Goal: Task Accomplishment & Management: Manage account settings

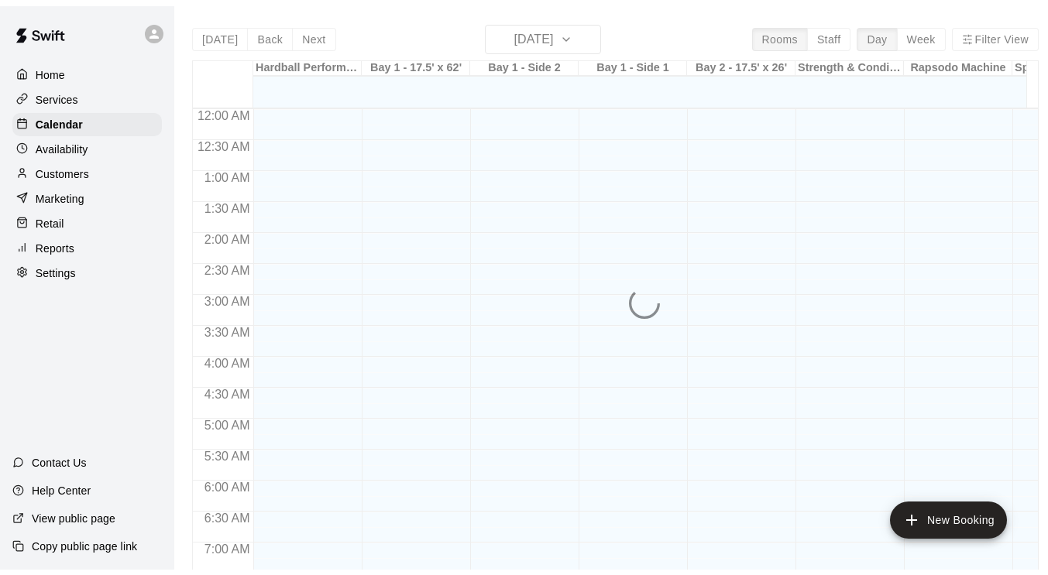
scroll to position [714, 0]
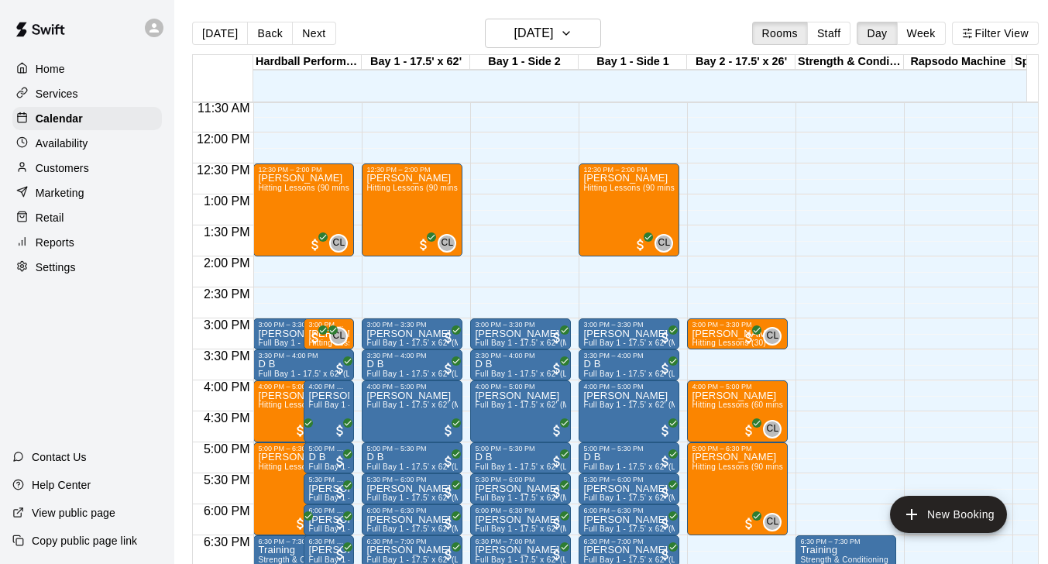
click at [64, 167] on p "Customers" at bounding box center [62, 167] width 53 height 15
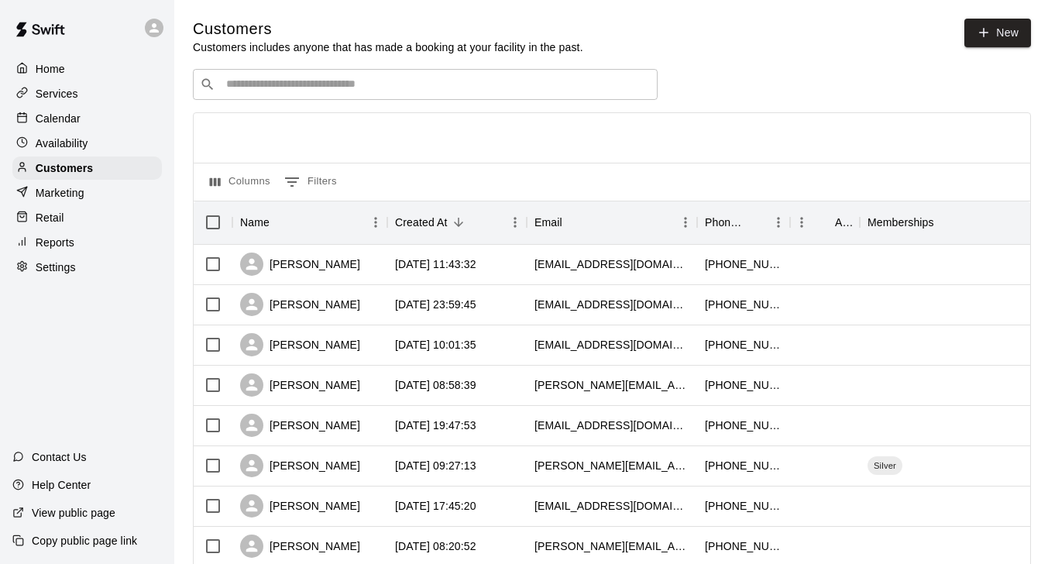
click at [309, 92] on input "Search customers by name or email" at bounding box center [436, 84] width 429 height 15
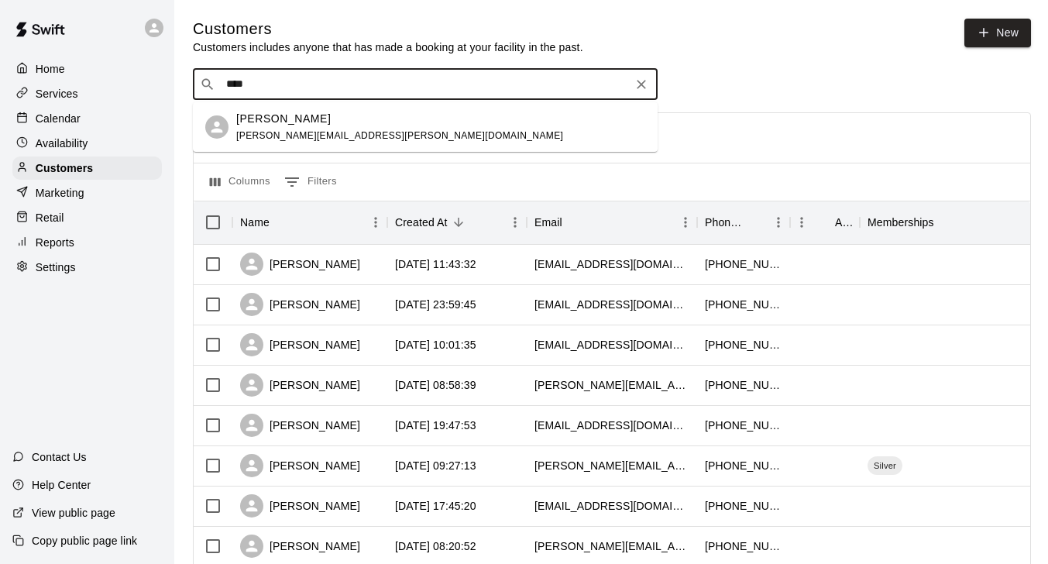
type input "****"
click at [309, 92] on input "****" at bounding box center [425, 84] width 406 height 15
click at [299, 130] on span "[PERSON_NAME][EMAIL_ADDRESS][PERSON_NAME][DOMAIN_NAME]" at bounding box center [399, 135] width 327 height 11
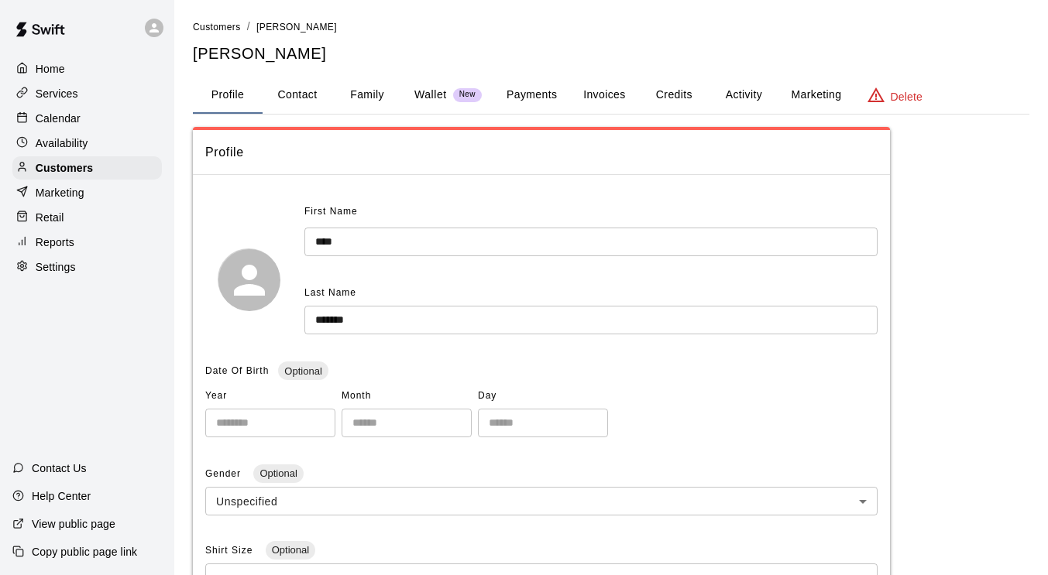
click at [620, 98] on button "Invoices" at bounding box center [604, 95] width 70 height 37
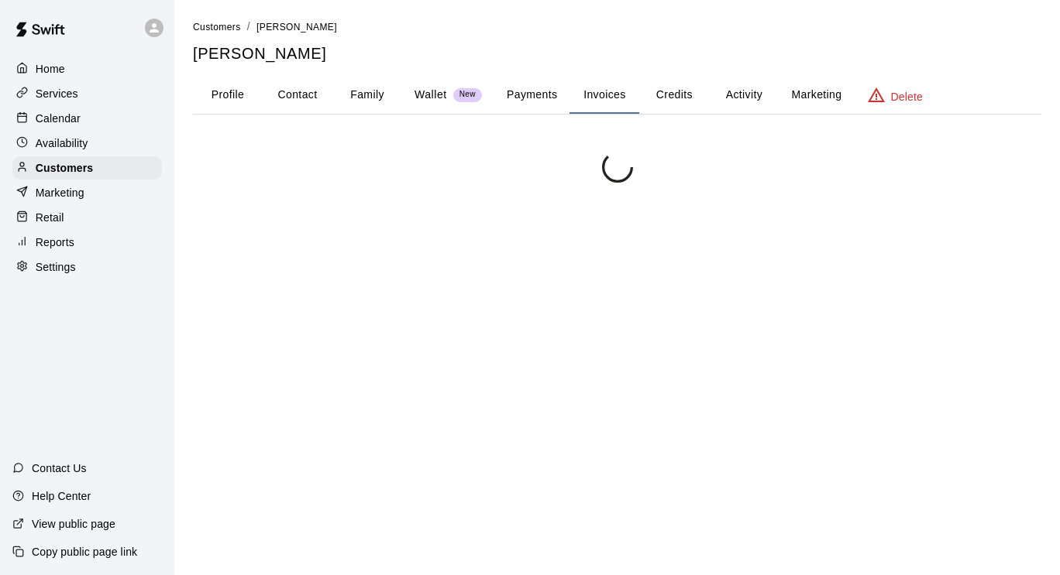
click at [620, 98] on button "Invoices" at bounding box center [604, 95] width 70 height 37
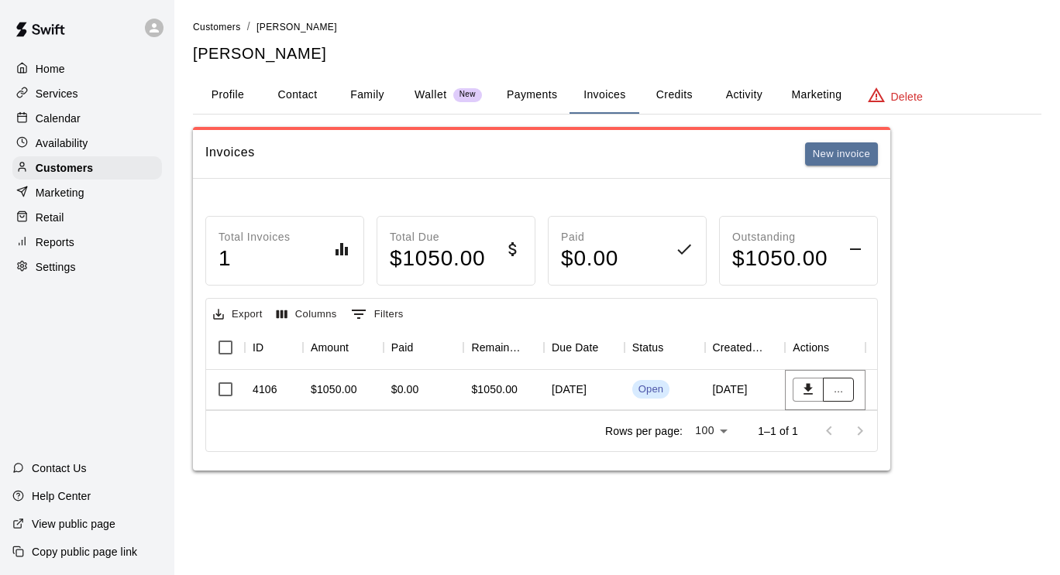
click at [838, 396] on button "..." at bounding box center [838, 390] width 31 height 24
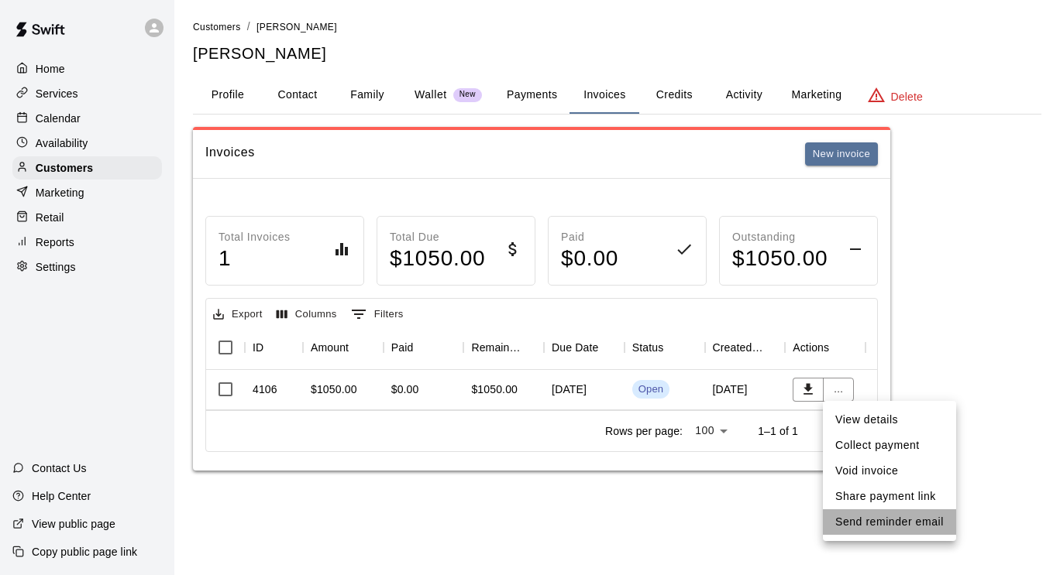
click at [901, 524] on li "Send reminder email" at bounding box center [889, 523] width 133 height 26
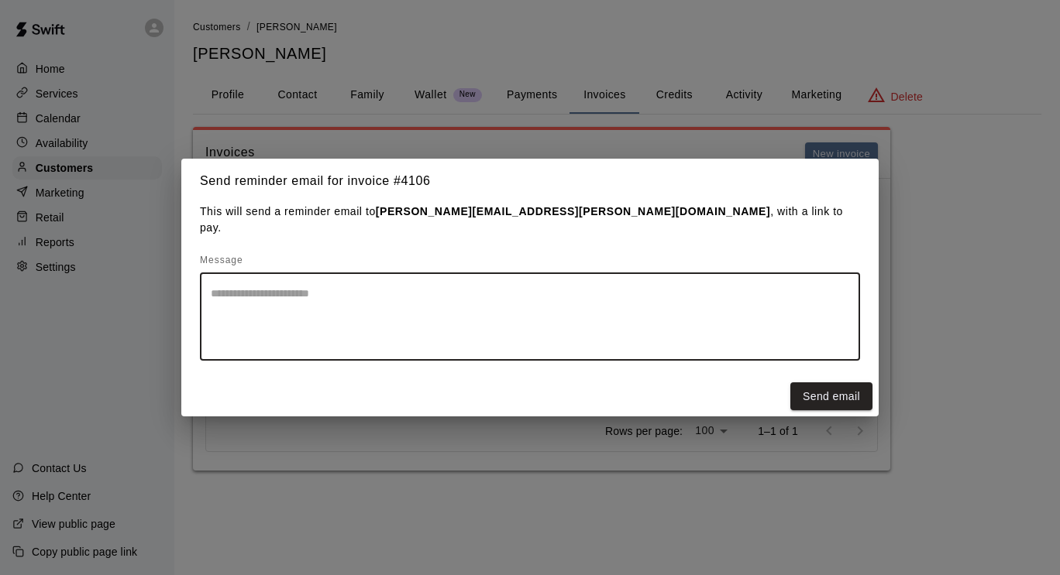
click at [493, 287] on textarea at bounding box center [530, 317] width 638 height 62
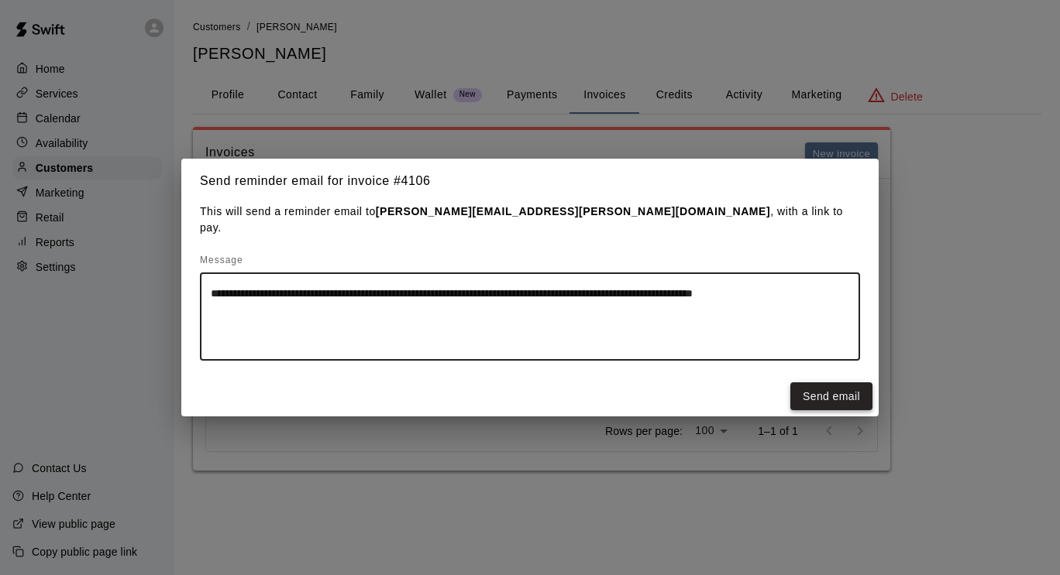
type textarea "**********"
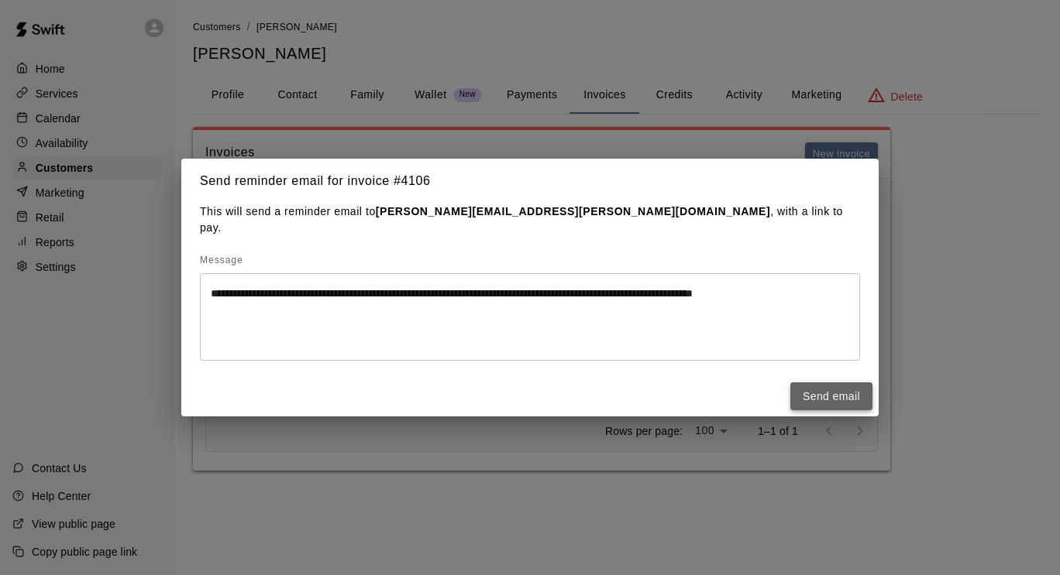
click at [824, 384] on button "Send email" at bounding box center [831, 397] width 82 height 29
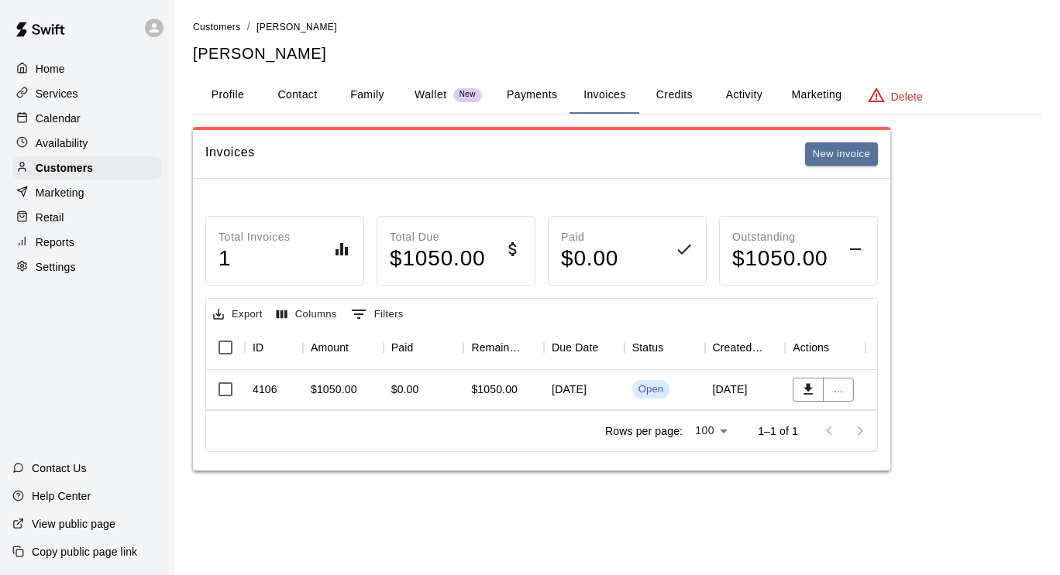
click at [53, 250] on p "Reports" at bounding box center [55, 242] width 39 height 15
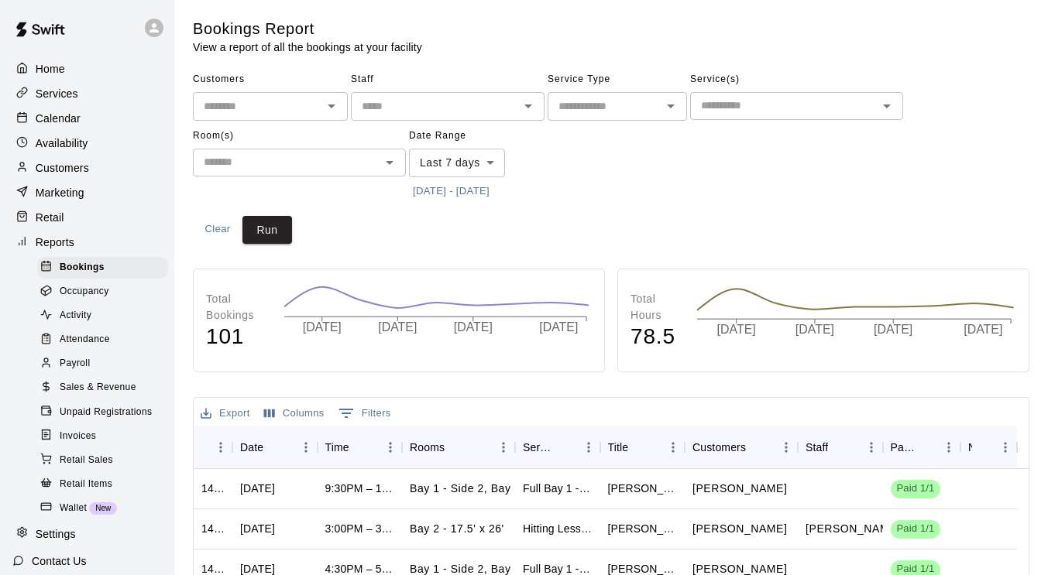
click at [74, 445] on span "Invoices" at bounding box center [78, 436] width 36 height 15
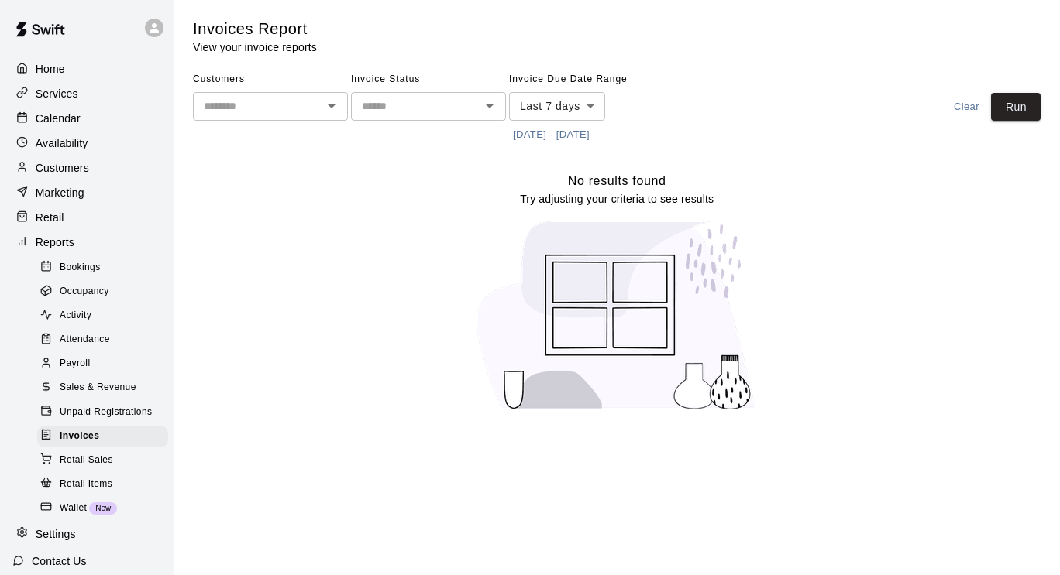
click at [581, 125] on button "[DATE] - [DATE]" at bounding box center [551, 135] width 84 height 24
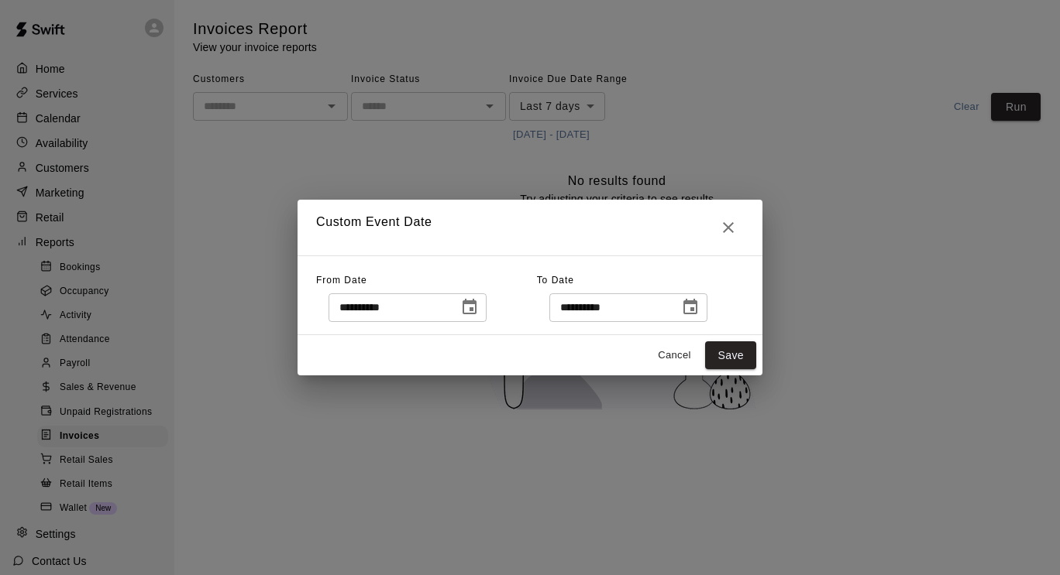
click at [476, 301] on icon "Choose date, selected date is Sep 12, 2025" at bounding box center [469, 306] width 14 height 15
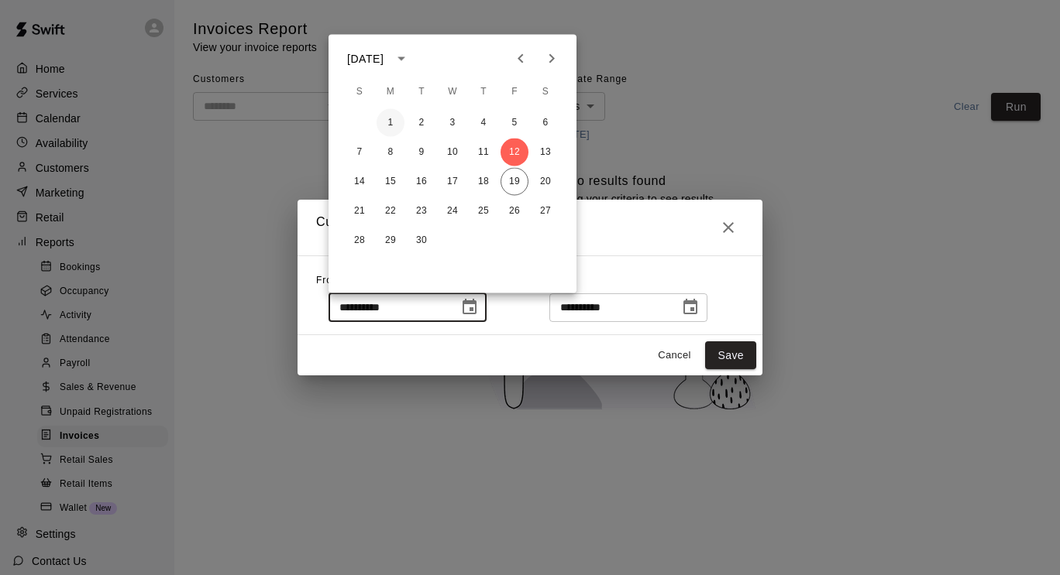
click at [396, 119] on button "1" at bounding box center [390, 123] width 28 height 28
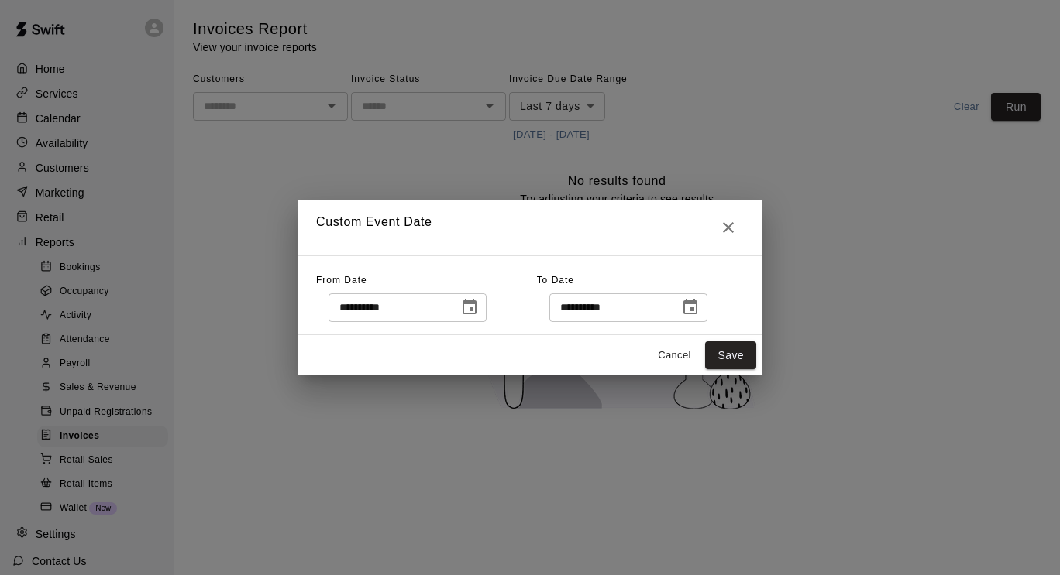
type input "**********"
click at [454, 292] on button "Choose date, selected date is Sep 1, 2025" at bounding box center [469, 307] width 31 height 31
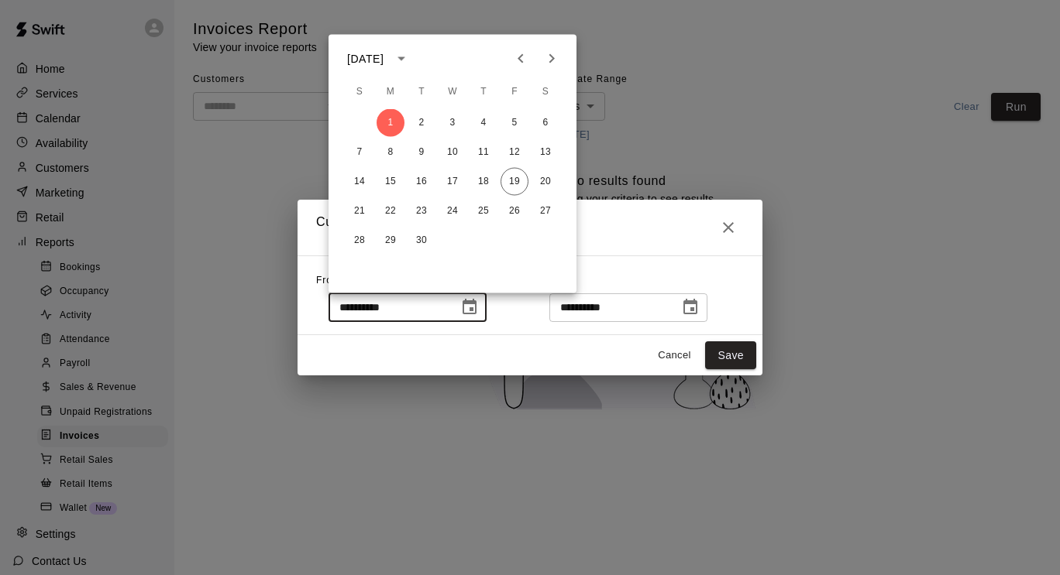
click at [524, 241] on div "28 29 30" at bounding box center [452, 241] width 248 height 28
click at [746, 359] on button "Save" at bounding box center [730, 356] width 51 height 29
type input "******"
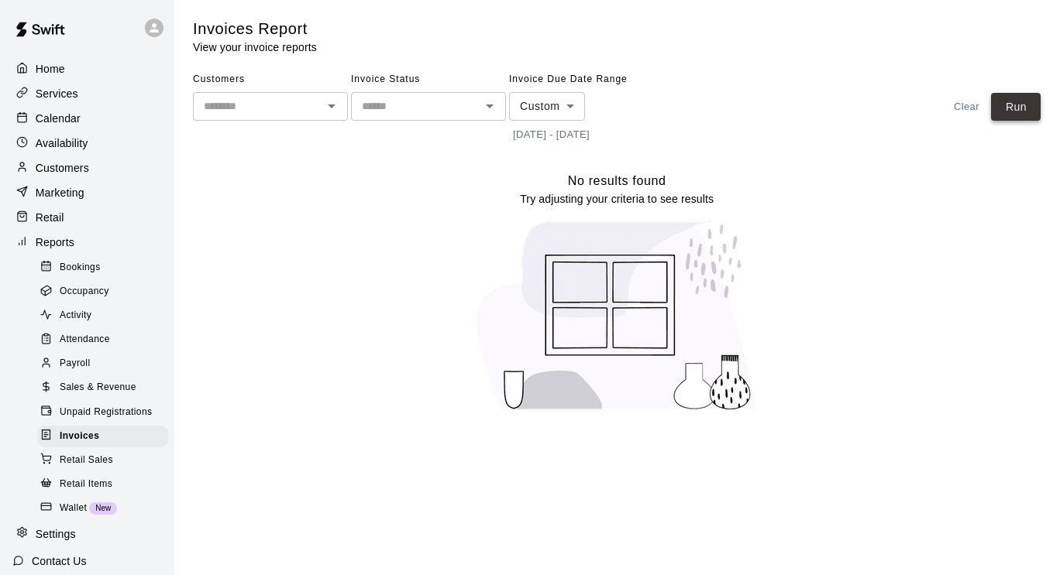
click at [1016, 118] on button "Run" at bounding box center [1016, 107] width 50 height 29
click at [70, 93] on p "Services" at bounding box center [57, 93] width 43 height 15
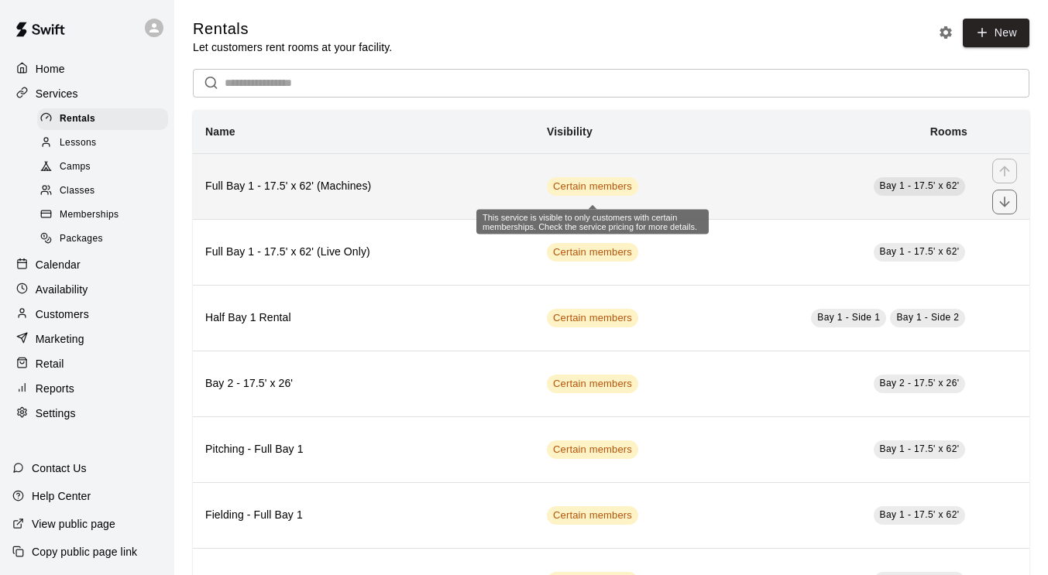
click at [576, 187] on span "Certain members" at bounding box center [592, 187] width 91 height 15
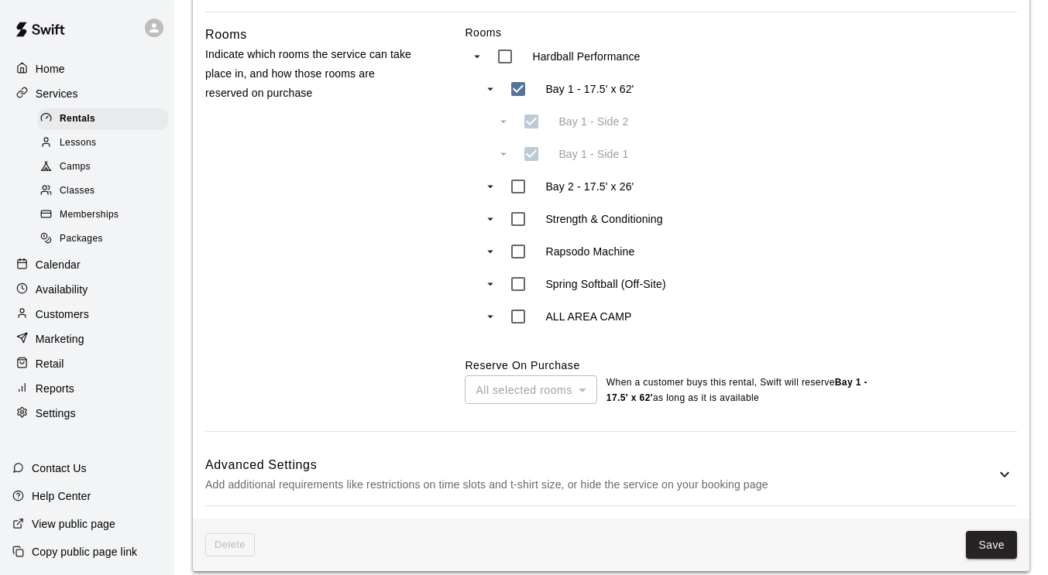
scroll to position [660, 0]
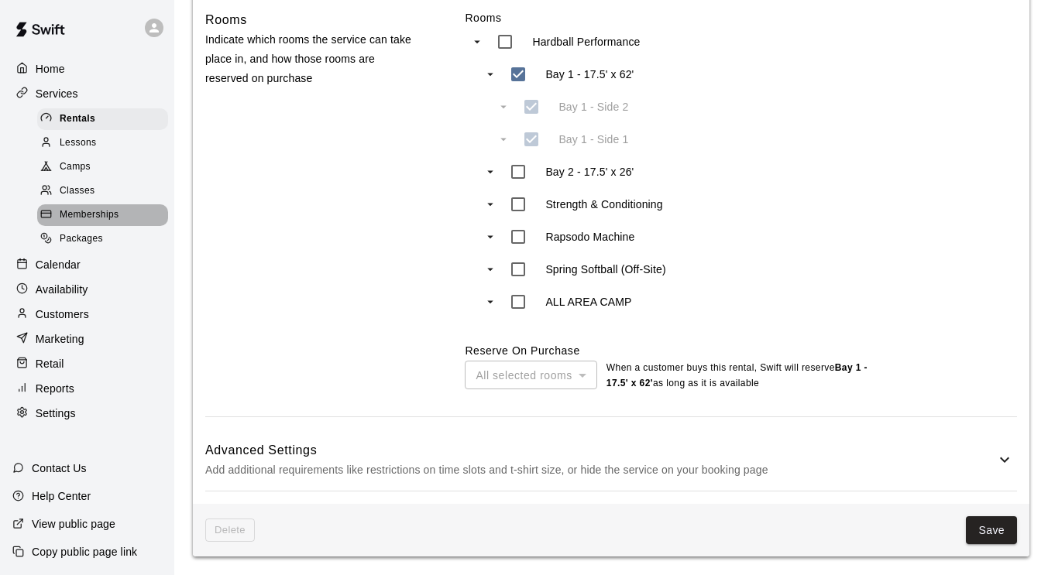
click at [100, 220] on span "Memberships" at bounding box center [89, 215] width 59 height 15
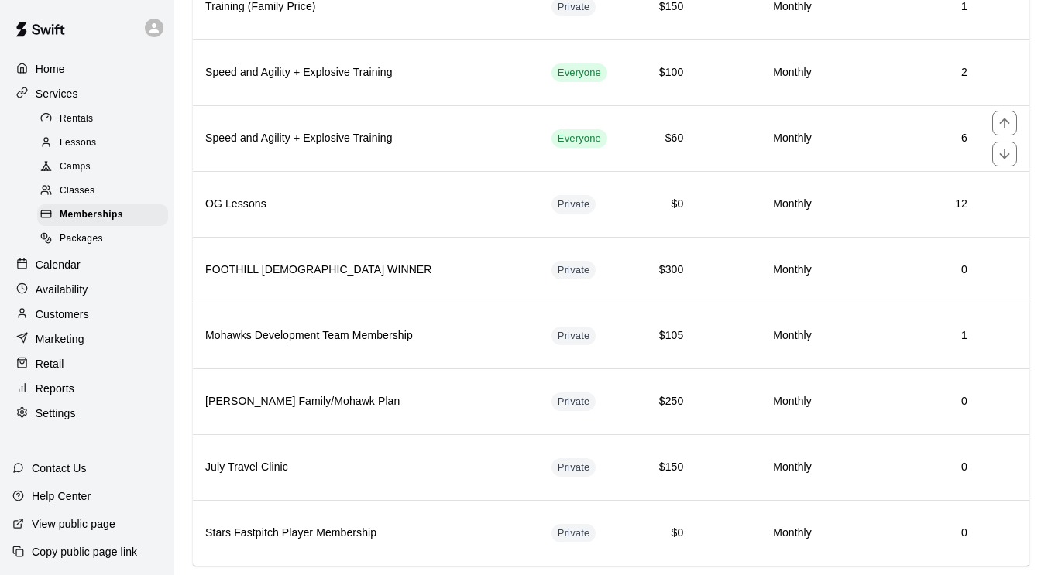
scroll to position [1072, 0]
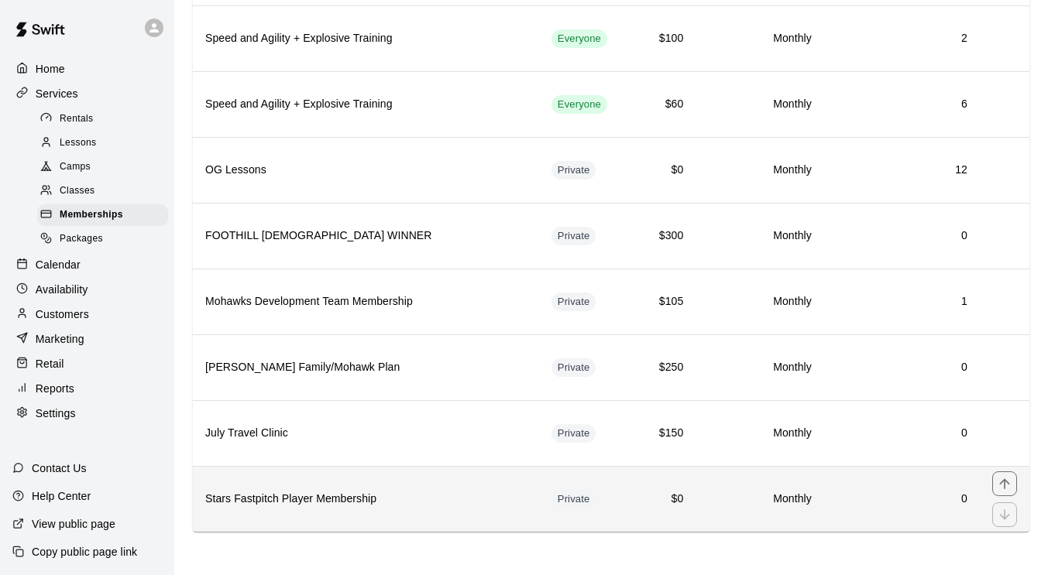
click at [441, 497] on h6 "Stars Fastpitch Player Membership" at bounding box center [365, 499] width 321 height 17
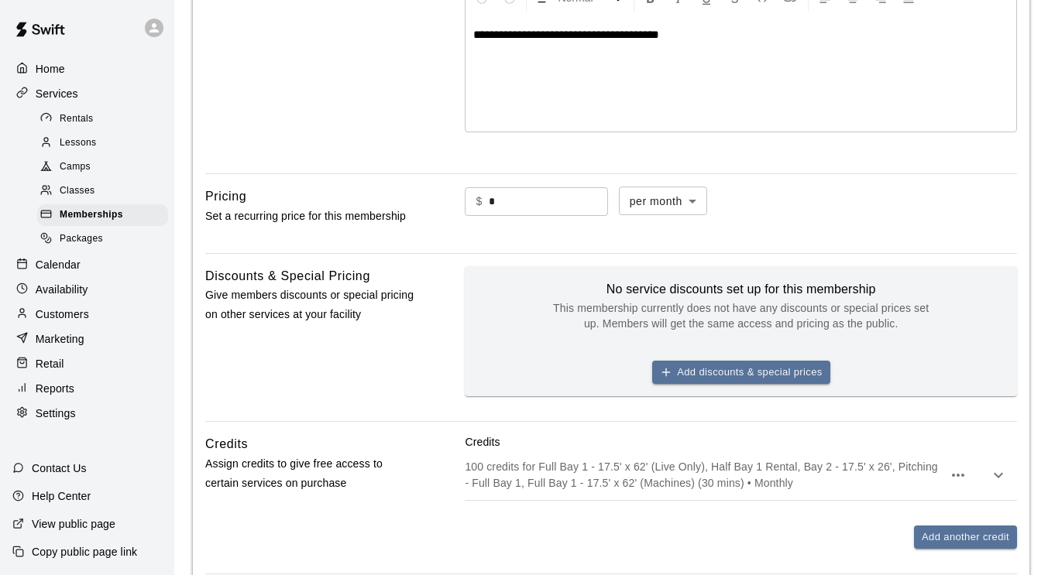
scroll to position [372, 0]
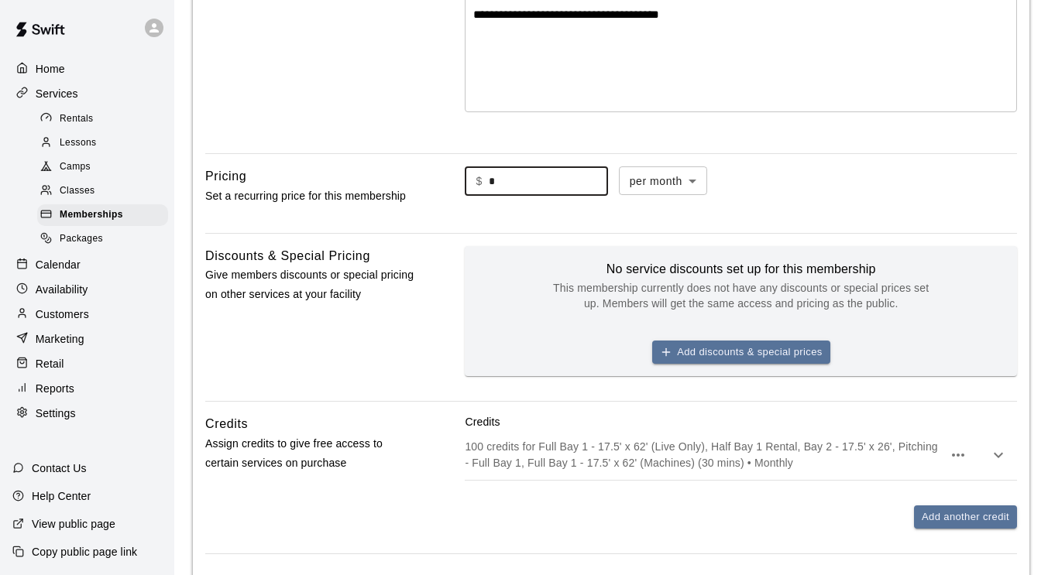
drag, startPoint x: 520, startPoint y: 174, endPoint x: 468, endPoint y: 176, distance: 51.9
click at [468, 176] on div "$ * ​" at bounding box center [536, 181] width 143 height 29
type input "***"
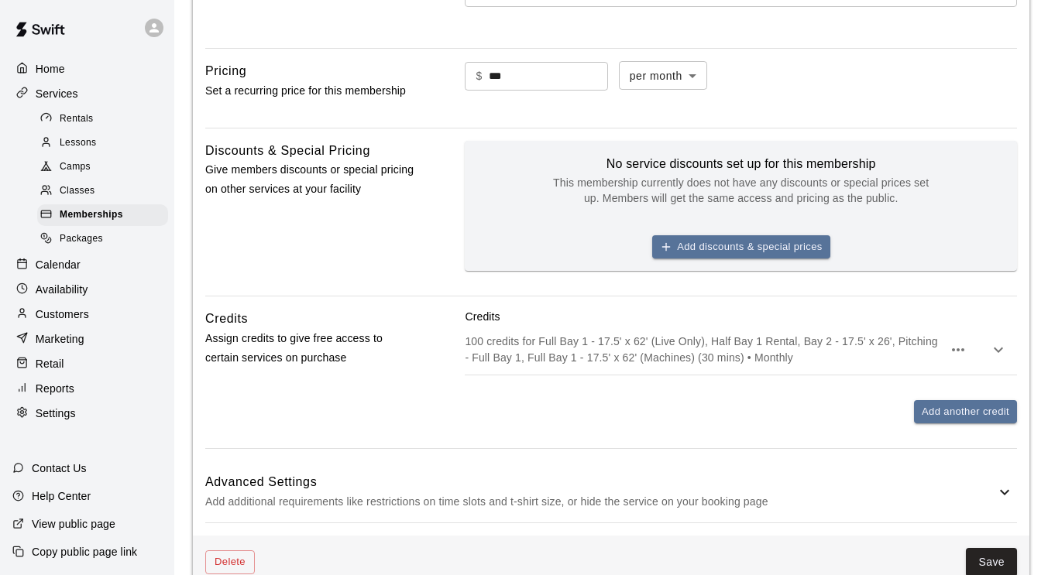
scroll to position [499, 0]
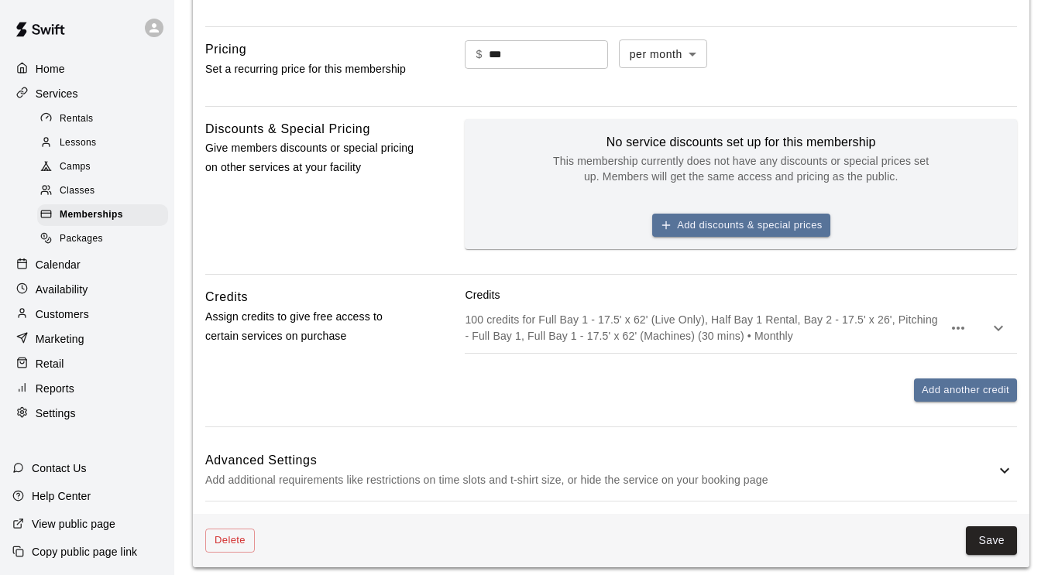
click at [601, 327] on p "100 credits for Full Bay 1 - 17.5' x 62' (Live Only), Half Bay 1 Rental, Bay 2 …" at bounding box center [704, 327] width 478 height 31
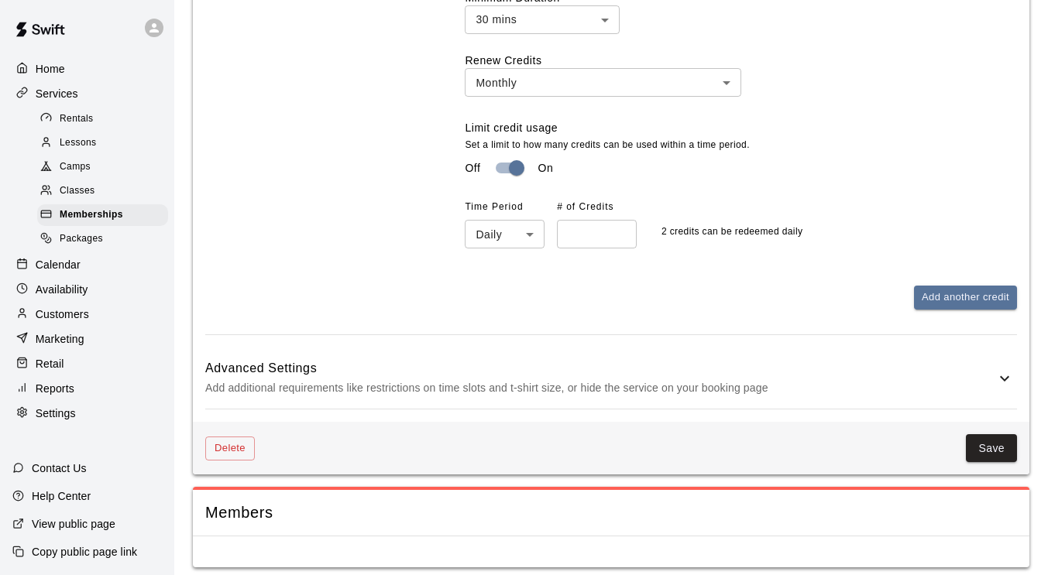
scroll to position [1063, 0]
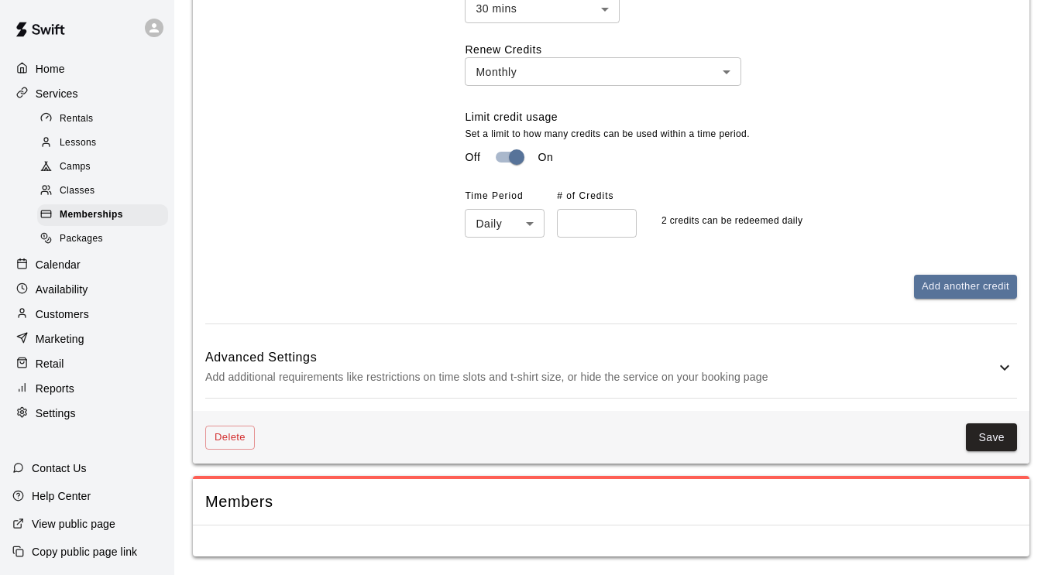
click at [617, 351] on h6 "Advanced Settings" at bounding box center [600, 358] width 790 height 20
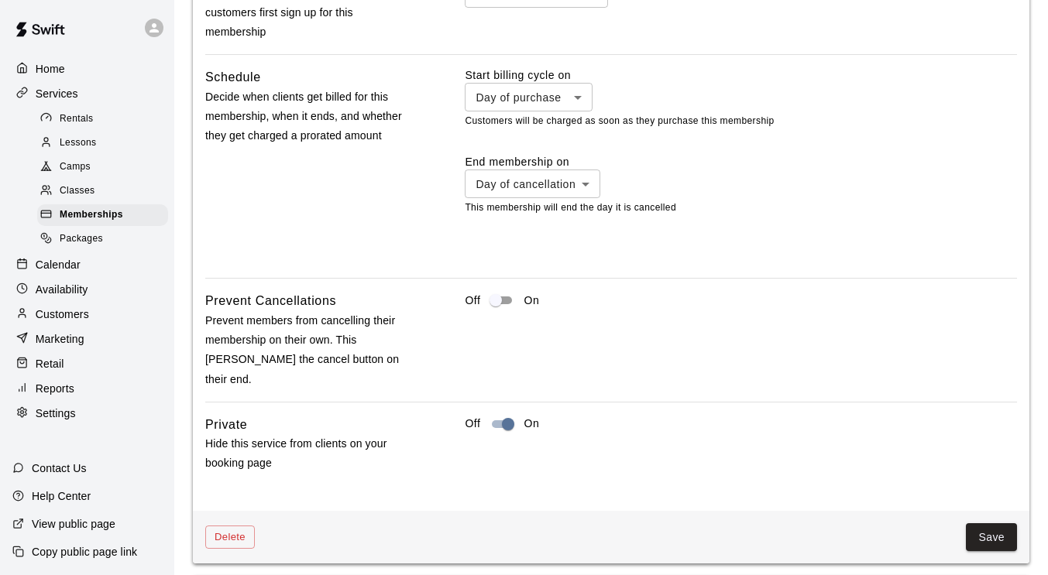
scroll to position [1772, 0]
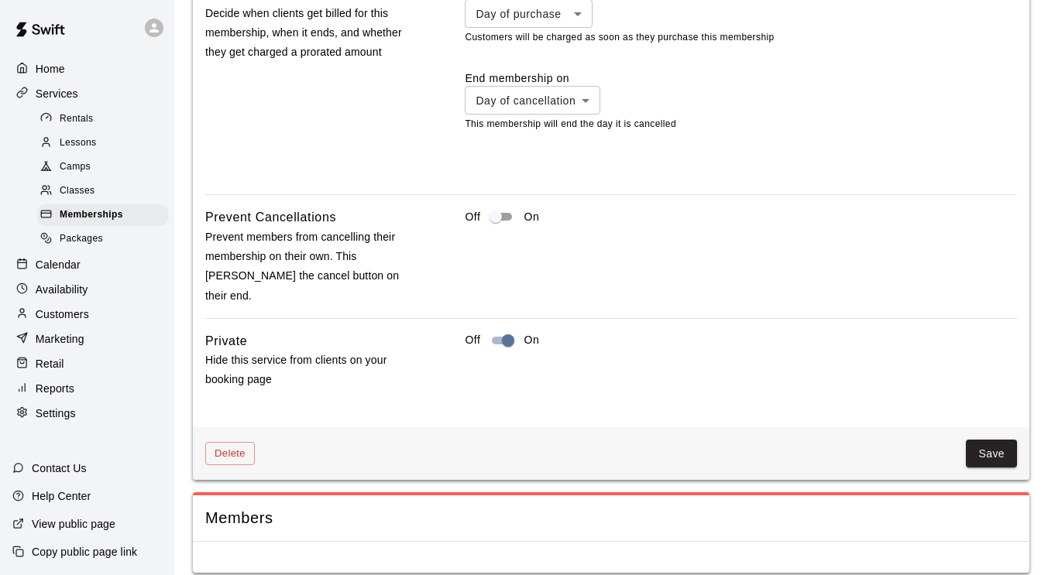
click at [984, 440] on button "Save" at bounding box center [991, 454] width 51 height 29
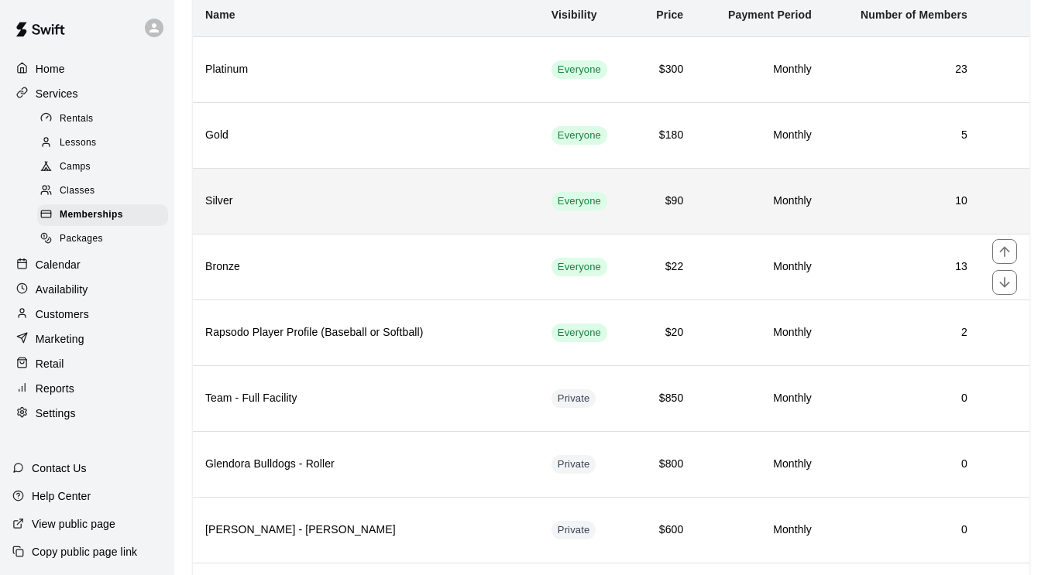
scroll to position [118, 0]
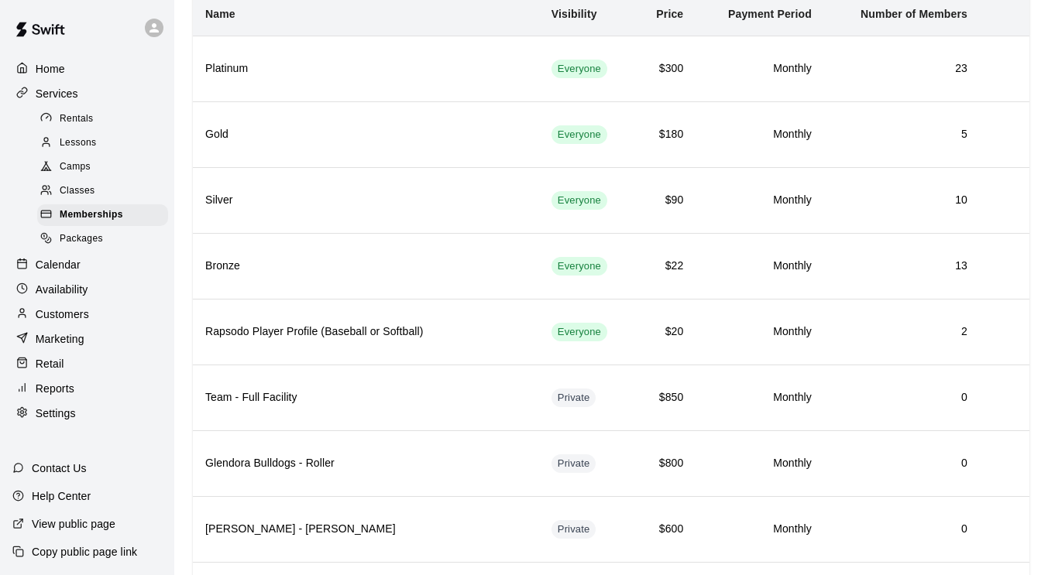
click at [62, 297] on p "Availability" at bounding box center [62, 289] width 53 height 15
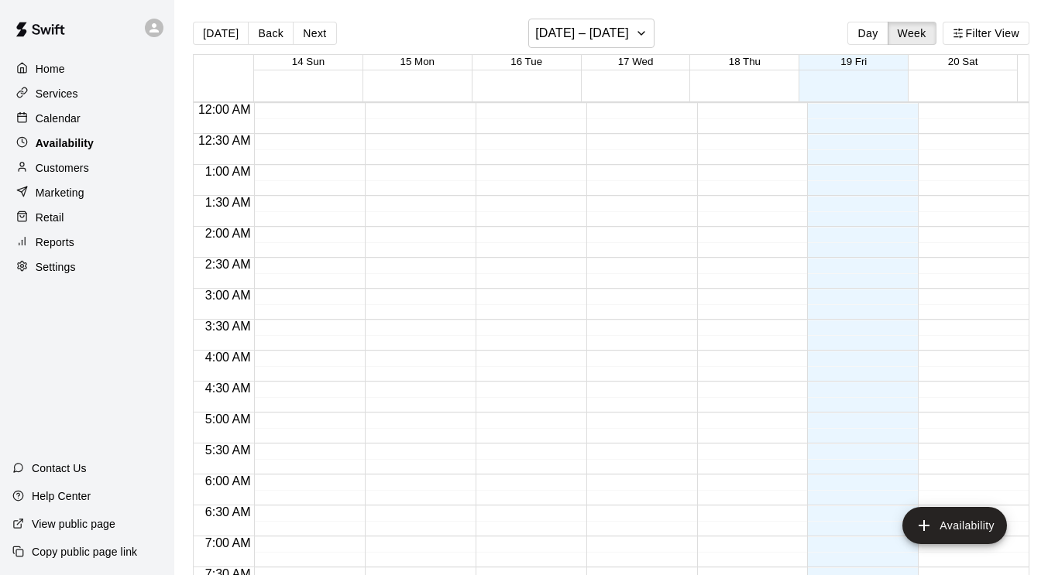
scroll to position [720, 0]
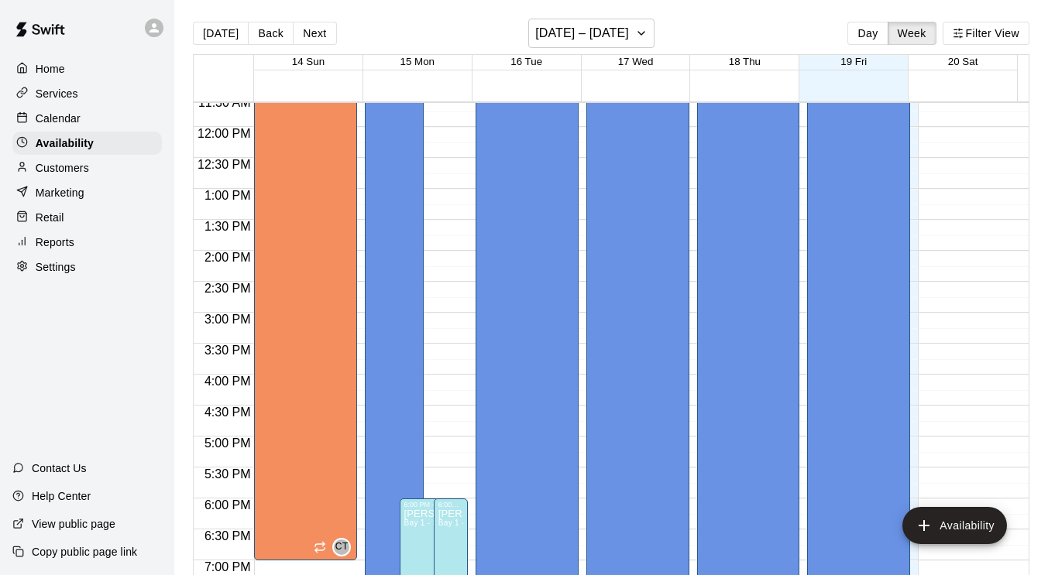
click at [59, 275] on p "Settings" at bounding box center [56, 266] width 40 height 15
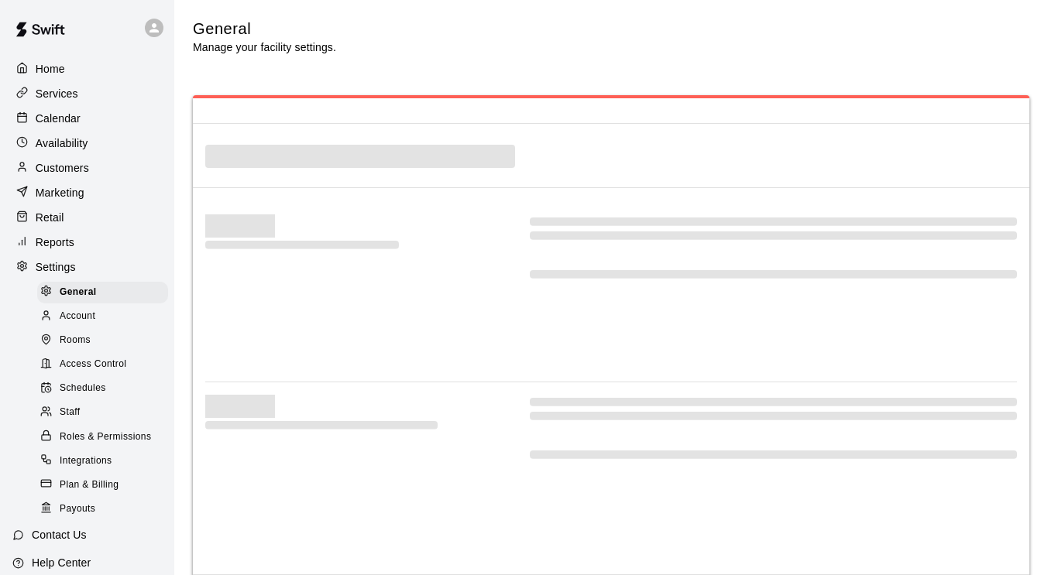
select select "**"
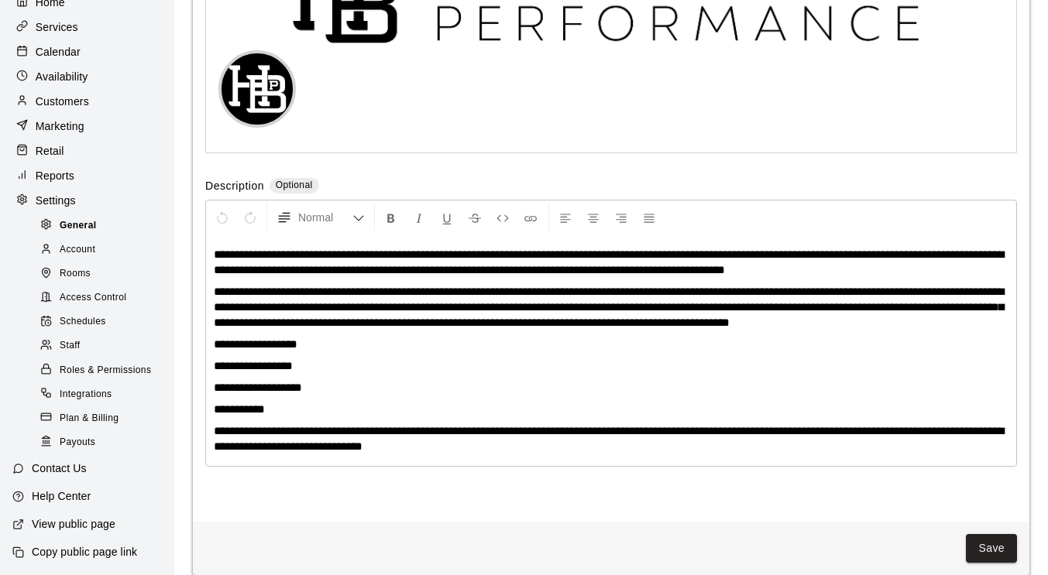
scroll to position [3565, 0]
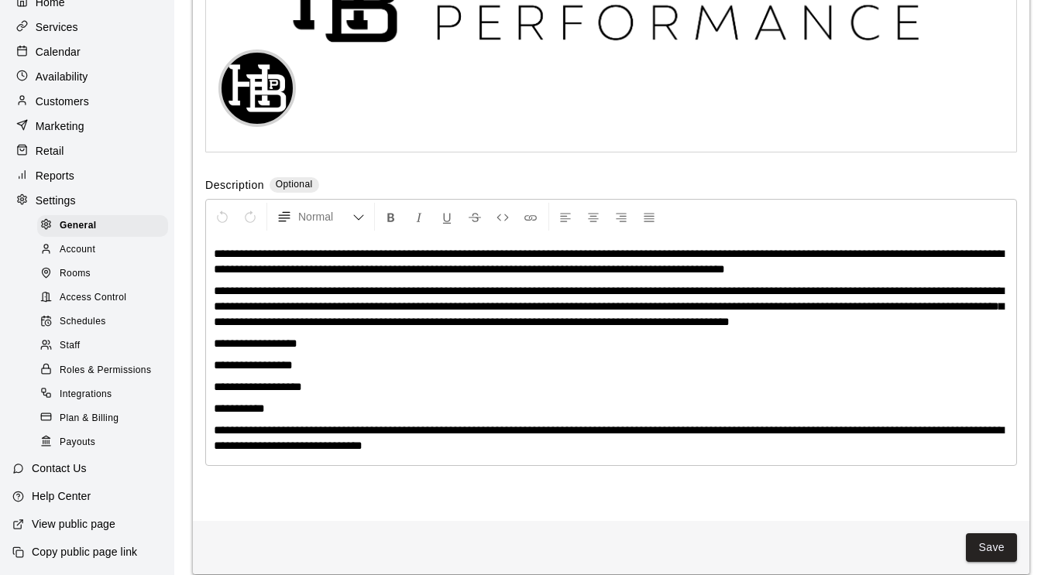
click at [79, 318] on span "Schedules" at bounding box center [83, 321] width 46 height 15
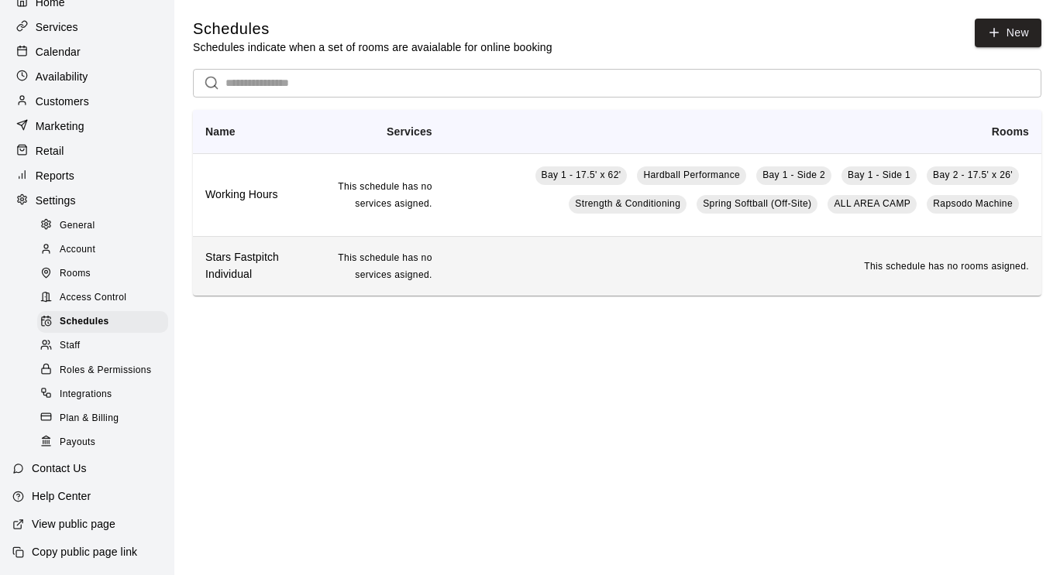
click at [344, 276] on td "This schedule has no services asigned." at bounding box center [374, 265] width 139 height 59
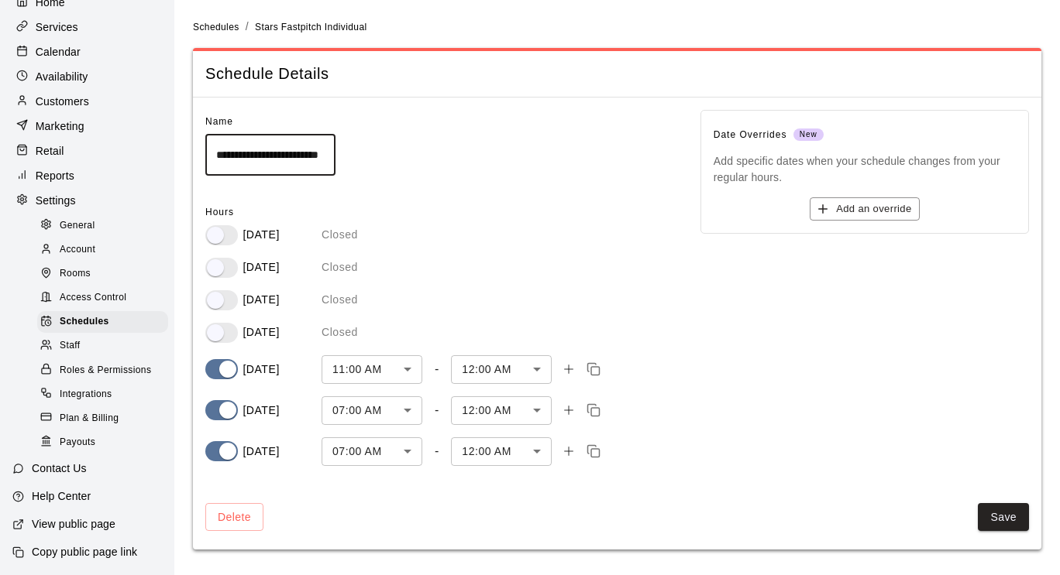
click at [393, 376] on body "**********" at bounding box center [530, 284] width 1060 height 569
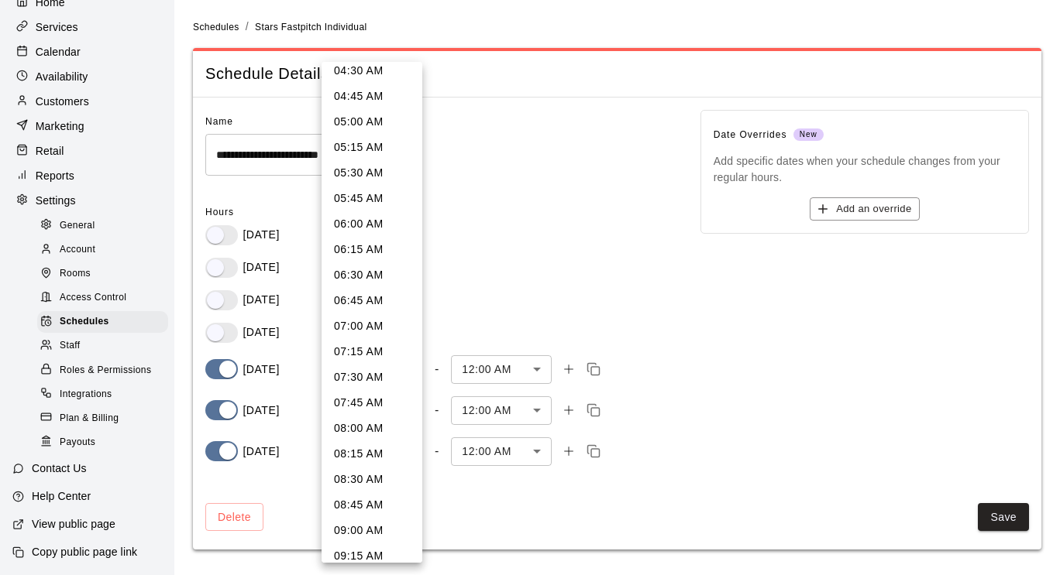
scroll to position [469, 0]
click at [362, 116] on li "05:00 AM" at bounding box center [371, 123] width 101 height 26
type input "***"
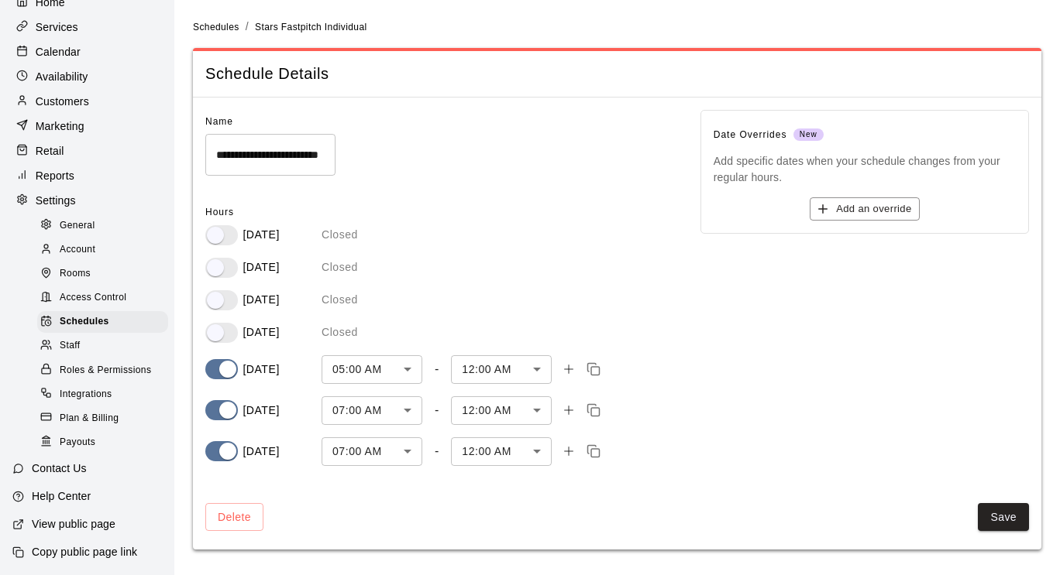
drag, startPoint x: 778, startPoint y: 360, endPoint x: 758, endPoint y: 448, distance: 89.8
click at [296, 402] on div "[DATE]" at bounding box center [263, 410] width 116 height 20
click at [376, 416] on body "**********" at bounding box center [530, 284] width 1060 height 569
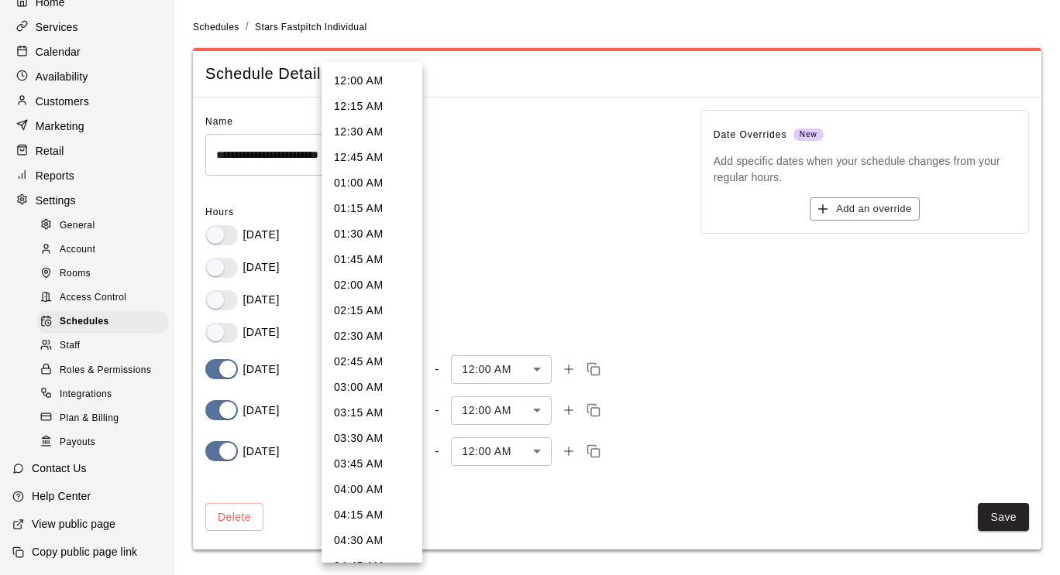
scroll to position [484, 0]
drag, startPoint x: 413, startPoint y: 404, endPoint x: 352, endPoint y: 132, distance: 279.3
click at [352, 132] on li "05:15 AM" at bounding box center [371, 134] width 101 height 26
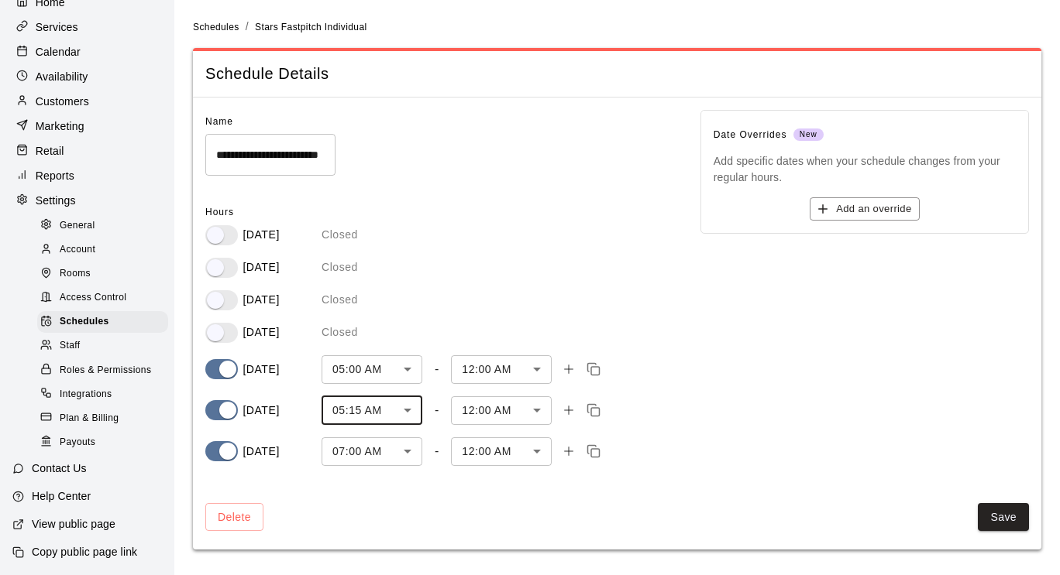
click at [372, 408] on body "**********" at bounding box center [530, 284] width 1060 height 569
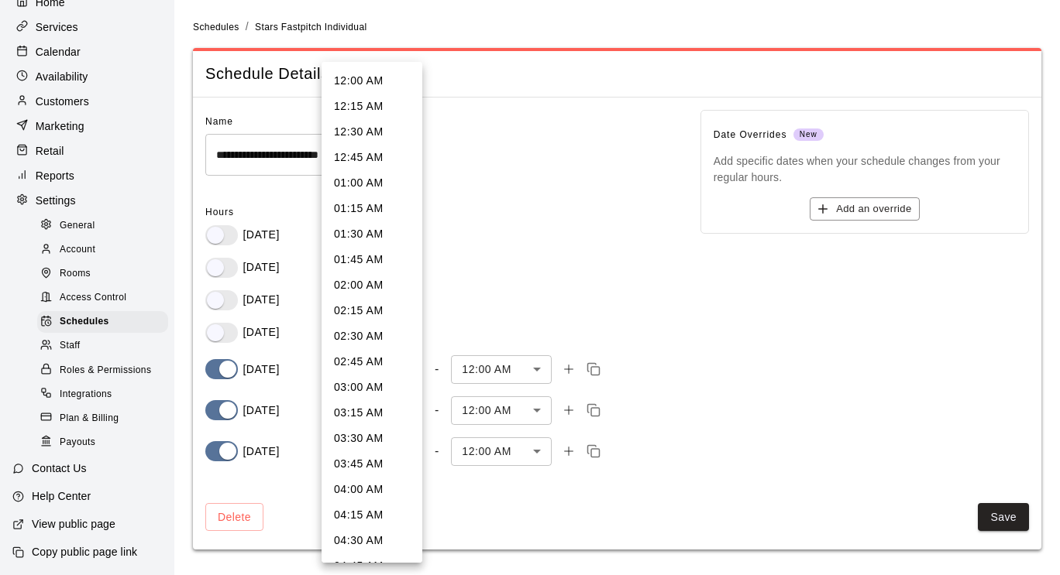
scroll to position [305, 0]
click at [364, 276] on li "05:00 AM" at bounding box center [371, 287] width 101 height 26
type input "***"
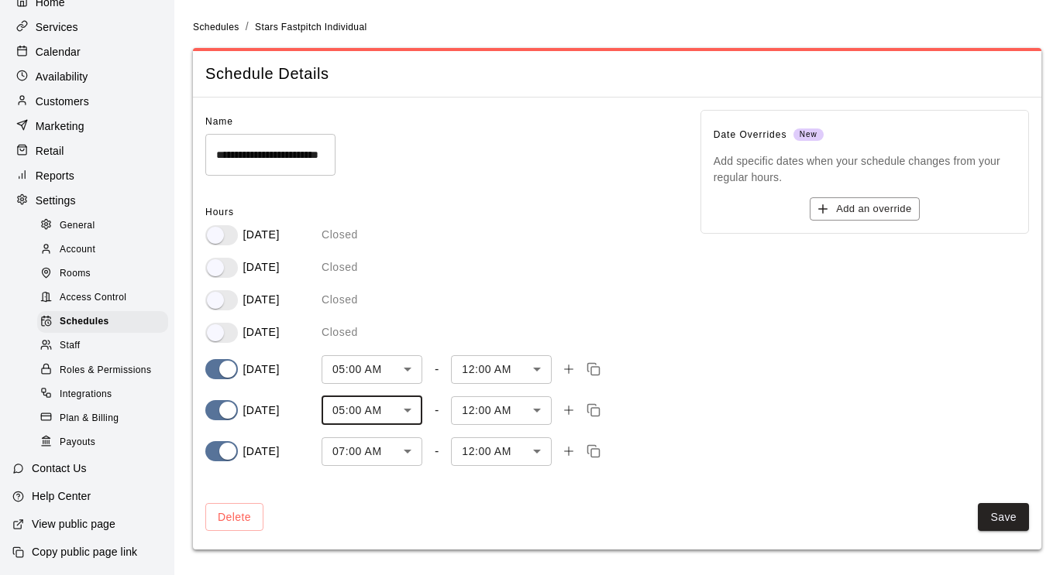
click at [379, 443] on body "**********" at bounding box center [530, 284] width 1060 height 569
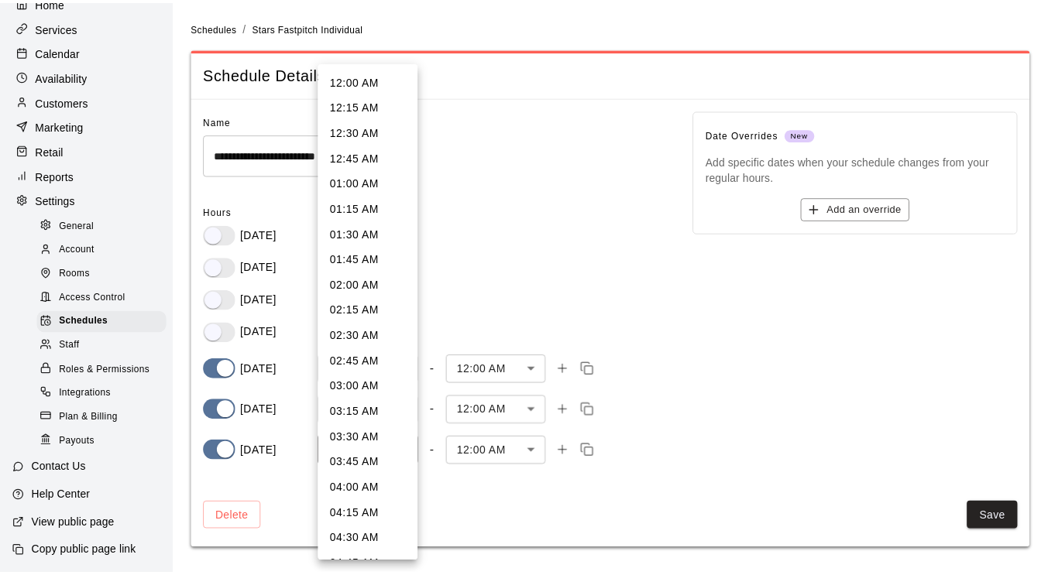
scroll to position [484, 0]
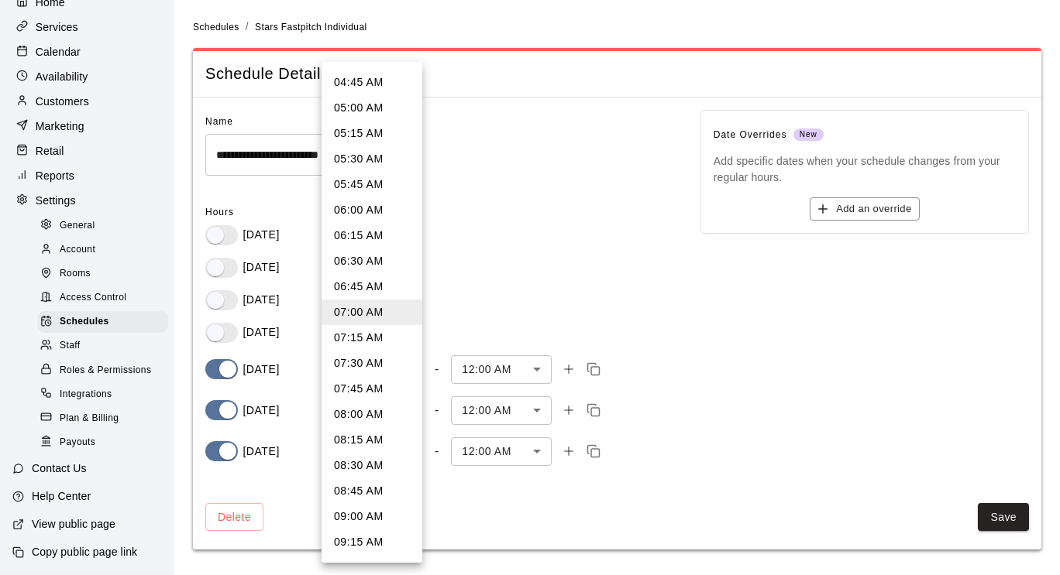
click at [373, 104] on li "05:00 AM" at bounding box center [371, 108] width 101 height 26
type input "***"
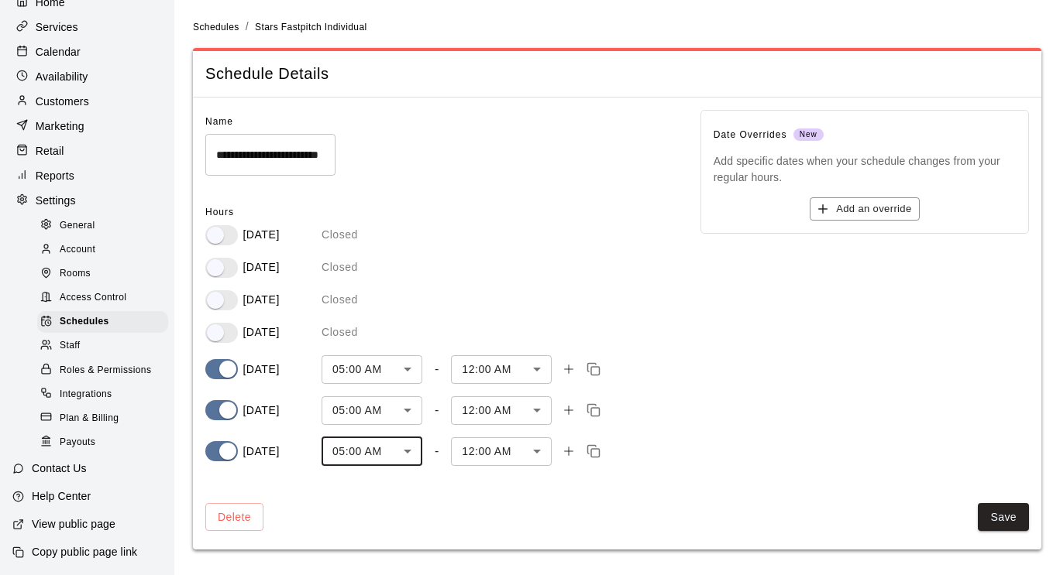
click at [729, 407] on div "Date Overrides New Add specific dates when your schedule changes from your regu…" at bounding box center [851, 281] width 353 height 393
click at [701, 333] on div "Date Overrides New Add specific dates when your schedule changes from your regu…" at bounding box center [851, 281] width 353 height 393
click at [1008, 521] on button "Save" at bounding box center [1002, 517] width 51 height 29
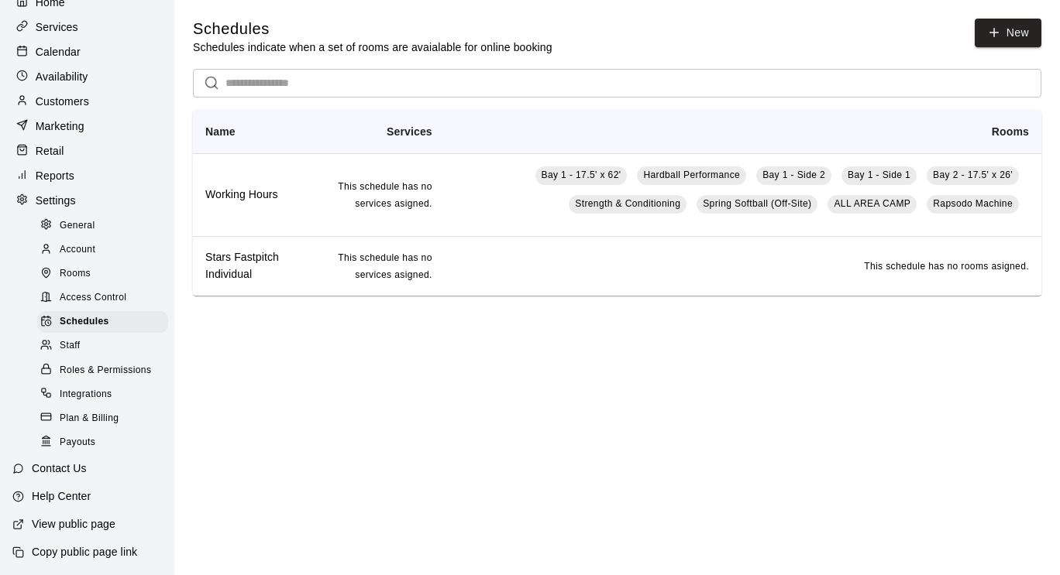
click at [72, 19] on p "Services" at bounding box center [57, 26] width 43 height 15
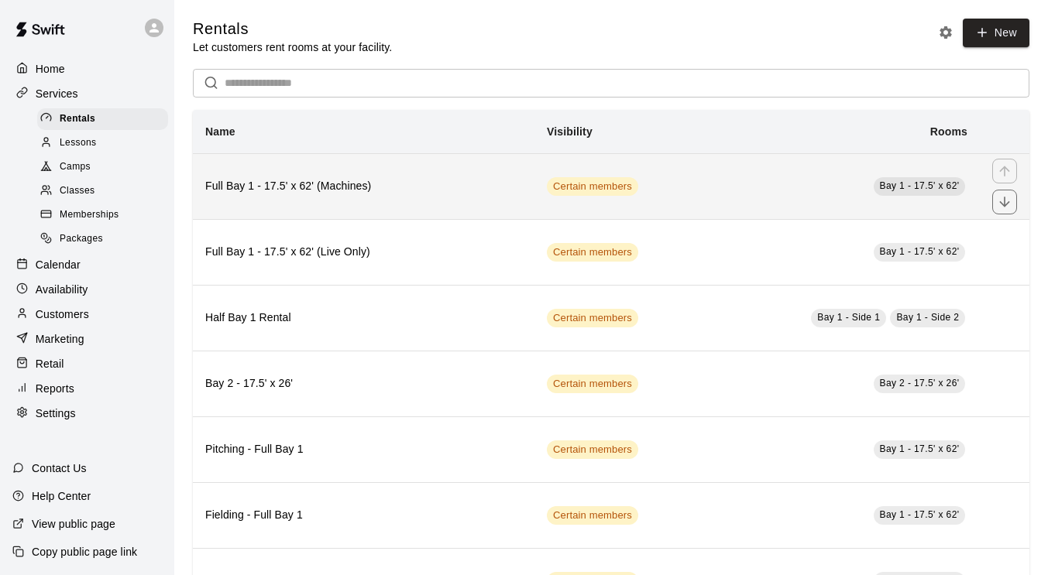
drag, startPoint x: 490, startPoint y: 196, endPoint x: 937, endPoint y: 214, distance: 448.1
click at [937, 214] on td "Bay 1 - 17.5' x 62'" at bounding box center [834, 186] width 290 height 66
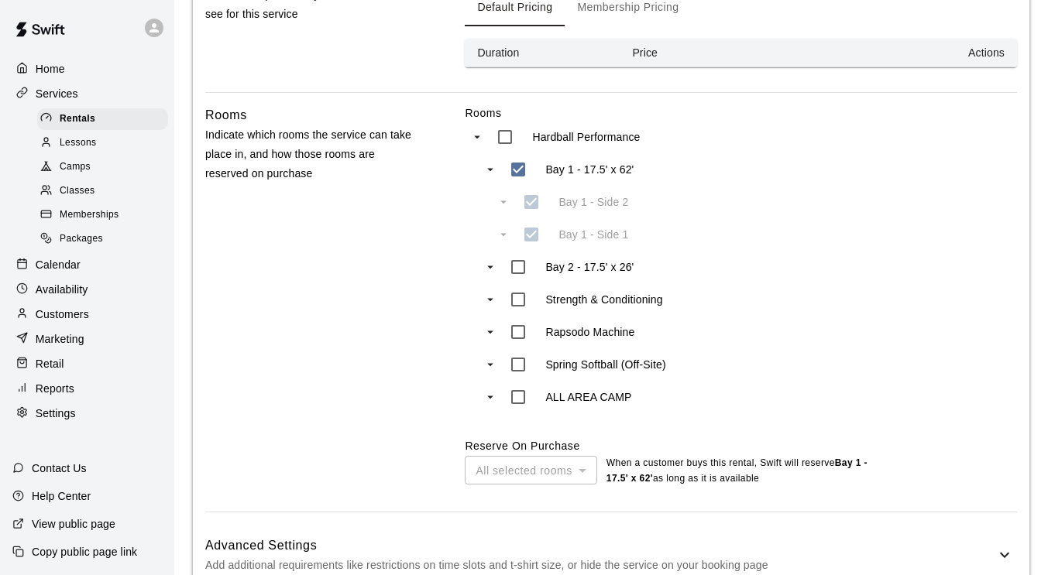
scroll to position [660, 0]
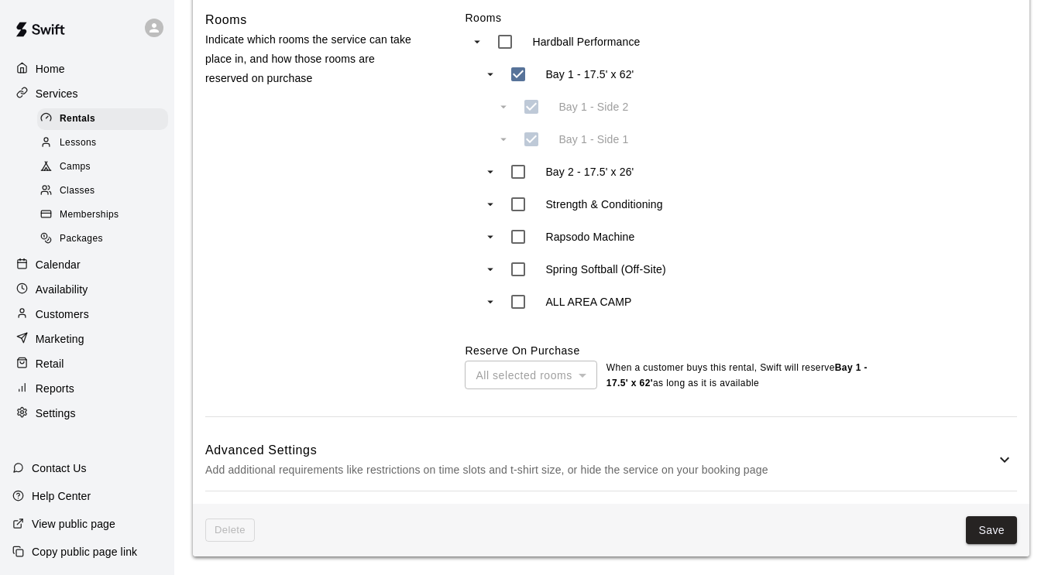
click at [654, 444] on h6 "Advanced Settings" at bounding box center [600, 451] width 790 height 20
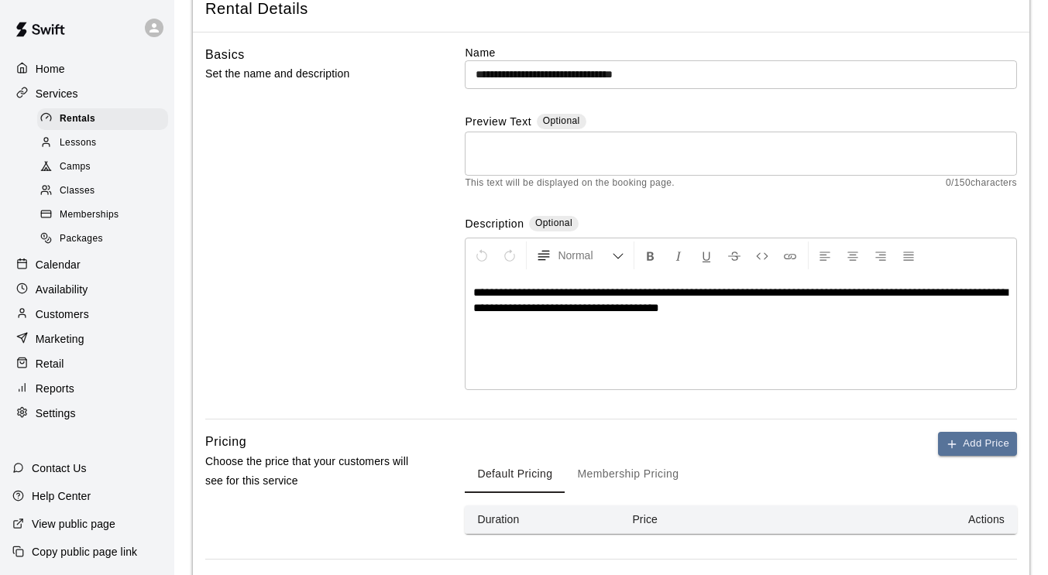
scroll to position [0, 0]
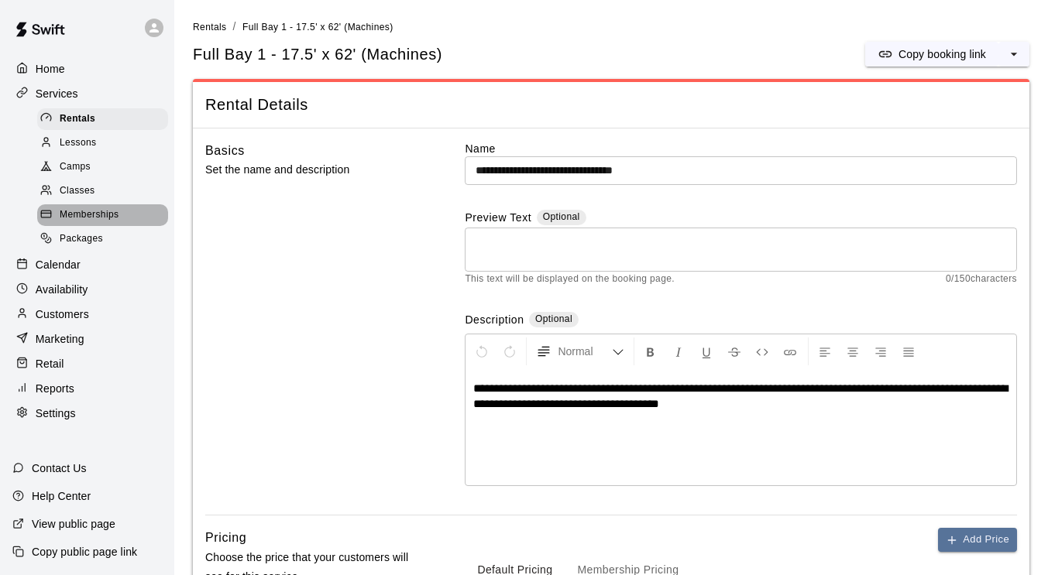
click at [96, 222] on span "Memberships" at bounding box center [89, 215] width 59 height 15
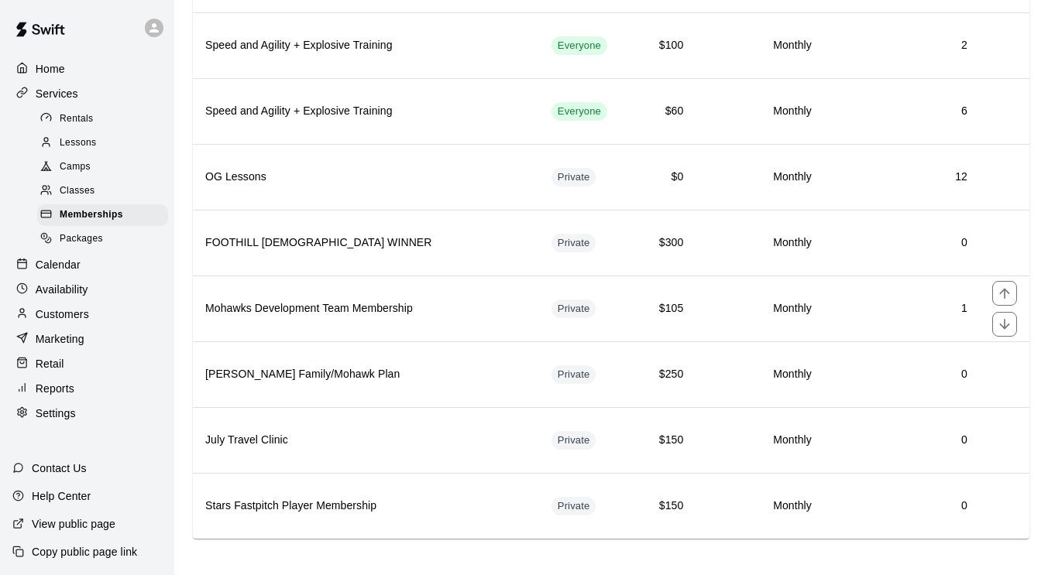
scroll to position [1072, 0]
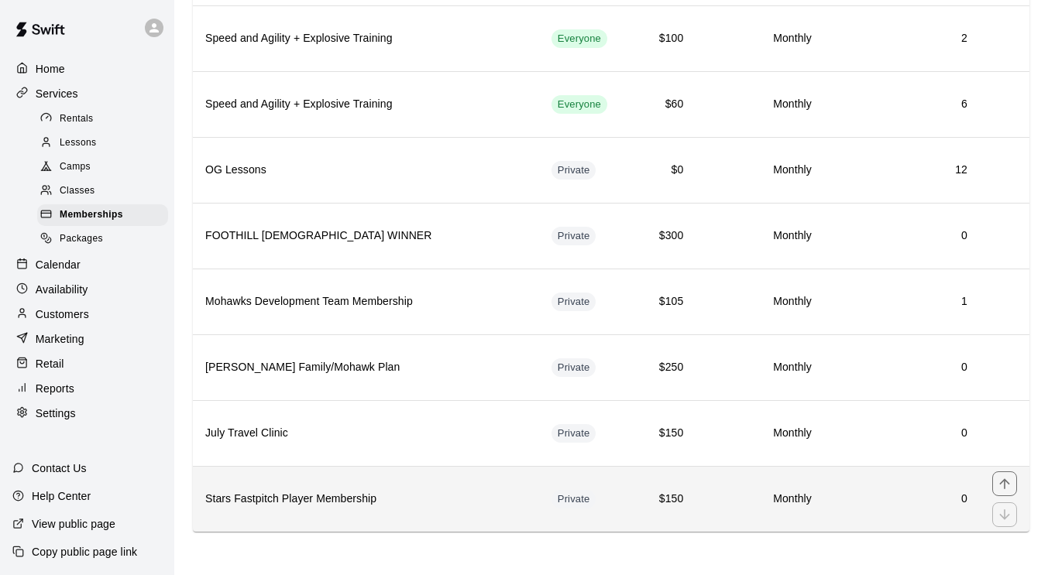
click at [452, 492] on h6 "Stars Fastpitch Player Membership" at bounding box center [365, 499] width 321 height 17
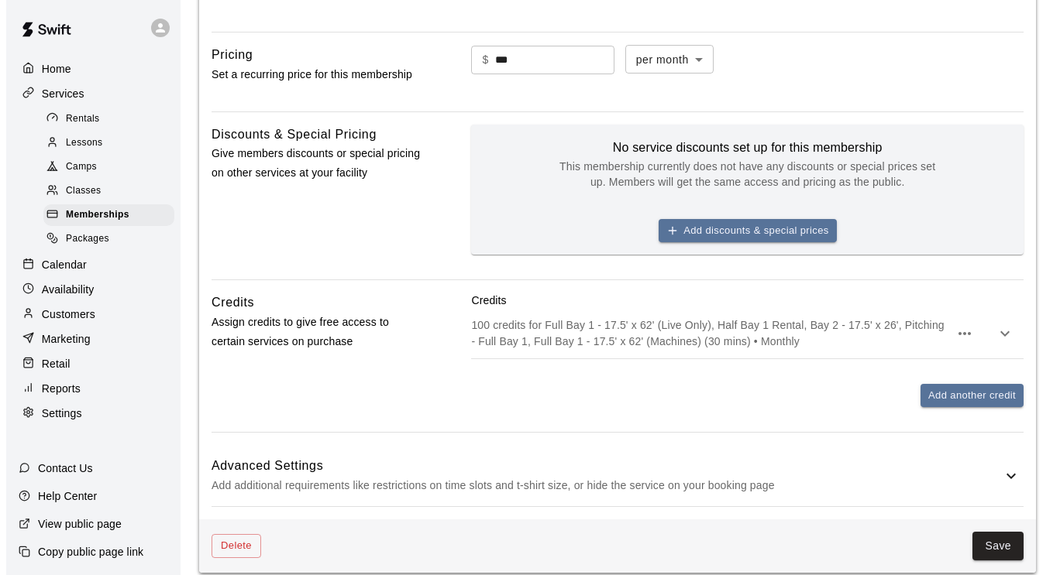
scroll to position [494, 0]
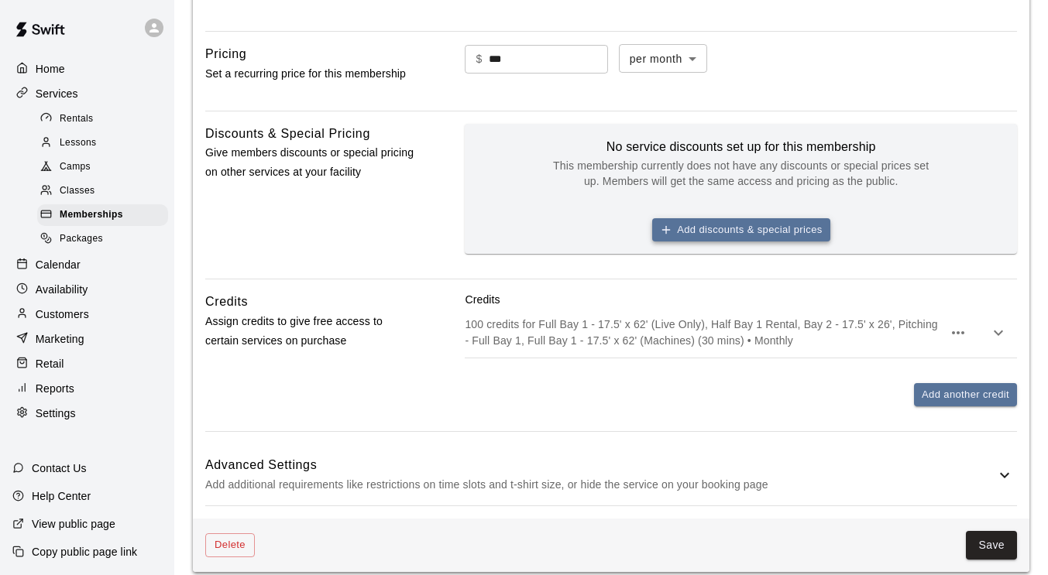
click at [809, 230] on button "Add discounts & special prices" at bounding box center [741, 230] width 178 height 24
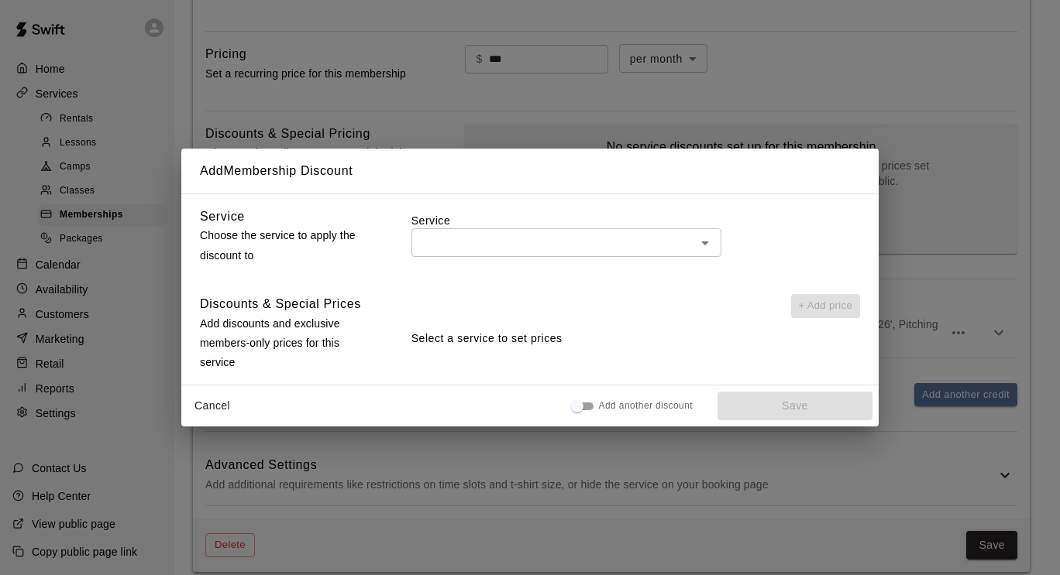
drag, startPoint x: 682, startPoint y: 253, endPoint x: 654, endPoint y: 236, distance: 33.3
click at [654, 236] on input "text" at bounding box center [553, 242] width 275 height 19
click at [650, 204] on div "Service Choose the service to apply the discount to Service ​ Discounts & Speci…" at bounding box center [529, 290] width 697 height 192
drag, startPoint x: 617, startPoint y: 333, endPoint x: 534, endPoint y: 335, distance: 83.7
drag, startPoint x: 534, startPoint y: 335, endPoint x: 504, endPoint y: 331, distance: 29.8
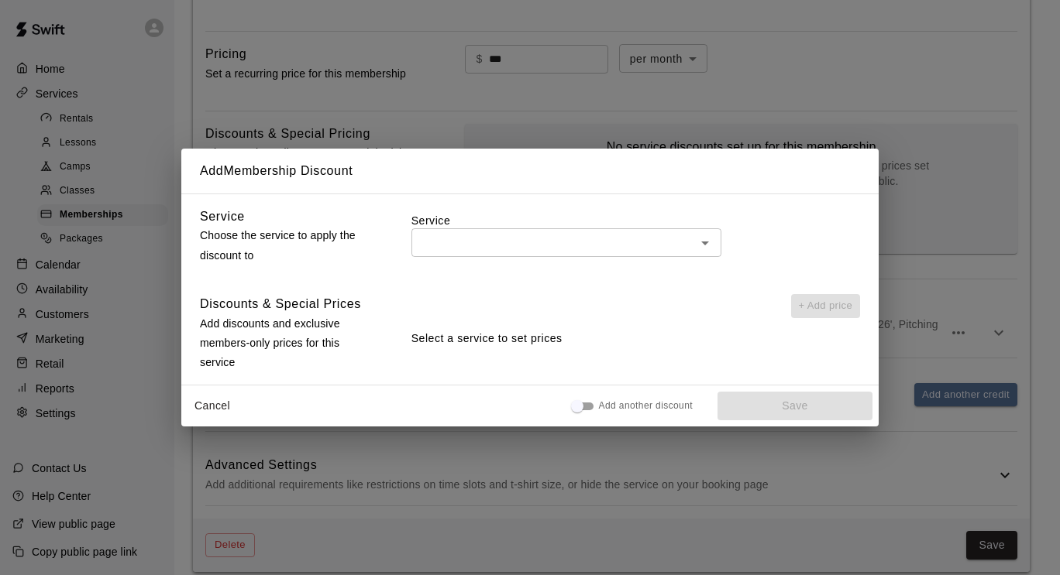
click at [504, 331] on p "Select a service to set prices" at bounding box center [635, 339] width 448 height 16
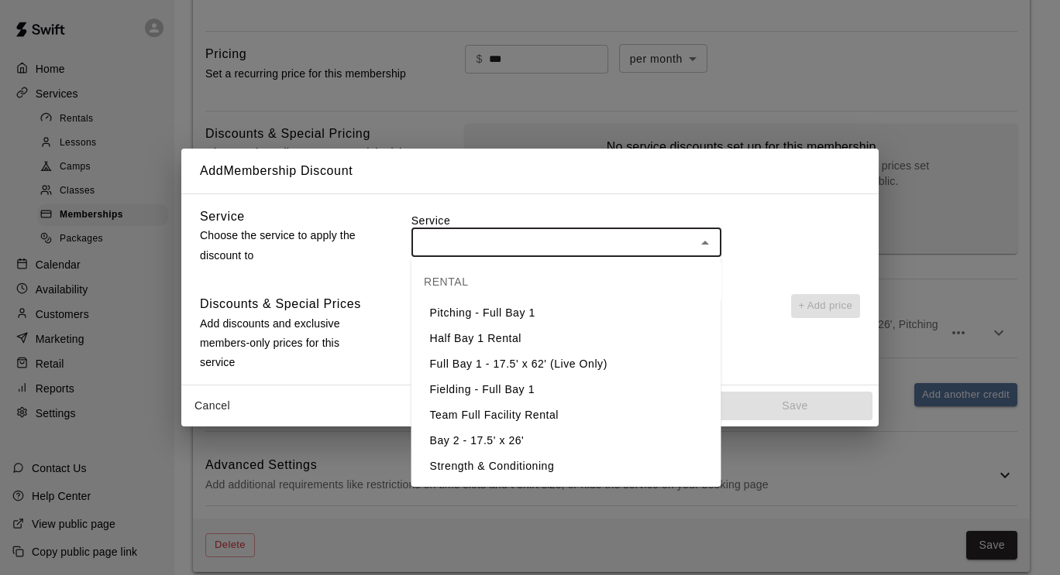
click at [475, 246] on input "text" at bounding box center [553, 242] width 275 height 19
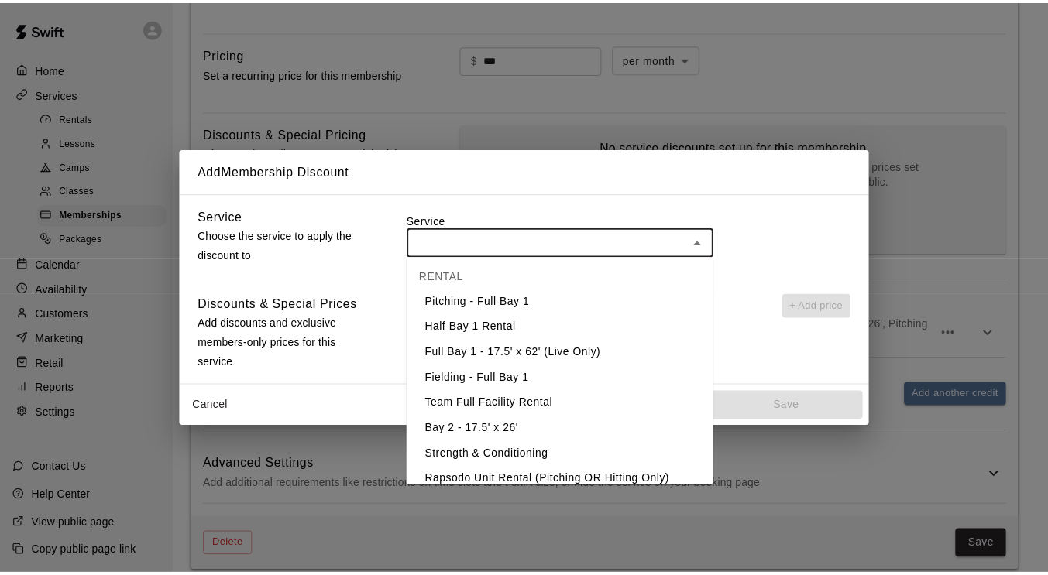
scroll to position [0, 0]
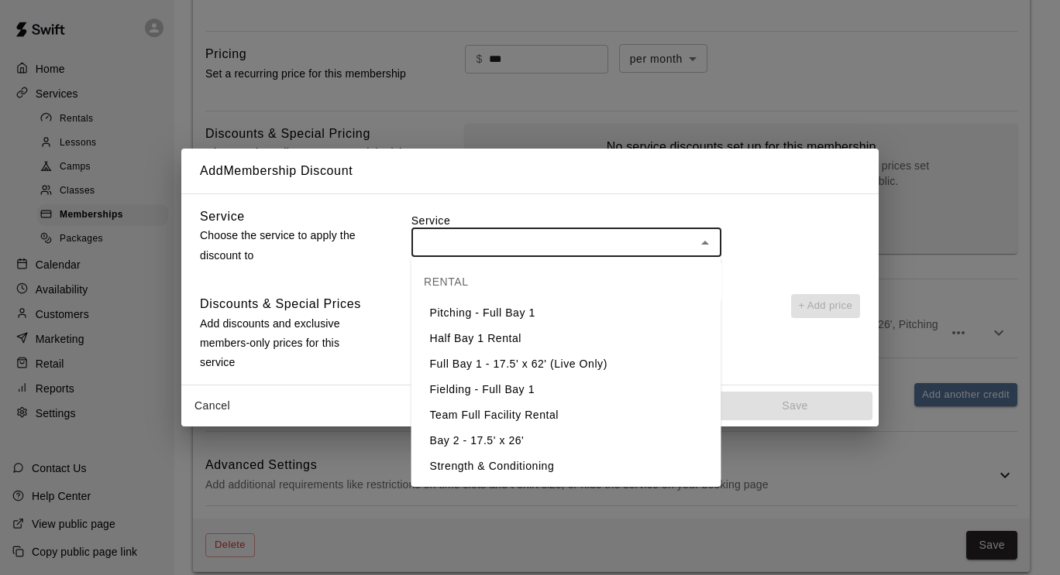
click at [215, 407] on button "Cancel" at bounding box center [212, 406] width 50 height 29
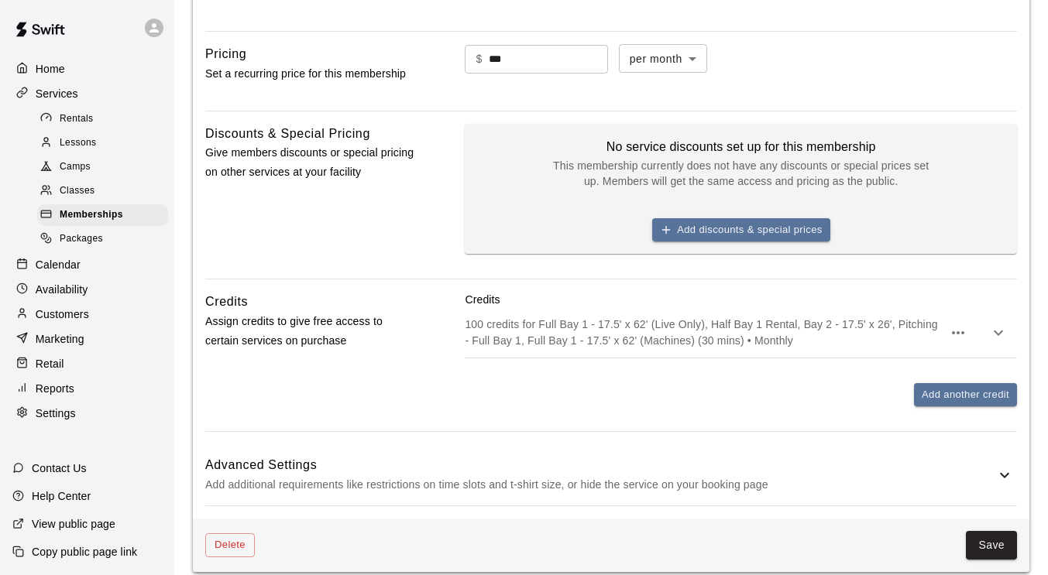
scroll to position [601, 0]
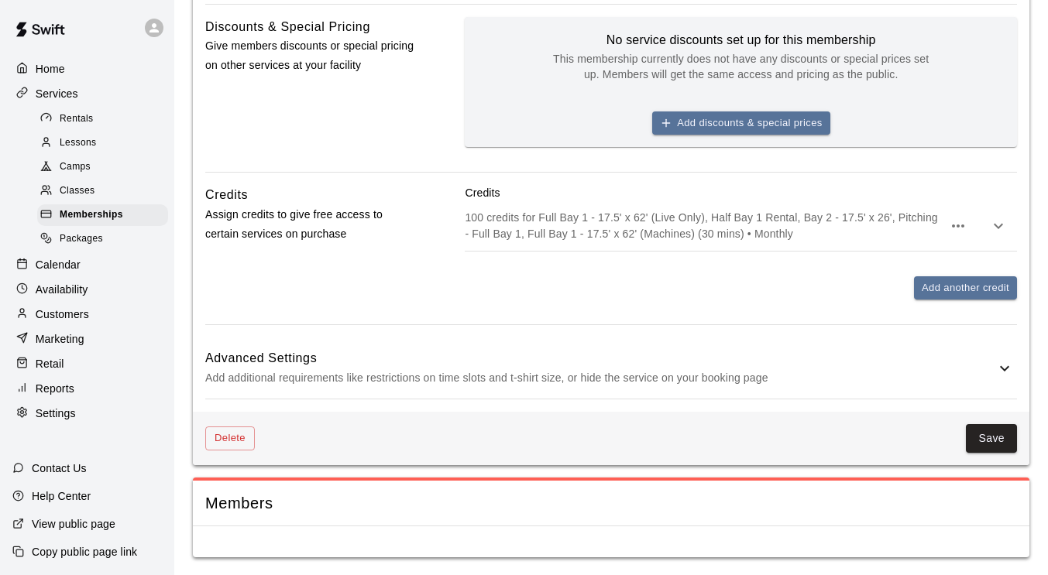
drag, startPoint x: 600, startPoint y: 359, endPoint x: 539, endPoint y: 364, distance: 60.7
drag, startPoint x: 539, startPoint y: 364, endPoint x: 524, endPoint y: 375, distance: 18.3
click at [524, 375] on p "Add additional requirements like restrictions on time slots and t-shirt size, o…" at bounding box center [600, 378] width 790 height 19
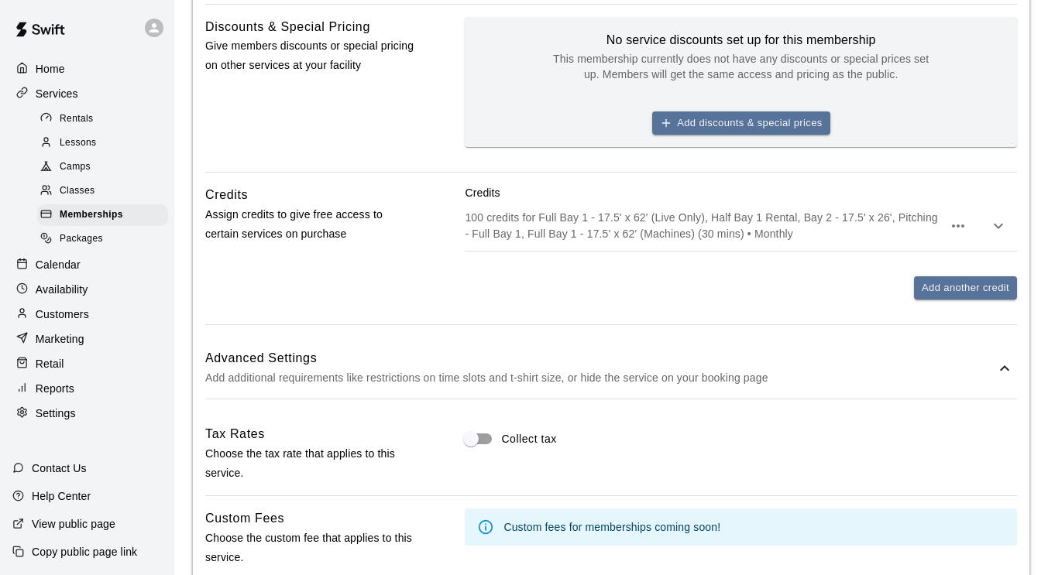
click at [524, 375] on p "Add additional requirements like restrictions on time slots and t-shirt size, o…" at bounding box center [600, 378] width 790 height 19
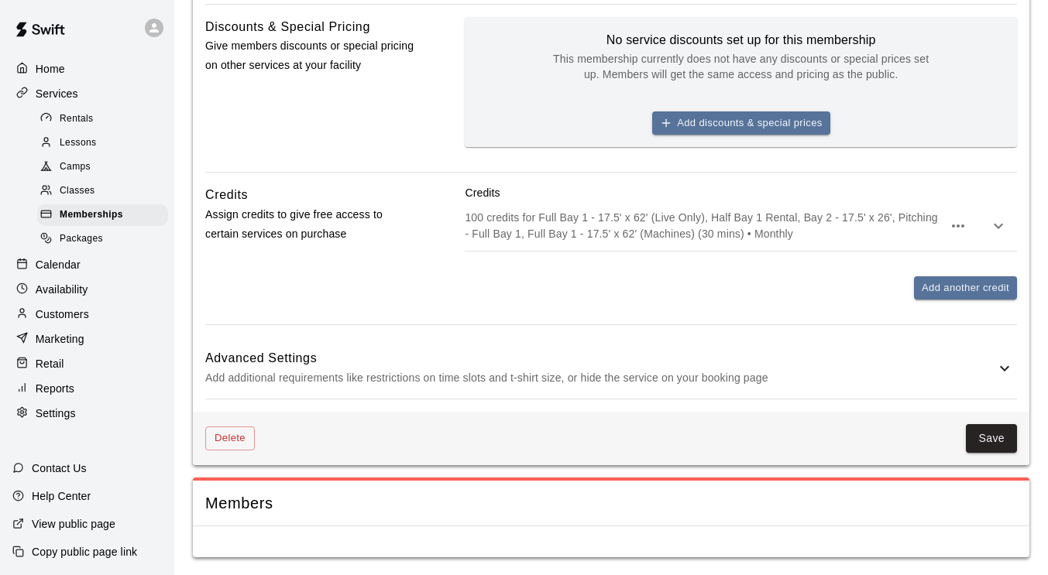
drag, startPoint x: 585, startPoint y: 225, endPoint x: 478, endPoint y: 273, distance: 116.9
drag, startPoint x: 478, startPoint y: 273, endPoint x: 428, endPoint y: 377, distance: 116.1
click at [428, 377] on p "Add additional requirements like restrictions on time slots and t-shirt size, o…" at bounding box center [600, 378] width 790 height 19
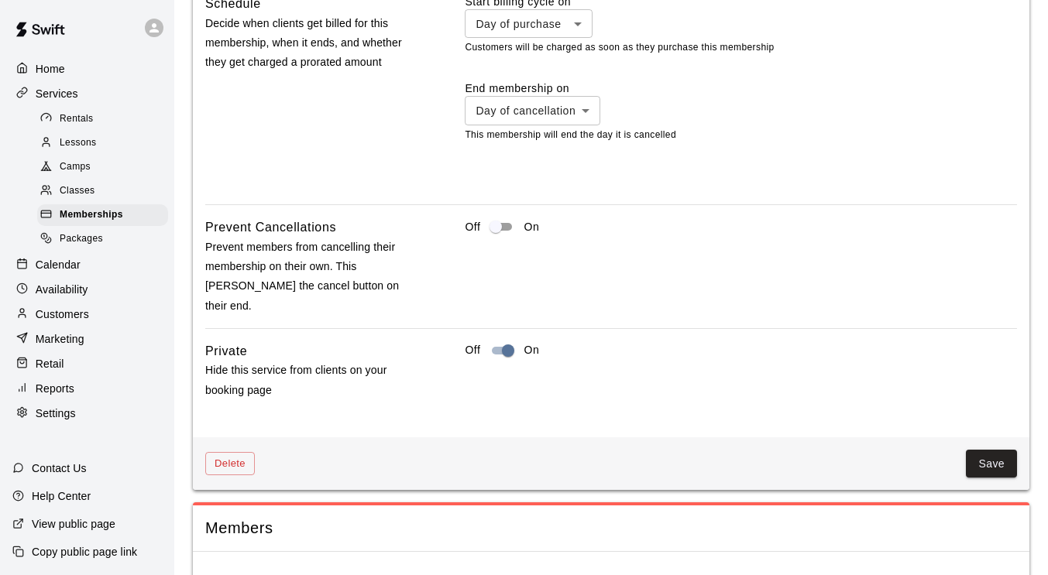
scroll to position [1307, 0]
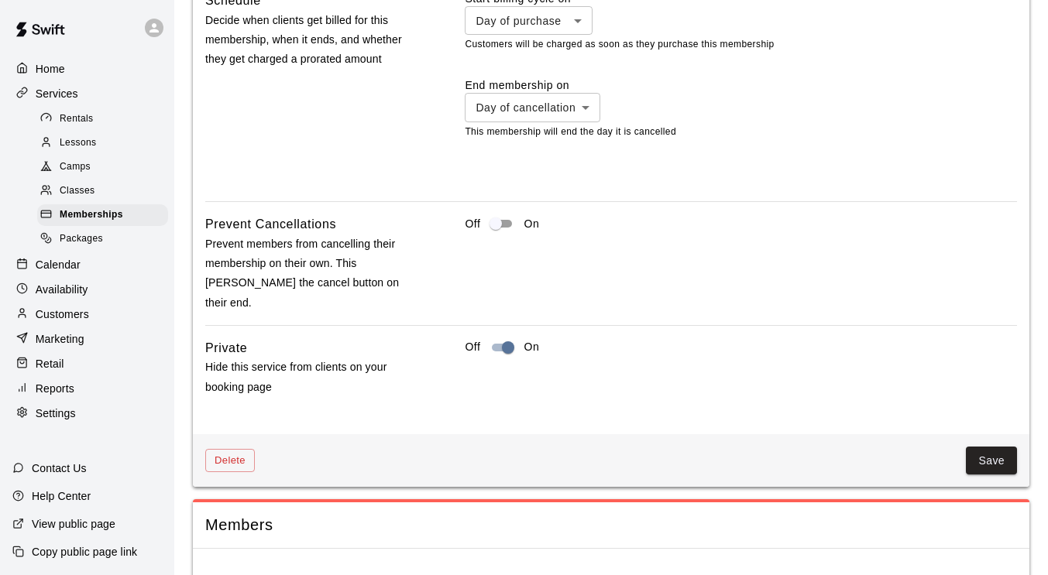
drag, startPoint x: 973, startPoint y: 436, endPoint x: 990, endPoint y: 442, distance: 18.1
click at [990, 447] on button "Save" at bounding box center [991, 461] width 51 height 29
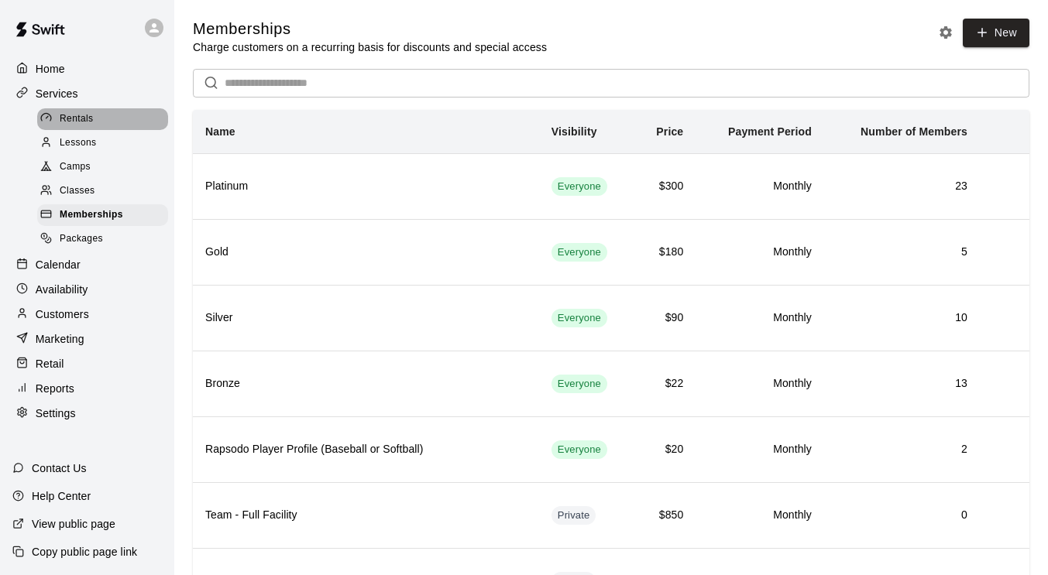
click at [81, 121] on span "Rentals" at bounding box center [77, 119] width 34 height 15
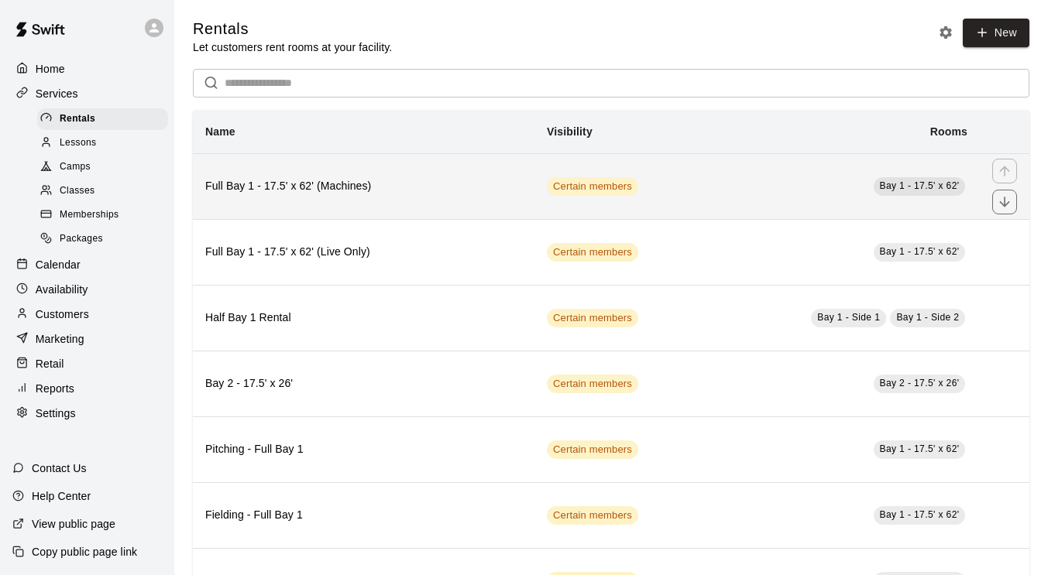
click at [375, 175] on th "Full Bay 1 - 17.5' x 62' (Machines)" at bounding box center [364, 186] width 342 height 66
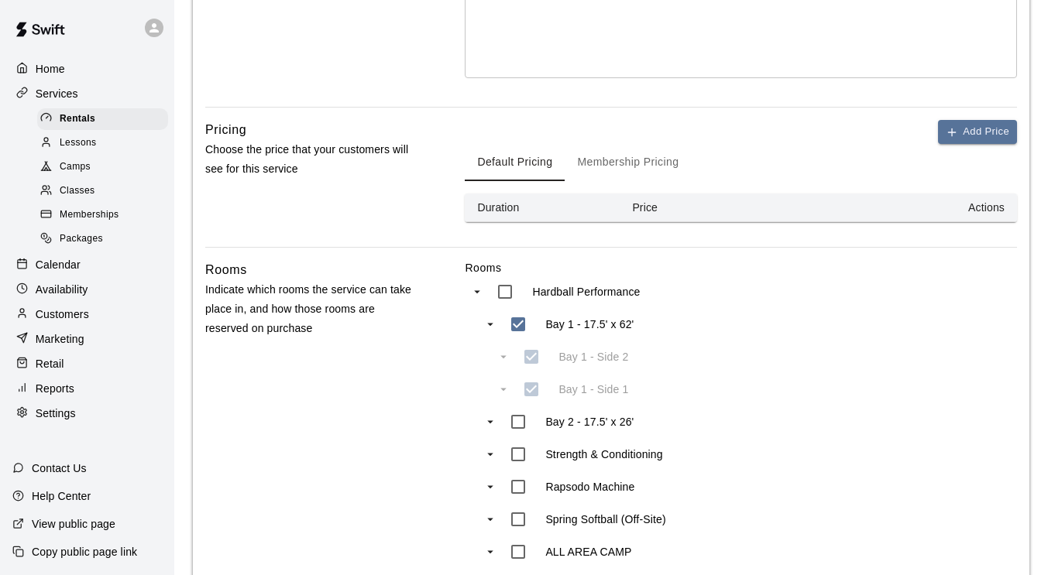
scroll to position [428, 0]
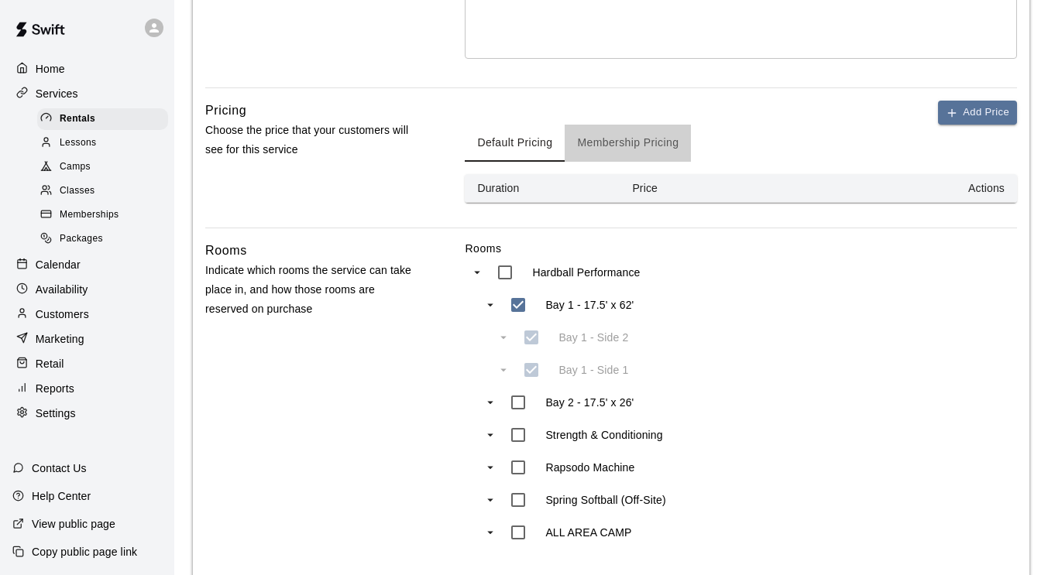
click at [665, 139] on button "Membership Pricing" at bounding box center [628, 143] width 126 height 37
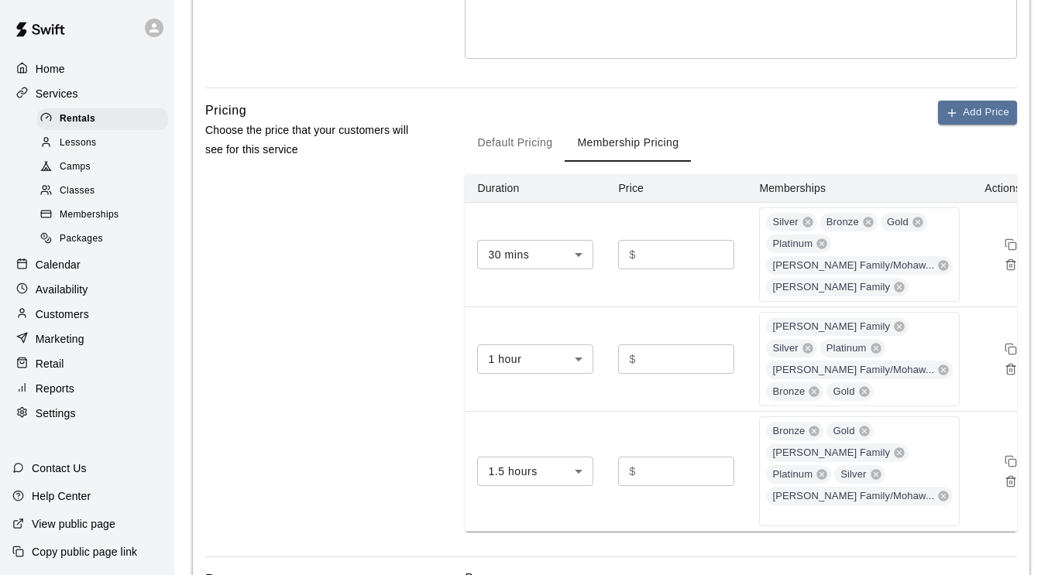
click at [546, 138] on button "Default Pricing" at bounding box center [515, 143] width 100 height 37
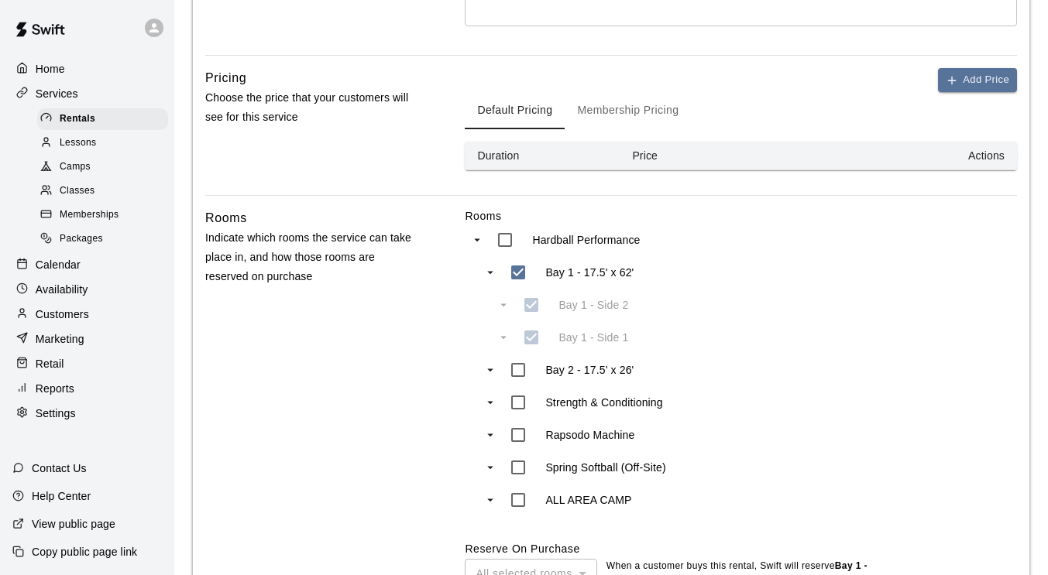
scroll to position [660, 0]
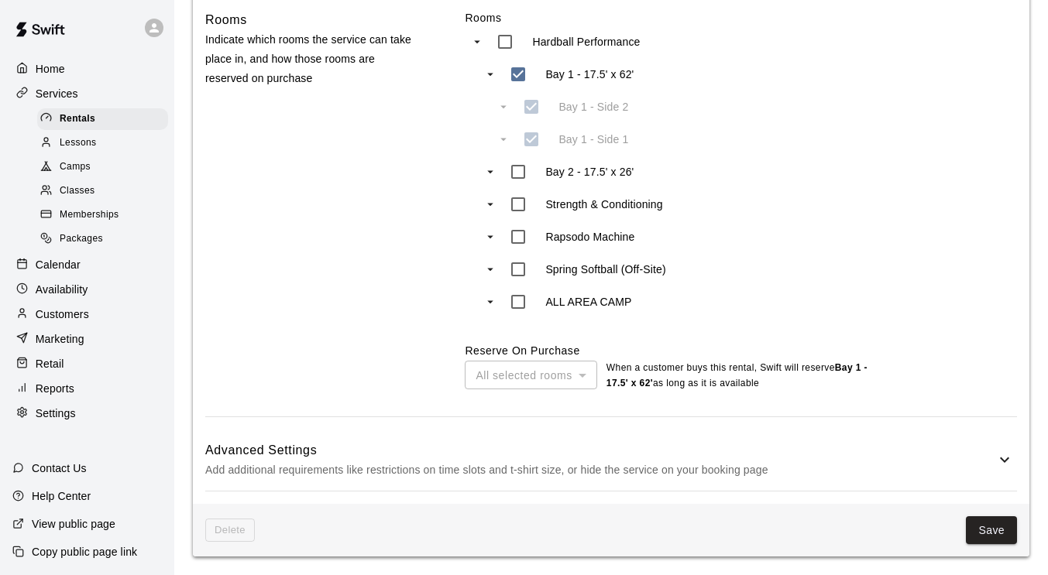
click at [535, 447] on h6 "Advanced Settings" at bounding box center [600, 451] width 790 height 20
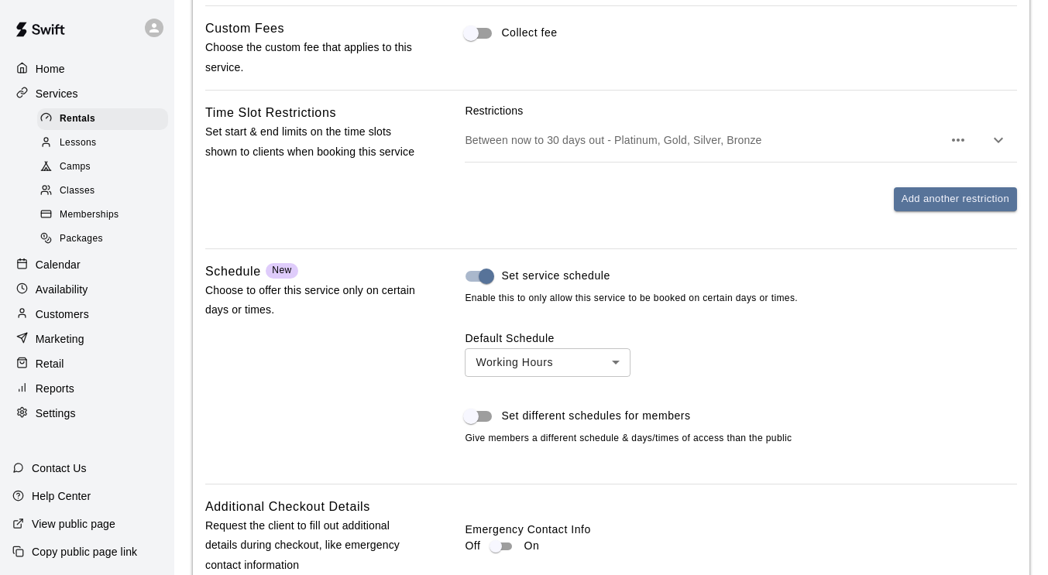
scroll to position [1251, 0]
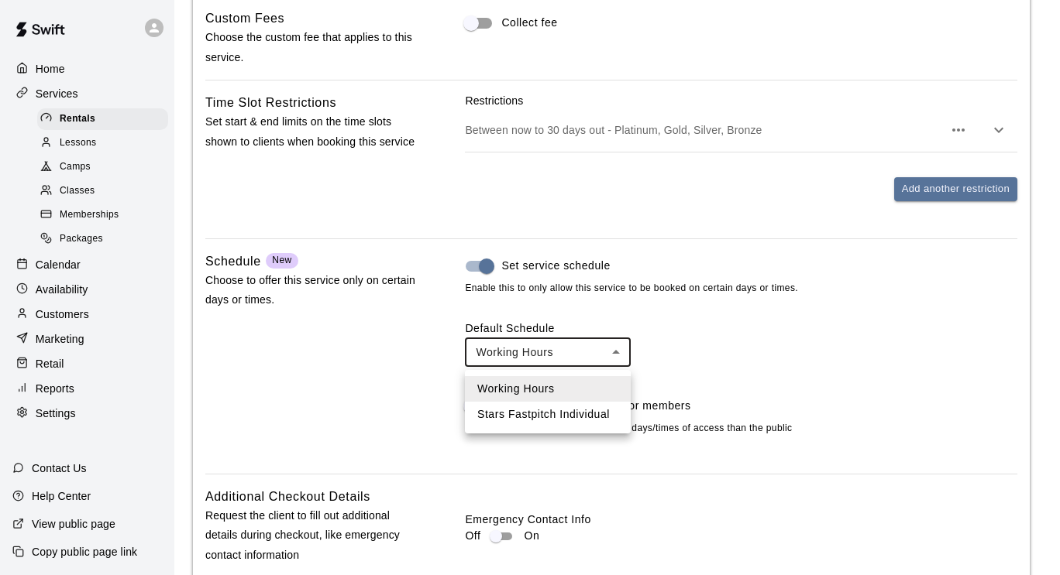
click at [569, 421] on li "Stars Fastpitch Individual" at bounding box center [548, 415] width 166 height 26
type input "****"
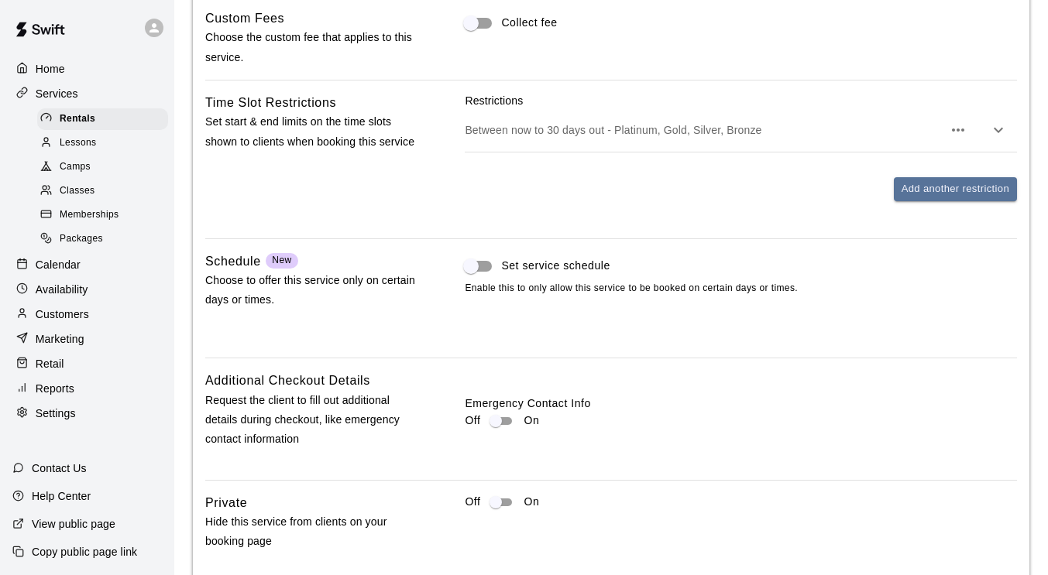
scroll to position [1275, 0]
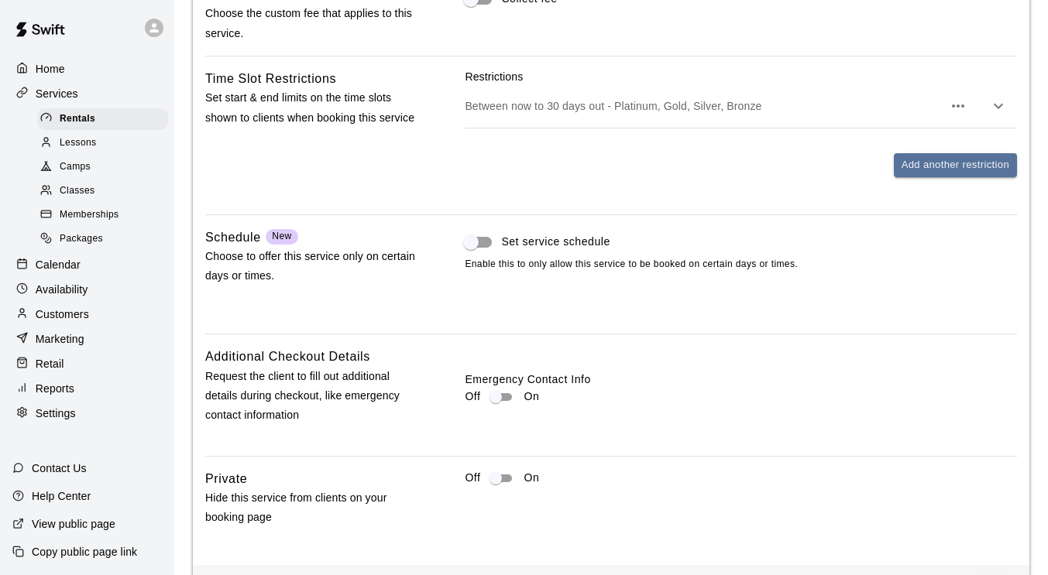
click at [88, 143] on span "Lessons" at bounding box center [78, 143] width 37 height 15
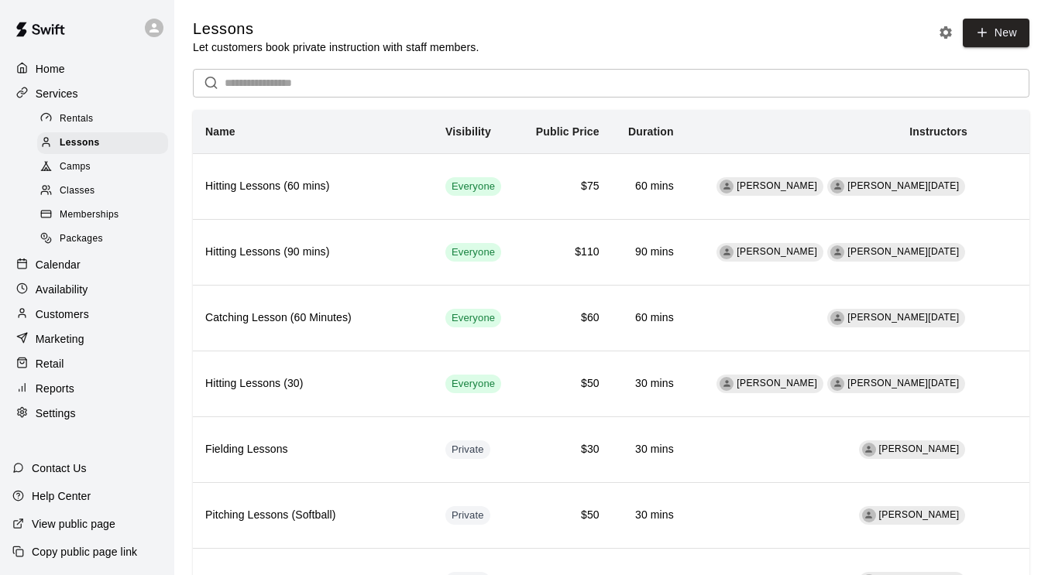
click at [85, 425] on div "Settings" at bounding box center [86, 413] width 149 height 23
select select "**"
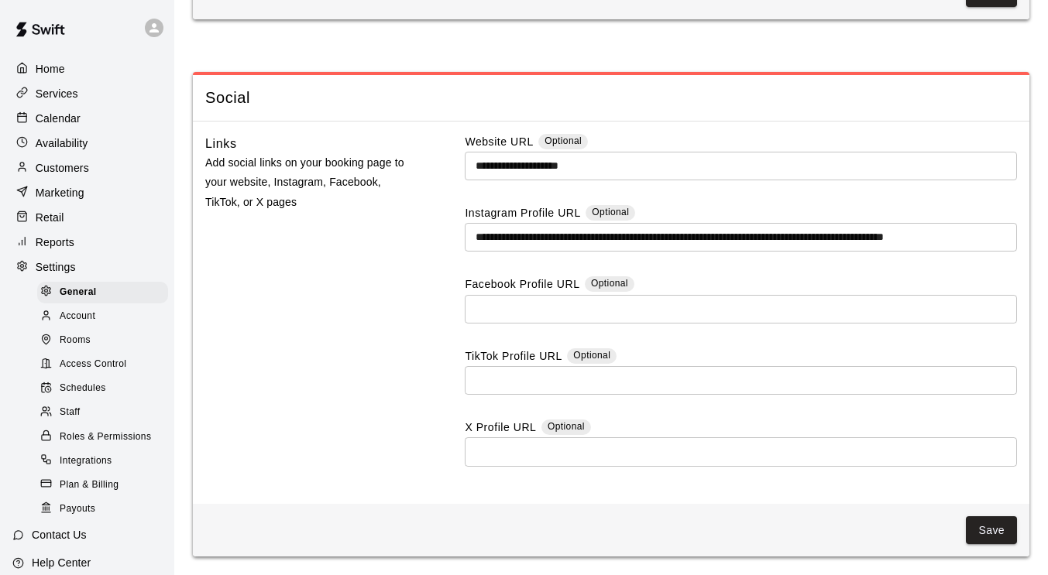
scroll to position [4167, 0]
click at [110, 301] on div "General" at bounding box center [102, 293] width 131 height 22
click at [108, 400] on div "Schedules" at bounding box center [102, 389] width 131 height 22
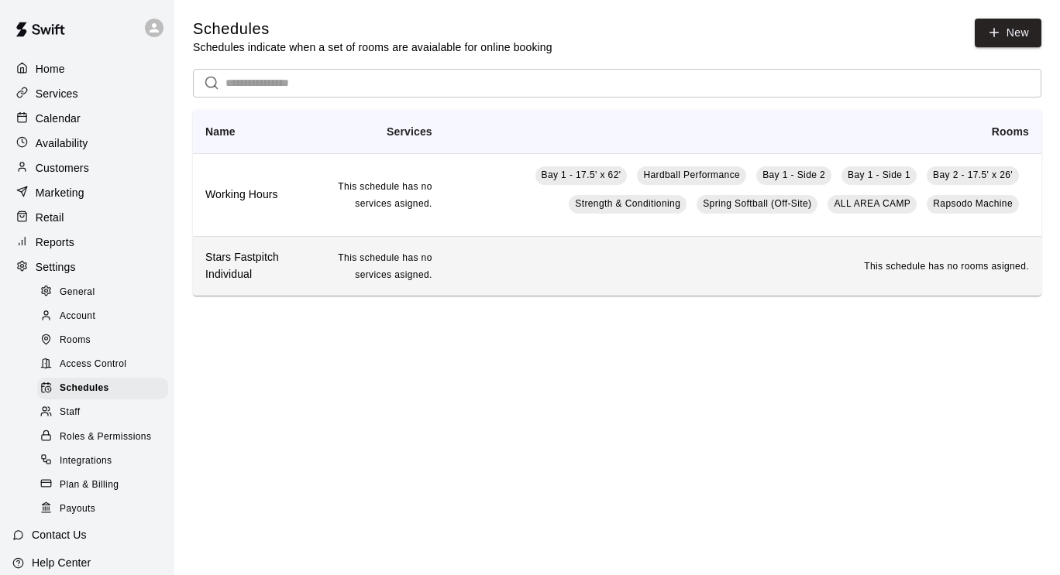
click at [572, 266] on td "This schedule has no rooms asigned." at bounding box center [743, 265] width 596 height 59
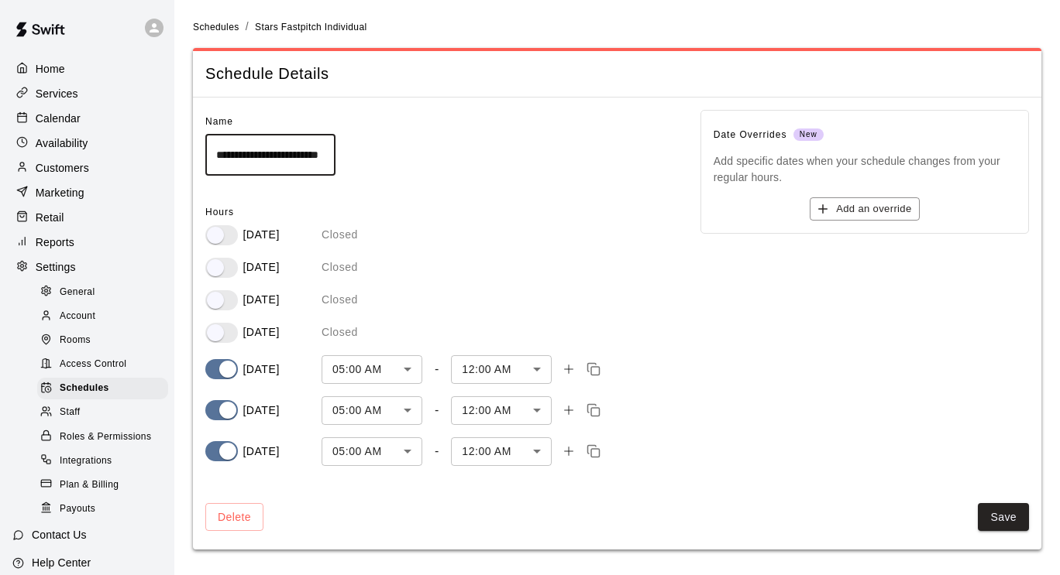
click at [66, 90] on p "Services" at bounding box center [57, 93] width 43 height 15
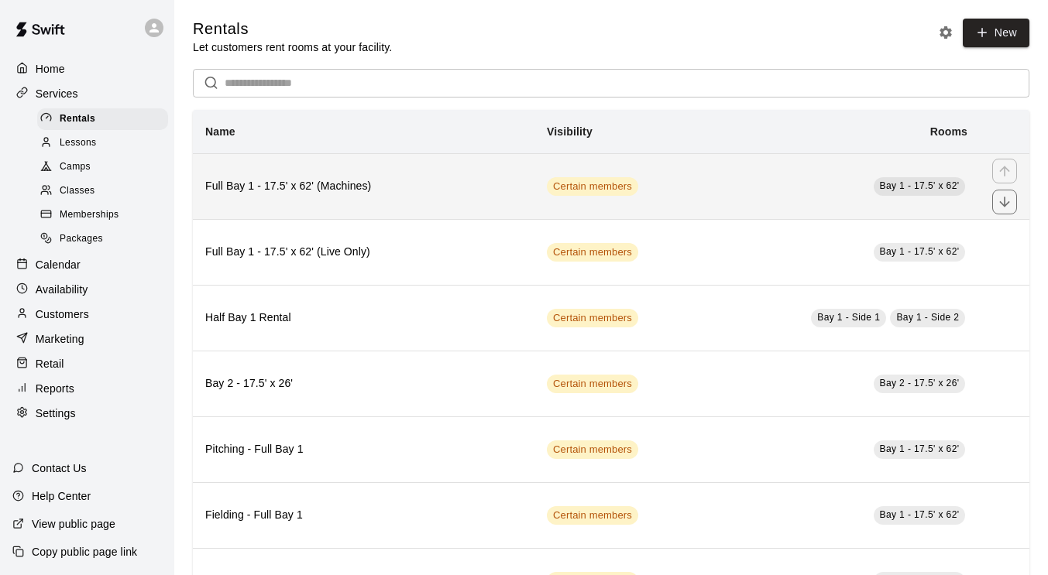
click at [443, 190] on h6 "Full Bay 1 - 17.5' x 62' (Machines)" at bounding box center [363, 186] width 317 height 17
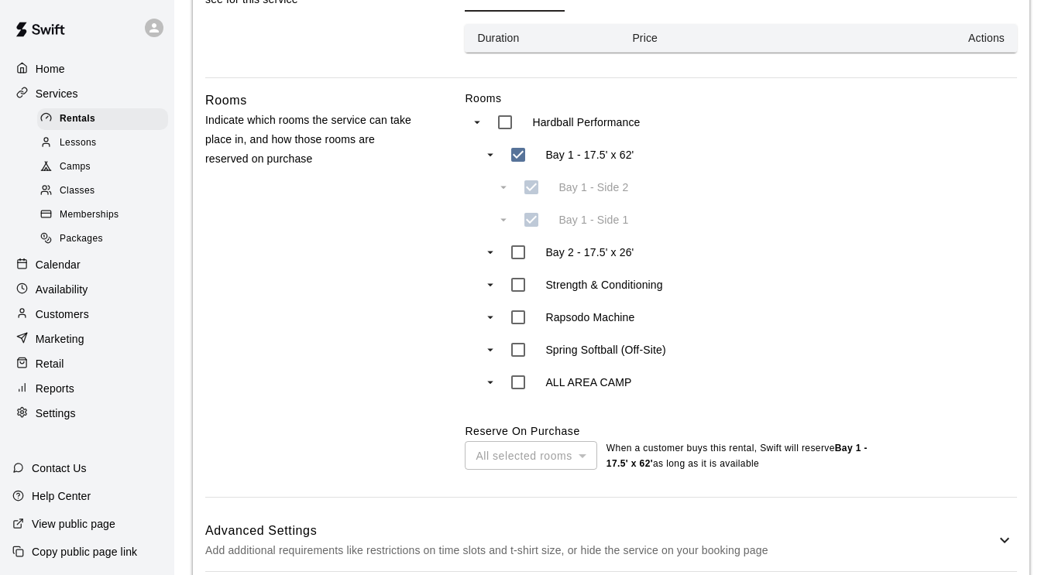
scroll to position [660, 0]
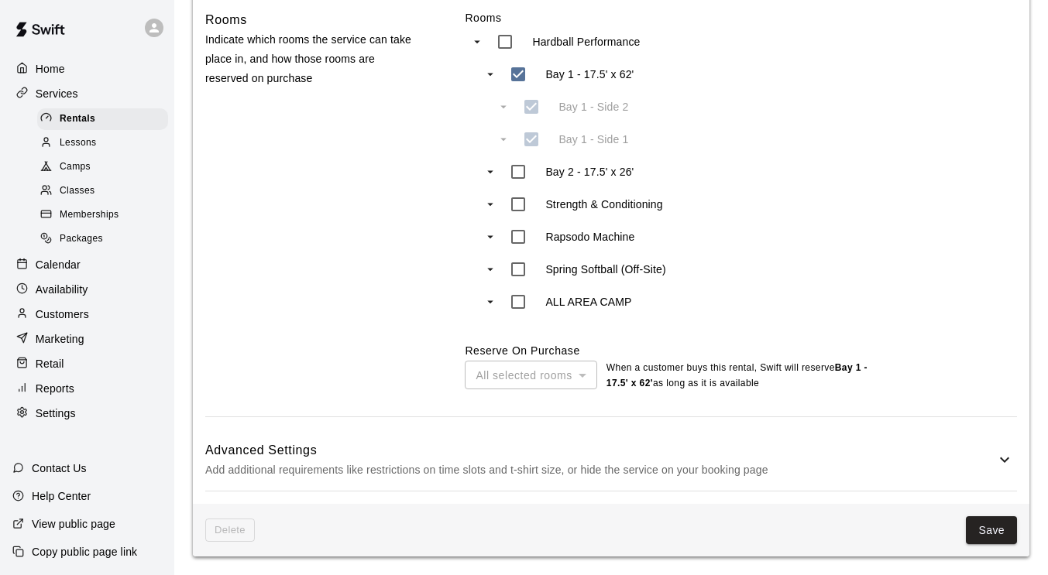
click at [486, 455] on h6 "Advanced Settings" at bounding box center [600, 451] width 790 height 20
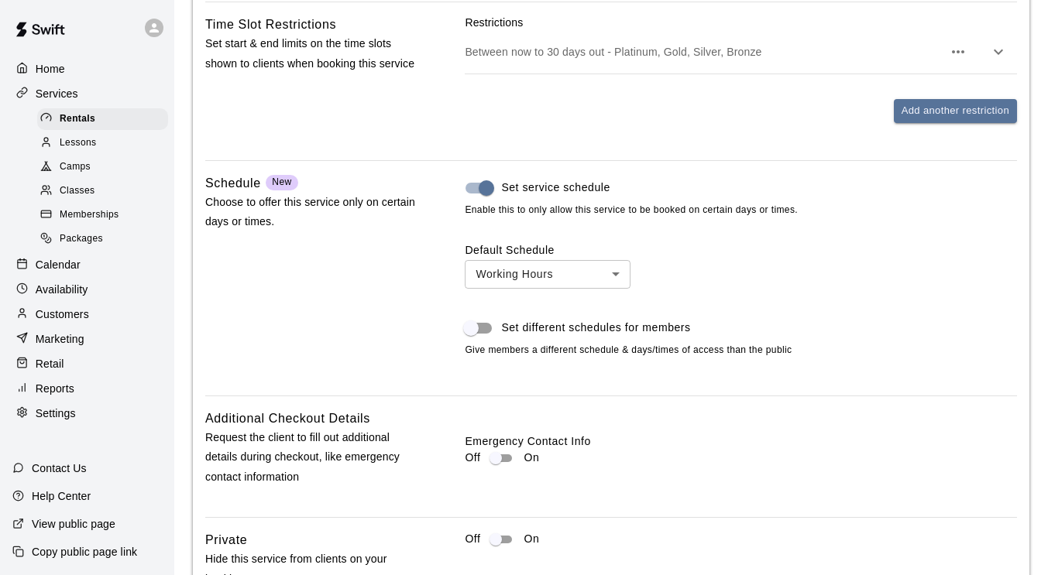
scroll to position [1337, 0]
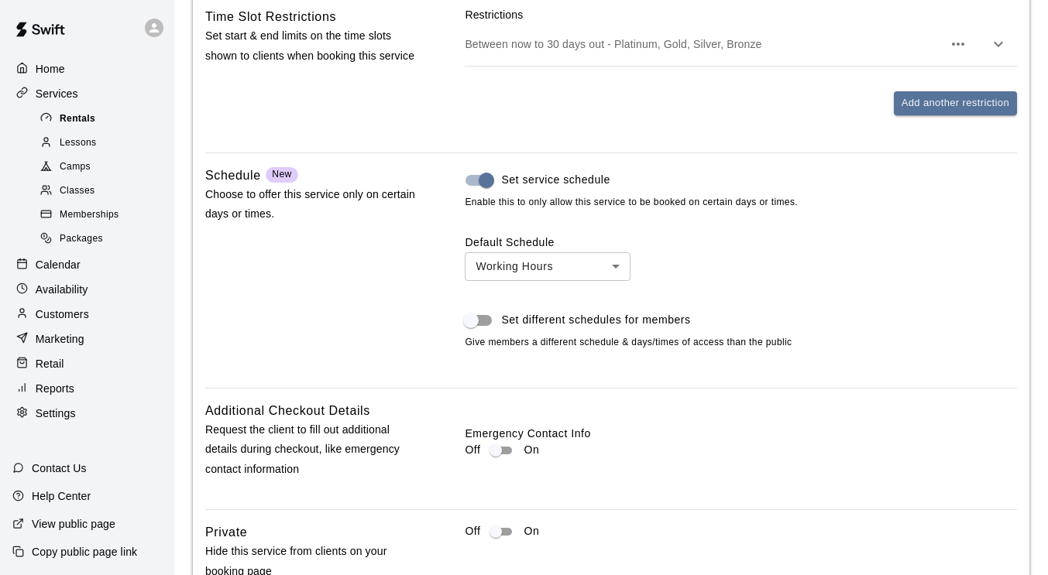
click at [115, 125] on div "Rentals" at bounding box center [102, 119] width 131 height 22
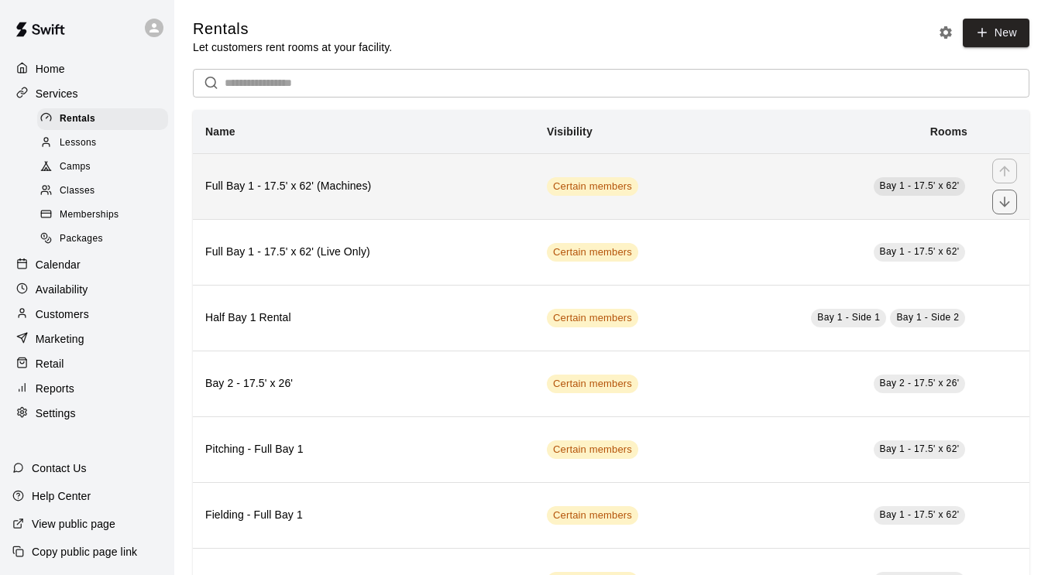
drag, startPoint x: 491, startPoint y: 198, endPoint x: 441, endPoint y: 185, distance: 52.0
click at [441, 185] on h6 "Full Bay 1 - 17.5' x 62' (Machines)" at bounding box center [363, 186] width 317 height 17
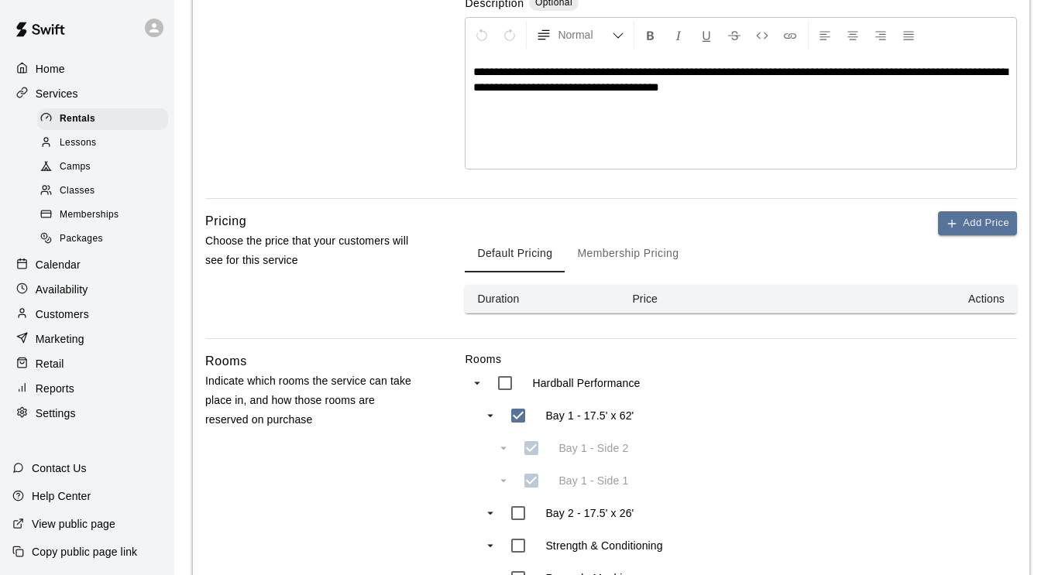
scroll to position [321, 0]
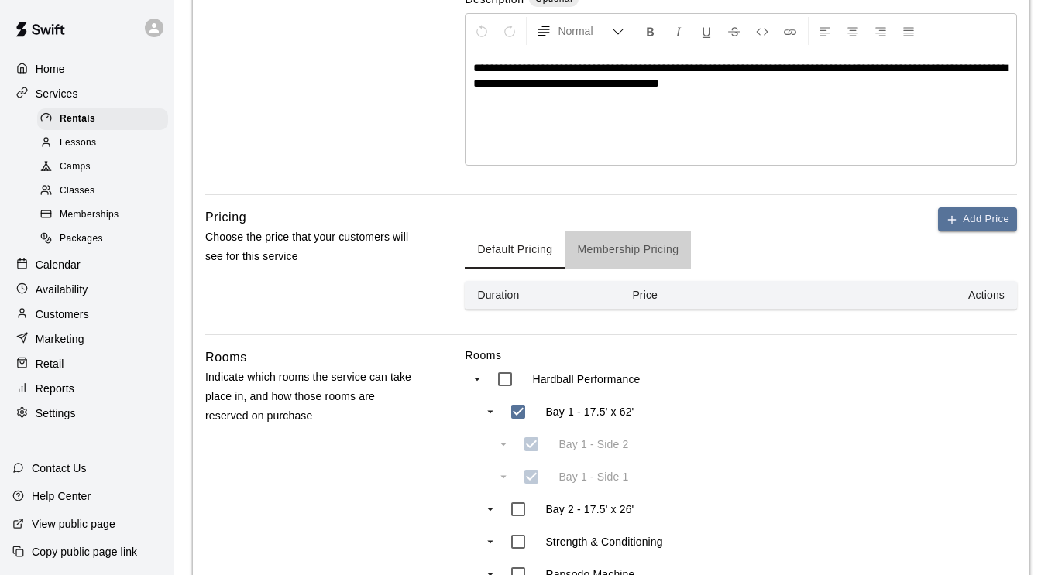
click at [642, 241] on button "Membership Pricing" at bounding box center [628, 250] width 126 height 37
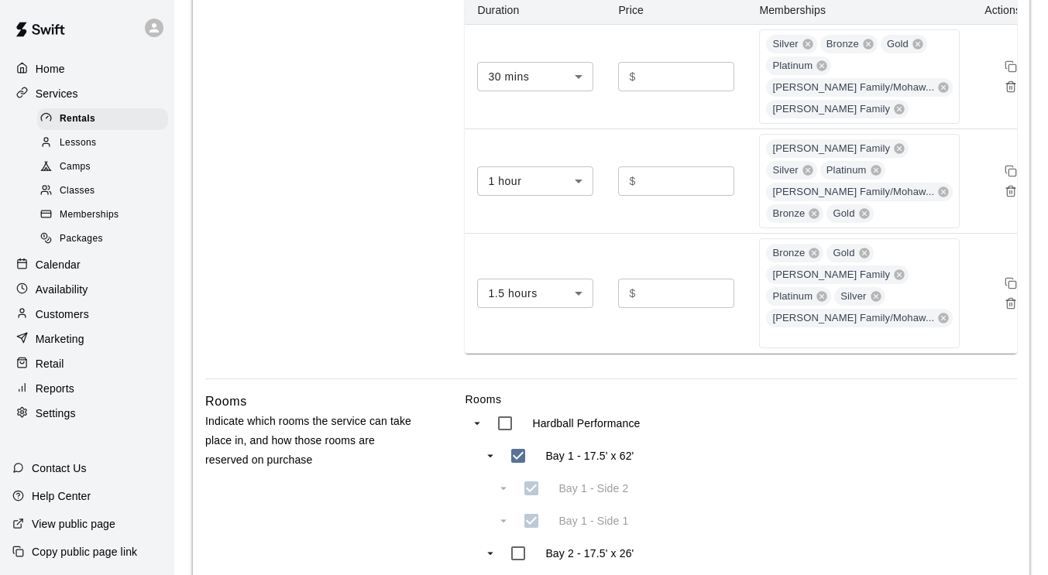
scroll to position [605, 0]
drag, startPoint x: 844, startPoint y: 338, endPoint x: 904, endPoint y: 344, distance: 60.0
drag, startPoint x: 904, startPoint y: 344, endPoint x: 929, endPoint y: 266, distance: 81.3
drag, startPoint x: 929, startPoint y: 266, endPoint x: 955, endPoint y: 256, distance: 28.2
drag, startPoint x: 955, startPoint y: 256, endPoint x: 369, endPoint y: 210, distance: 587.4
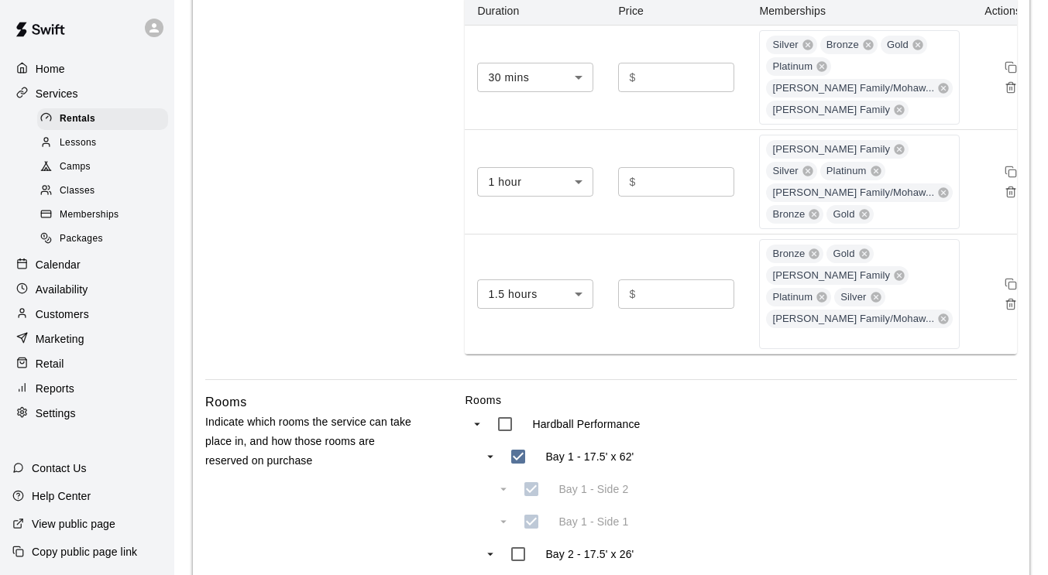
click at [369, 210] on div "Pricing Choose the price that your customers will see for this service" at bounding box center [310, 151] width 211 height 456
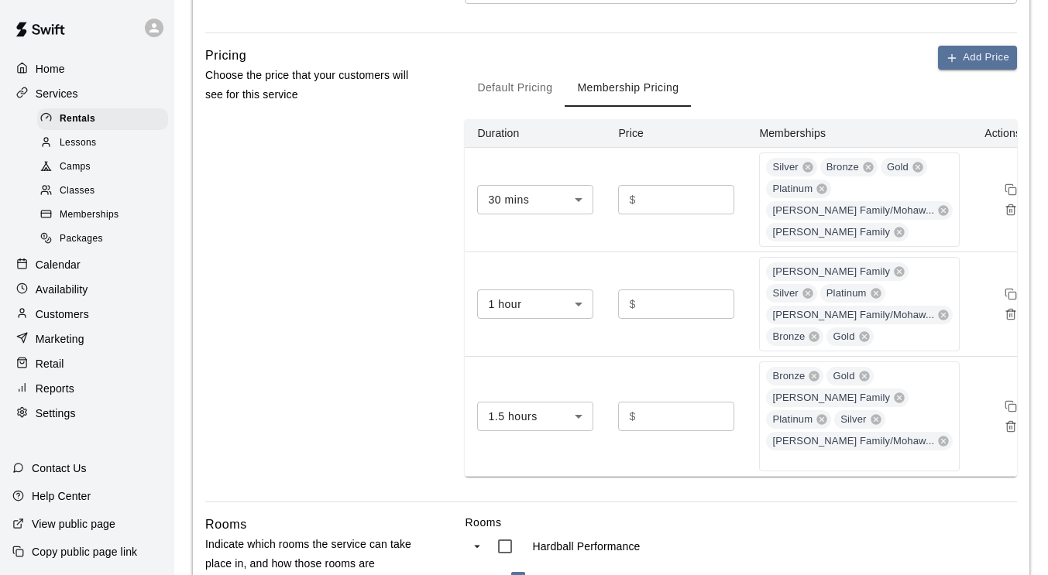
scroll to position [479, 0]
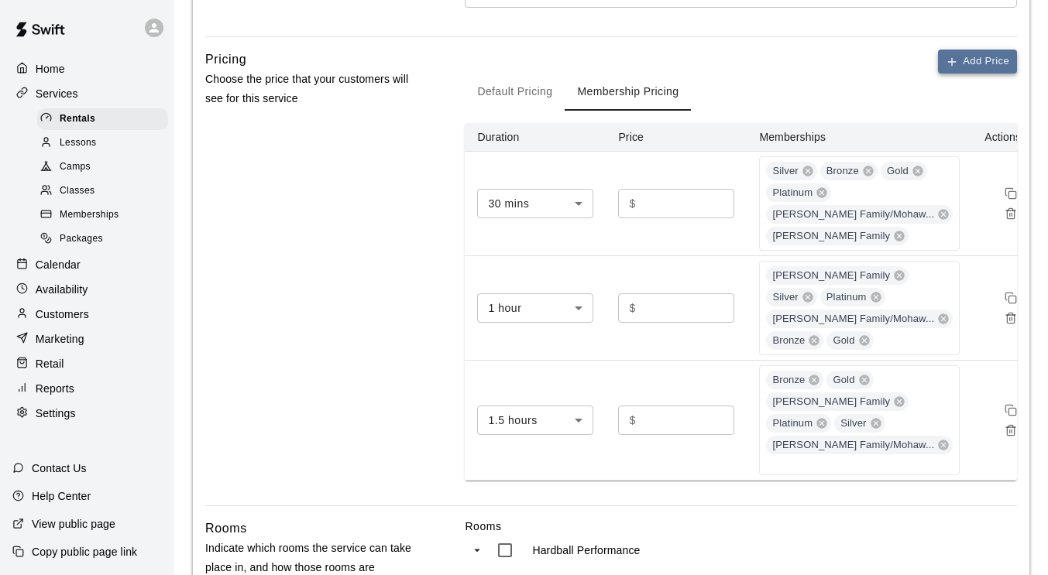
drag, startPoint x: 970, startPoint y: 67, endPoint x: 973, endPoint y: 52, distance: 15.8
click at [973, 52] on button "Add Price" at bounding box center [977, 62] width 79 height 24
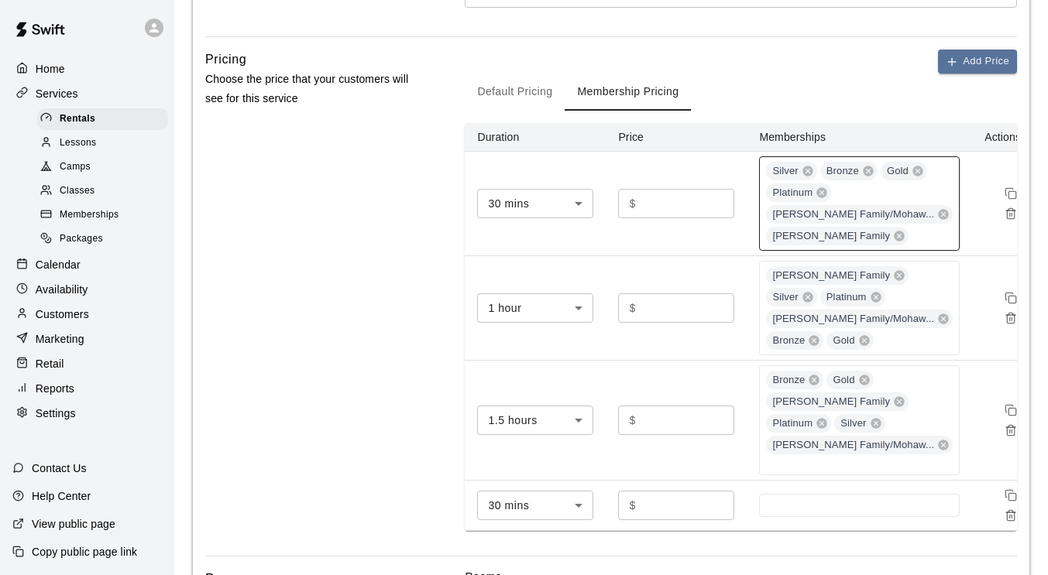
click at [920, 180] on div "Silver Bronze Gold Platinum [PERSON_NAME] Family/[PERSON_NAME]... [PERSON_NAME]…" at bounding box center [859, 203] width 201 height 94
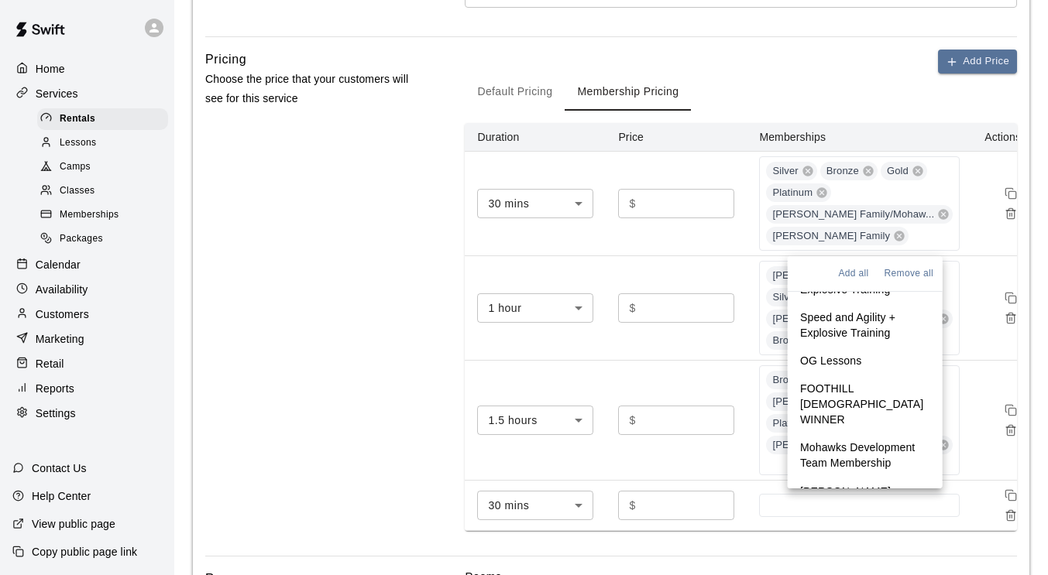
scroll to position [634, 0]
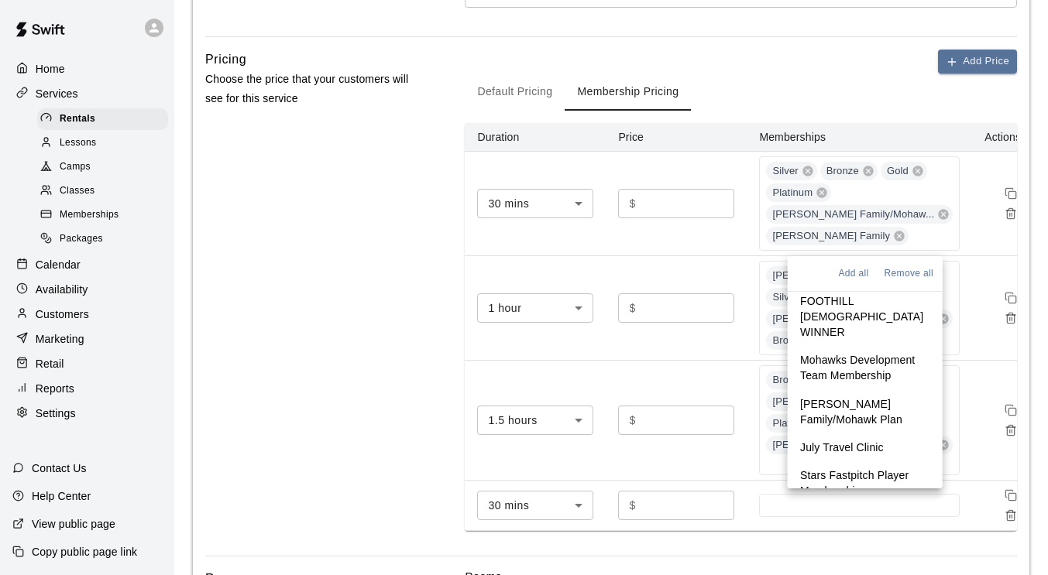
click at [860, 469] on p "Stars Fastpitch Player Membership" at bounding box center [865, 483] width 130 height 31
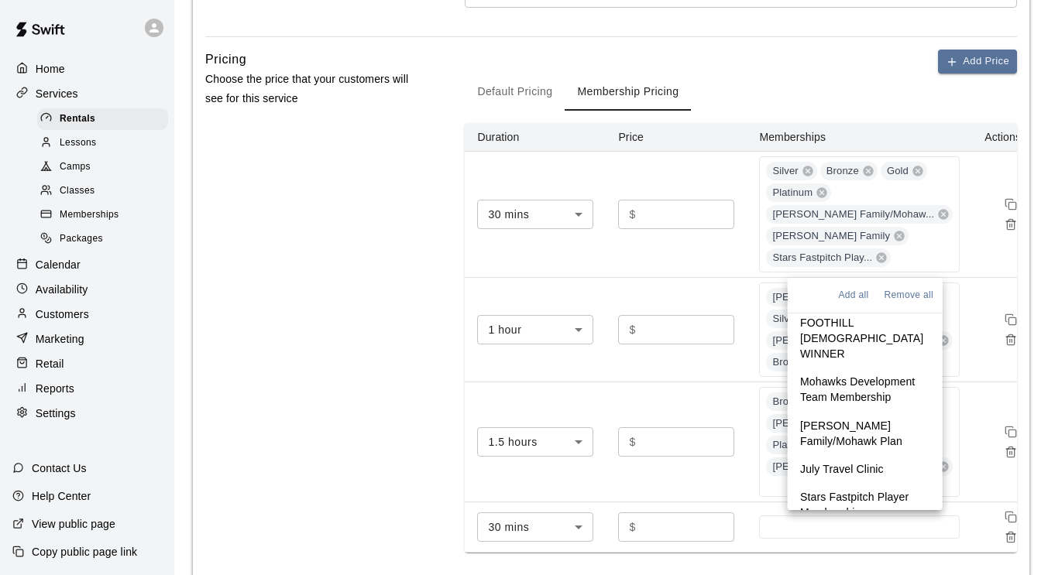
click at [860, 483] on li "Stars Fastpitch Player Membership" at bounding box center [865, 504] width 155 height 43
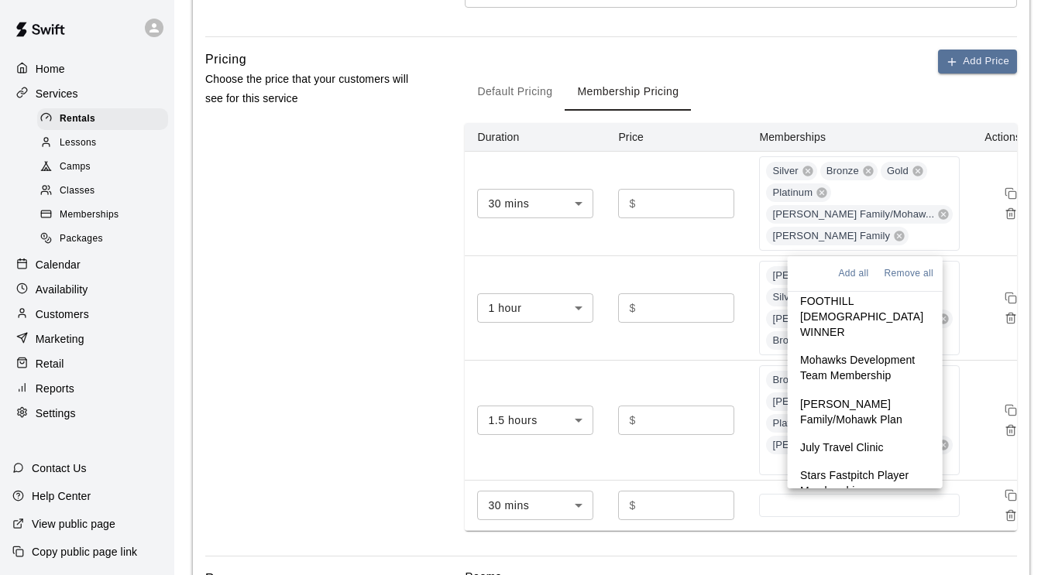
click at [858, 468] on p "Stars Fastpitch Player Membership" at bounding box center [865, 483] width 130 height 31
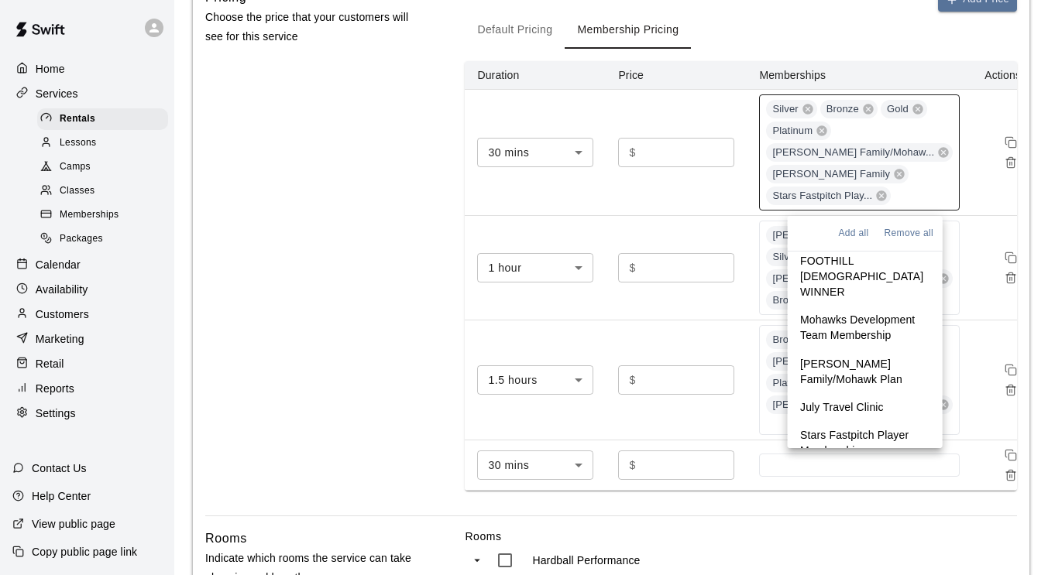
scroll to position [540, 0]
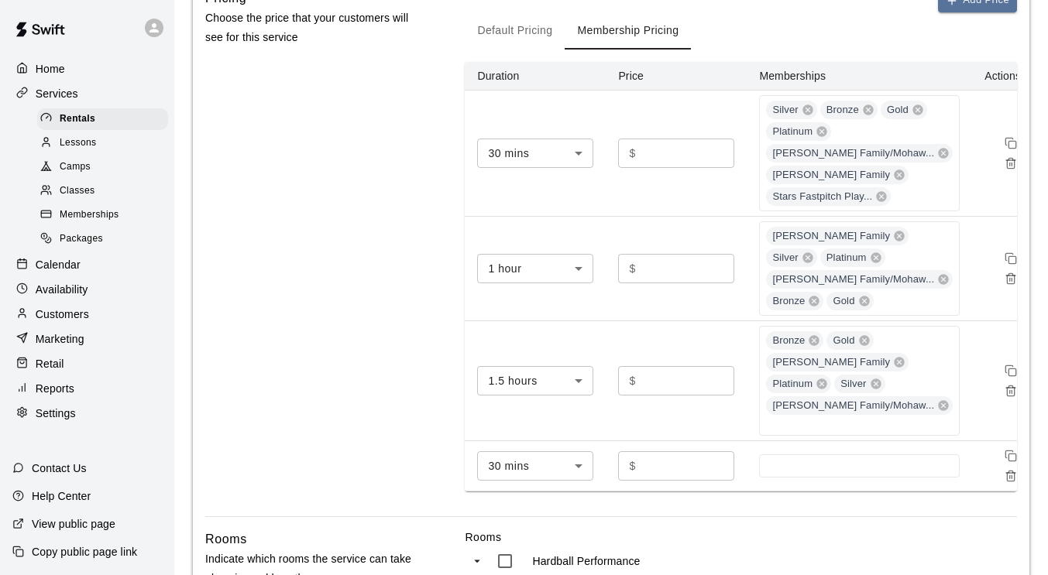
click at [747, 198] on td "$ ** ​" at bounding box center [676, 154] width 141 height 126
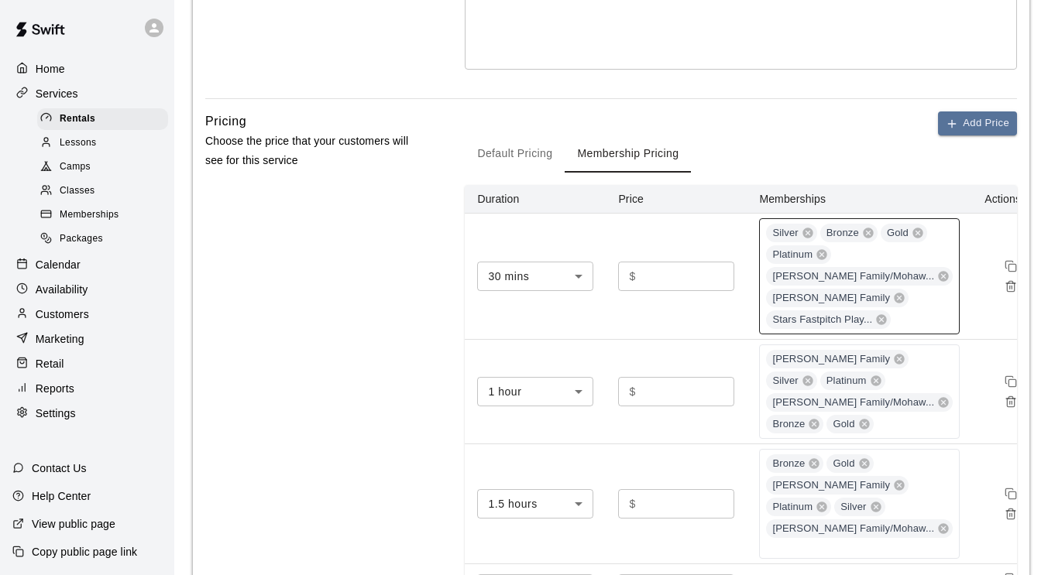
scroll to position [416, 0]
drag, startPoint x: 926, startPoint y: 297, endPoint x: 936, endPoint y: 302, distance: 10.4
click at [936, 302] on div "Silver Bronze Gold Platinum [PERSON_NAME] Family/[PERSON_NAME]... [PERSON_NAME]…" at bounding box center [859, 277] width 201 height 116
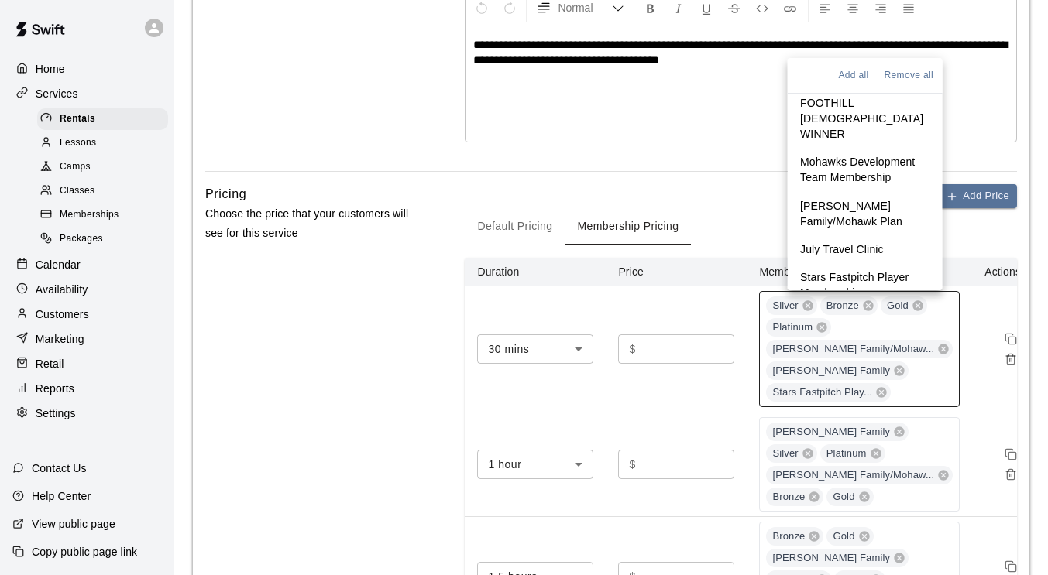
scroll to position [389, 0]
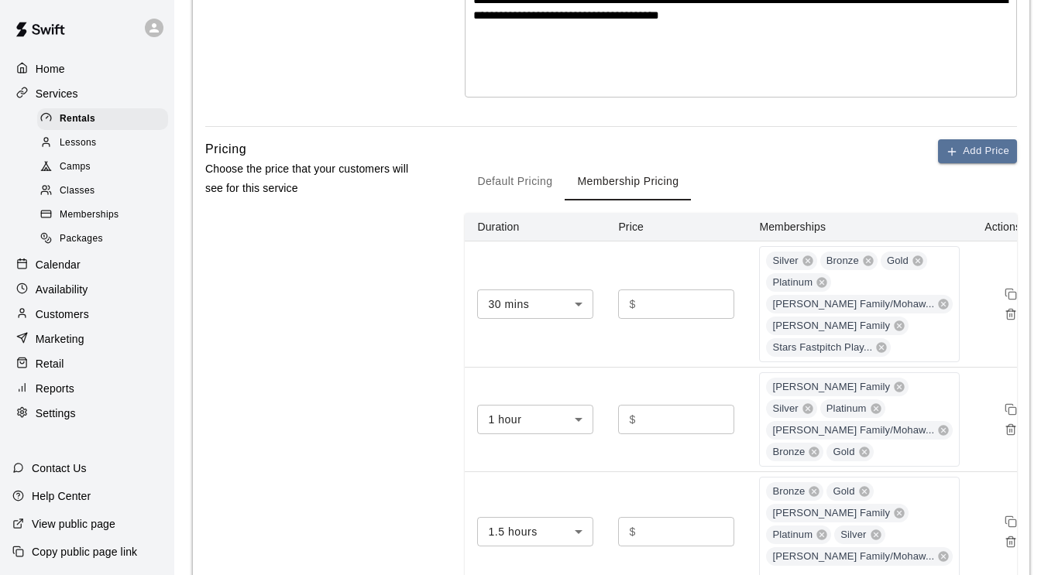
click at [350, 333] on div "Pricing Choose the price that your customers will see for this service" at bounding box center [310, 403] width 211 height 528
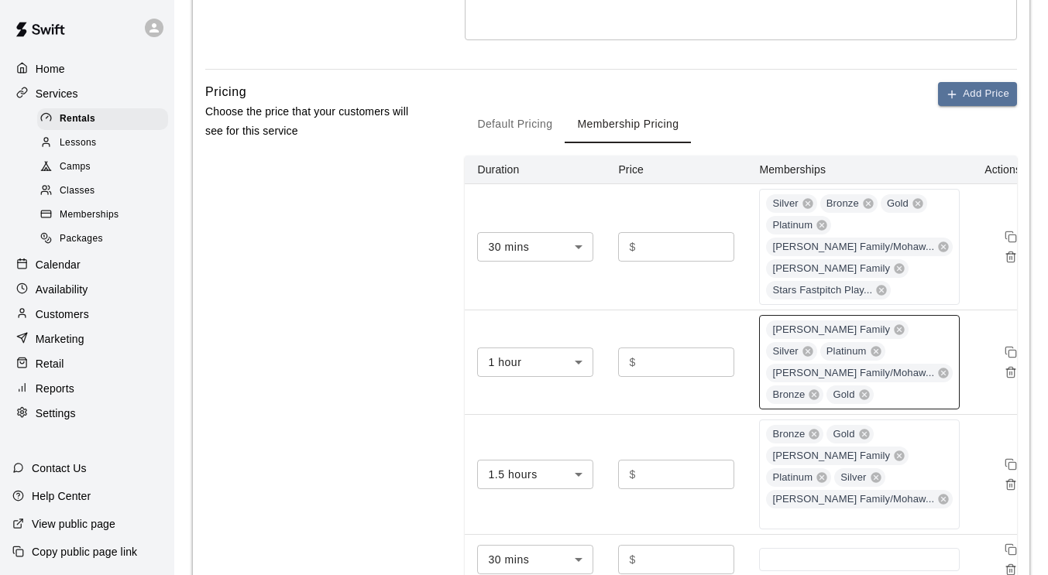
scroll to position [457, 0]
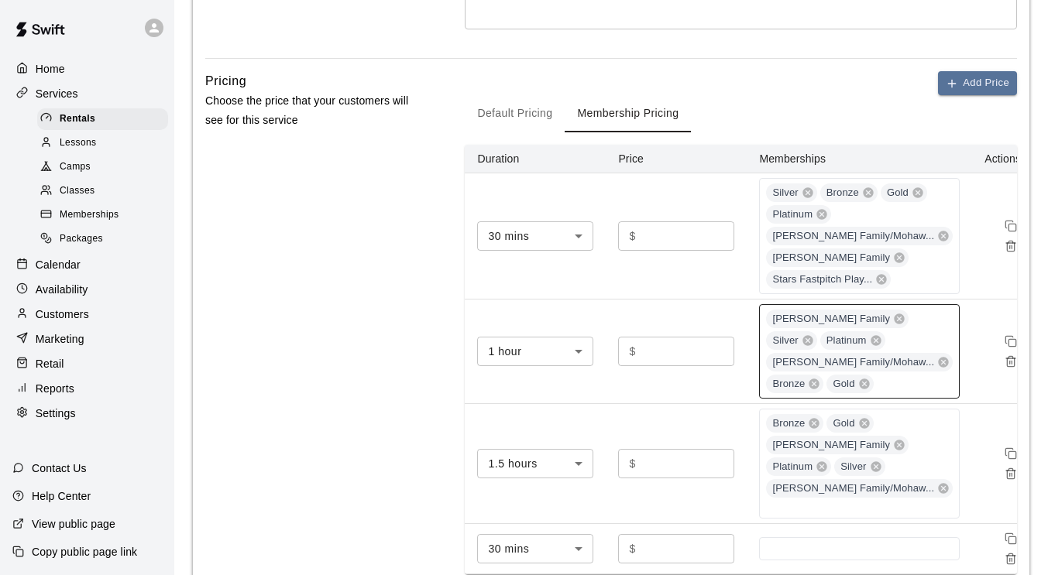
click at [921, 376] on div "[PERSON_NAME] Family Silver Platinum [PERSON_NAME] Family/[PERSON_NAME]... Bron…" at bounding box center [859, 351] width 201 height 94
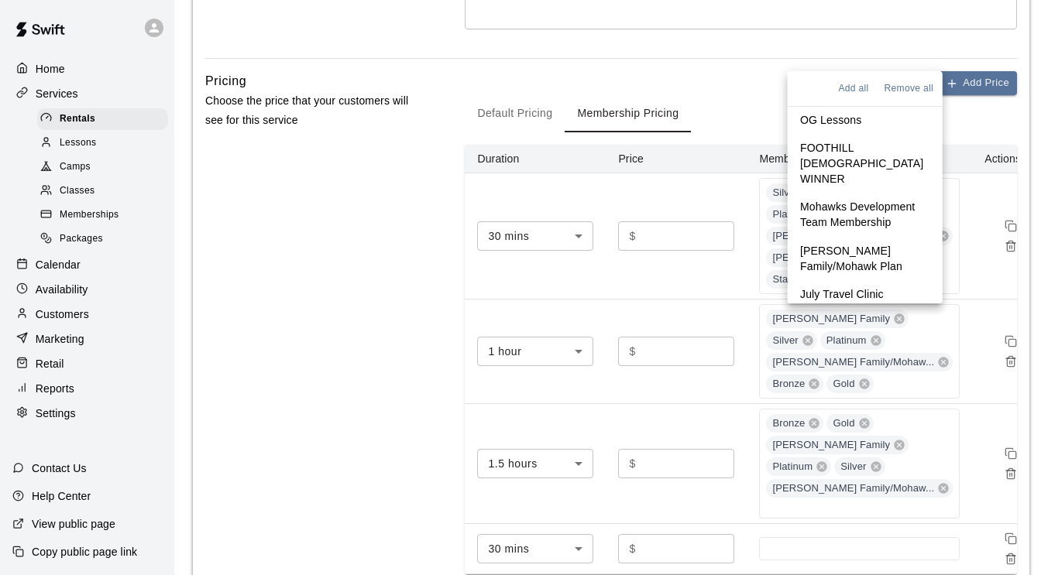
scroll to position [634, 0]
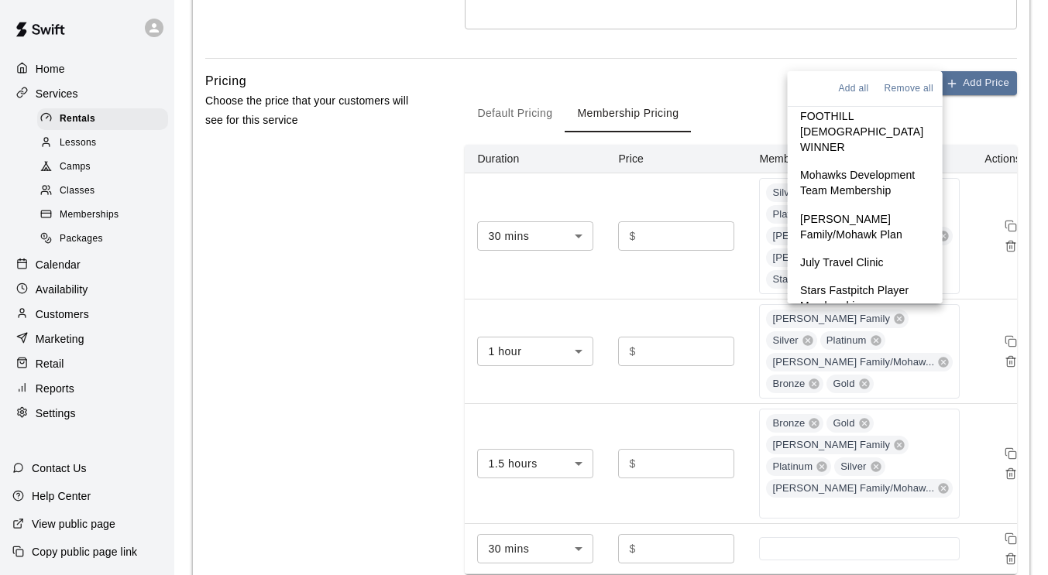
click at [847, 283] on p "Stars Fastpitch Player Membership" at bounding box center [865, 298] width 130 height 31
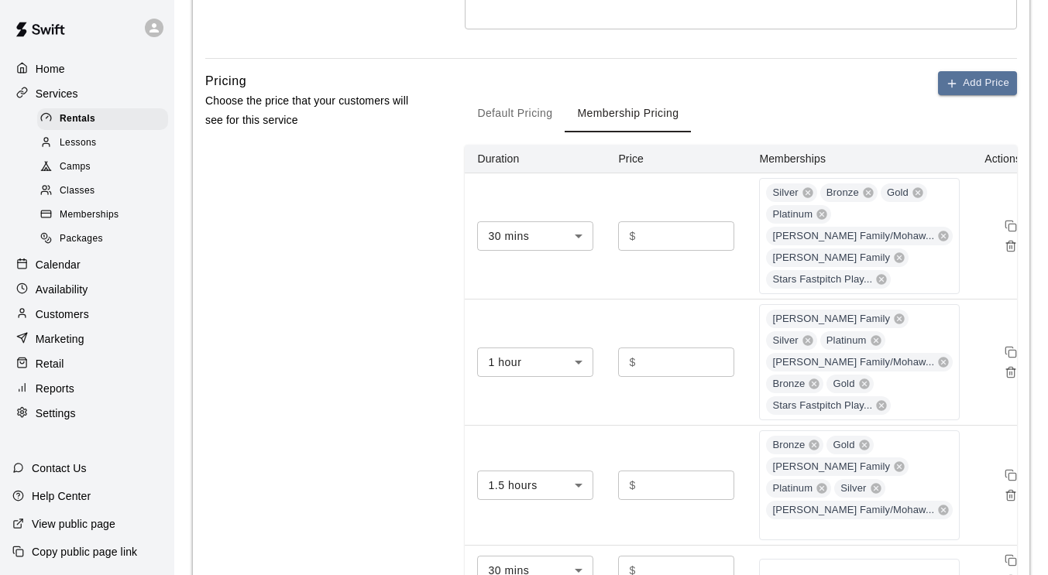
click at [324, 345] on div "Pricing Choose the price that your customers will see for this service" at bounding box center [310, 346] width 211 height 550
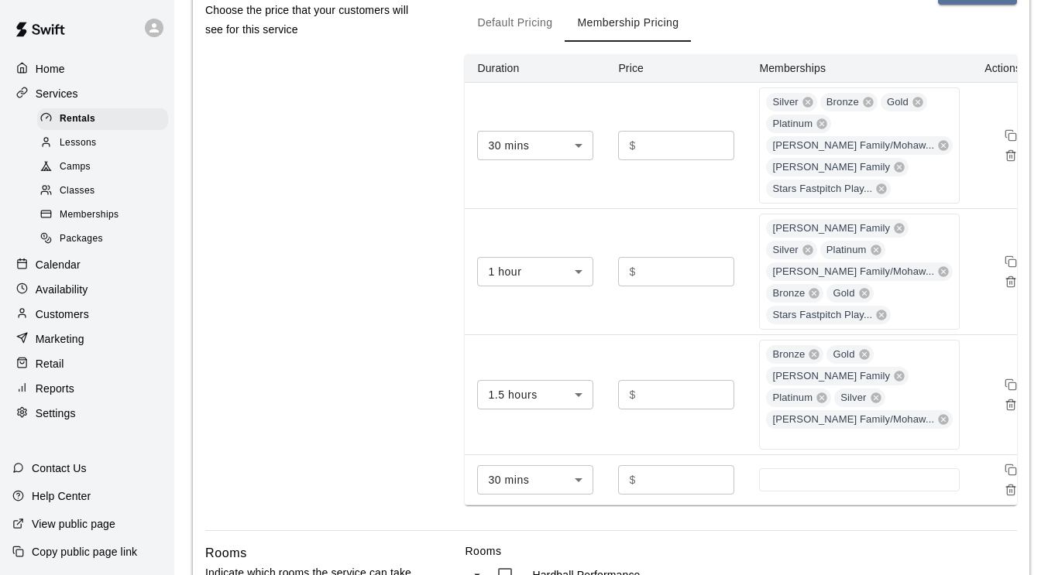
scroll to position [581, 0]
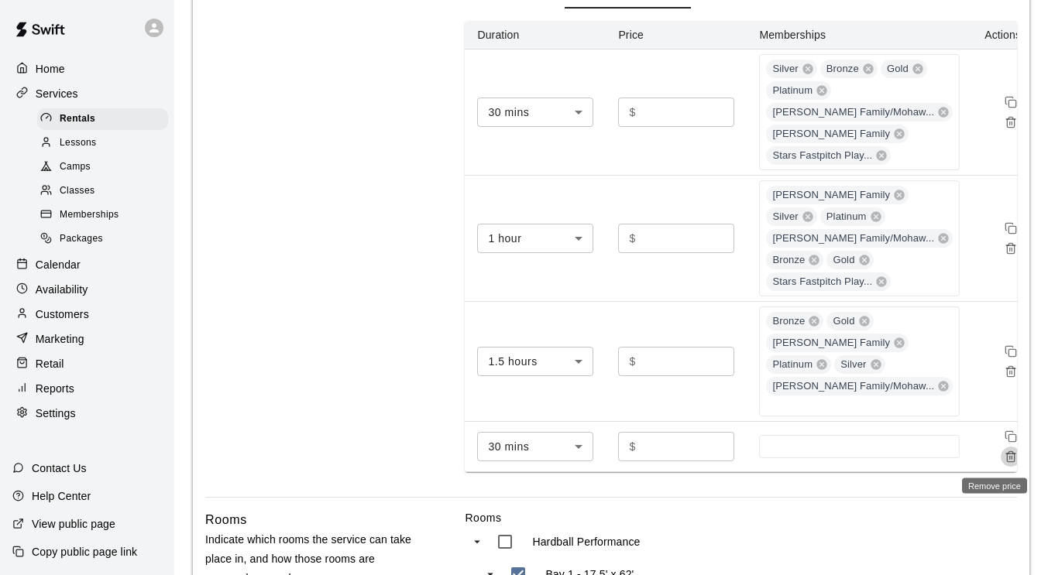
click at [1006, 454] on icon "Remove price" at bounding box center [1010, 454] width 9 height 0
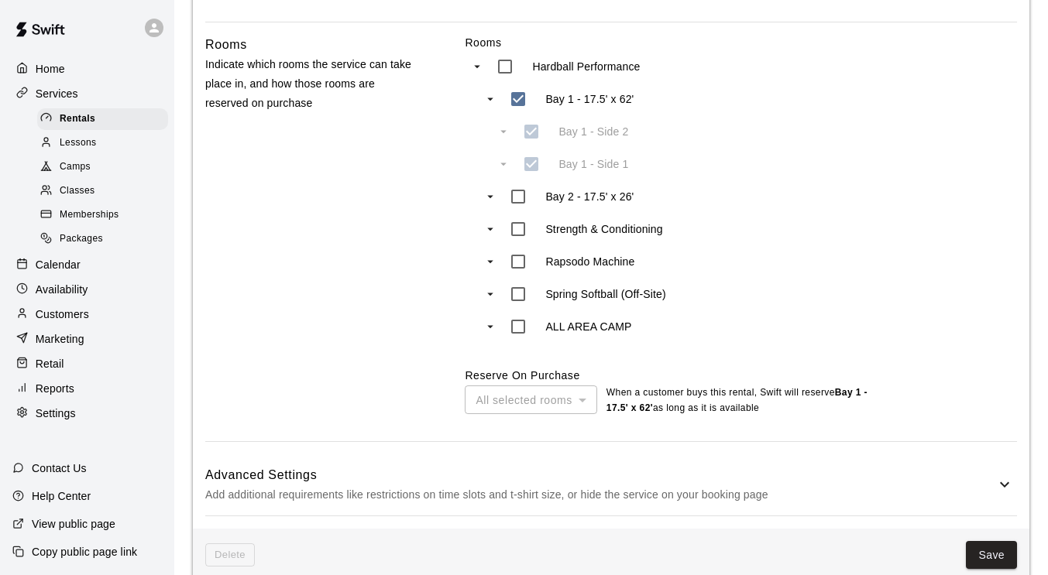
scroll to position [1034, 0]
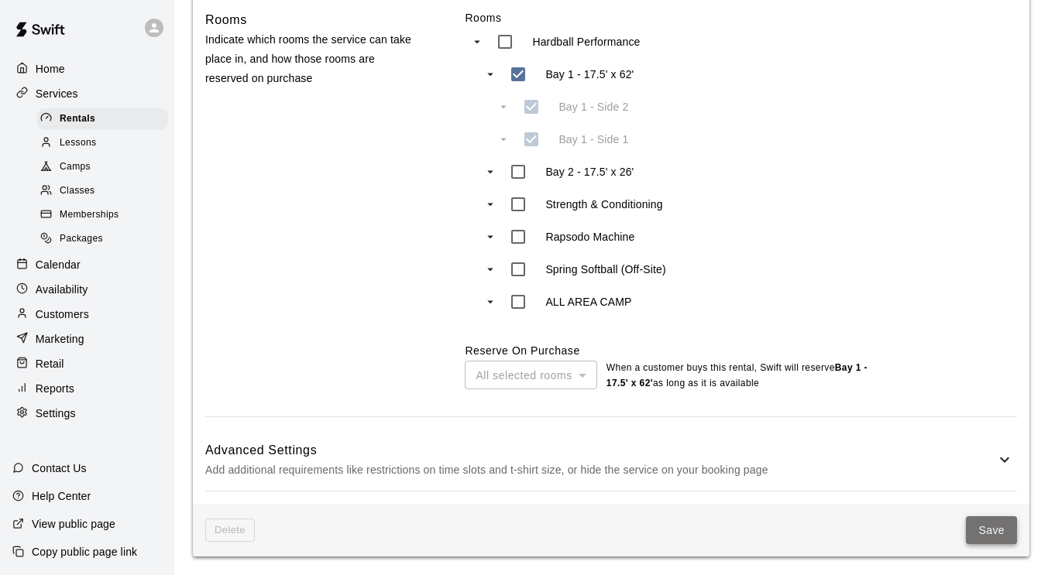
click at [994, 537] on button "Save" at bounding box center [991, 531] width 51 height 29
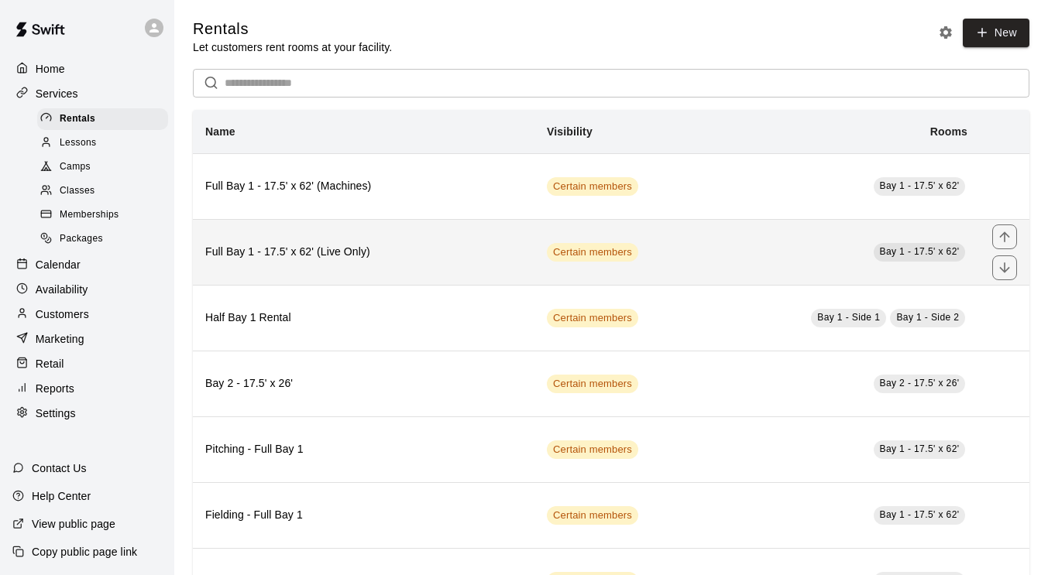
click at [692, 268] on td "Bay 1 - 17.5' x 62'" at bounding box center [834, 252] width 290 height 66
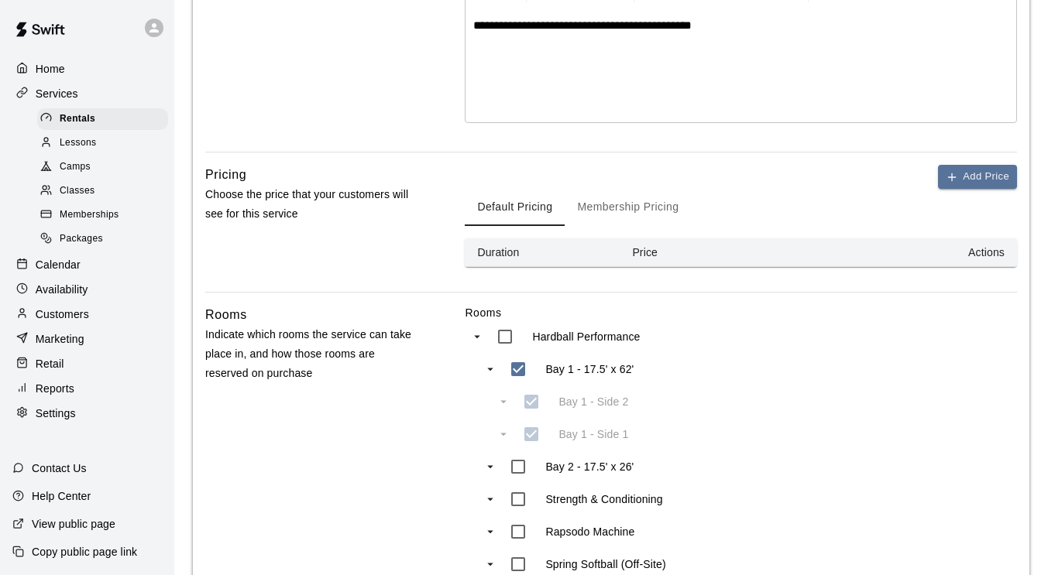
scroll to position [382, 0]
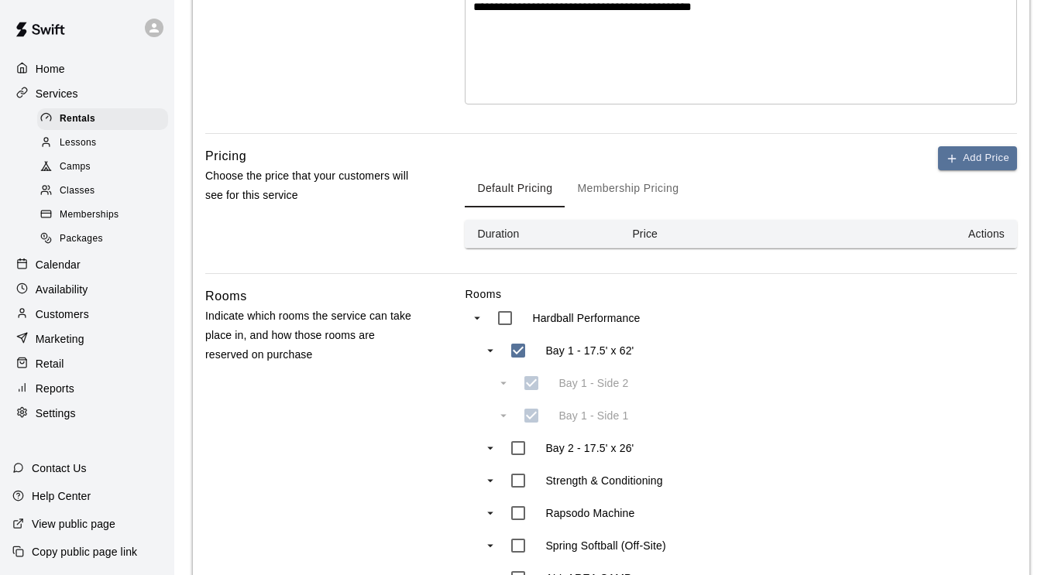
click at [628, 184] on button "Membership Pricing" at bounding box center [628, 188] width 126 height 37
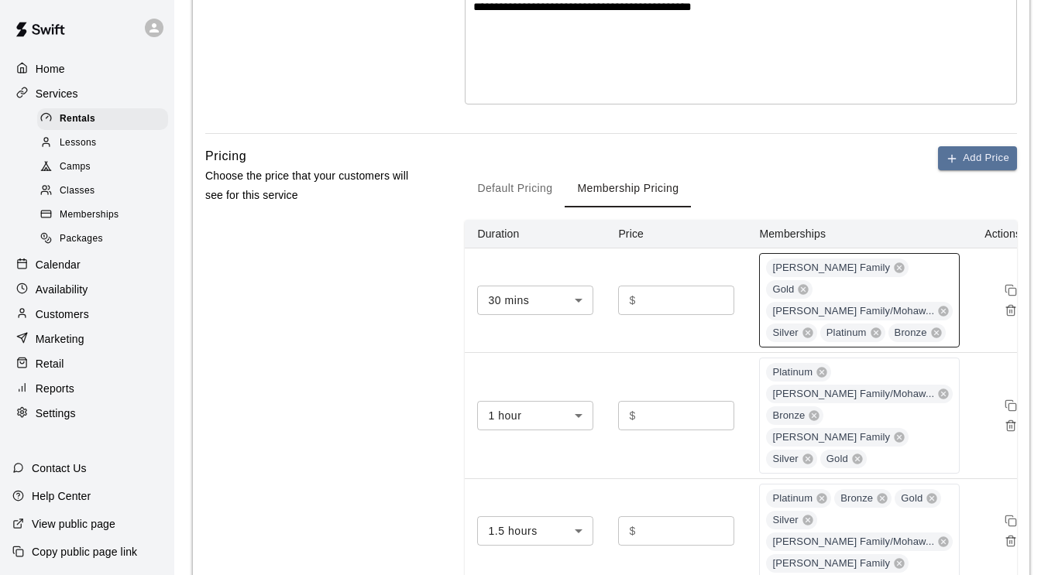
click at [888, 348] on div "[PERSON_NAME] Family Gold [PERSON_NAME] Family/[PERSON_NAME]... Silver Platinum…" at bounding box center [859, 300] width 201 height 94
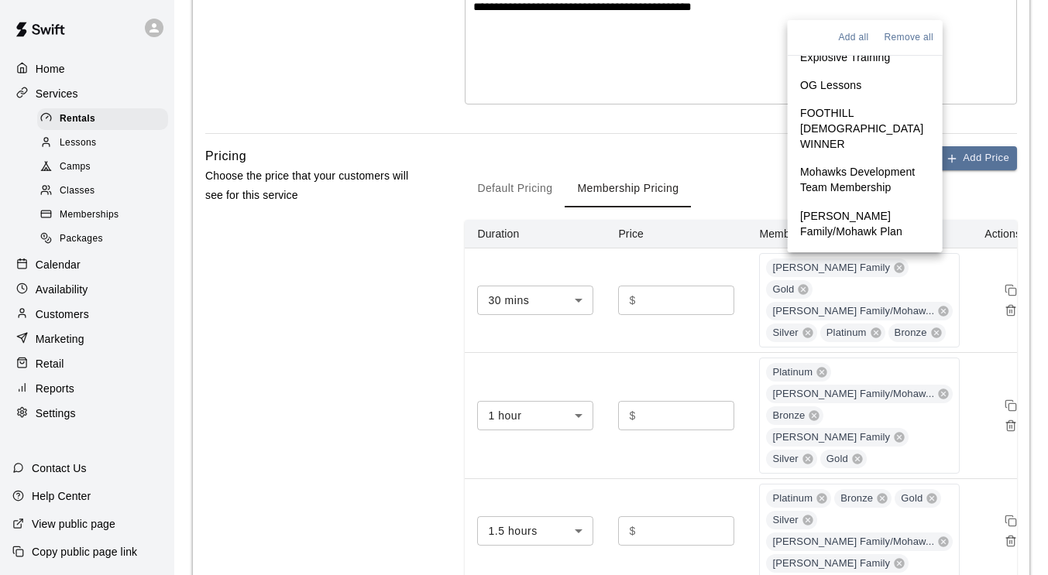
scroll to position [634, 0]
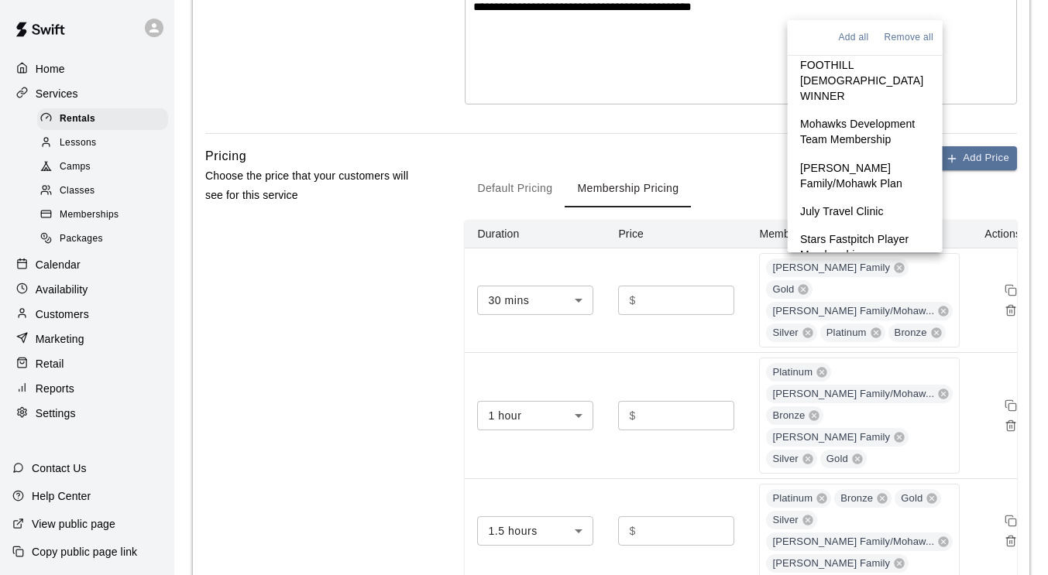
click at [833, 232] on p "Stars Fastpitch Player Membership" at bounding box center [865, 247] width 130 height 31
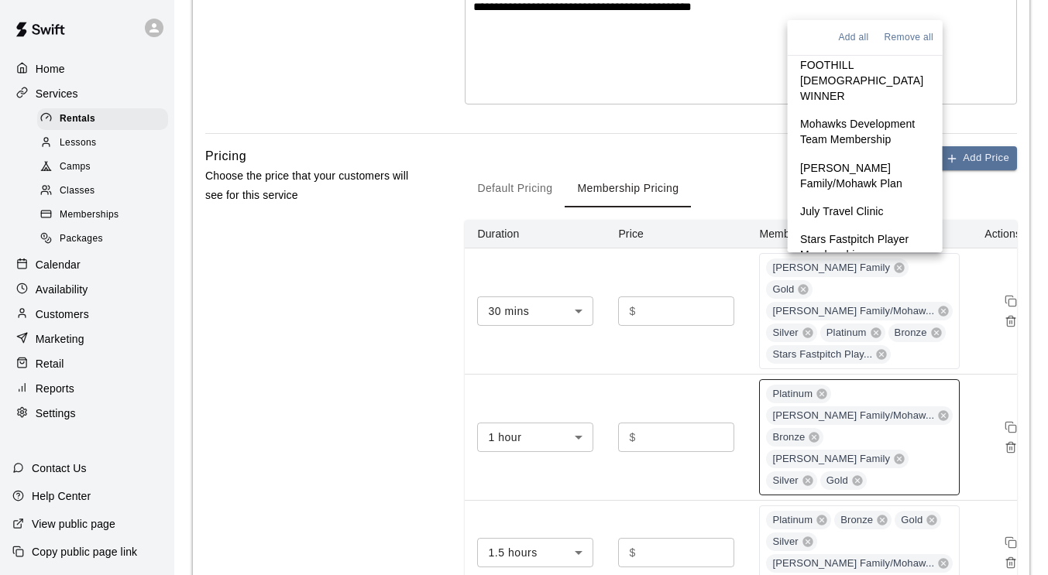
click at [900, 483] on div "Platinum [PERSON_NAME] Family/[PERSON_NAME]... Bronze [PERSON_NAME] Family Silv…" at bounding box center [859, 438] width 201 height 116
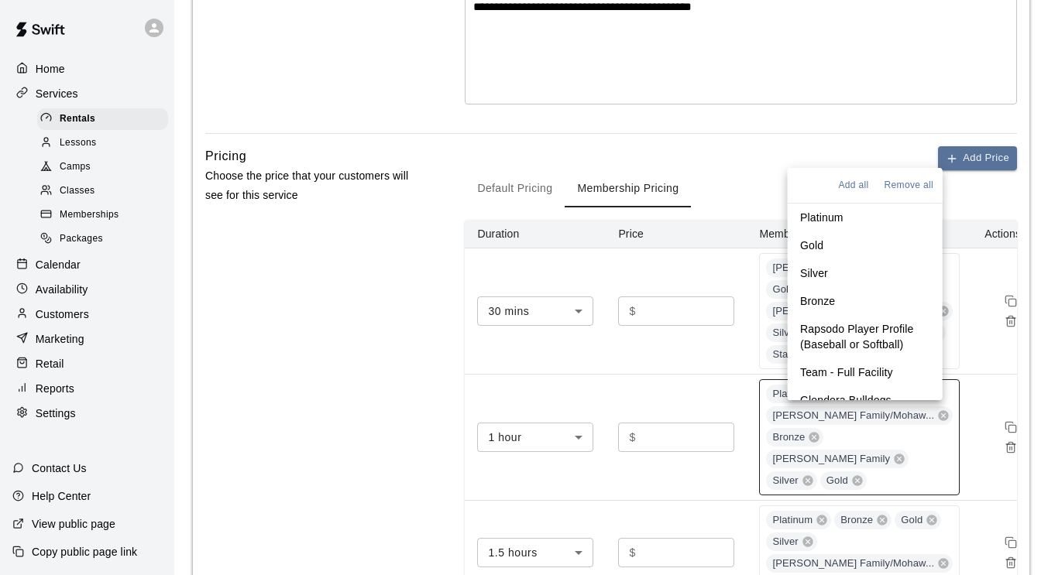
click at [900, 483] on div "Platinum [PERSON_NAME] Family/[PERSON_NAME]... Bronze [PERSON_NAME] Family Silv…" at bounding box center [859, 438] width 201 height 116
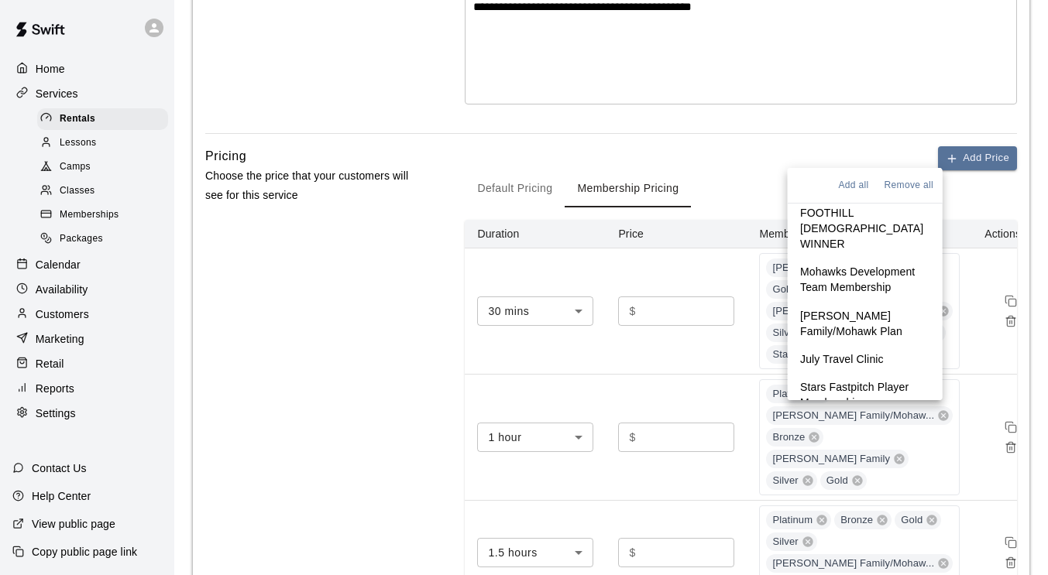
click at [830, 380] on p "Stars Fastpitch Player Membership" at bounding box center [865, 395] width 130 height 31
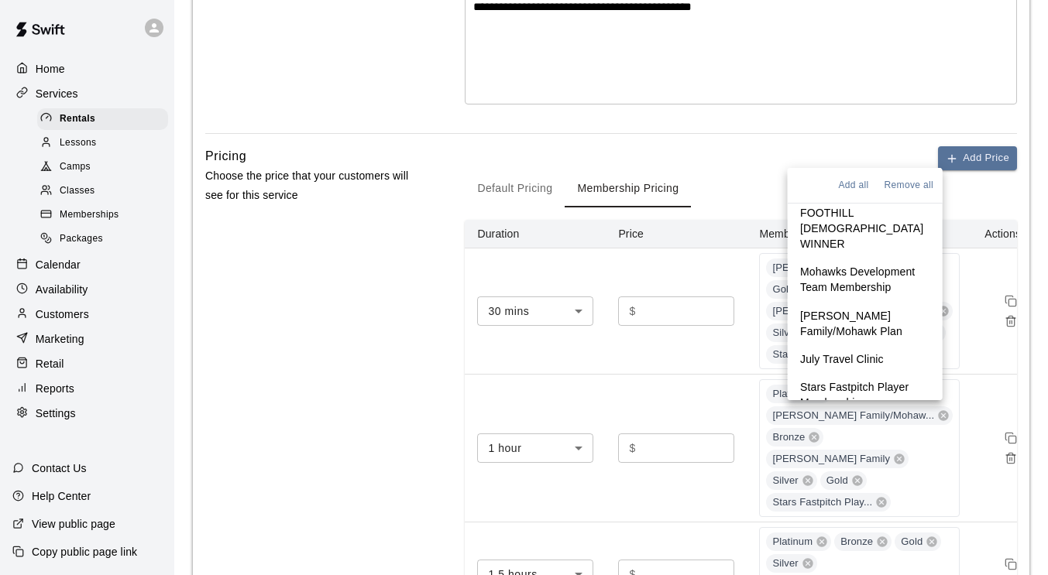
click at [362, 373] on div "Pricing Choose the price that your customers will see for this service" at bounding box center [310, 399] width 211 height 506
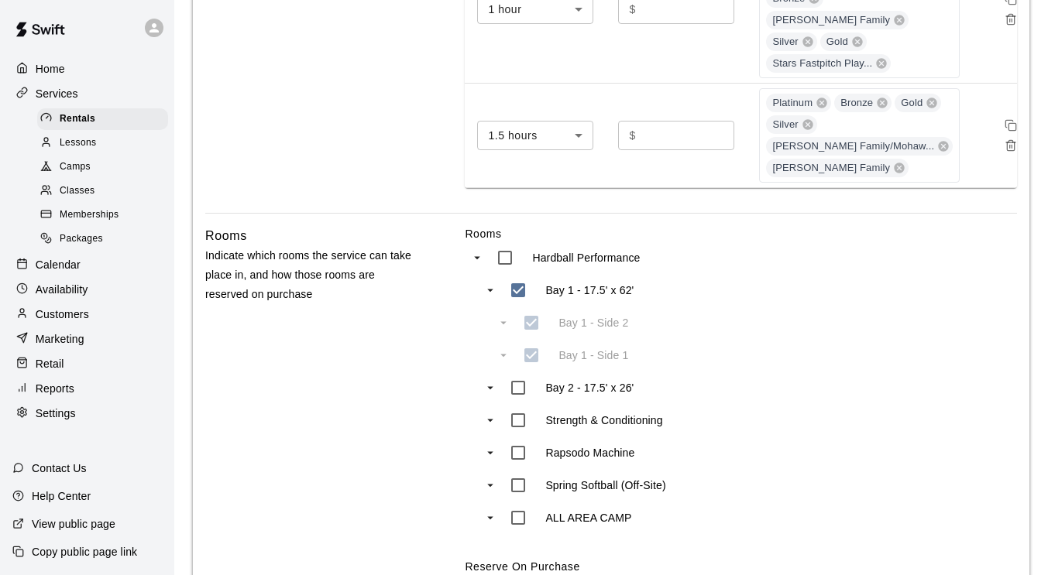
scroll to position [1060, 0]
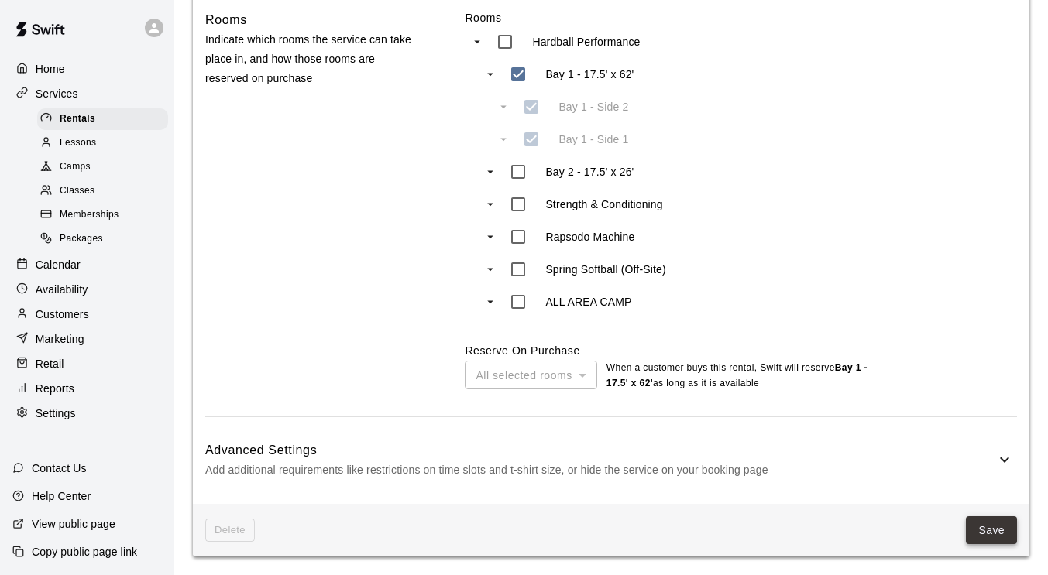
click at [999, 527] on button "Save" at bounding box center [991, 531] width 51 height 29
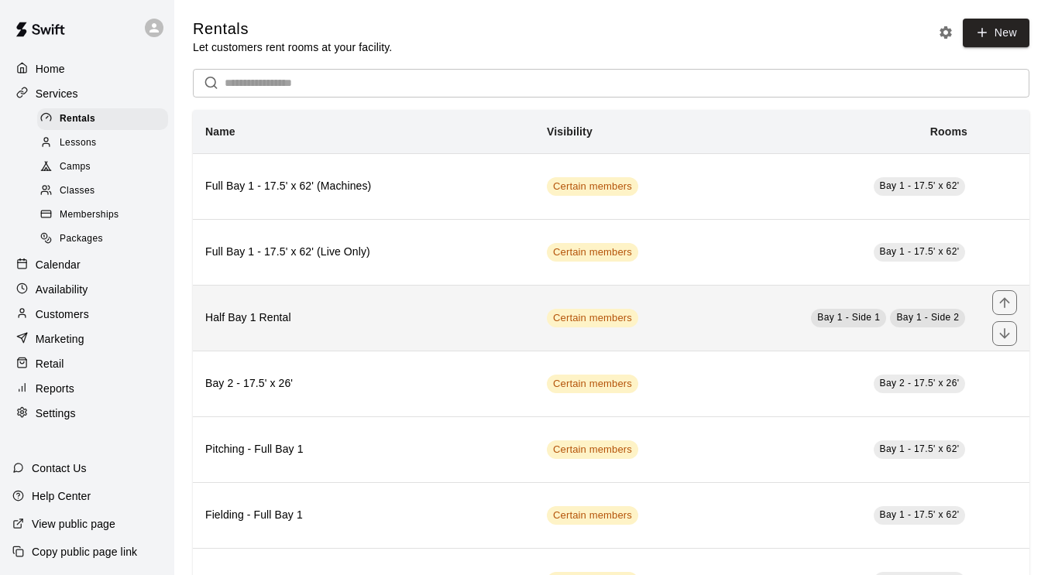
click at [381, 322] on h6 "Half Bay 1 Rental" at bounding box center [363, 318] width 317 height 17
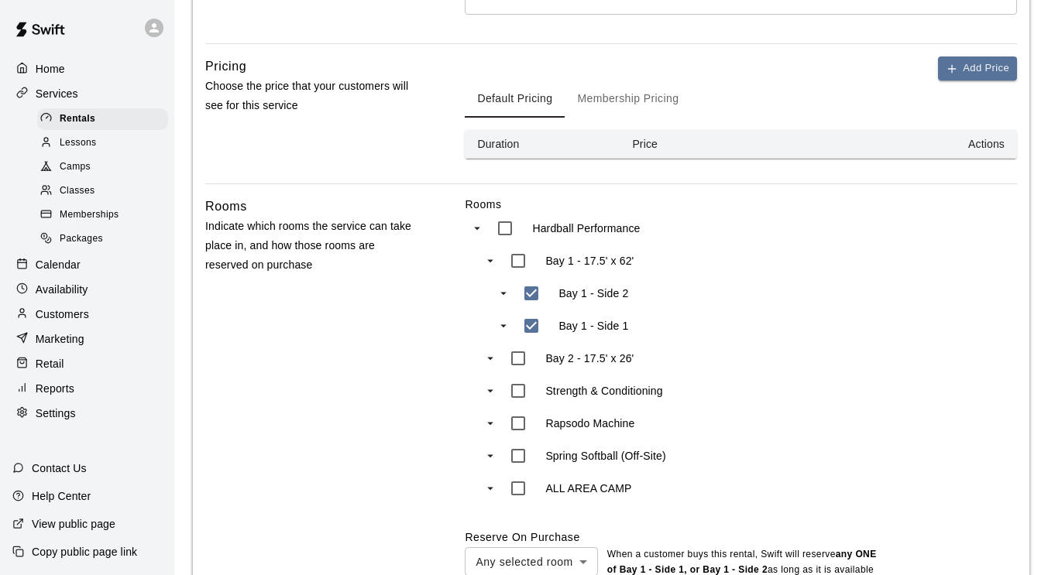
scroll to position [469, 0]
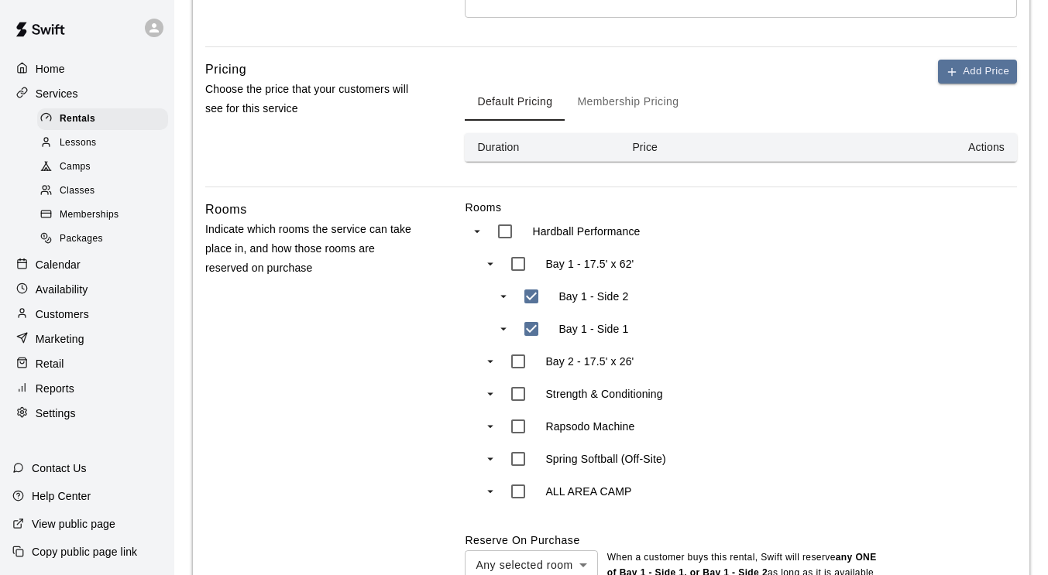
click at [633, 100] on button "Membership Pricing" at bounding box center [628, 102] width 126 height 37
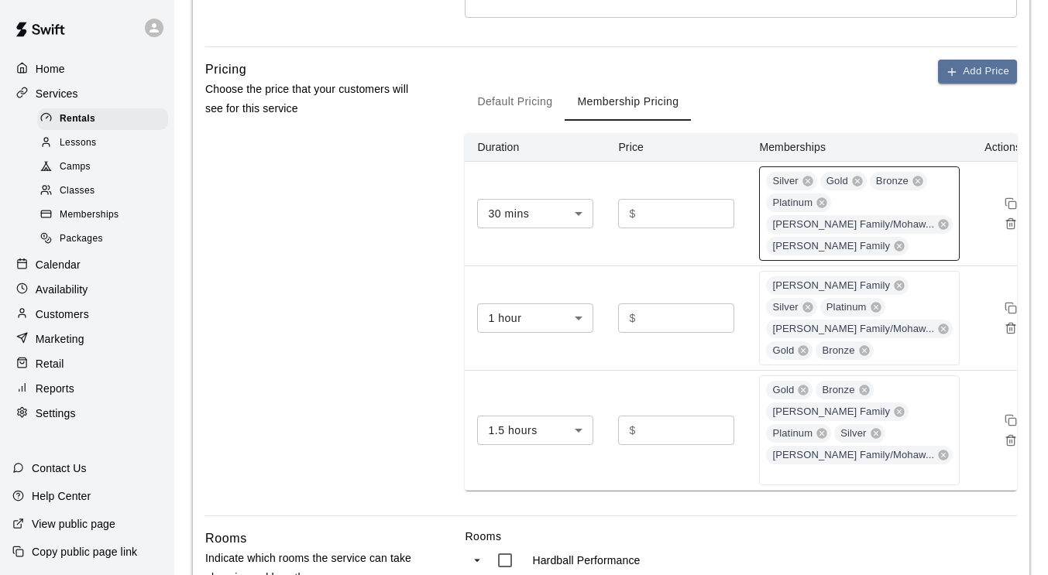
click at [914, 249] on div "Silver Gold Bronze Platinum [PERSON_NAME] Family/[PERSON_NAME]... [PERSON_NAME]…" at bounding box center [859, 214] width 201 height 94
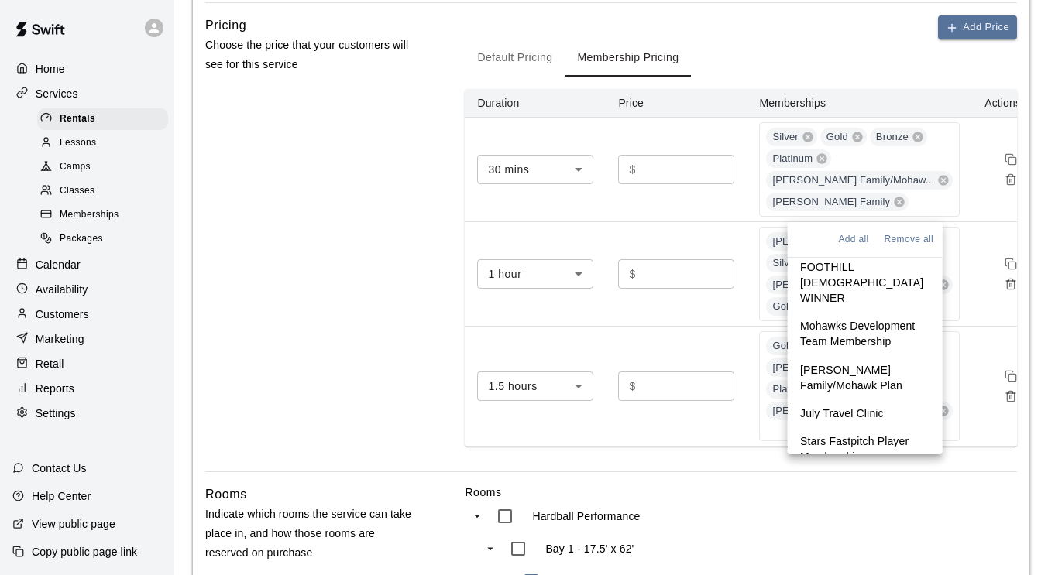
scroll to position [514, 0]
click at [839, 432] on p "Stars Fastpitch Player Membership" at bounding box center [865, 447] width 130 height 31
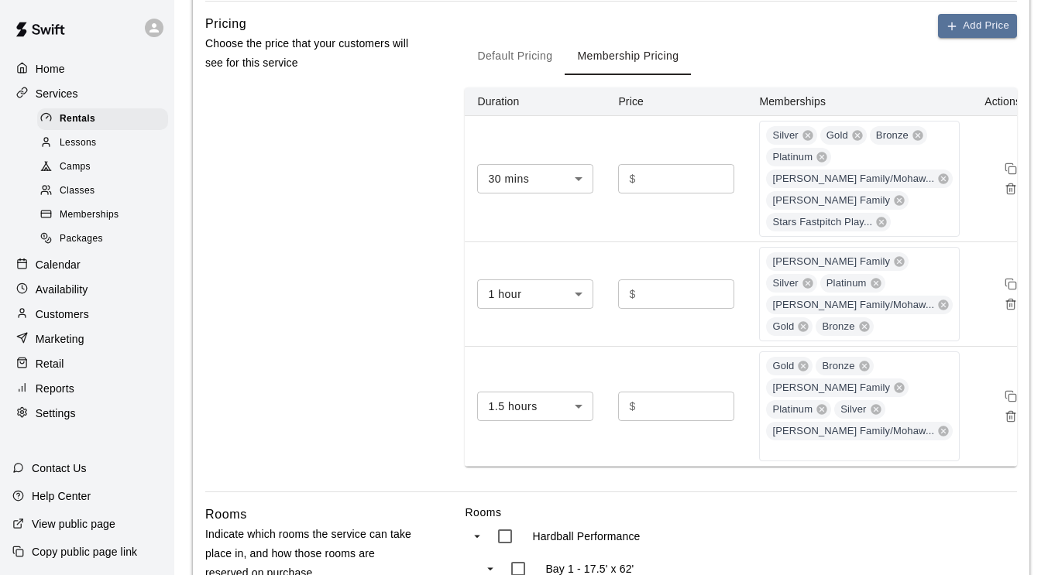
click at [283, 198] on div "Pricing Choose the price that your customers will see for this service" at bounding box center [310, 253] width 211 height 478
click at [921, 321] on div "[PERSON_NAME] Family Silver Platinum [PERSON_NAME] Family/[PERSON_NAME]... Gold…" at bounding box center [859, 294] width 201 height 94
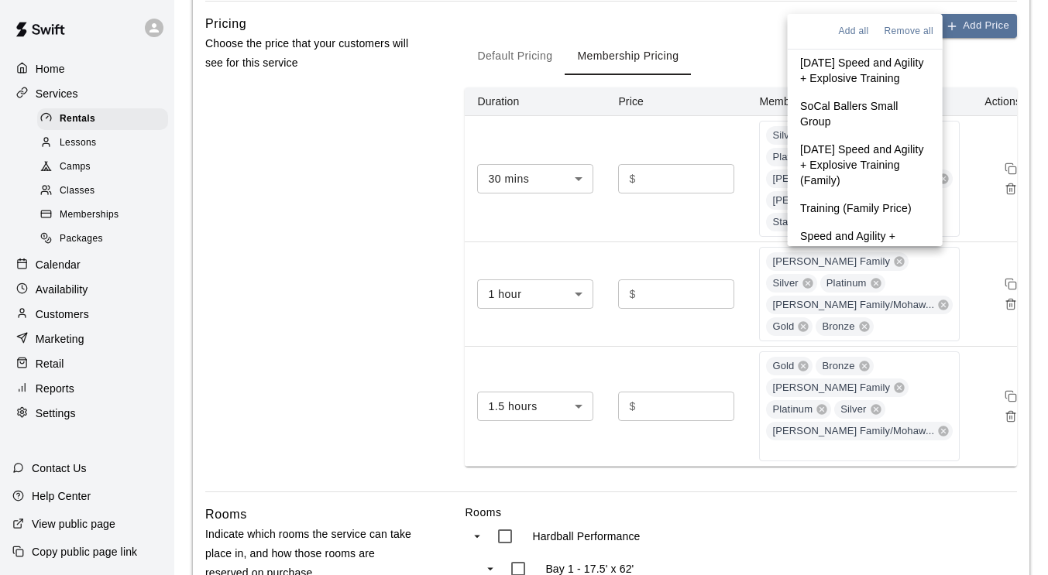
scroll to position [634, 0]
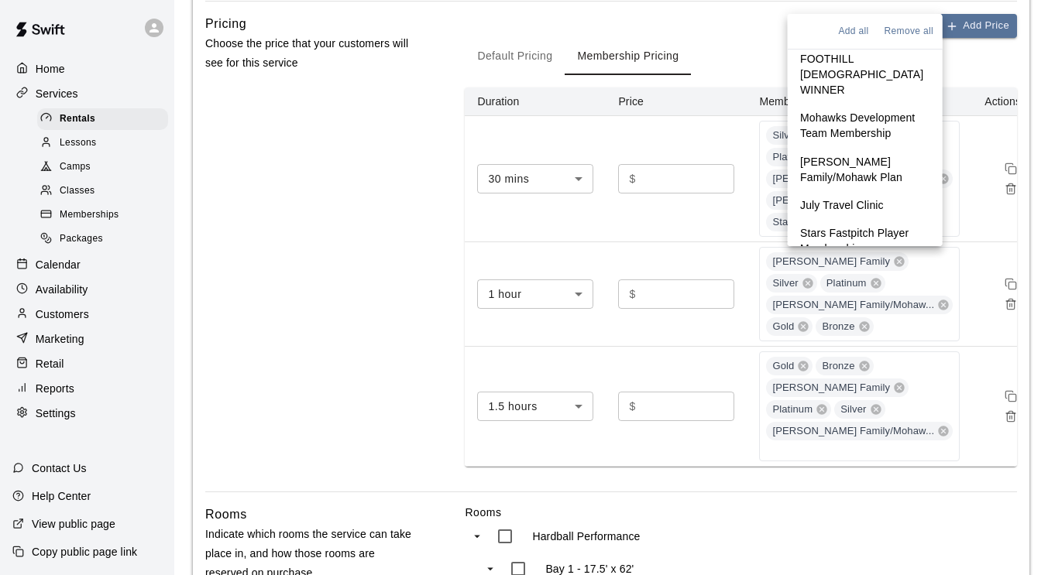
click at [823, 225] on p "Stars Fastpitch Player Membership" at bounding box center [865, 240] width 130 height 31
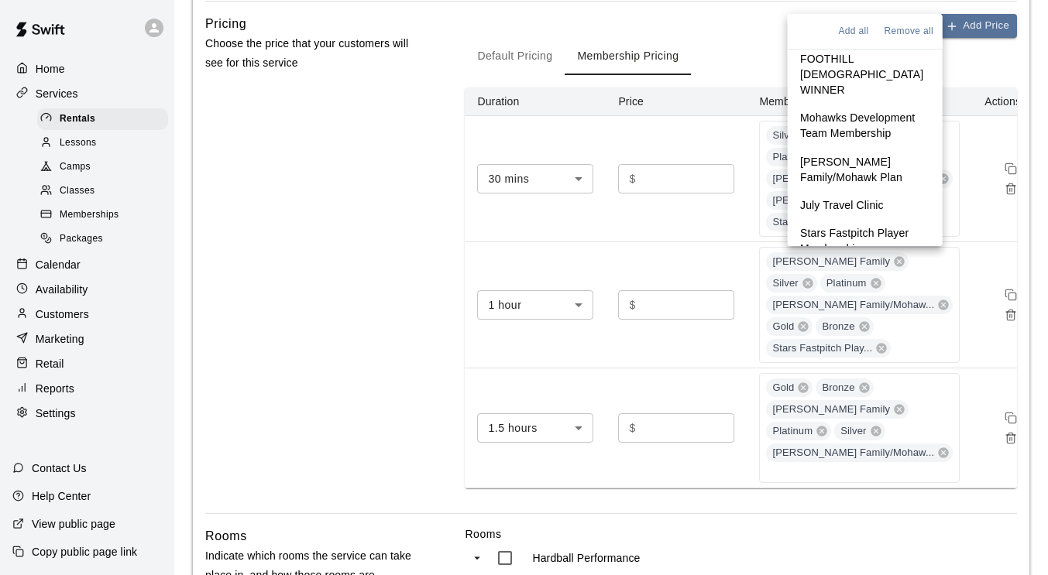
click at [317, 246] on div "Pricing Choose the price that your customers will see for this service" at bounding box center [310, 264] width 211 height 500
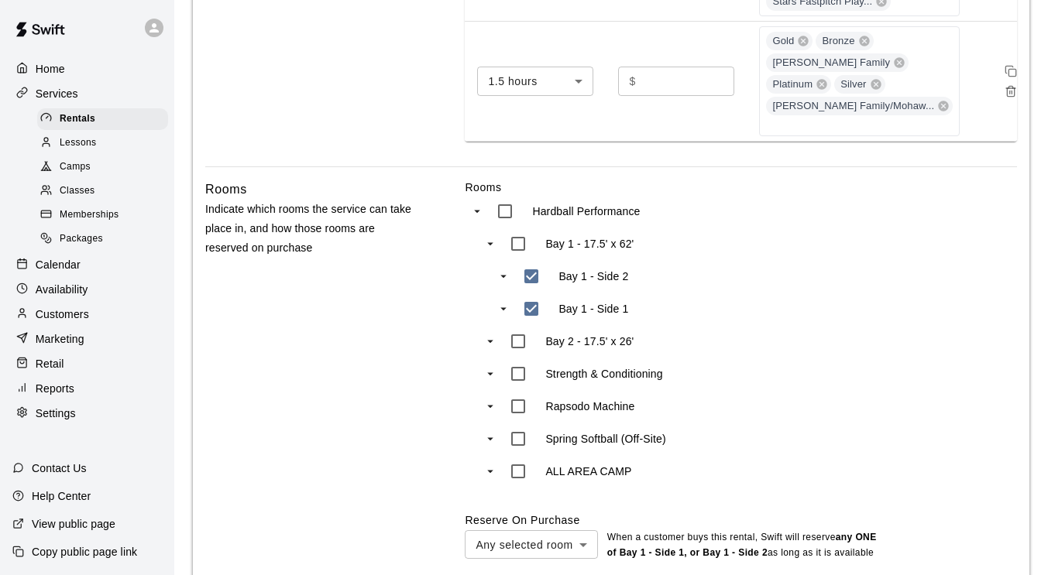
scroll to position [1050, 0]
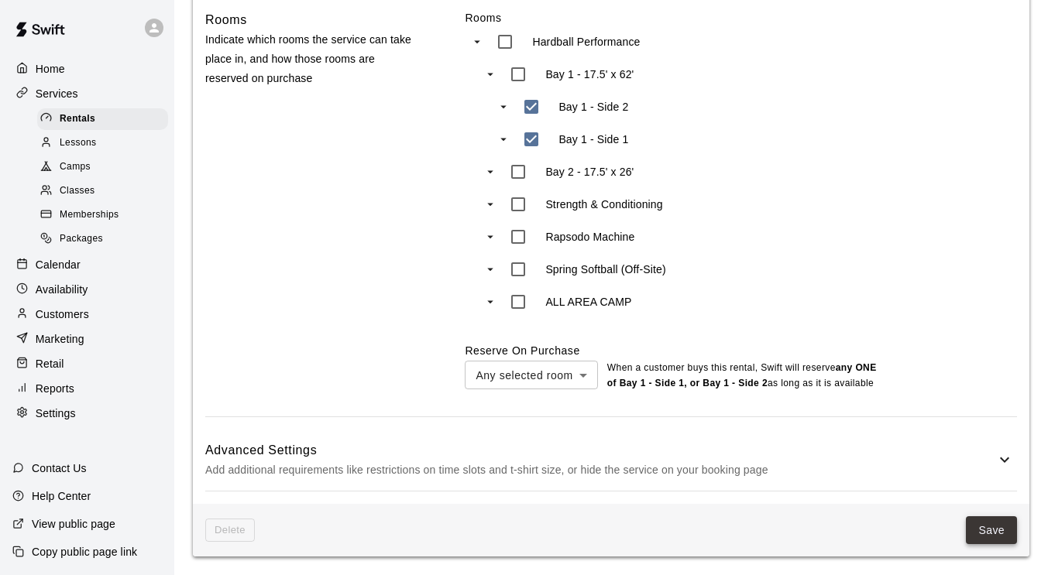
click at [995, 526] on button "Save" at bounding box center [991, 531] width 51 height 29
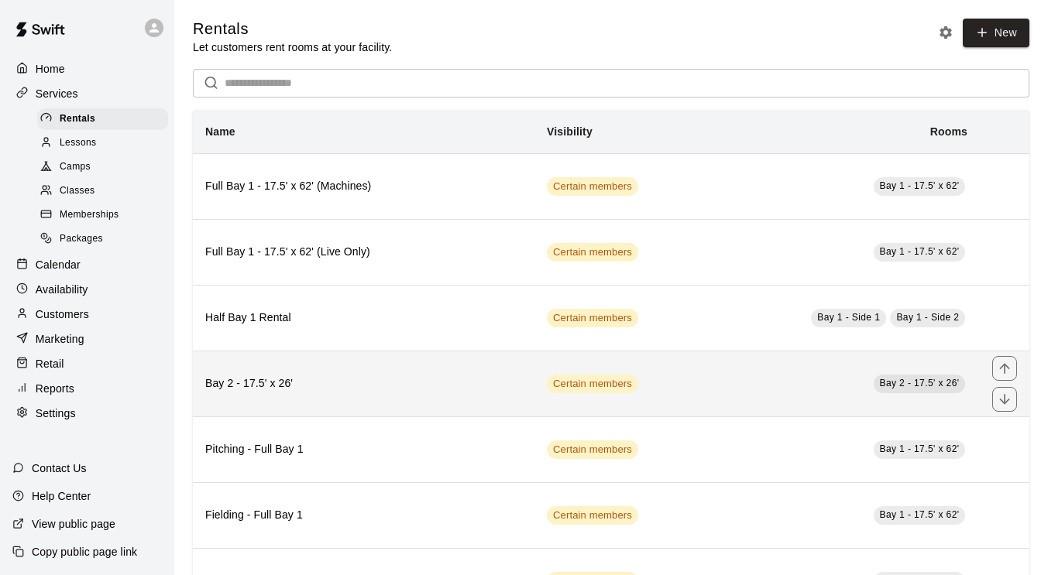
click at [429, 380] on h6 "Bay 2 - 17.5' x 26'" at bounding box center [363, 384] width 317 height 17
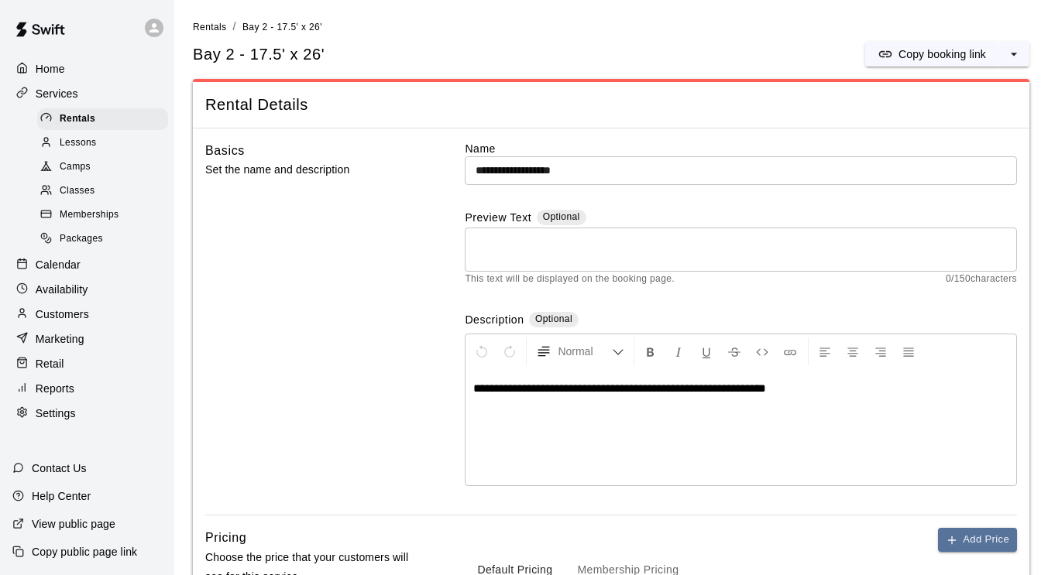
scroll to position [171, 0]
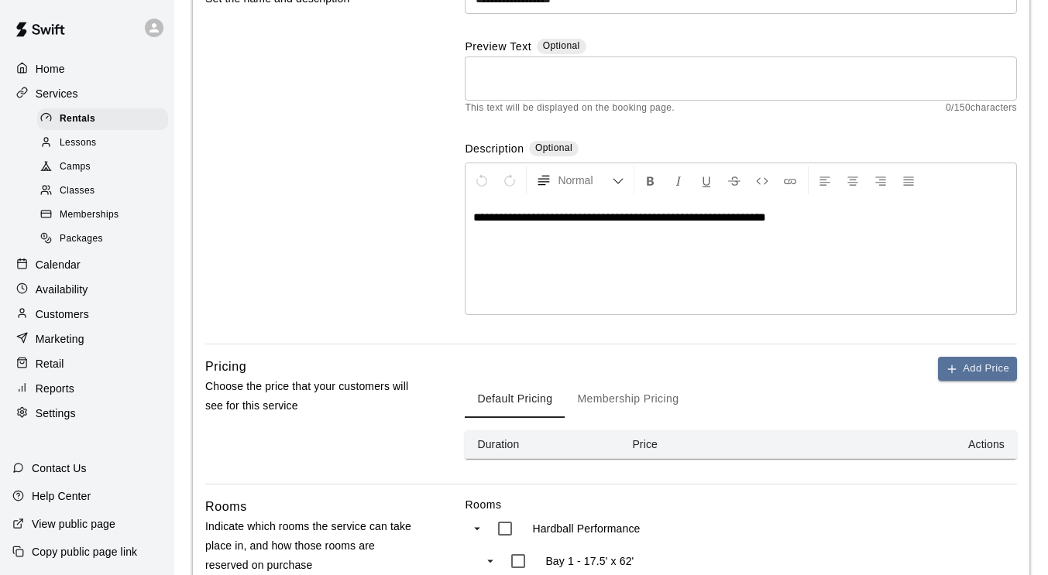
click at [626, 394] on button "Membership Pricing" at bounding box center [628, 399] width 126 height 37
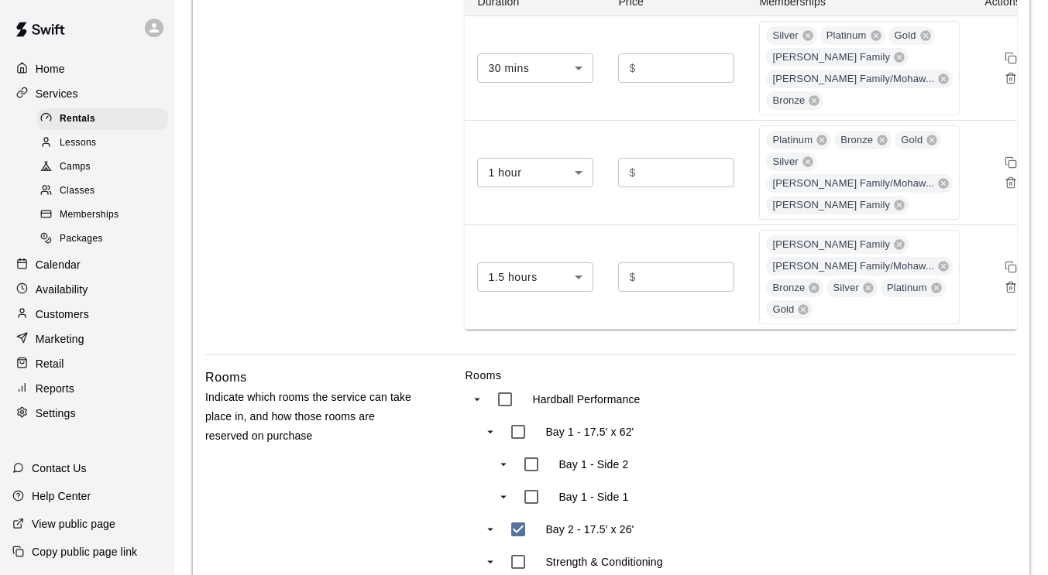
scroll to position [624, 0]
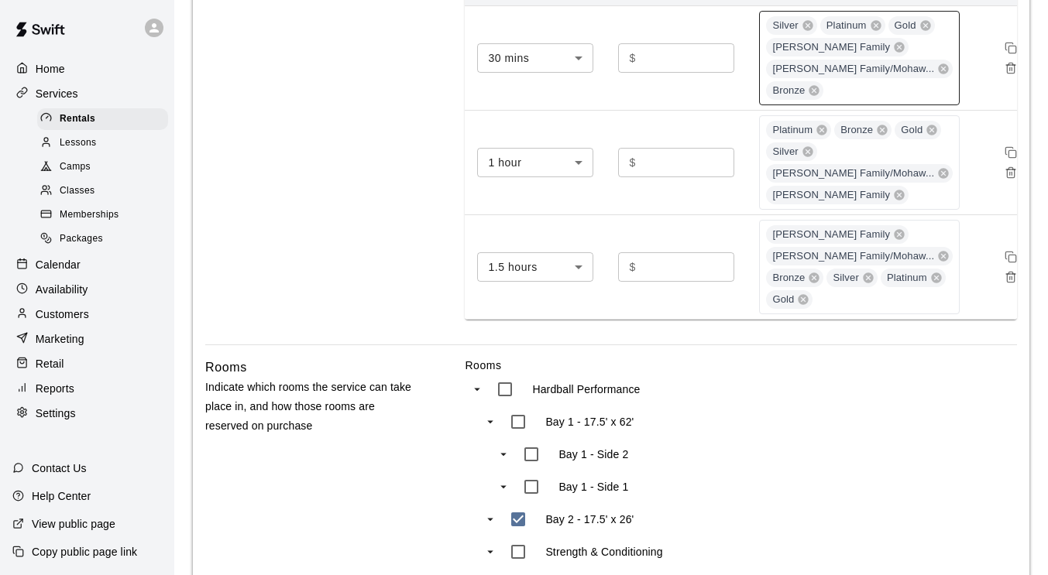
click at [885, 105] on div "Silver Platinum Gold [PERSON_NAME] Family [PERSON_NAME] Family/[PERSON_NAME]...…" at bounding box center [859, 58] width 201 height 94
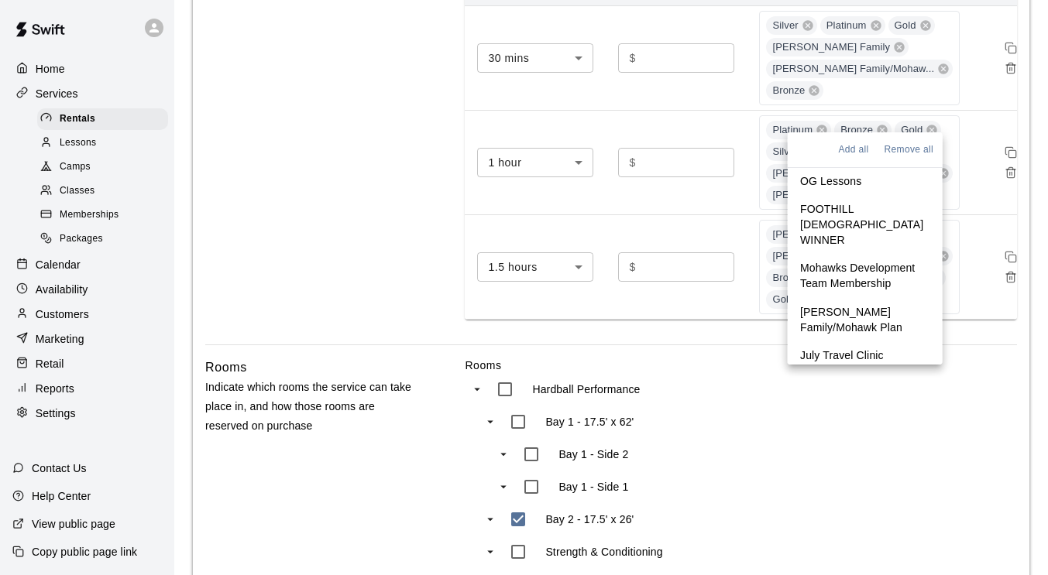
scroll to position [634, 0]
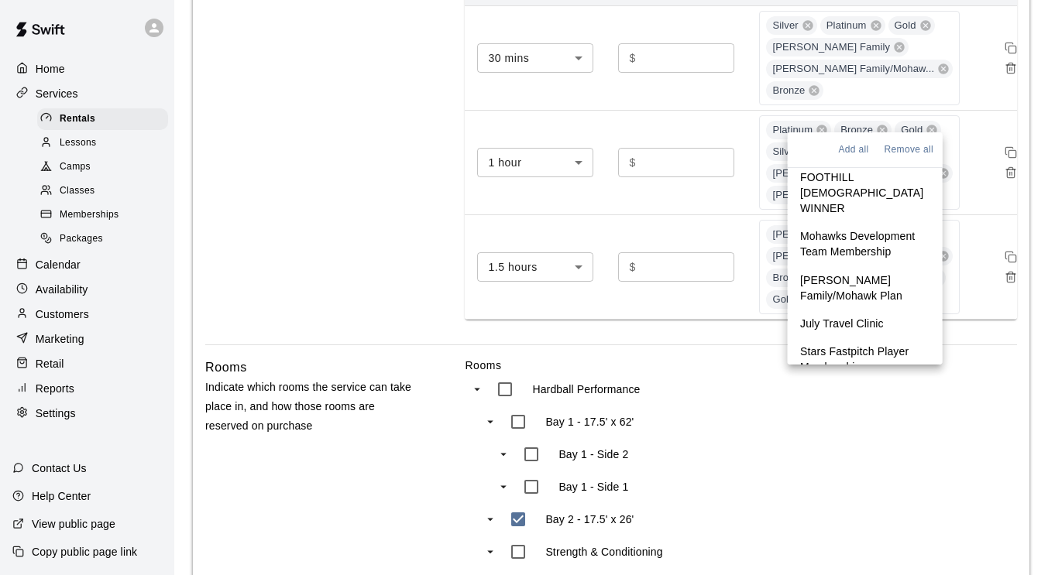
click at [839, 344] on p "Stars Fastpitch Player Membership" at bounding box center [865, 359] width 130 height 31
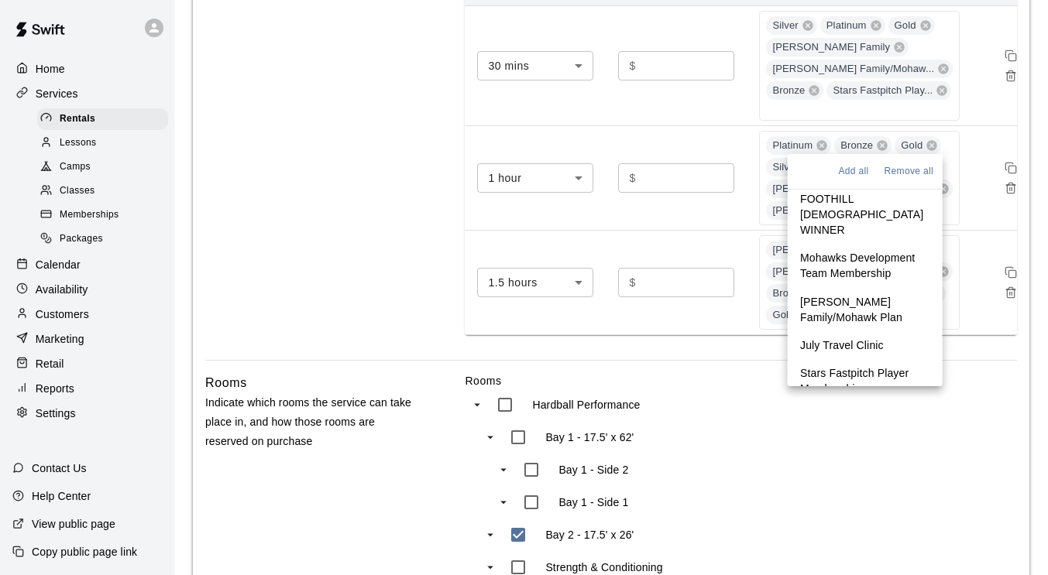
click at [361, 203] on div "Pricing Choose the price that your customers will see for this service" at bounding box center [310, 132] width 211 height 456
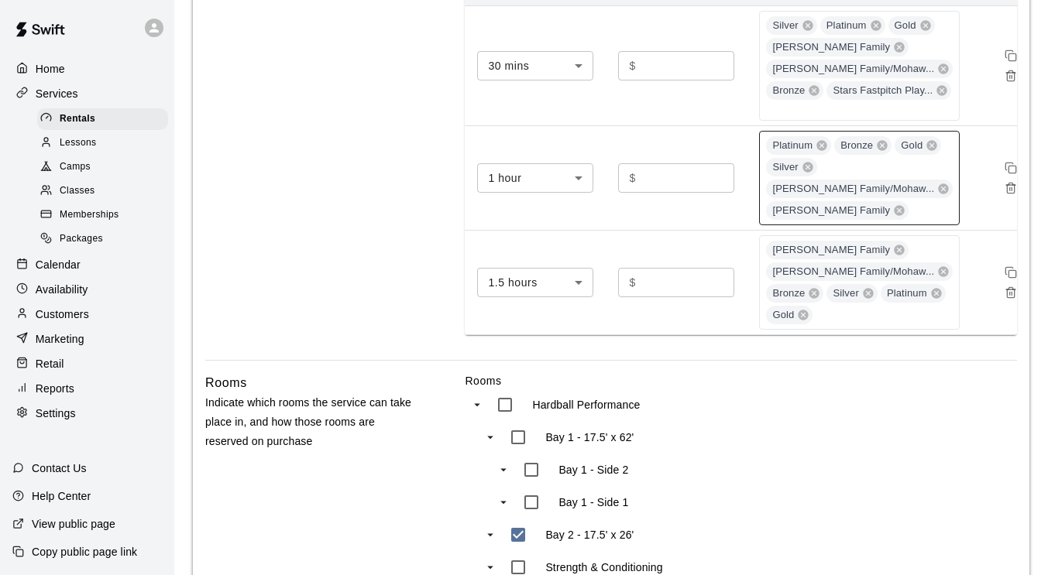
click at [917, 225] on div "Platinum Bronze Gold Silver [PERSON_NAME] Family/[PERSON_NAME]... [PERSON_NAME]…" at bounding box center [859, 178] width 201 height 94
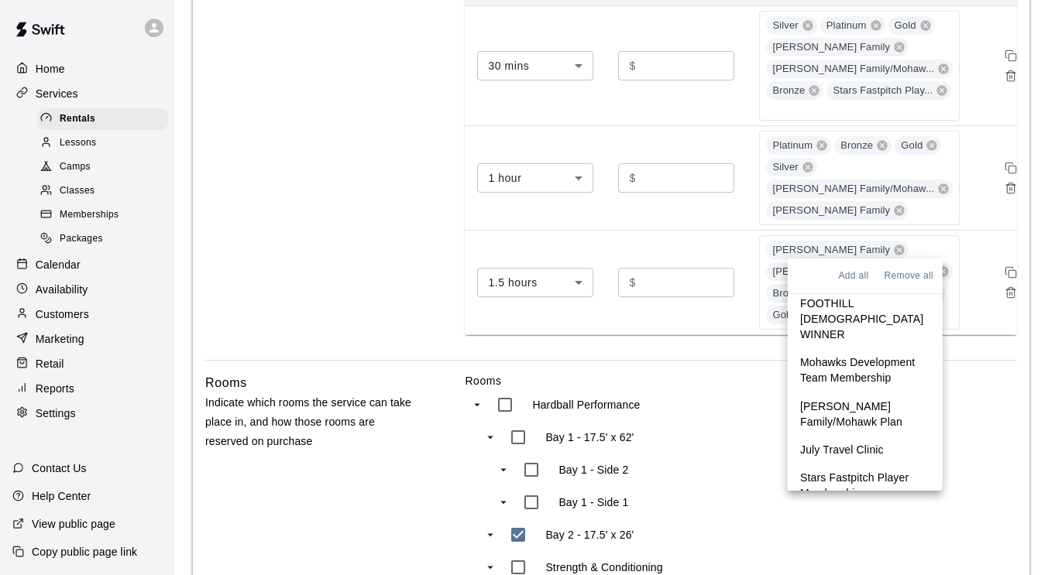
click at [856, 470] on p "Stars Fastpitch Player Membership" at bounding box center [865, 485] width 130 height 31
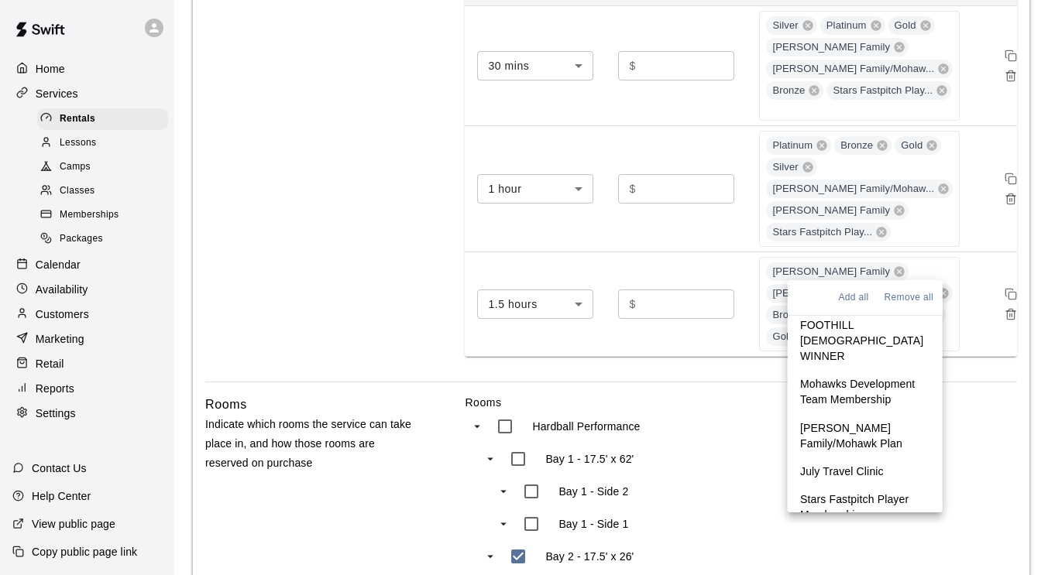
click at [359, 256] on div "Pricing Choose the price that your customers will see for this service" at bounding box center [310, 143] width 211 height 478
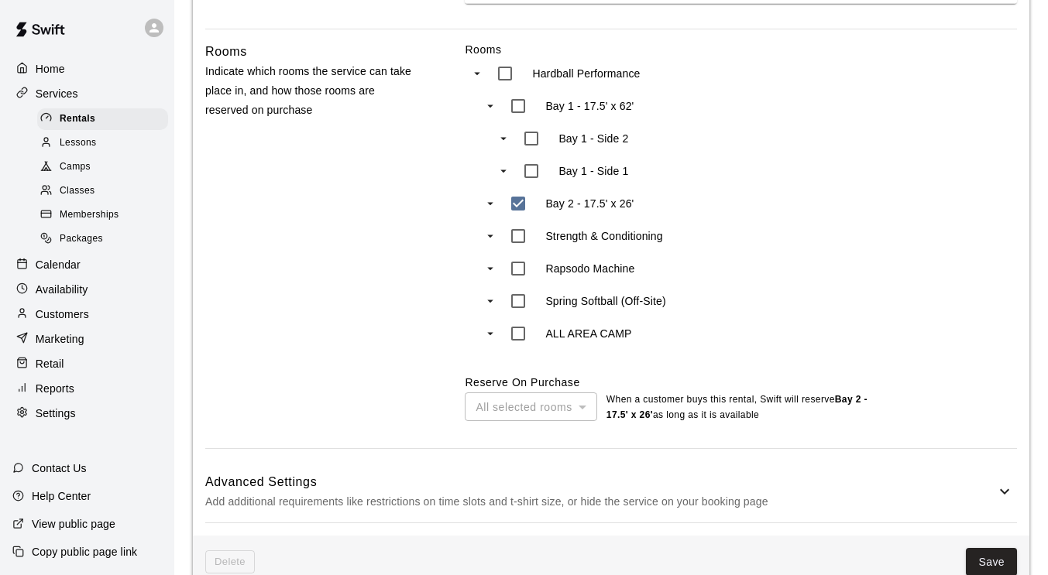
scroll to position [1039, 0]
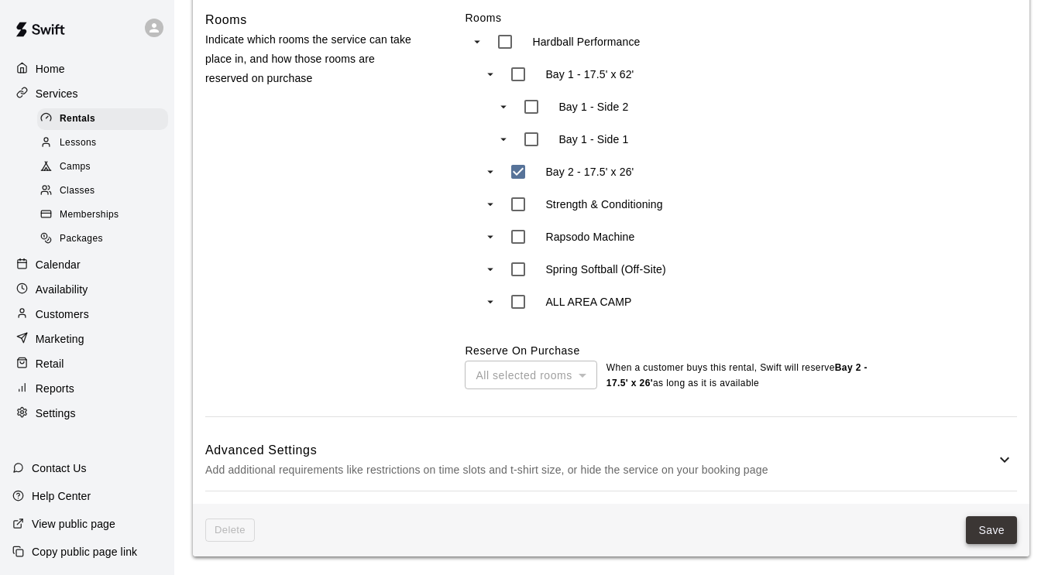
click at [988, 523] on button "Save" at bounding box center [991, 531] width 51 height 29
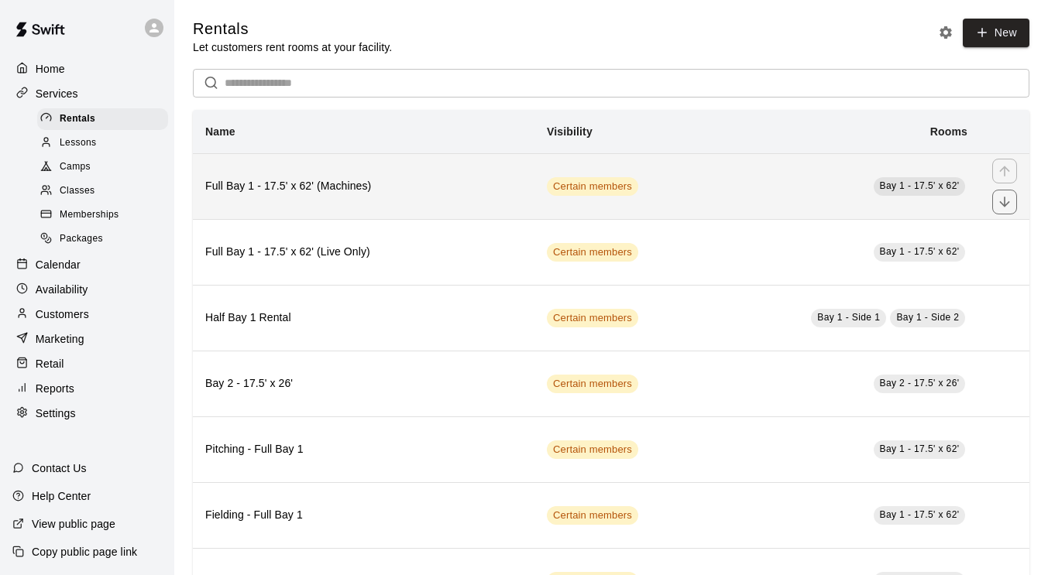
click at [313, 187] on h6 "Full Bay 1 - 17.5' x 62' (Machines)" at bounding box center [363, 186] width 317 height 17
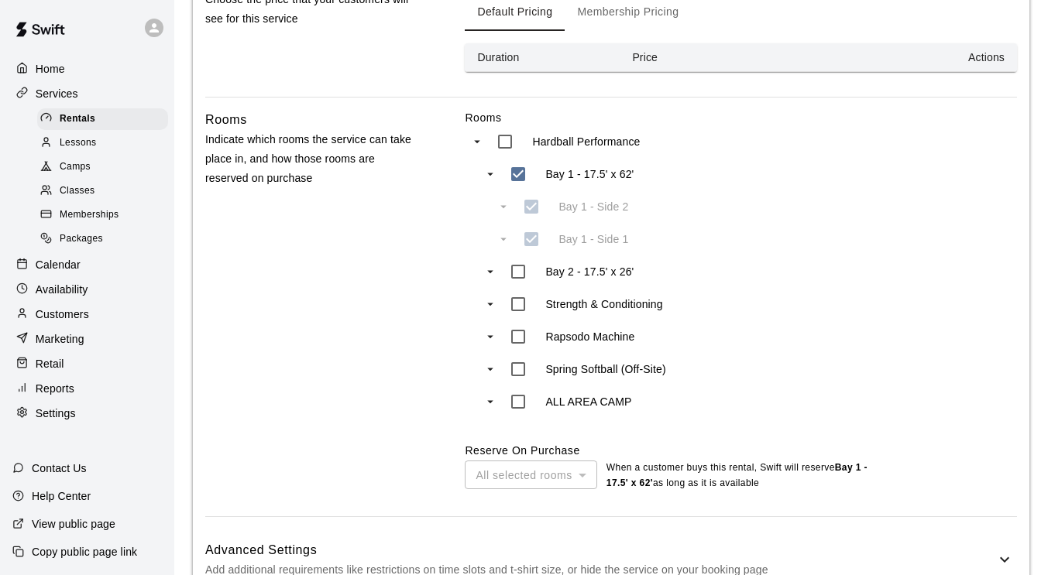
scroll to position [660, 0]
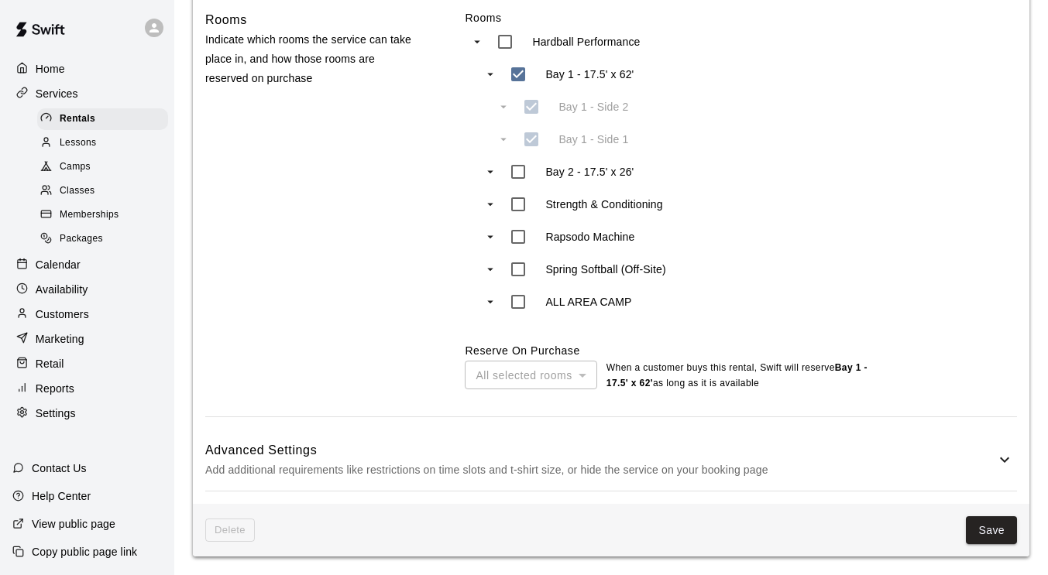
click at [415, 439] on div "Advanced Settings Add additional requirements like restrictions on time slots a…" at bounding box center [611, 460] width 812 height 61
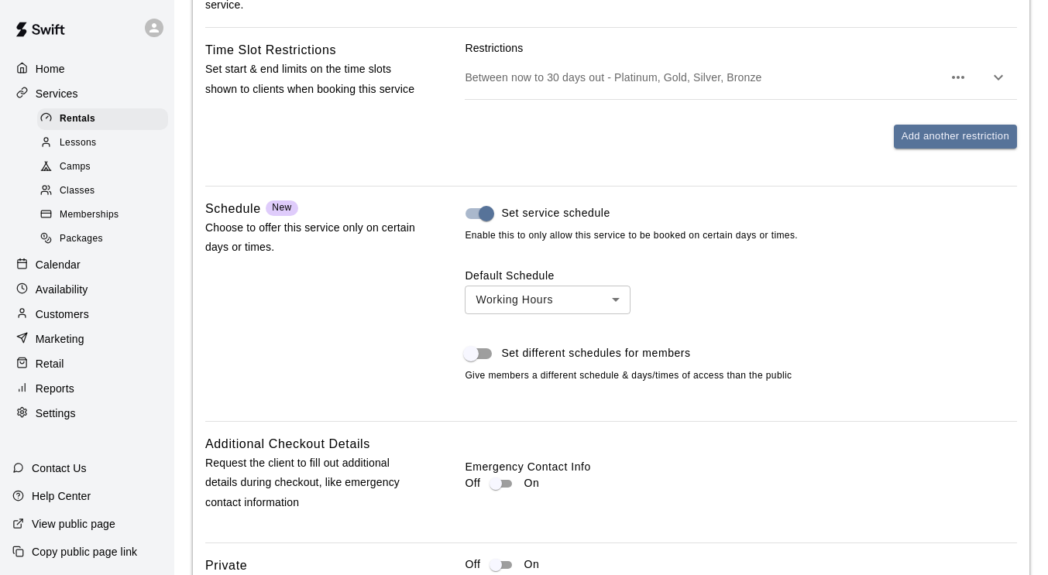
scroll to position [1307, 0]
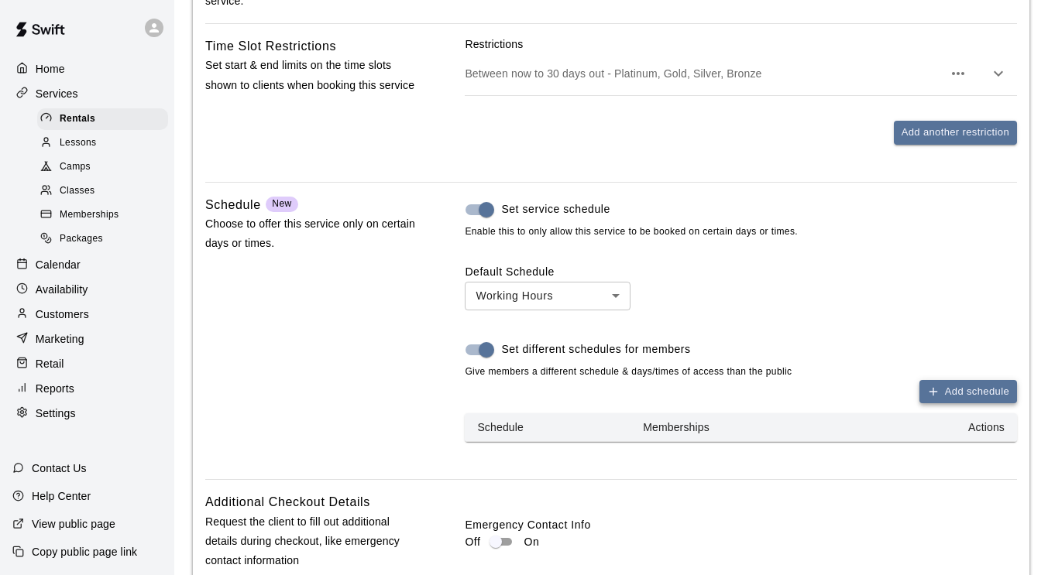
click at [947, 393] on button "Add schedule" at bounding box center [968, 392] width 98 height 24
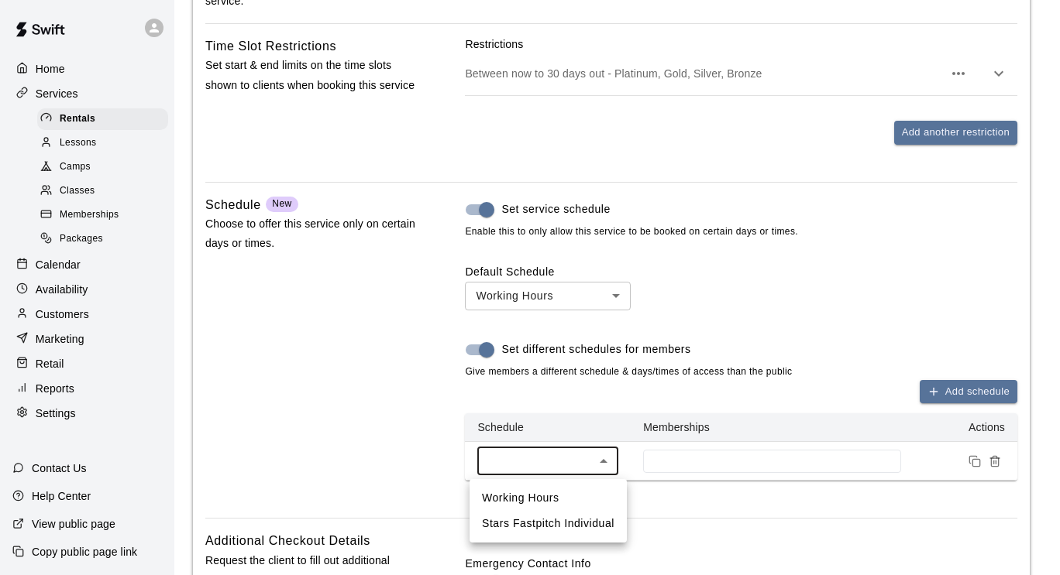
click at [582, 507] on li "Working Hours" at bounding box center [547, 499] width 157 height 26
type input "***"
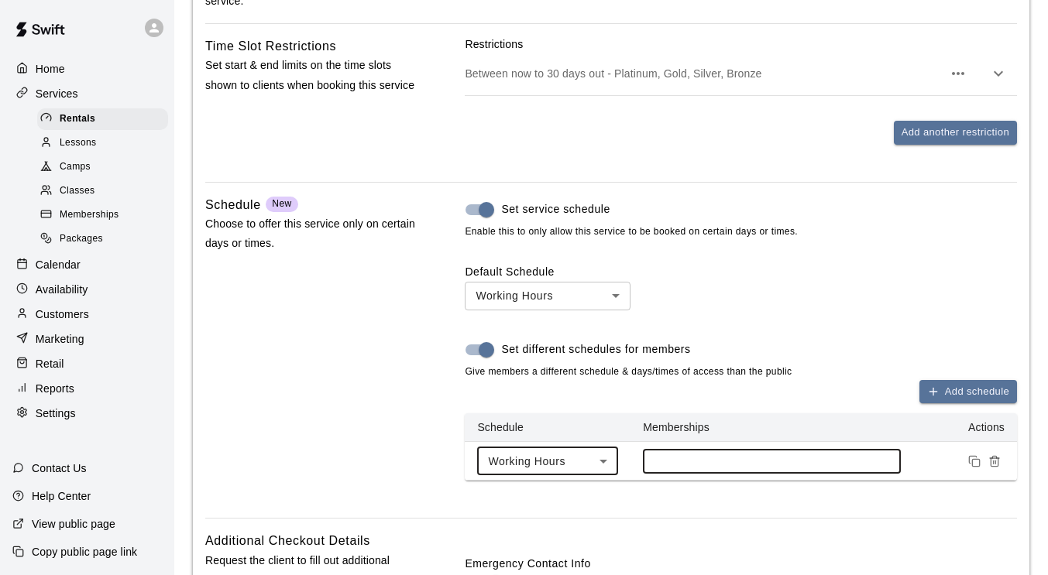
click at [709, 466] on input at bounding box center [772, 461] width 242 height 12
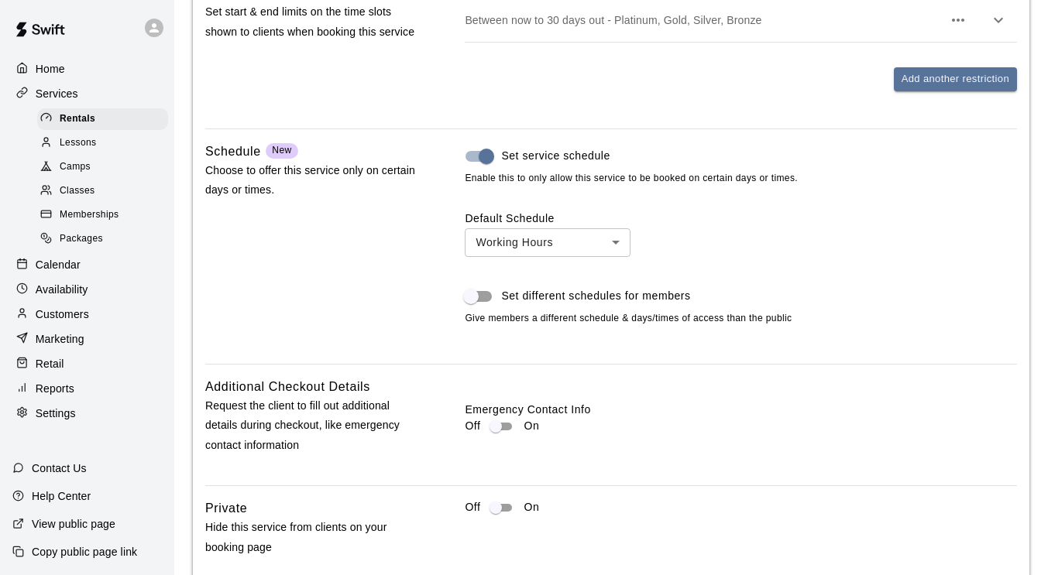
scroll to position [1355, 0]
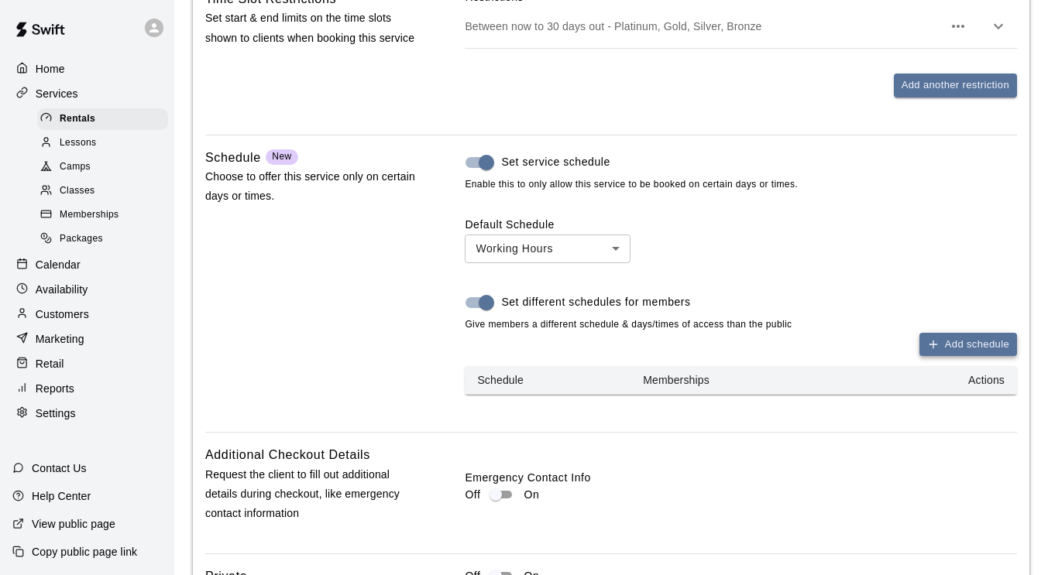
click at [953, 350] on button "Add schedule" at bounding box center [968, 345] width 98 height 24
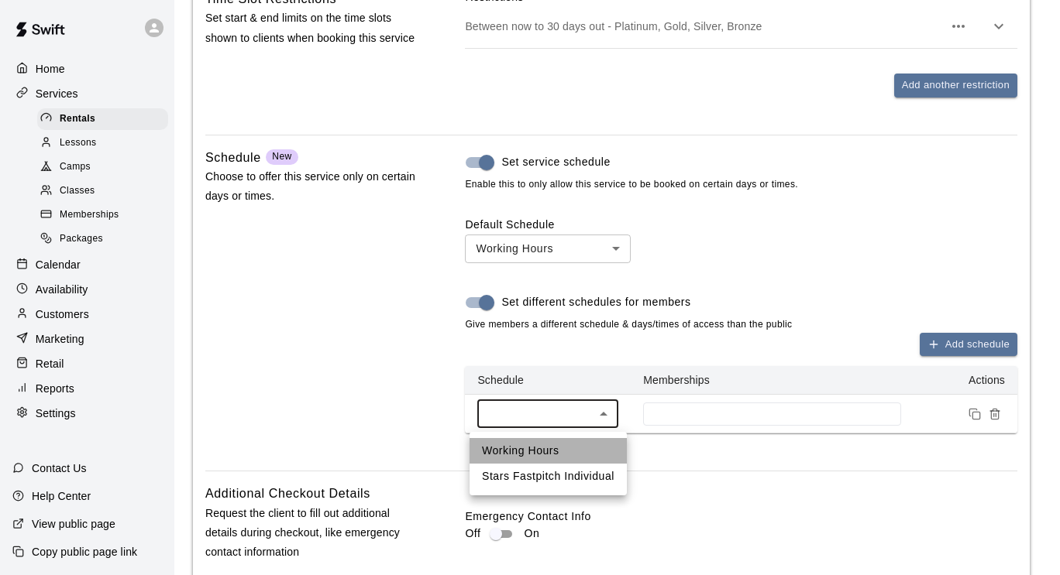
click at [580, 450] on li "Working Hours" at bounding box center [547, 451] width 157 height 26
type input "***"
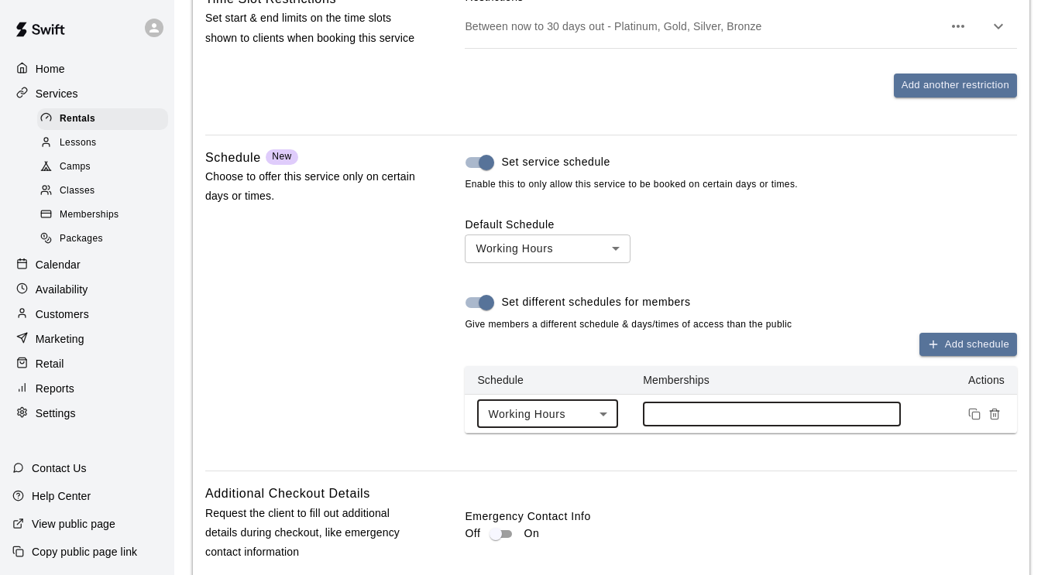
click at [725, 414] on input at bounding box center [772, 414] width 242 height 12
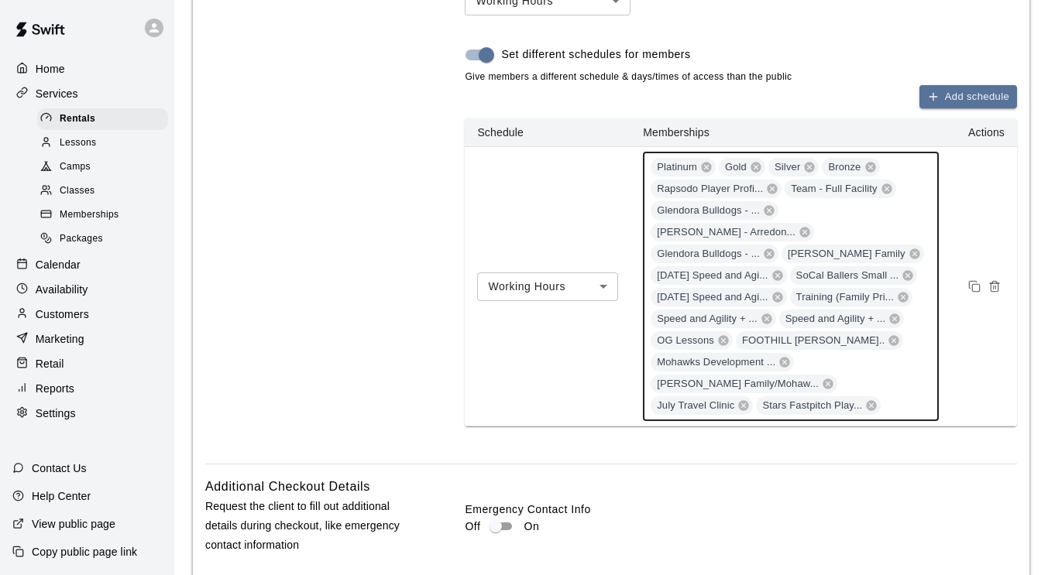
scroll to position [1603, 0]
drag, startPoint x: 806, startPoint y: 194, endPoint x: 766, endPoint y: 386, distance: 195.5
click at [867, 400] on icon at bounding box center [872, 405] width 10 height 10
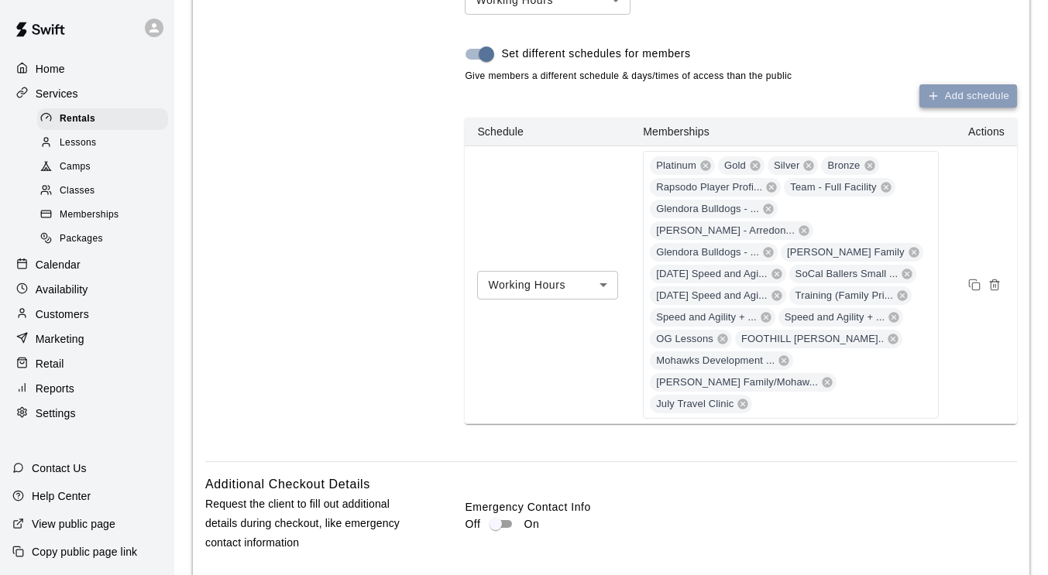
click at [938, 98] on icon "button" at bounding box center [933, 96] width 12 height 12
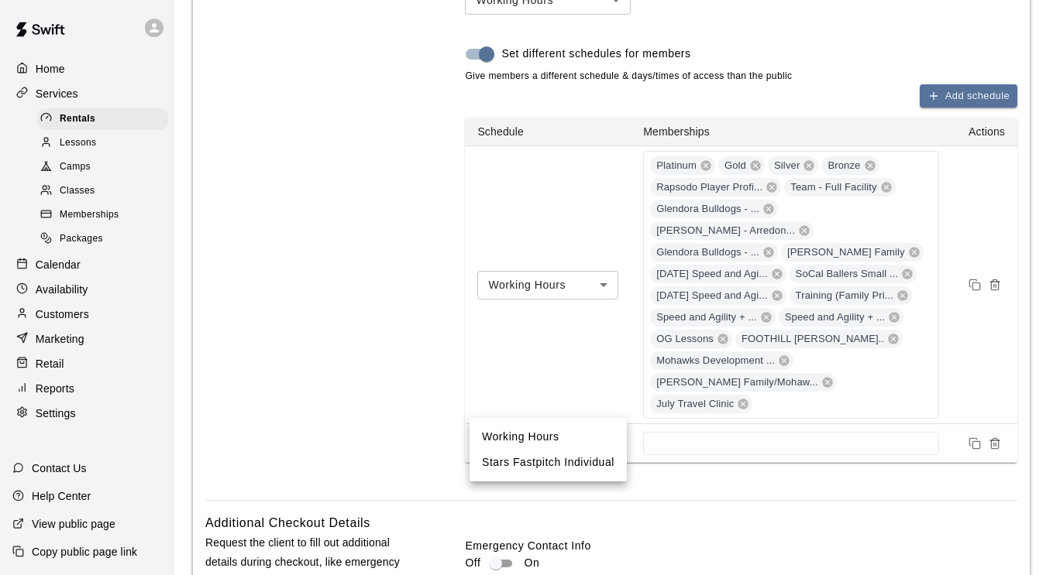
click at [580, 465] on li "Stars Fastpitch Individual" at bounding box center [547, 463] width 157 height 26
type input "****"
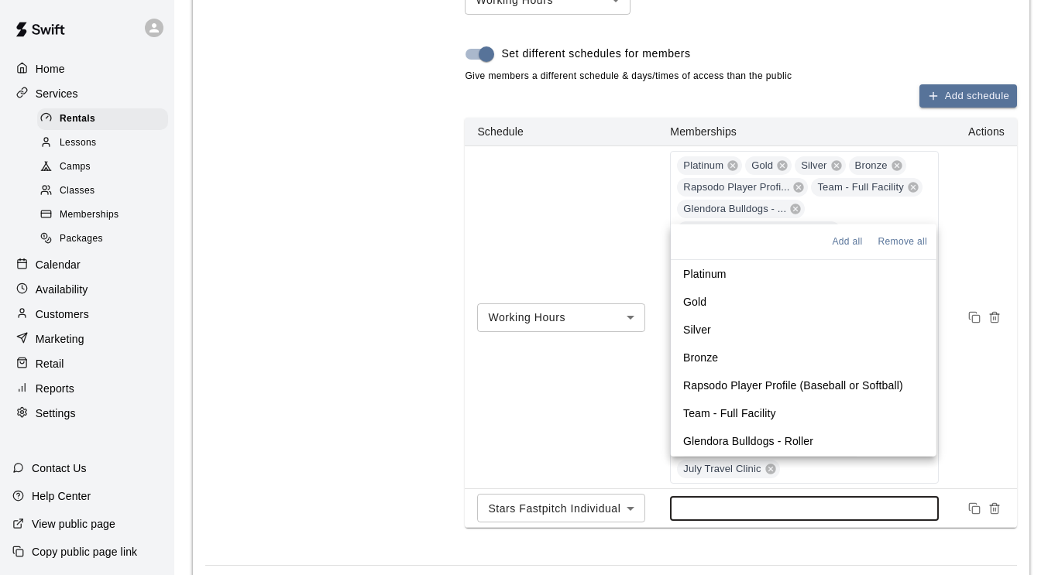
drag, startPoint x: 742, startPoint y: 462, endPoint x: 735, endPoint y: 467, distance: 8.4
click at [735, 503] on input at bounding box center [804, 509] width 253 height 12
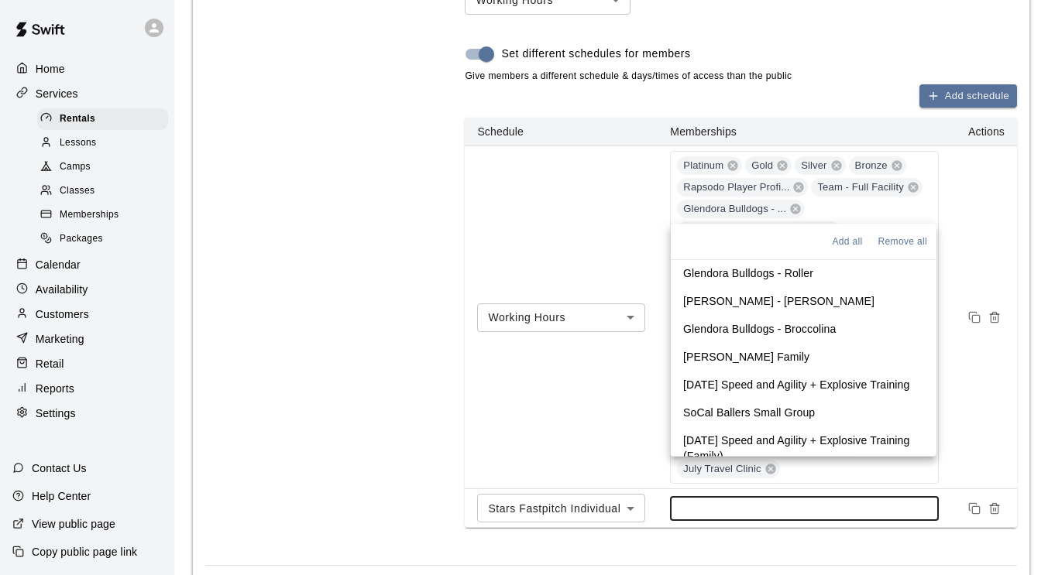
scroll to position [432, 0]
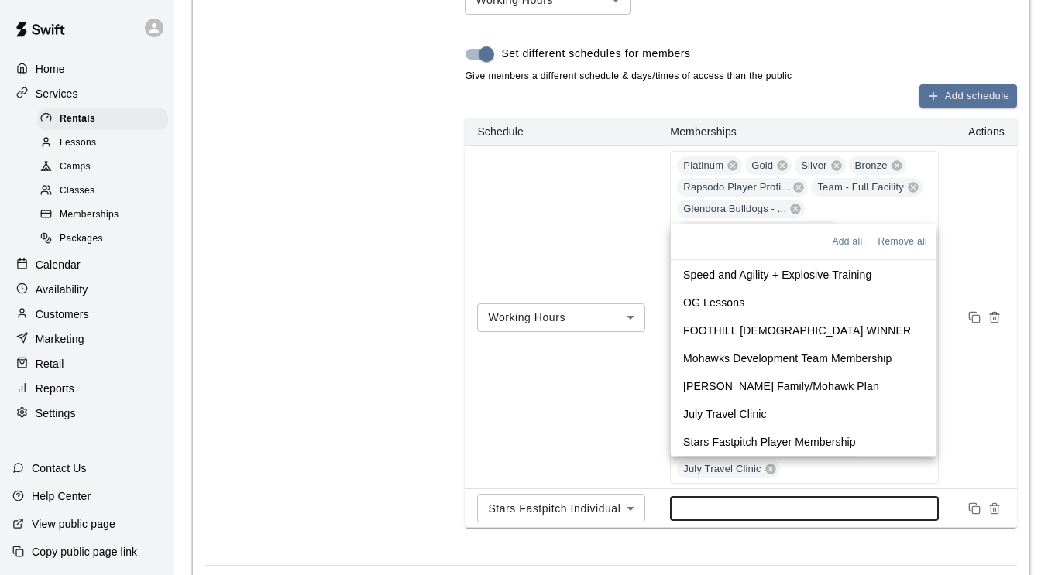
click at [753, 439] on p "Stars Fastpitch Player Membership" at bounding box center [769, 442] width 173 height 15
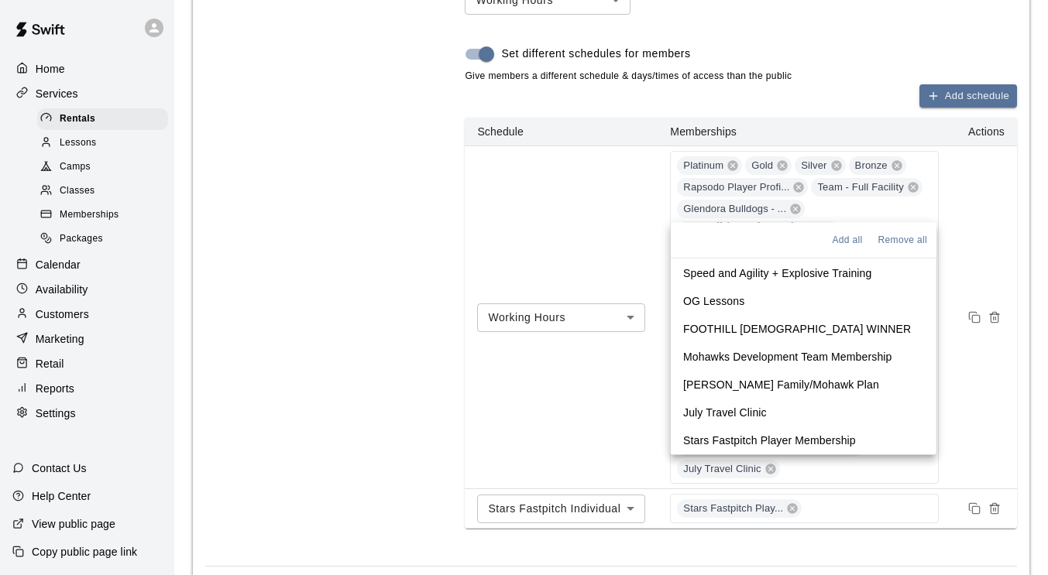
click at [404, 373] on div "Schedule New Choose to offer this service only on certain days or times." at bounding box center [310, 226] width 211 height 655
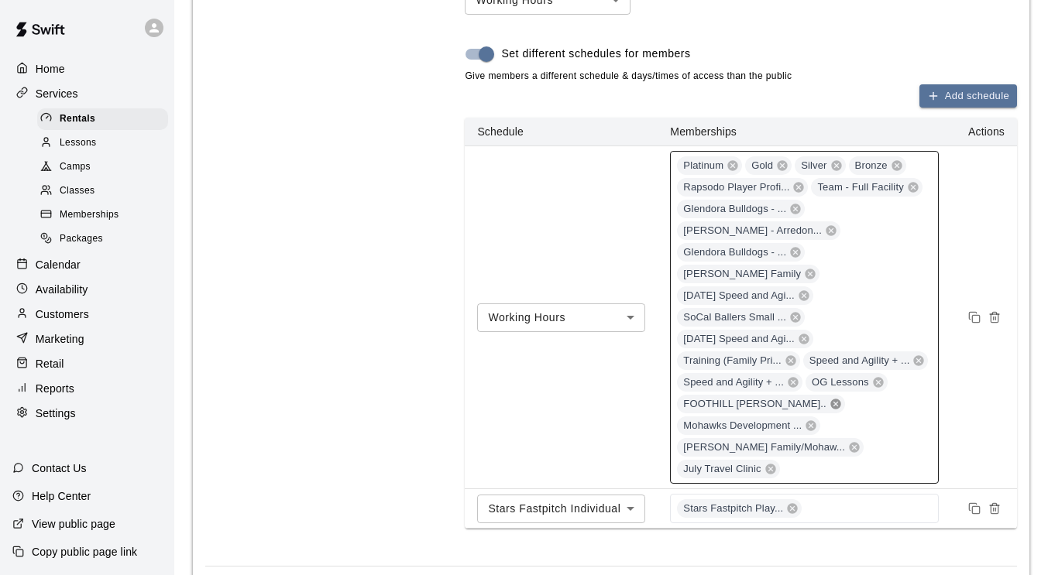
click at [830, 400] on icon at bounding box center [835, 405] width 10 height 10
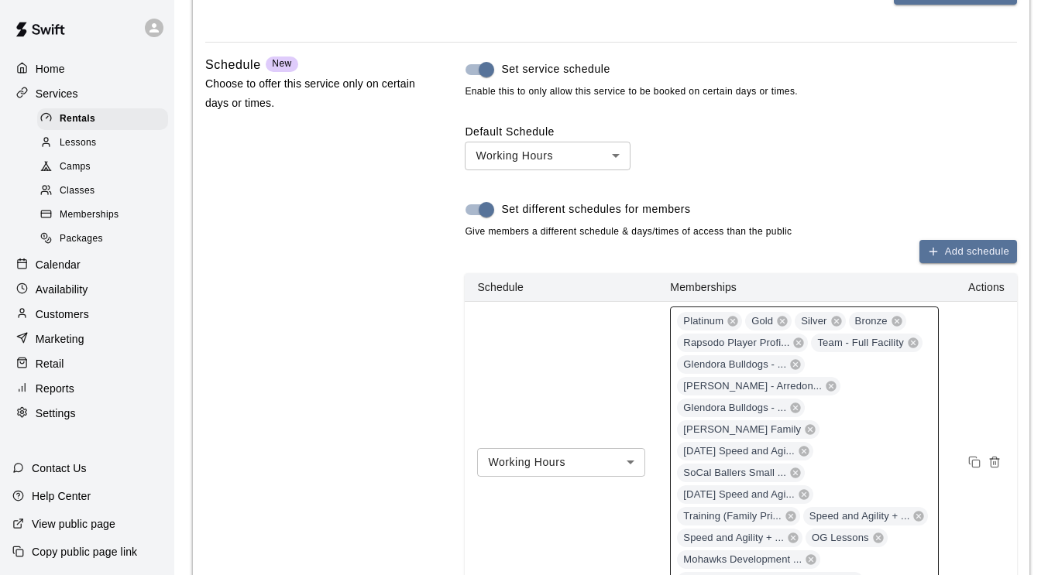
scroll to position [1449, 0]
click at [799, 345] on icon at bounding box center [798, 341] width 12 height 12
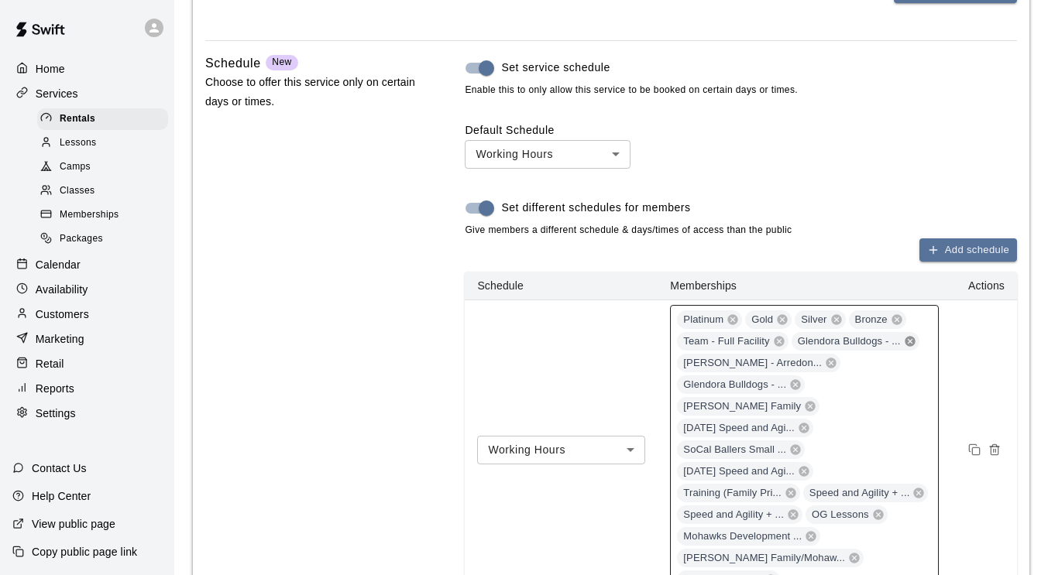
click at [910, 345] on icon at bounding box center [910, 342] width 10 height 10
click at [836, 359] on icon at bounding box center [831, 364] width 10 height 10
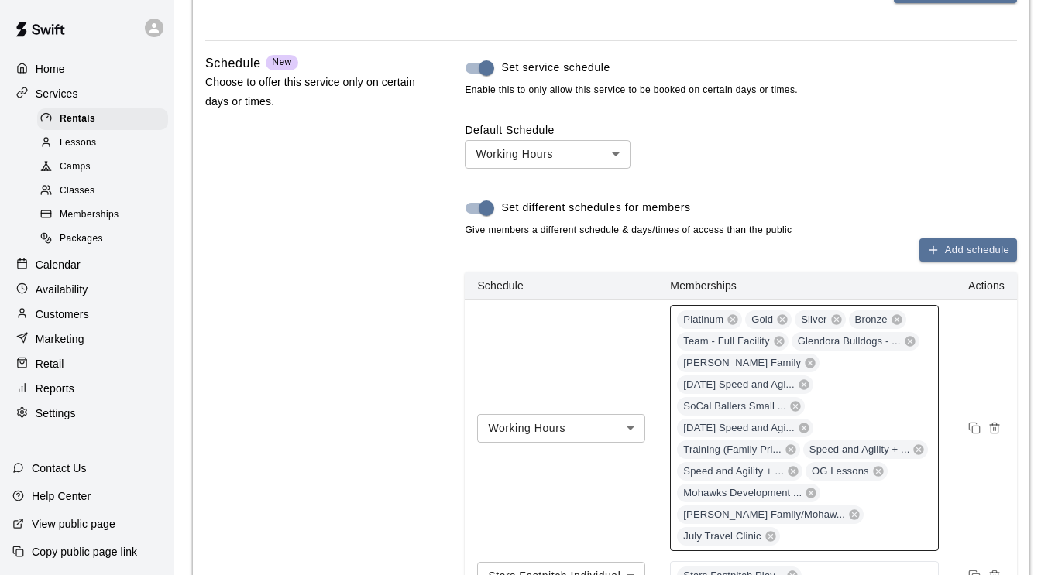
click at [910, 345] on icon at bounding box center [910, 342] width 10 height 10
click at [806, 380] on icon at bounding box center [804, 385] width 10 height 10
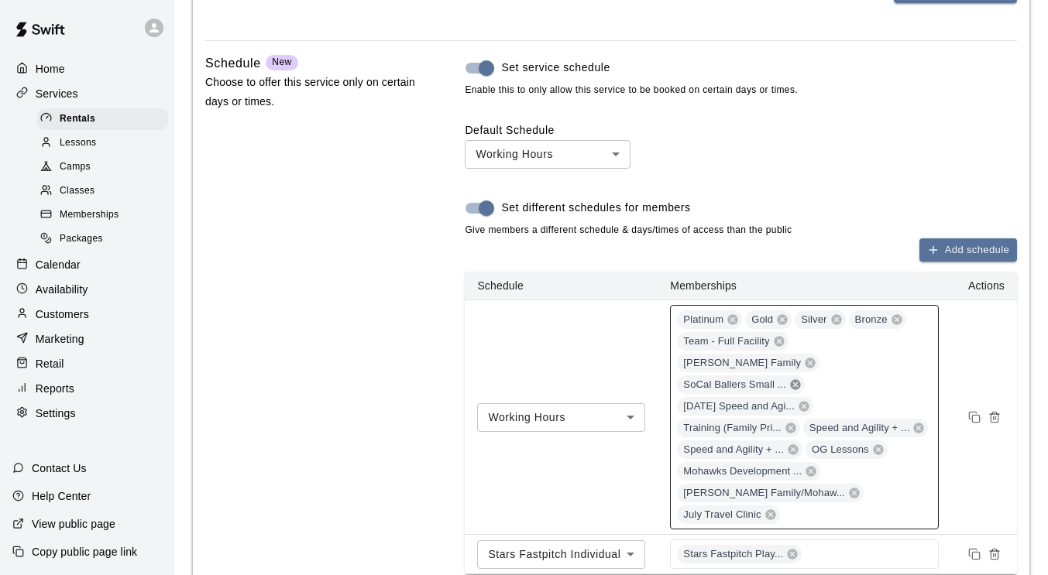
click at [796, 380] on icon at bounding box center [795, 385] width 10 height 10
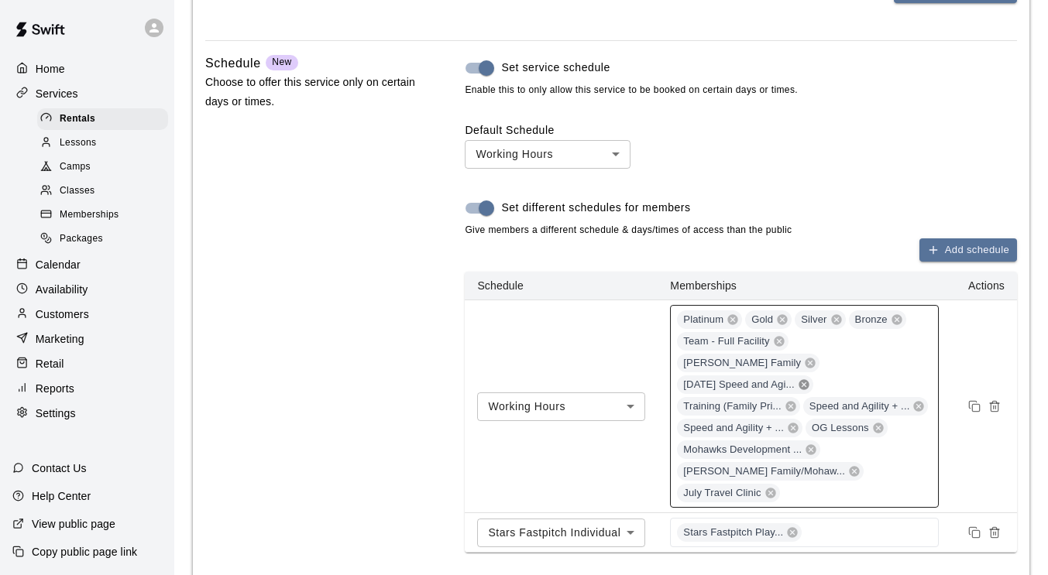
click at [805, 380] on icon at bounding box center [804, 385] width 10 height 10
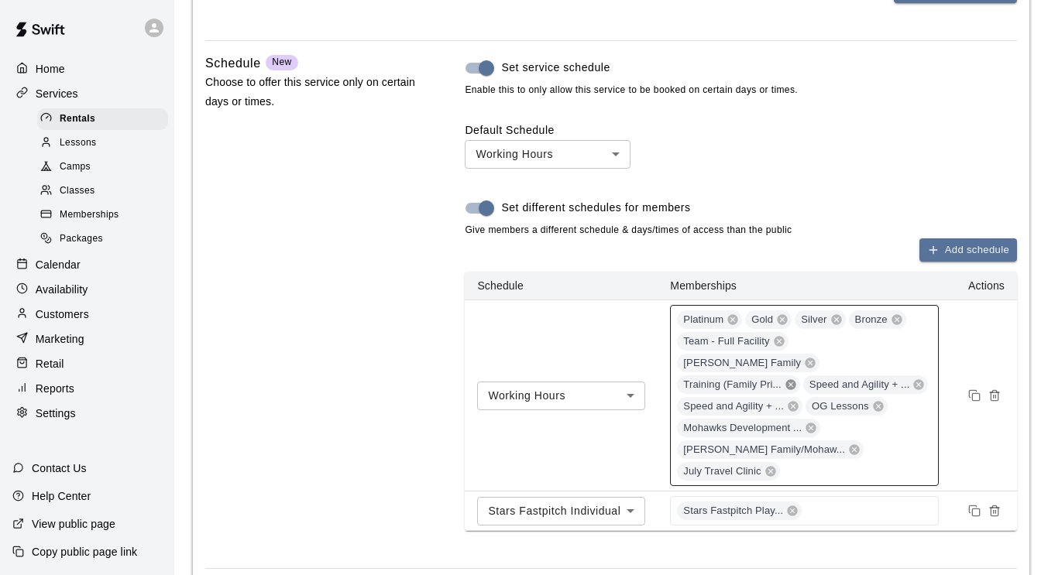
click at [792, 379] on icon at bounding box center [791, 385] width 12 height 12
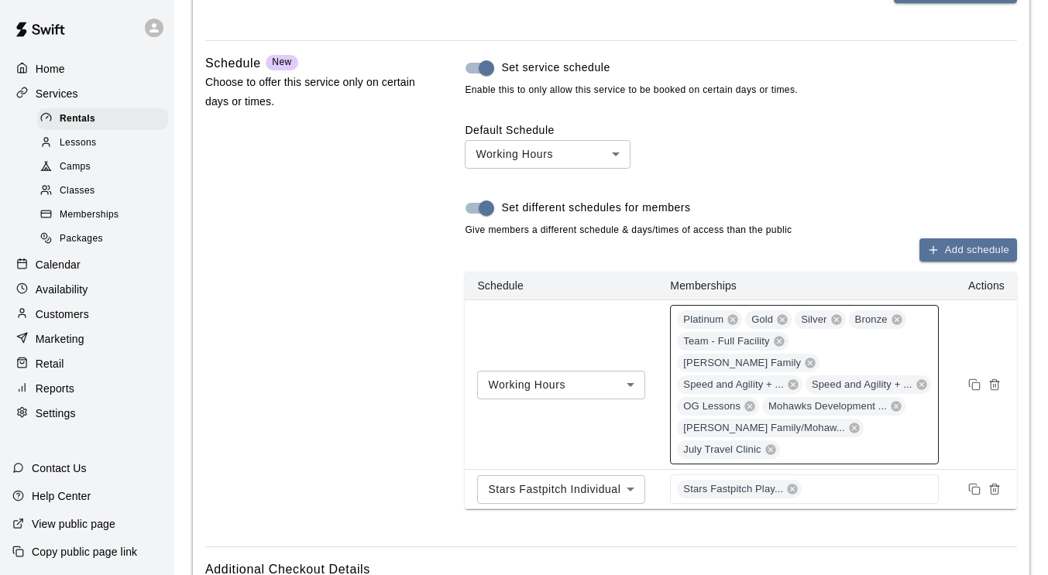
click at [792, 380] on icon at bounding box center [793, 385] width 10 height 10
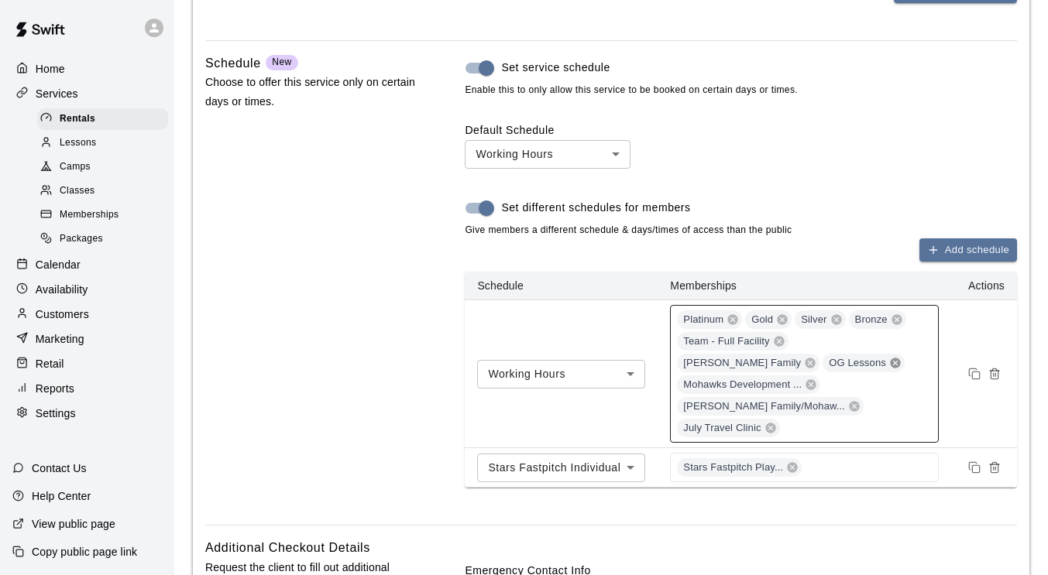
click at [890, 363] on icon at bounding box center [895, 364] width 10 height 10
click at [813, 380] on icon at bounding box center [811, 385] width 10 height 10
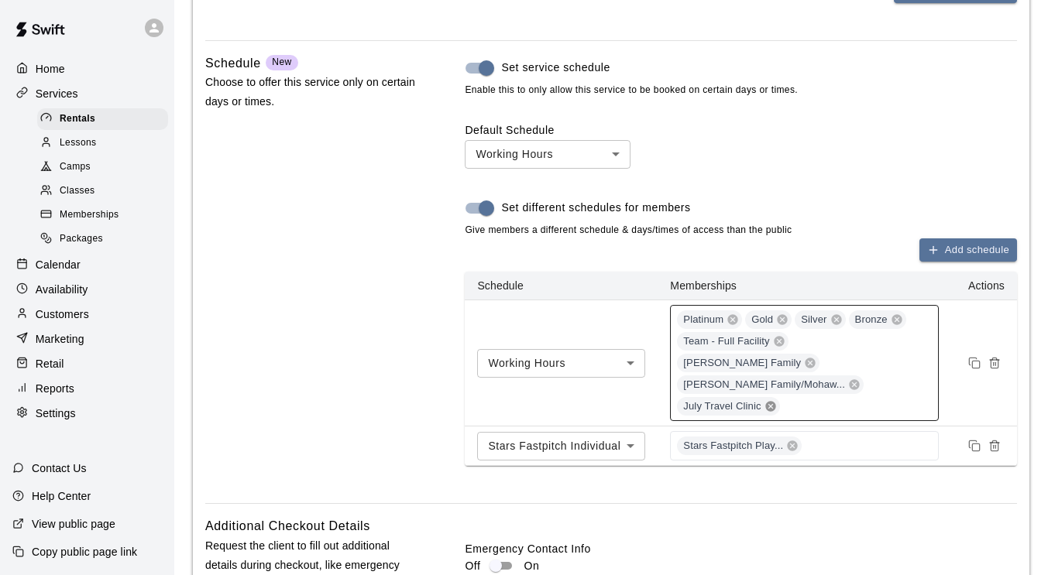
click at [775, 402] on icon at bounding box center [770, 407] width 10 height 10
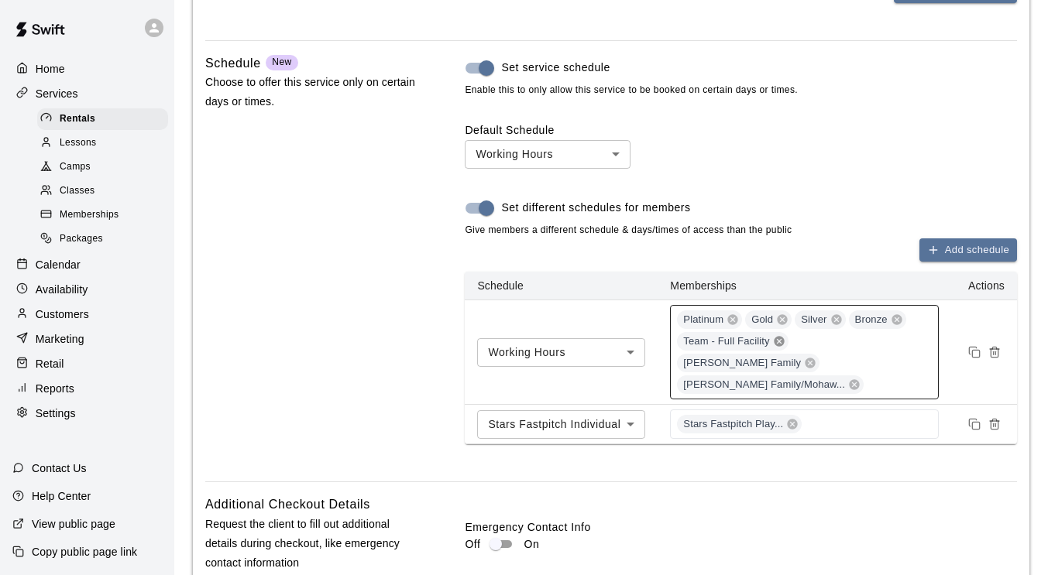
click at [778, 345] on icon at bounding box center [779, 342] width 10 height 10
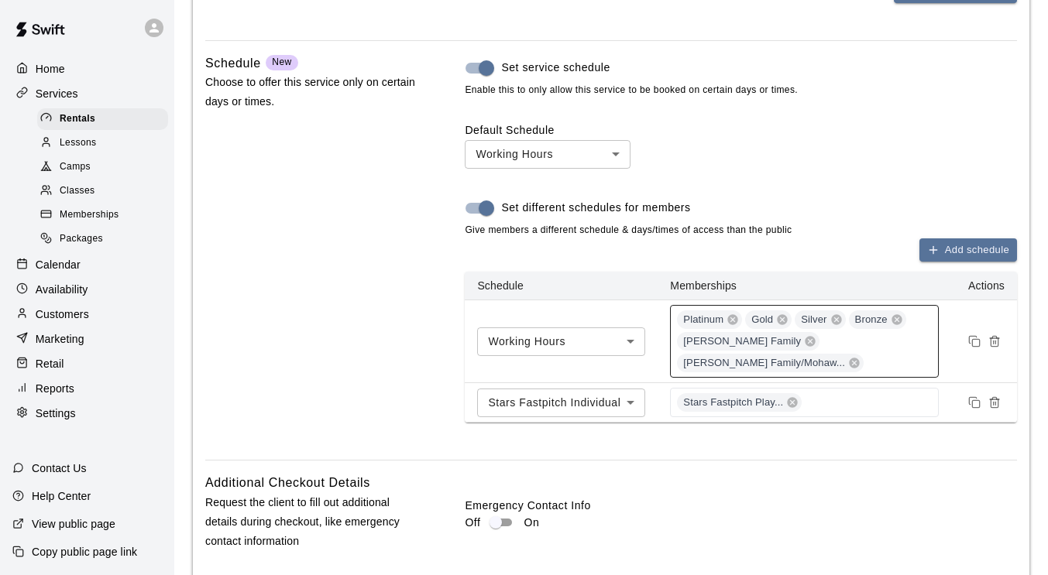
click at [339, 314] on div "Schedule New Choose to offer this service only on certain days or times." at bounding box center [310, 250] width 211 height 395
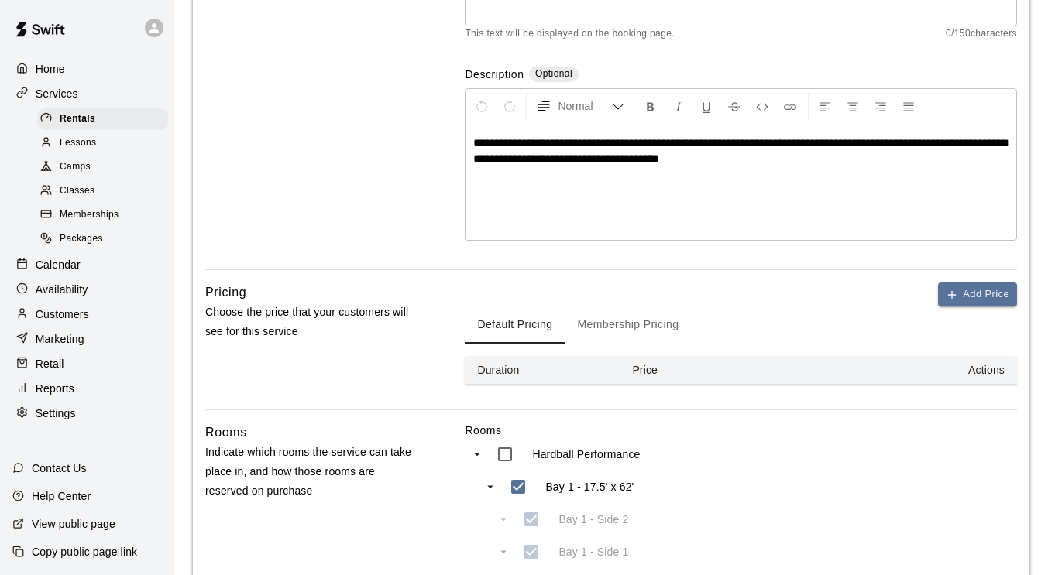
scroll to position [245, 0]
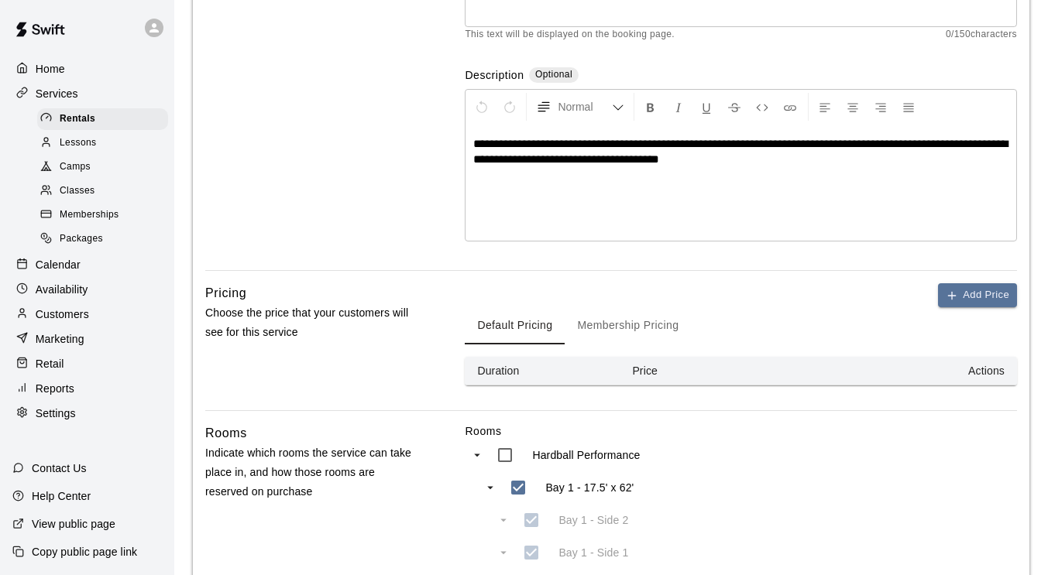
click at [658, 321] on button "Membership Pricing" at bounding box center [628, 326] width 126 height 37
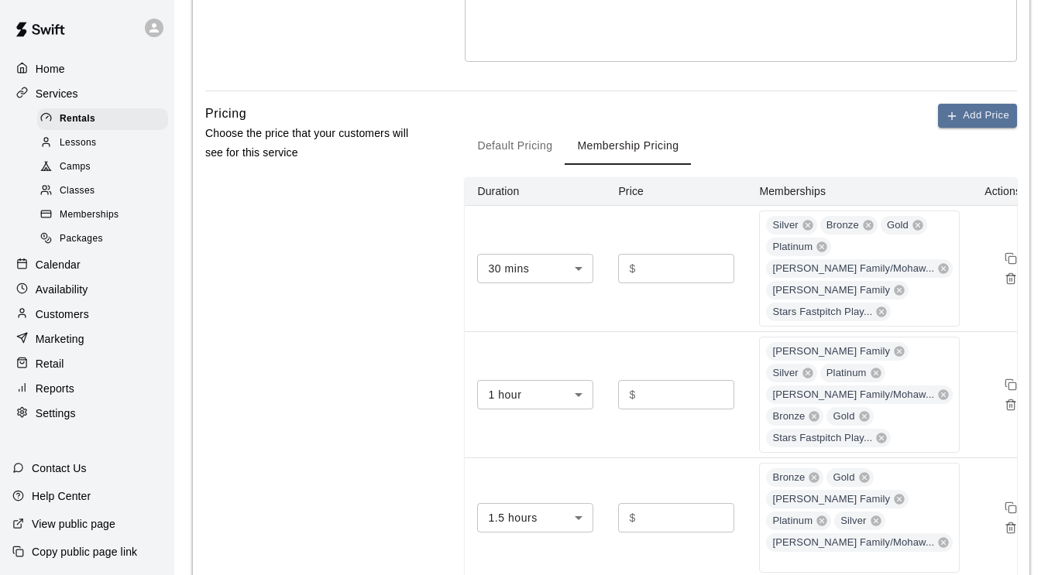
scroll to position [438, 0]
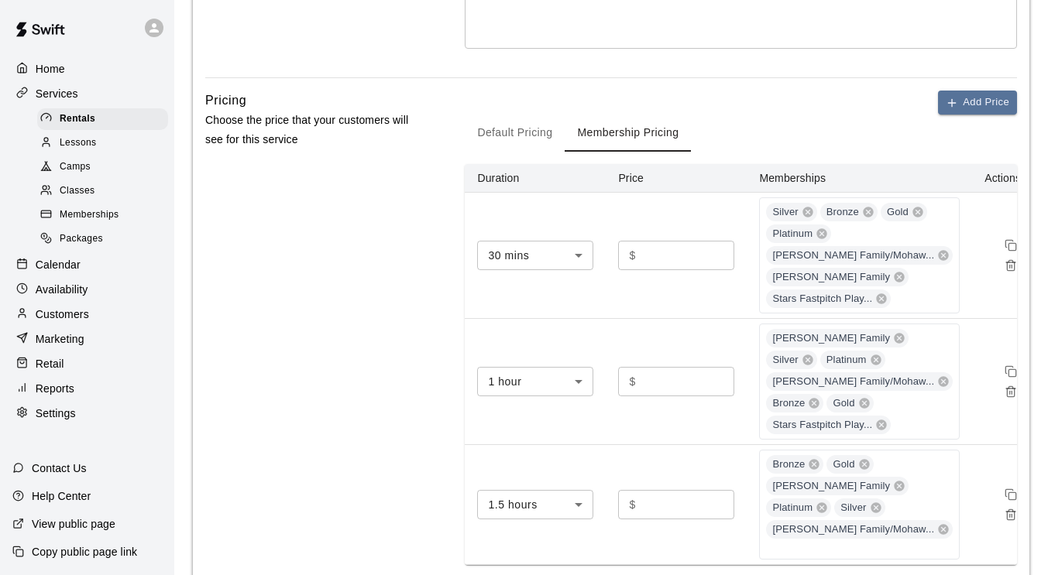
click at [326, 300] on div "Pricing Choose the price that your customers will see for this service" at bounding box center [310, 341] width 211 height 500
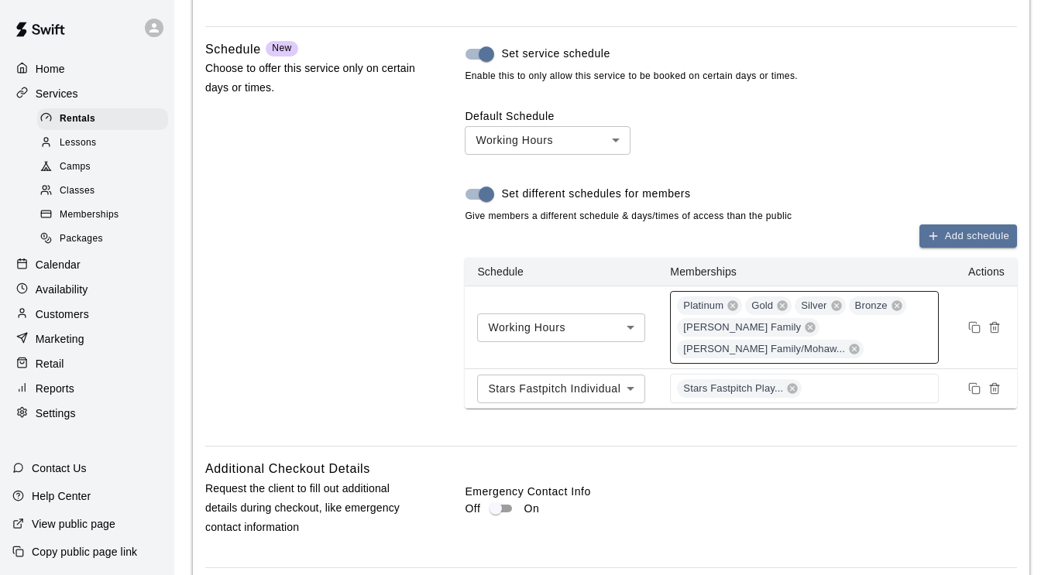
scroll to position [1992, 0]
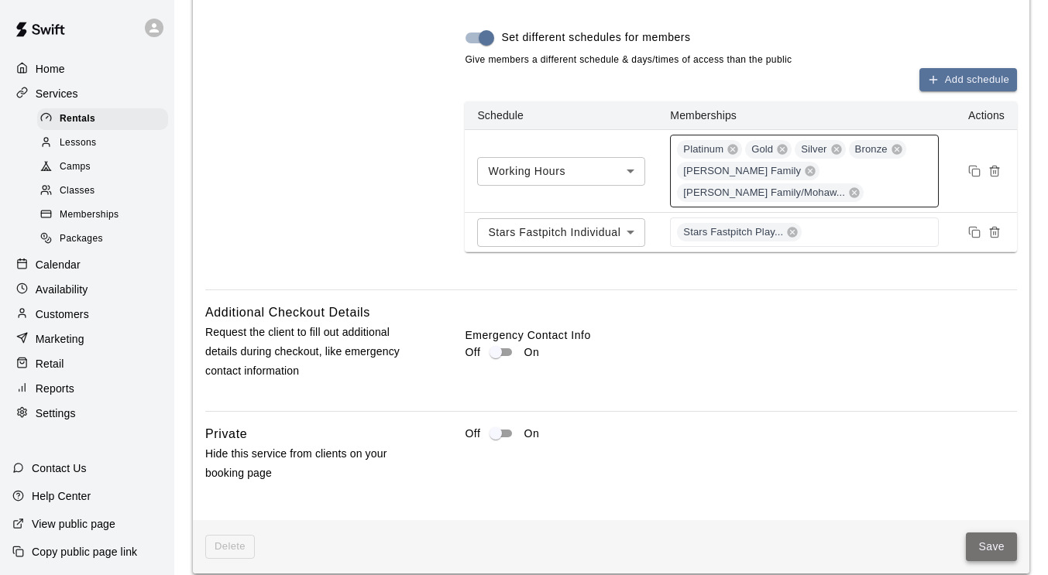
click at [991, 533] on button "Save" at bounding box center [991, 547] width 51 height 29
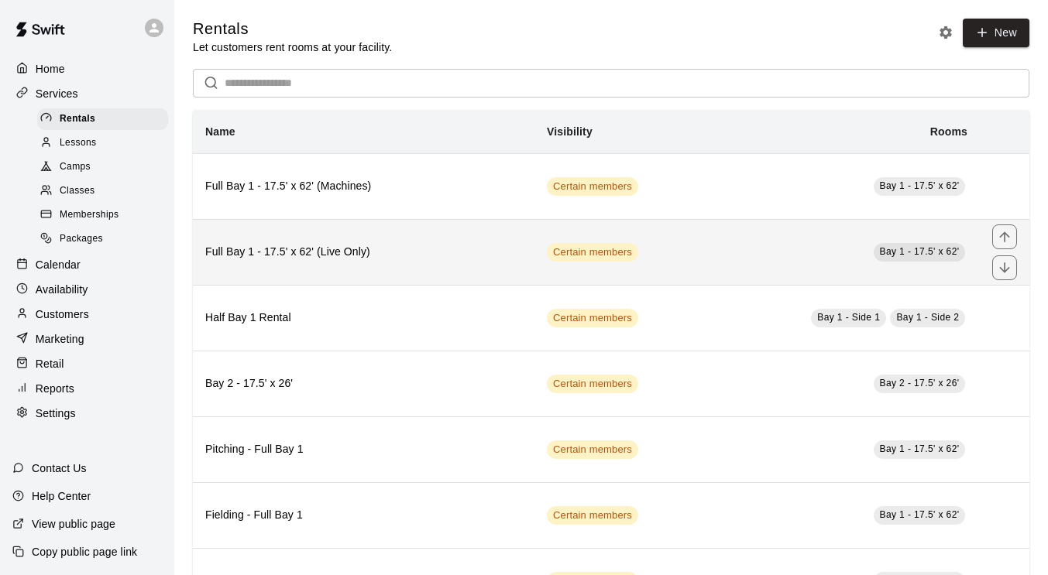
click at [674, 246] on td "Certain members" at bounding box center [611, 252] width 155 height 66
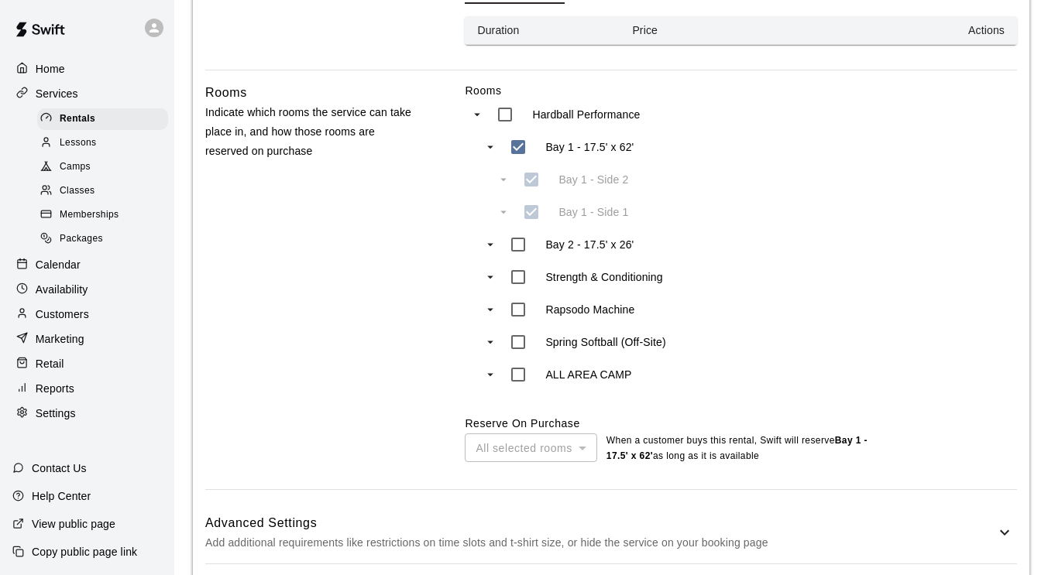
scroll to position [660, 0]
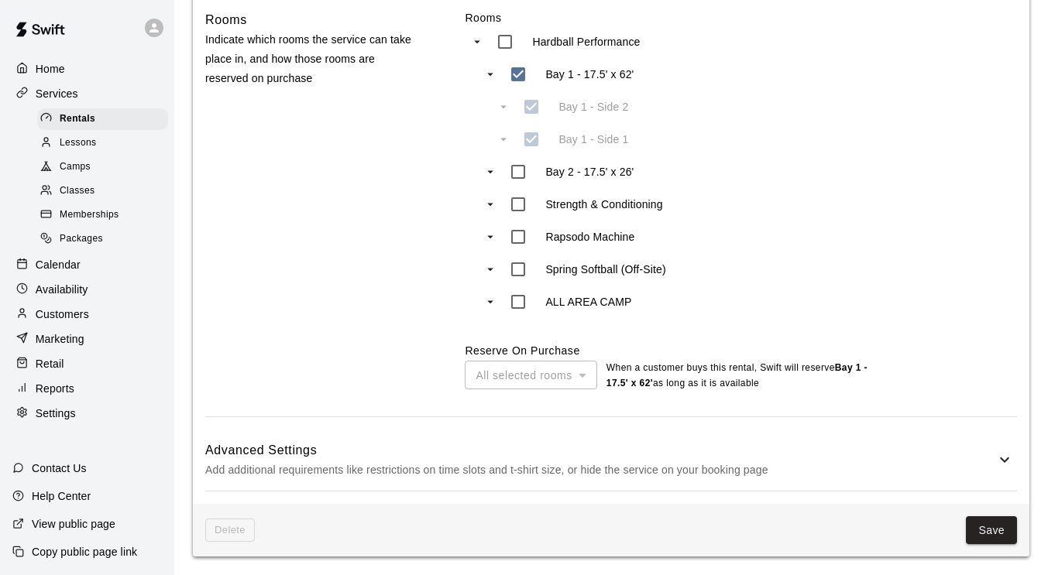
click at [619, 452] on h6 "Advanced Settings" at bounding box center [600, 451] width 790 height 20
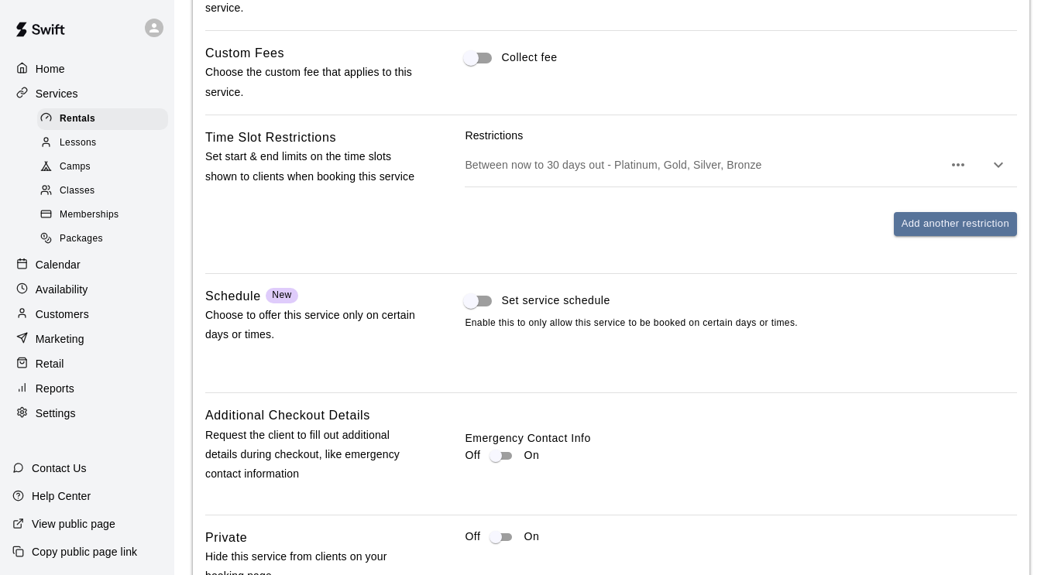
scroll to position [1231, 0]
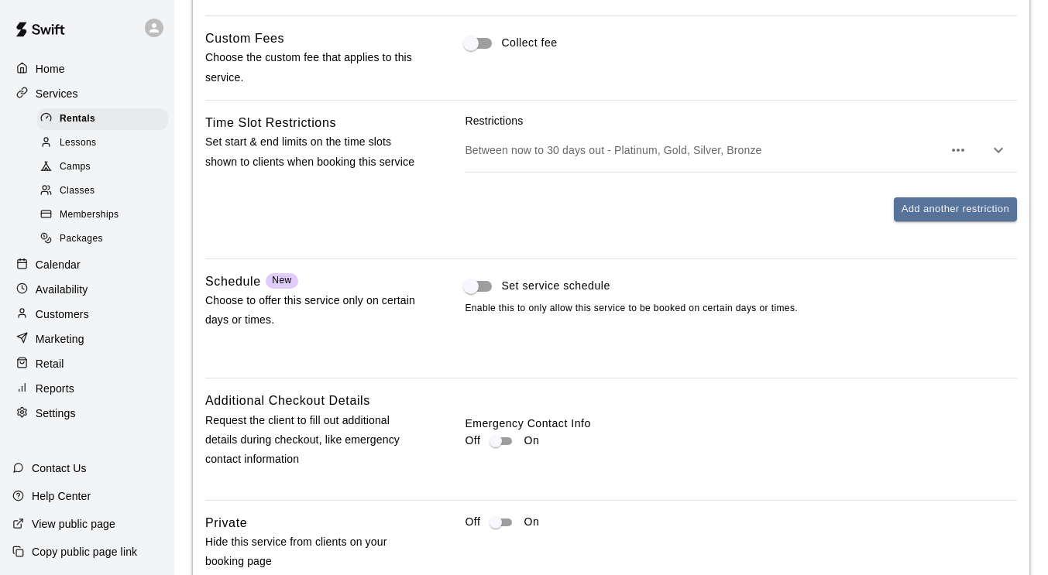
click at [479, 269] on div "Tax Rates Choose the tax rate that applies to this service. Collect tax Custom …" at bounding box center [611, 258] width 812 height 628
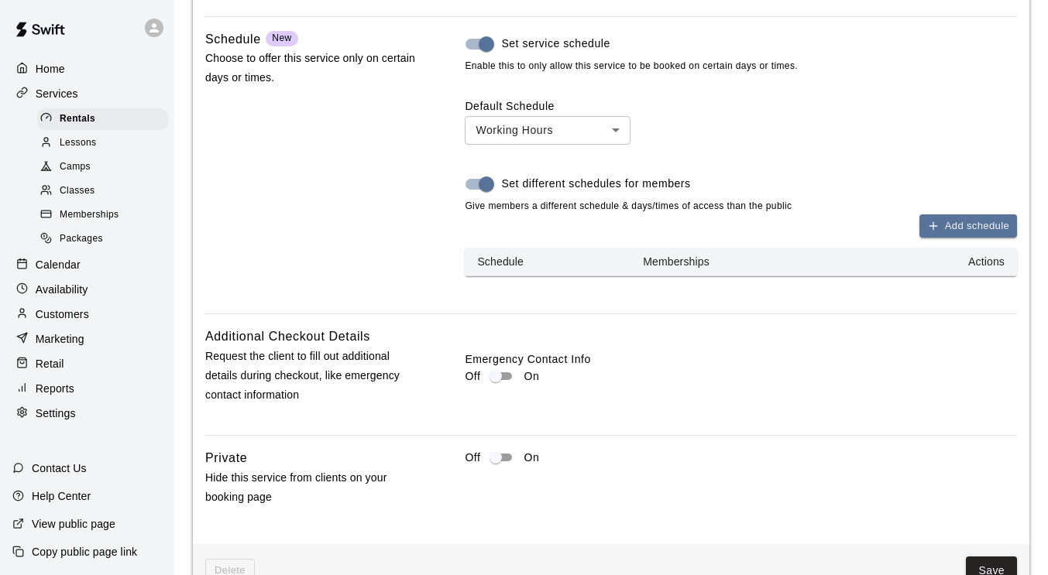
scroll to position [1518, 0]
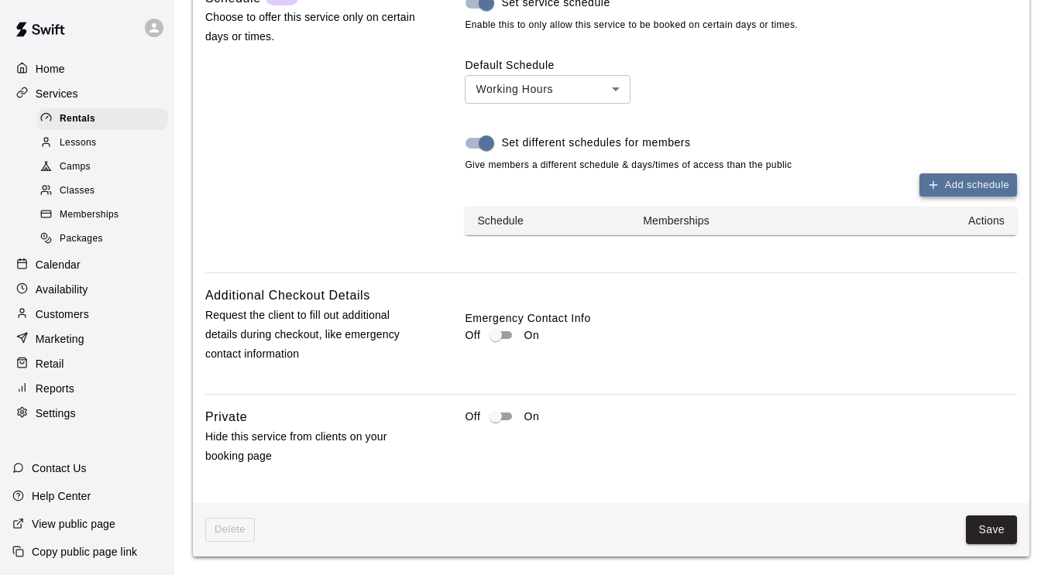
click at [964, 180] on button "Add schedule" at bounding box center [968, 186] width 98 height 24
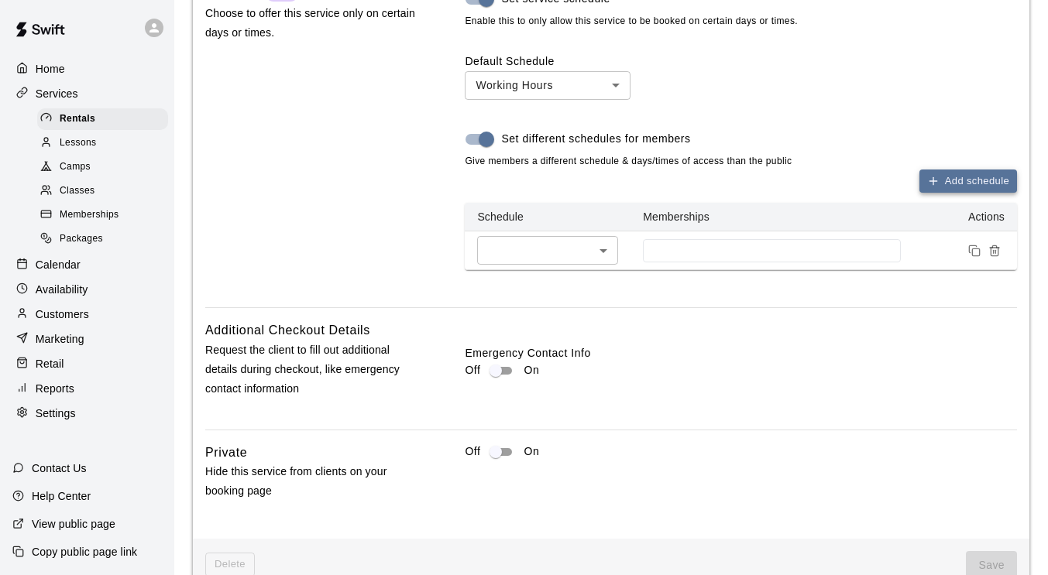
click at [964, 180] on button "Add schedule" at bounding box center [968, 182] width 98 height 24
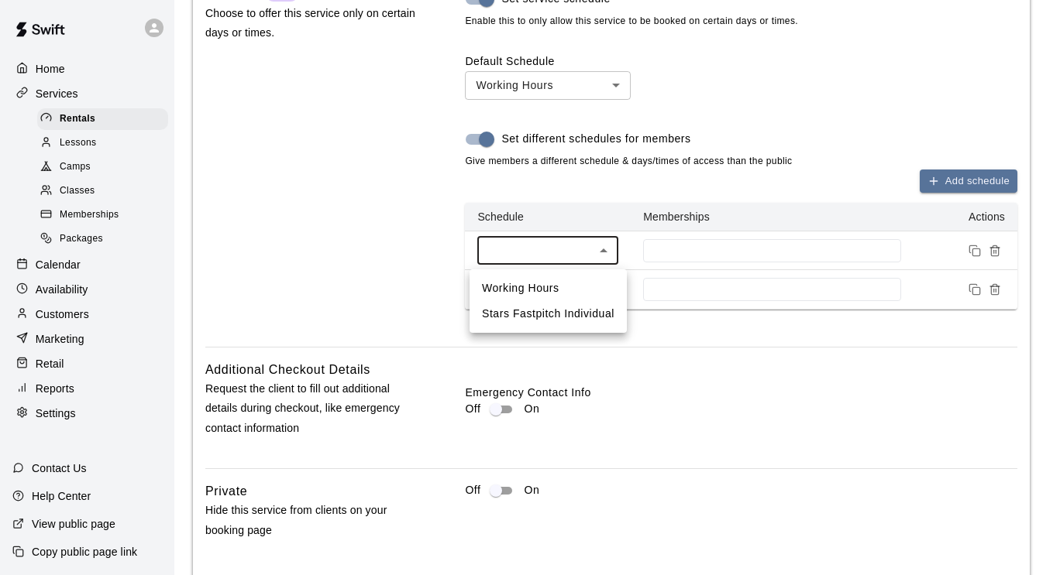
drag, startPoint x: 591, startPoint y: 311, endPoint x: 586, endPoint y: 286, distance: 26.1
click at [586, 286] on ul "Working Hours Stars Fastpitch Individual" at bounding box center [547, 302] width 157 height 64
click at [586, 286] on li "Working Hours" at bounding box center [547, 289] width 157 height 26
type input "***"
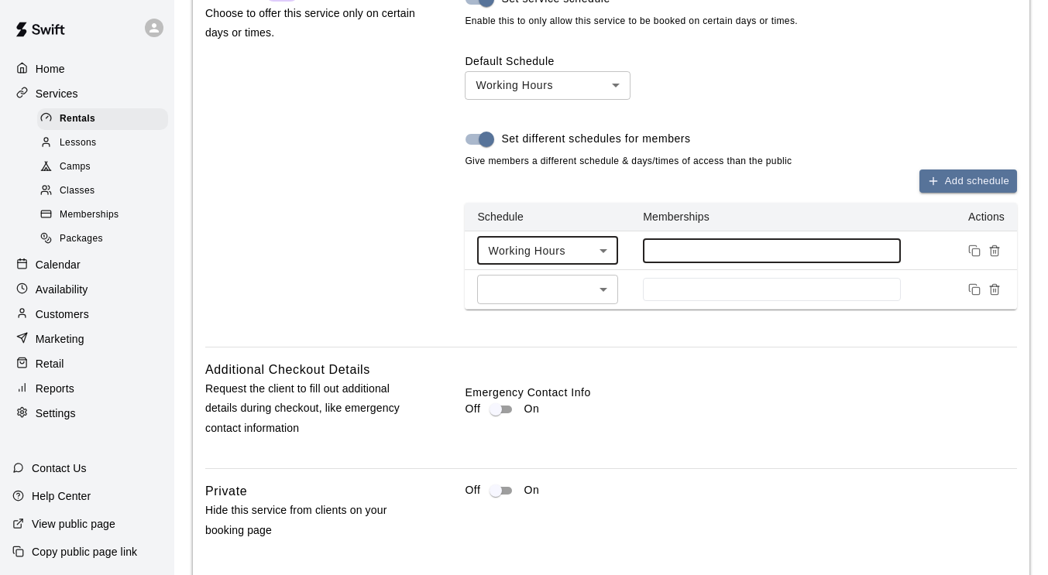
click at [709, 257] on input at bounding box center [772, 251] width 242 height 12
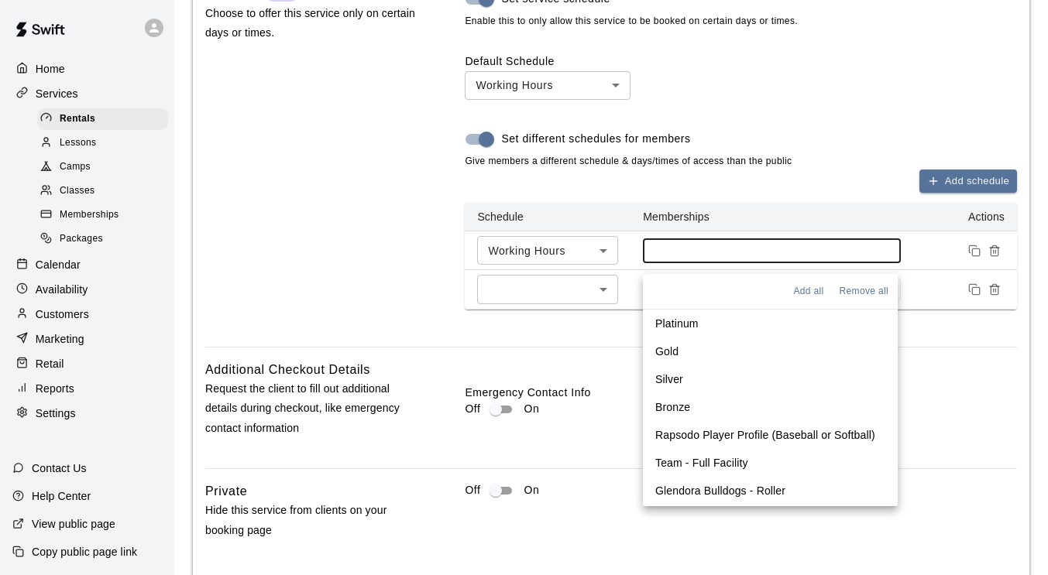
click at [711, 328] on li "Platinum" at bounding box center [770, 324] width 255 height 28
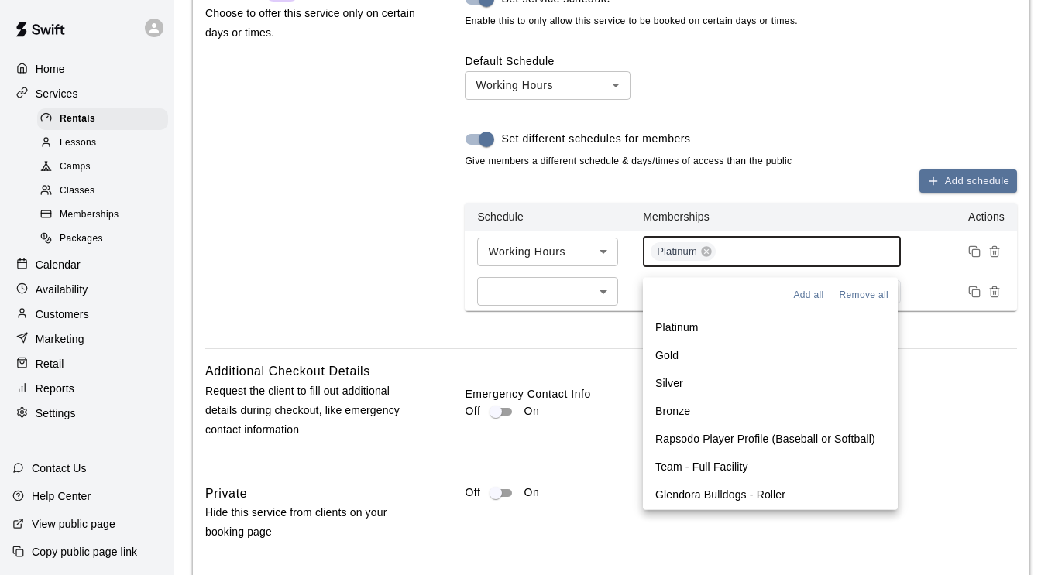
click at [706, 354] on li "Gold" at bounding box center [770, 356] width 255 height 28
click at [679, 380] on p "Silver" at bounding box center [669, 383] width 28 height 15
click at [679, 409] on p "Bronze" at bounding box center [672, 411] width 35 height 15
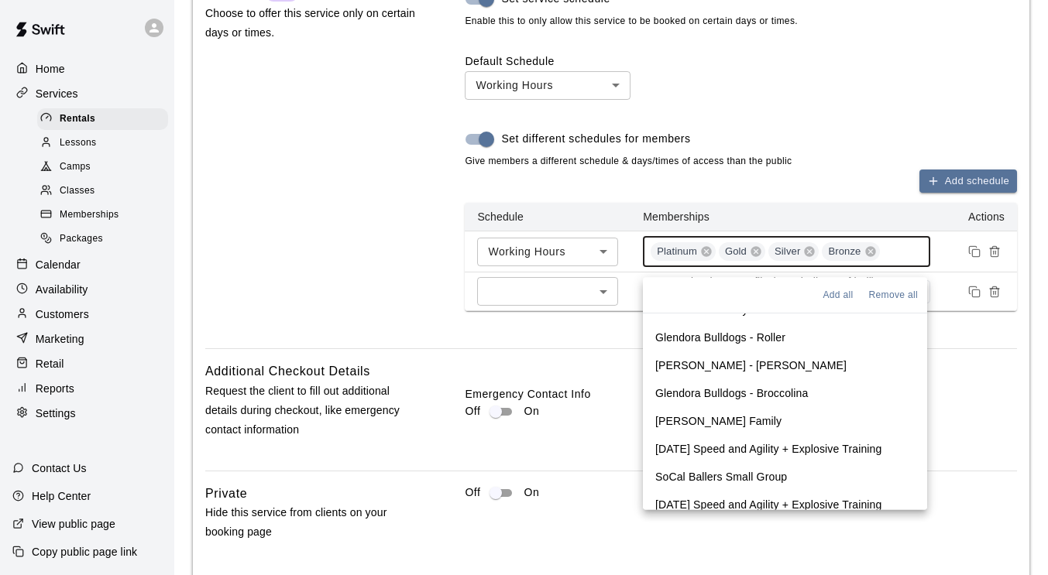
scroll to position [179, 0]
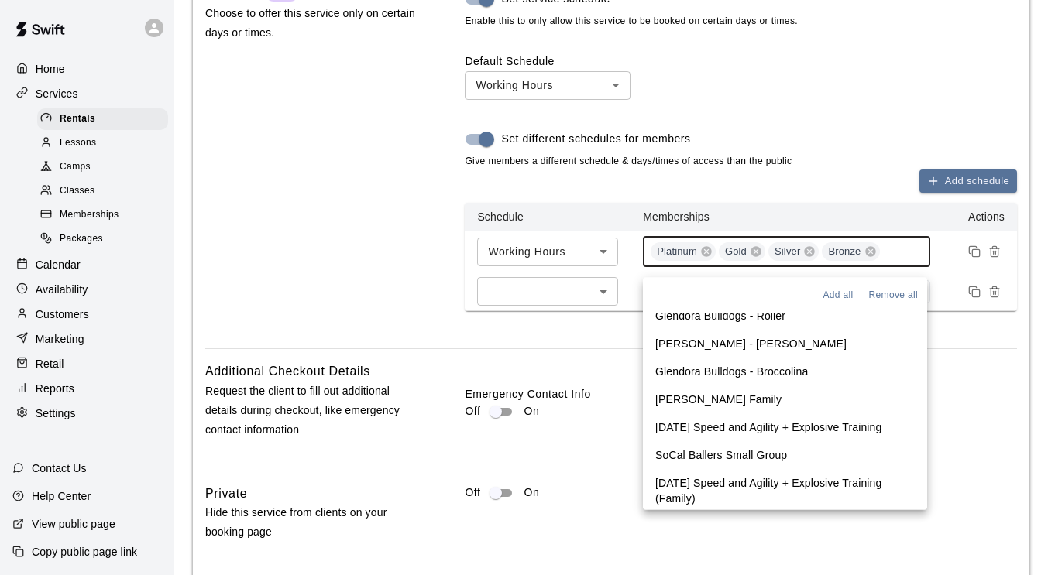
click at [732, 397] on li "[PERSON_NAME] Family" at bounding box center [785, 400] width 284 height 28
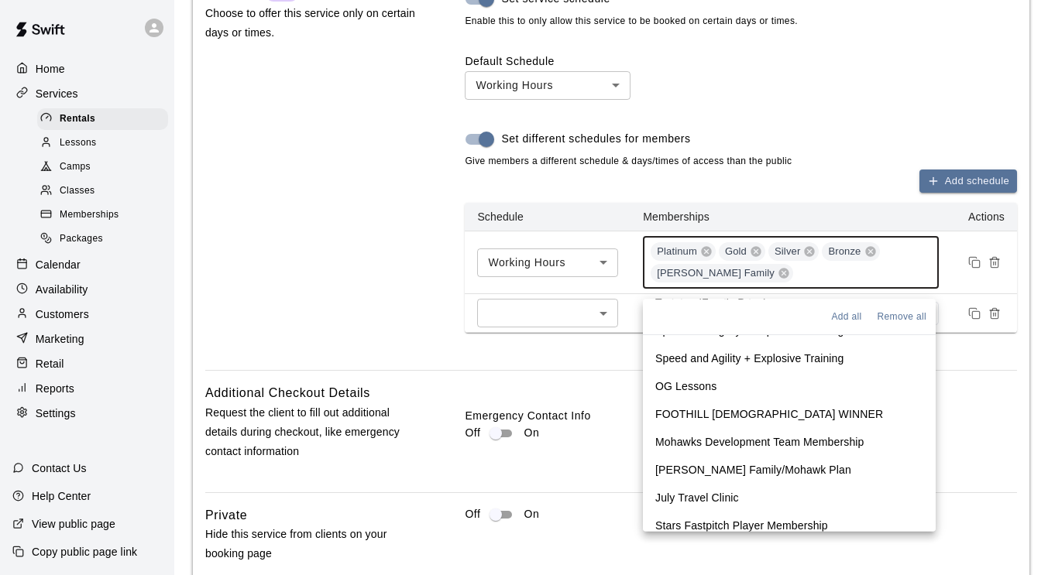
scroll to position [424, 0]
click at [734, 468] on p "[PERSON_NAME] Family/Mohawk Plan" at bounding box center [753, 469] width 196 height 15
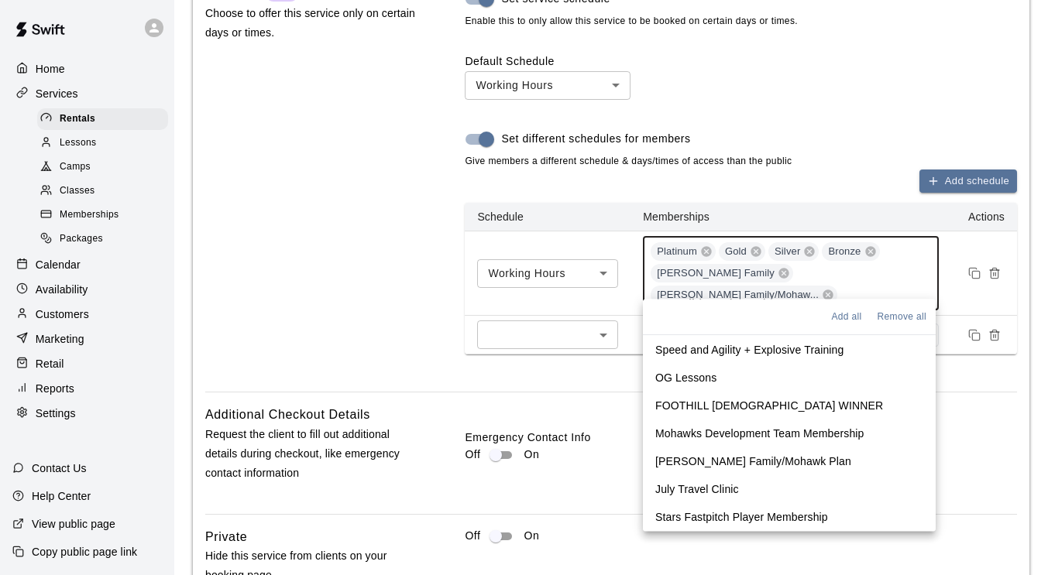
scroll to position [431, 0]
click at [324, 322] on div "Schedule New Choose to offer this service only on certain days or times." at bounding box center [310, 182] width 211 height 394
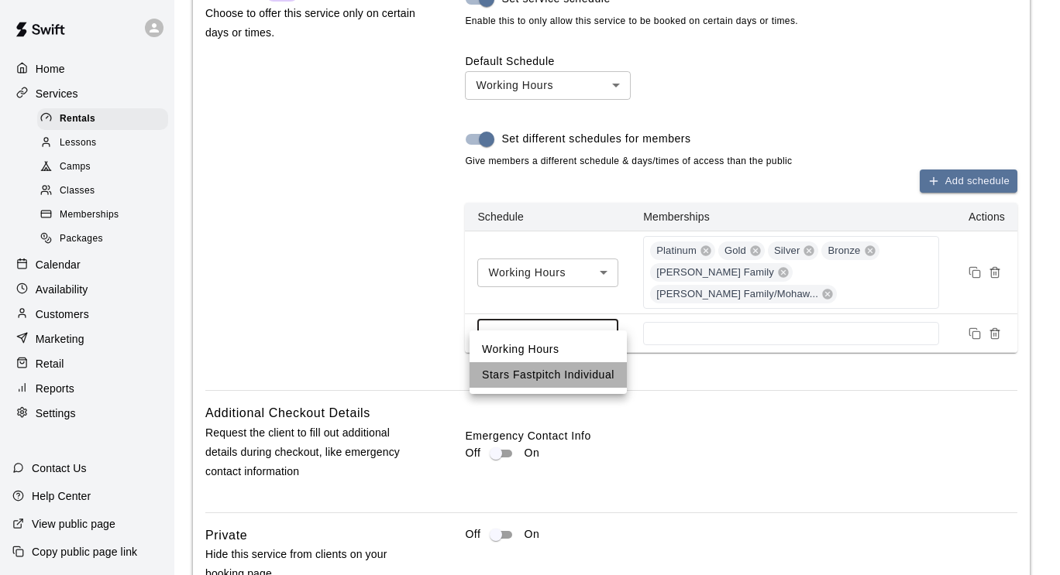
click at [548, 374] on li "Stars Fastpitch Individual" at bounding box center [547, 375] width 157 height 26
type input "****"
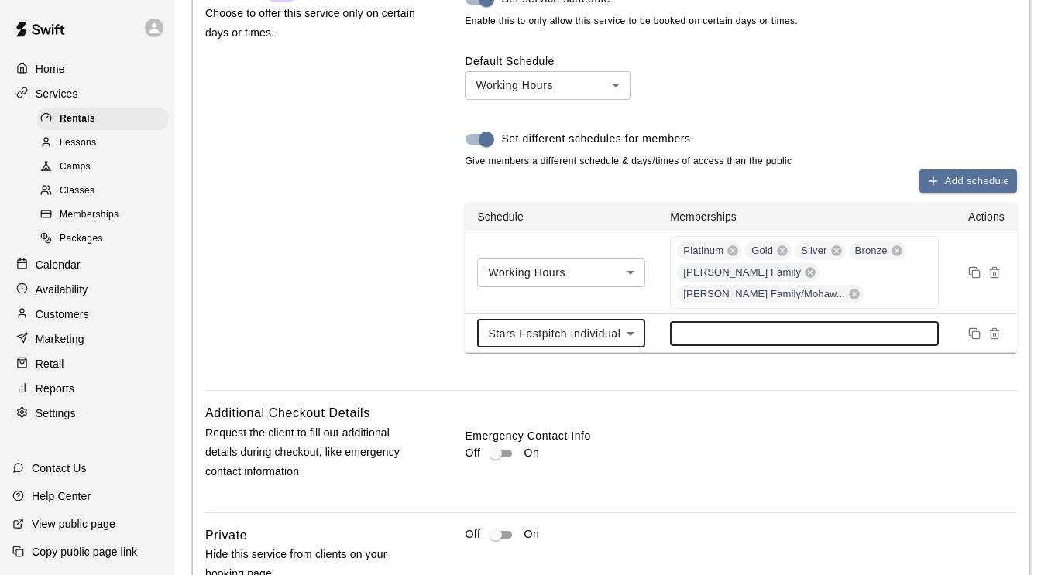
click at [700, 328] on input at bounding box center [804, 334] width 253 height 12
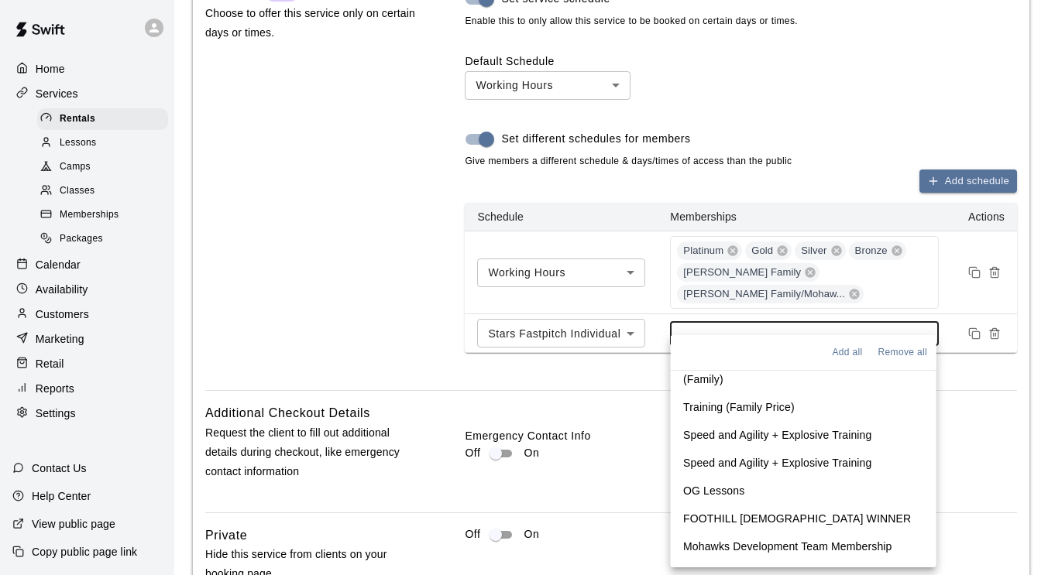
scroll to position [432, 0]
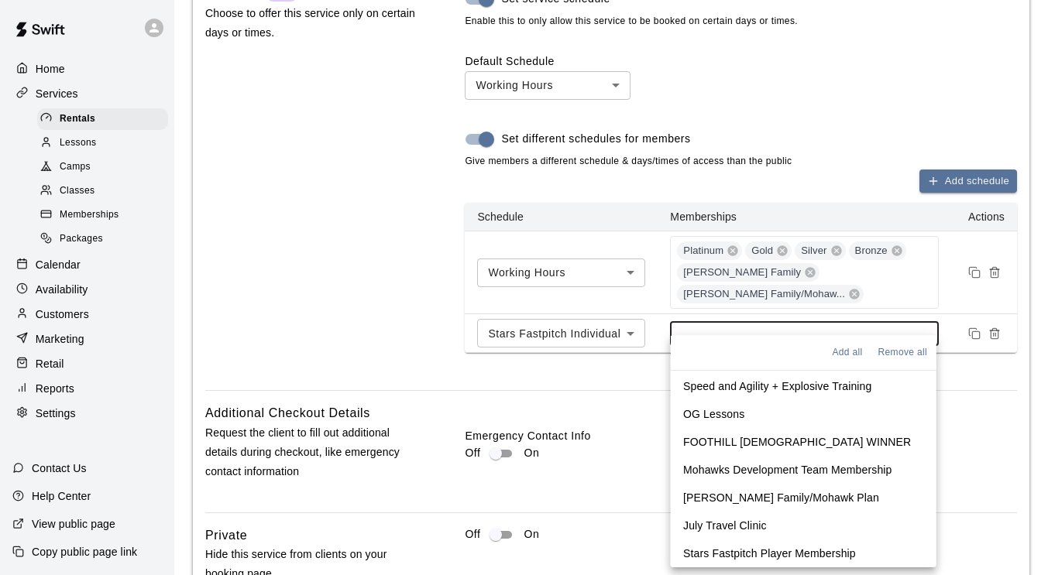
click at [777, 551] on p "Stars Fastpitch Player Membership" at bounding box center [769, 553] width 173 height 15
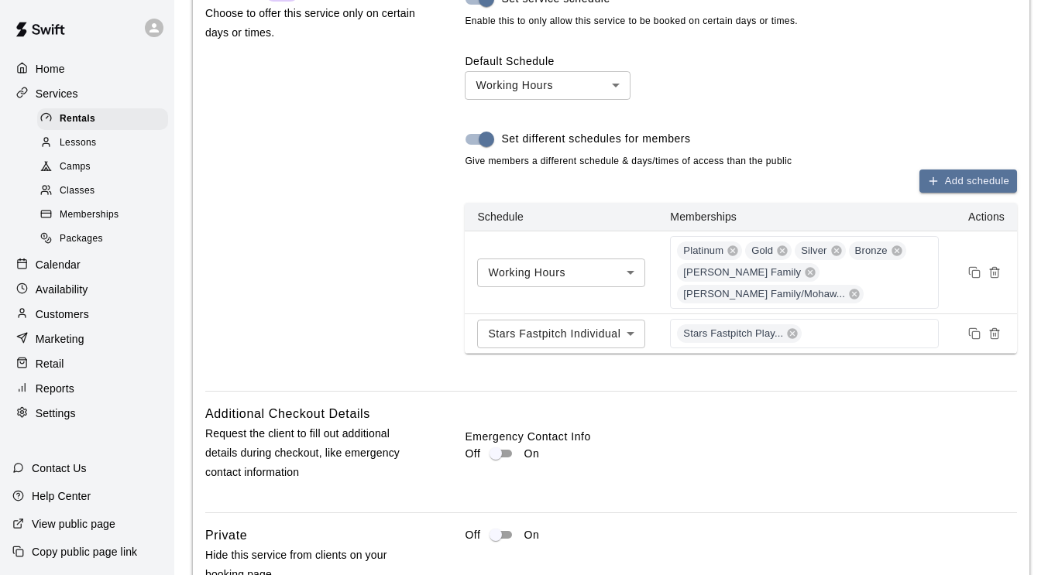
click at [295, 277] on div "Schedule New Choose to offer this service only on certain days or times." at bounding box center [310, 182] width 211 height 395
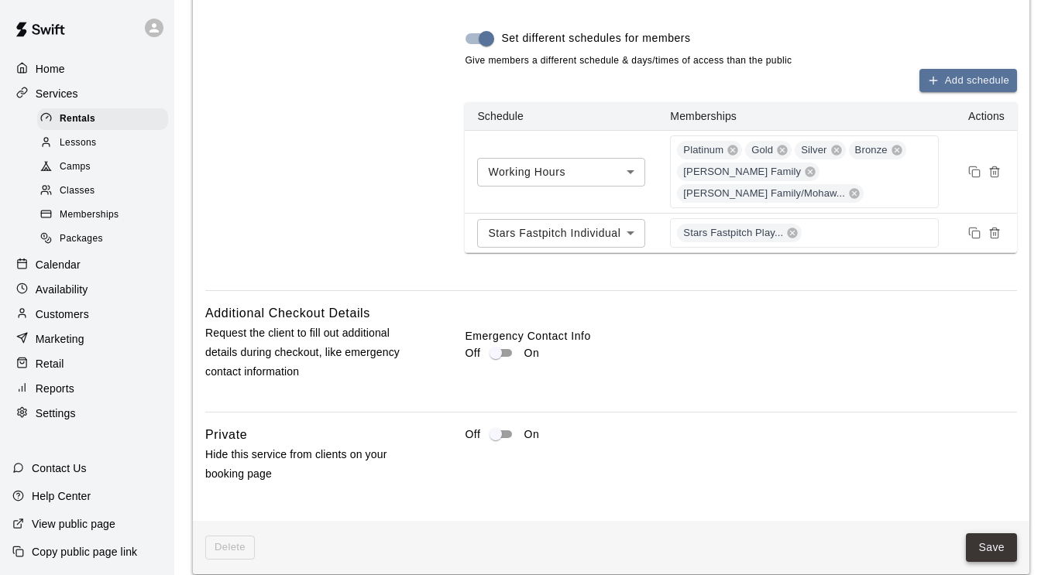
click at [976, 534] on button "Save" at bounding box center [991, 548] width 51 height 29
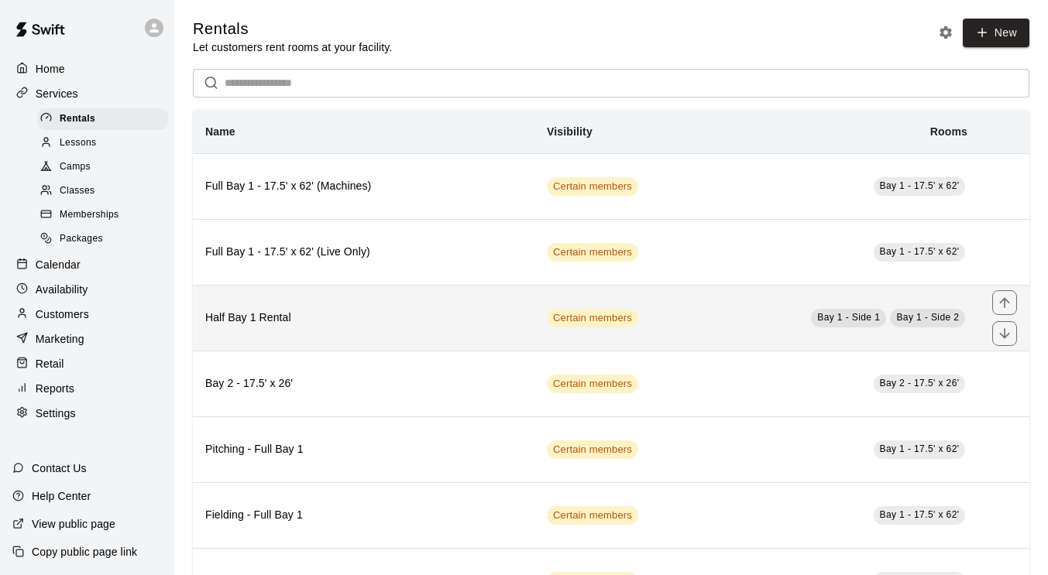
click at [643, 331] on td "Certain members" at bounding box center [611, 318] width 155 height 66
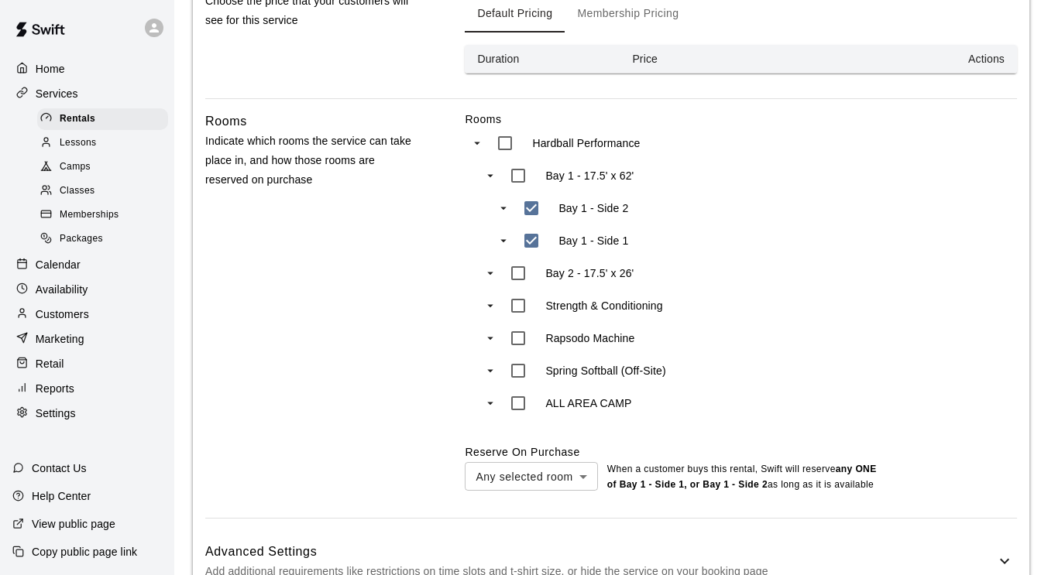
scroll to position [675, 0]
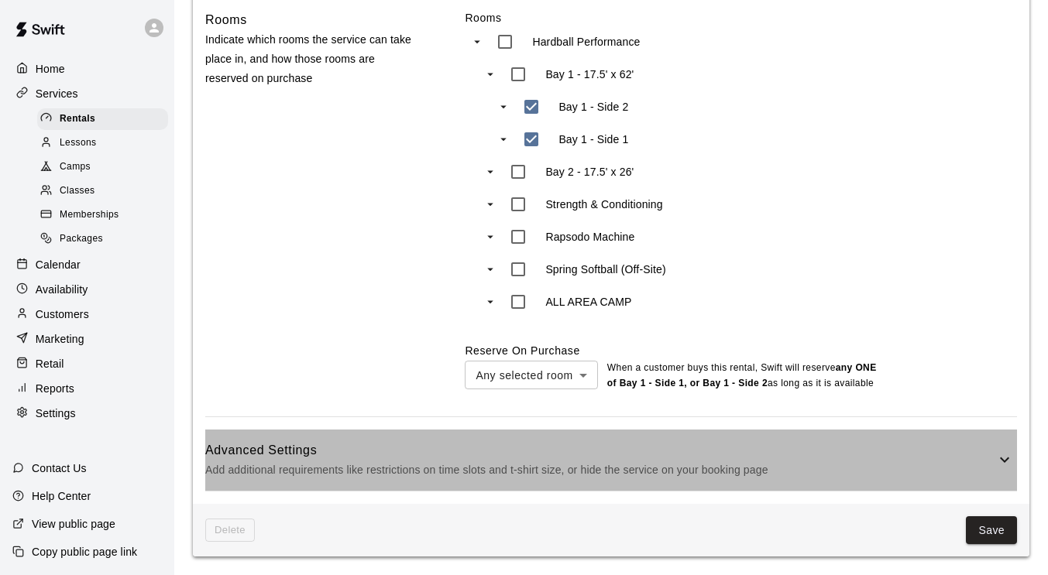
click at [611, 445] on h6 "Advanced Settings" at bounding box center [600, 451] width 790 height 20
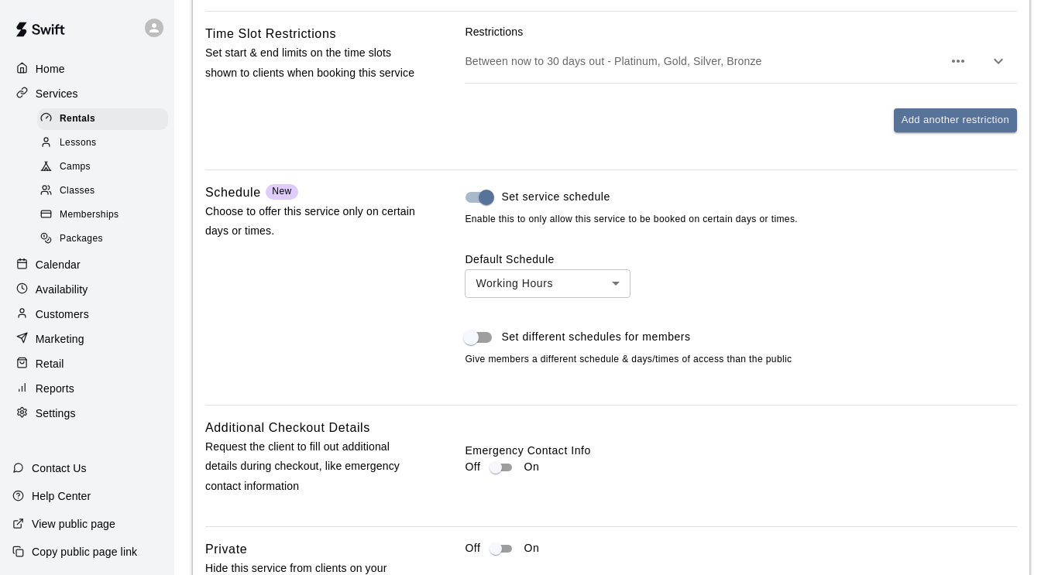
scroll to position [1321, 0]
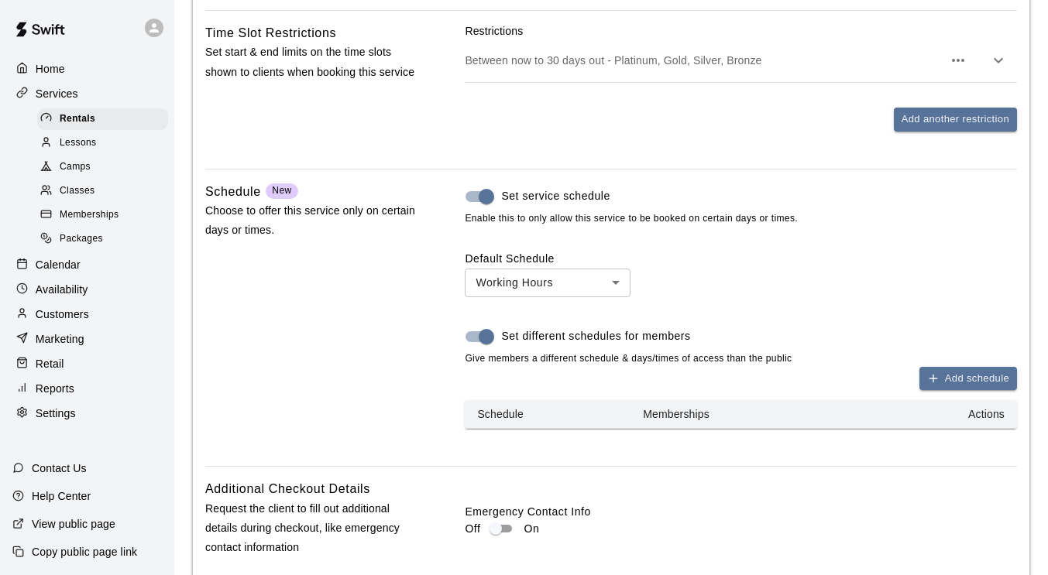
click at [971, 367] on span "Give members a different schedule & days/times of access than the public" at bounding box center [741, 359] width 552 height 15
click at [965, 391] on button "Add schedule" at bounding box center [968, 379] width 98 height 24
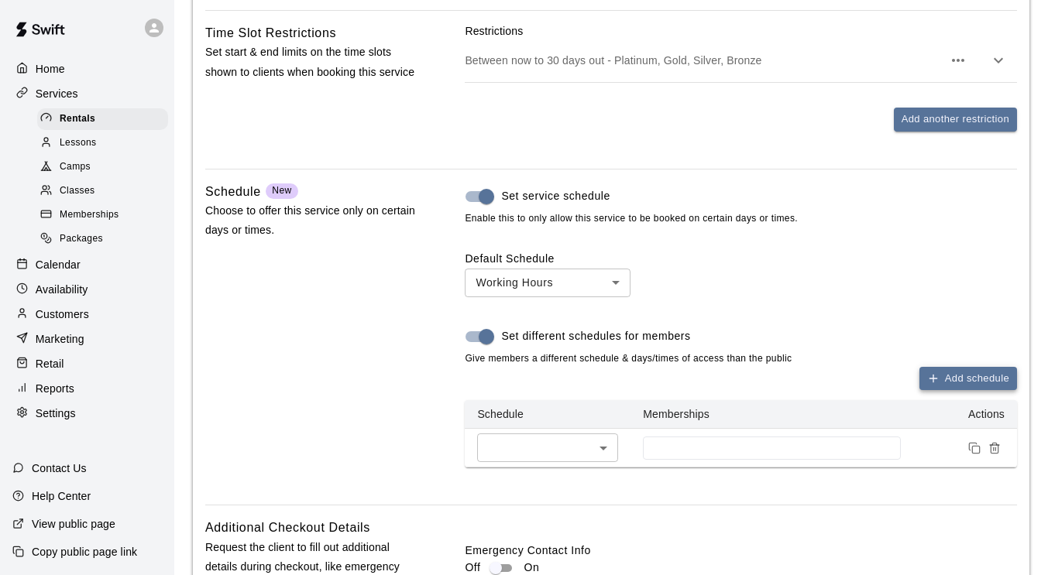
click at [965, 391] on button "Add schedule" at bounding box center [968, 379] width 98 height 24
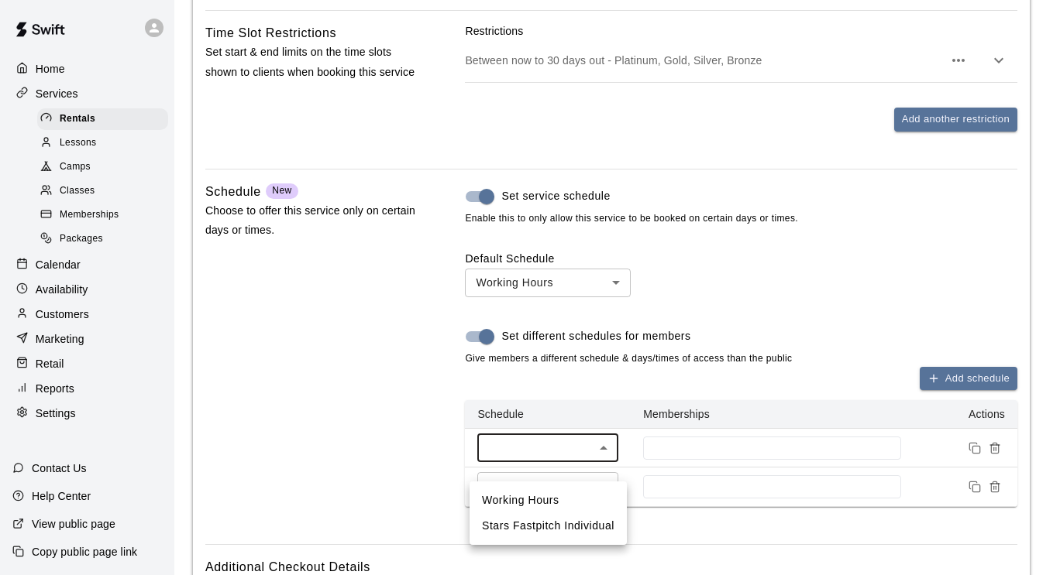
click at [576, 510] on li "Working Hours" at bounding box center [547, 501] width 157 height 26
type input "***"
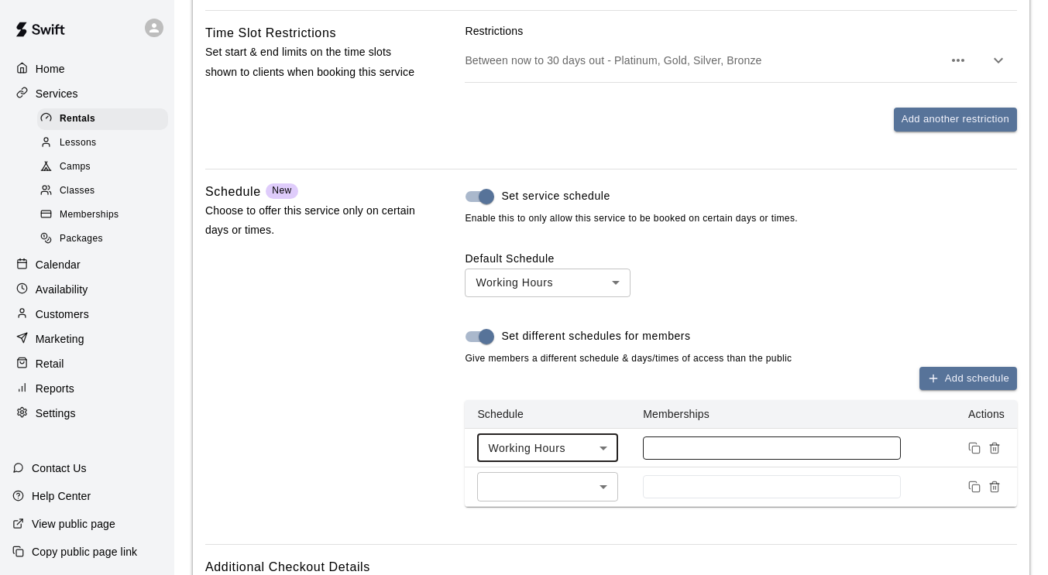
click at [713, 460] on div at bounding box center [772, 448] width 258 height 23
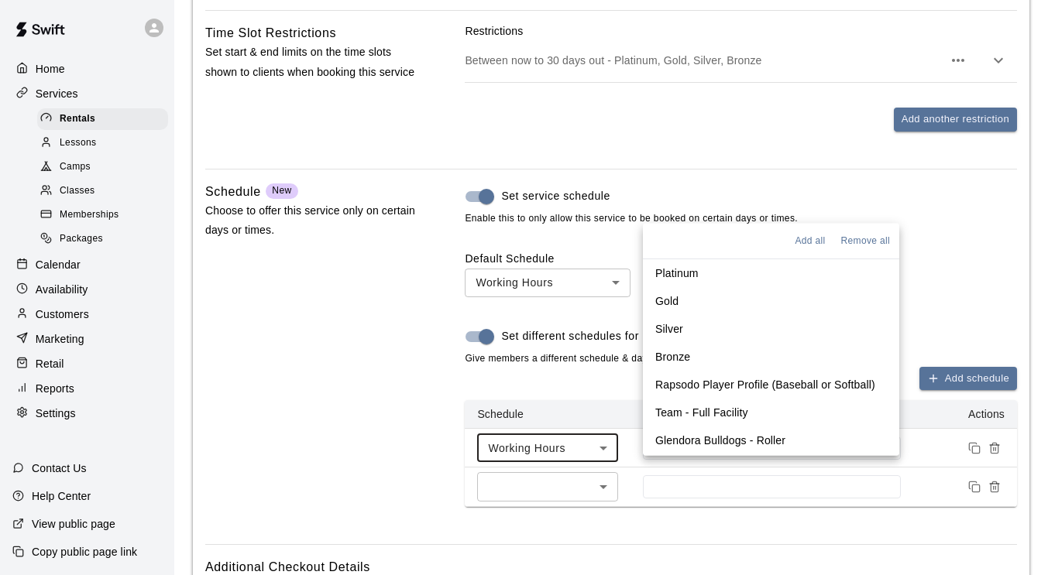
click at [713, 270] on li "Platinum" at bounding box center [771, 273] width 256 height 28
click at [706, 301] on li "Gold" at bounding box center [771, 299] width 256 height 28
click at [698, 327] on li "Silver" at bounding box center [771, 327] width 256 height 28
click at [697, 352] on li "Bronze" at bounding box center [777, 355] width 269 height 28
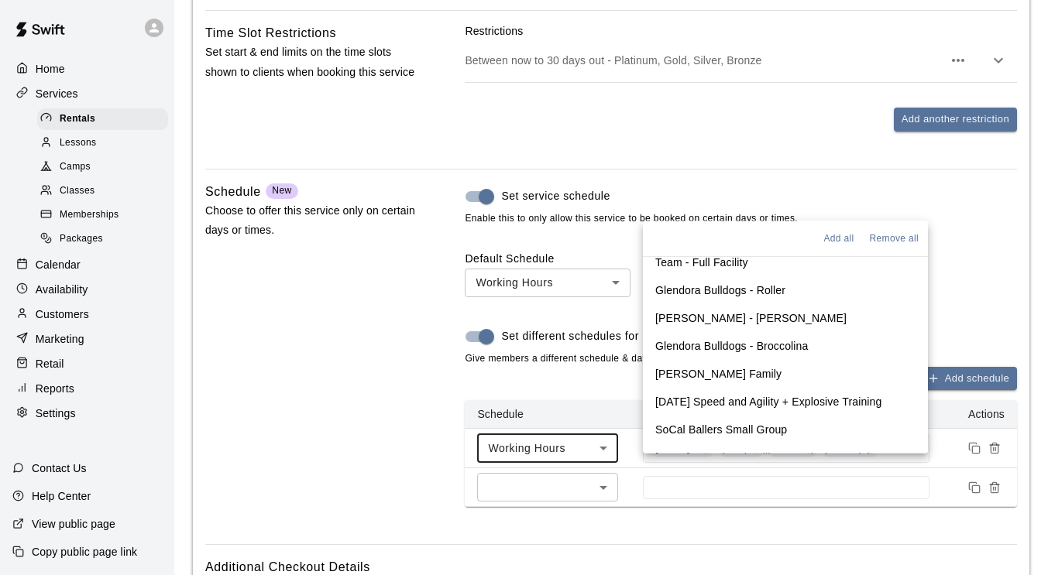
scroll to position [149, 0]
click at [717, 366] on p "[PERSON_NAME] Family" at bounding box center [718, 372] width 126 height 15
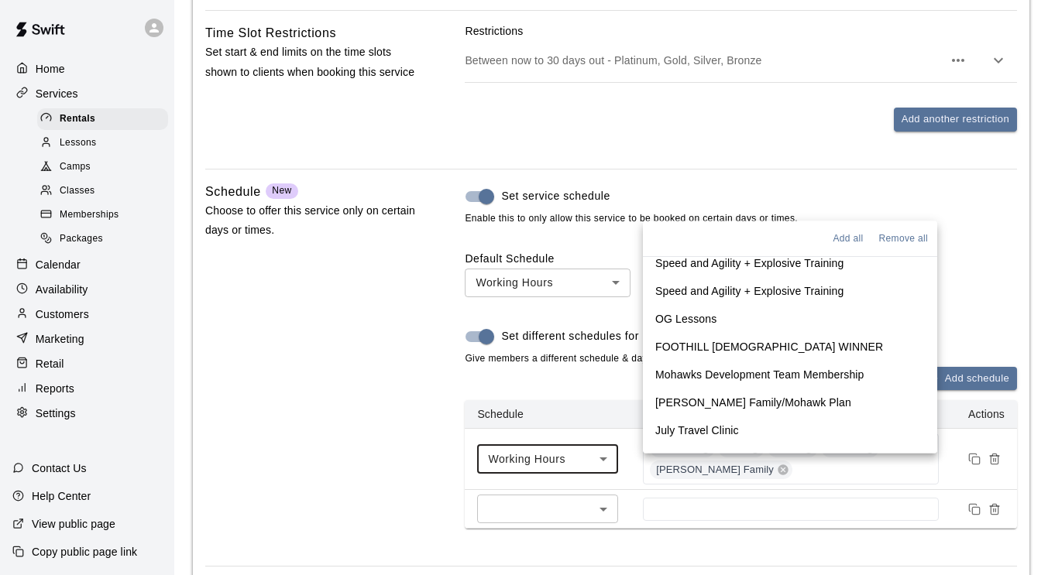
scroll to position [418, 0]
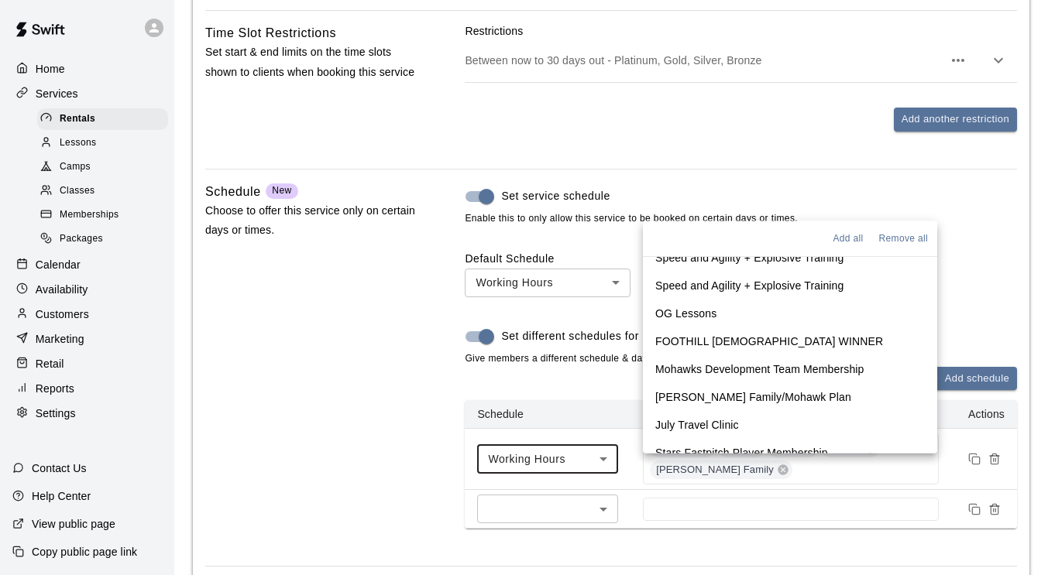
click at [734, 394] on p "[PERSON_NAME] Family/Mohawk Plan" at bounding box center [753, 397] width 196 height 15
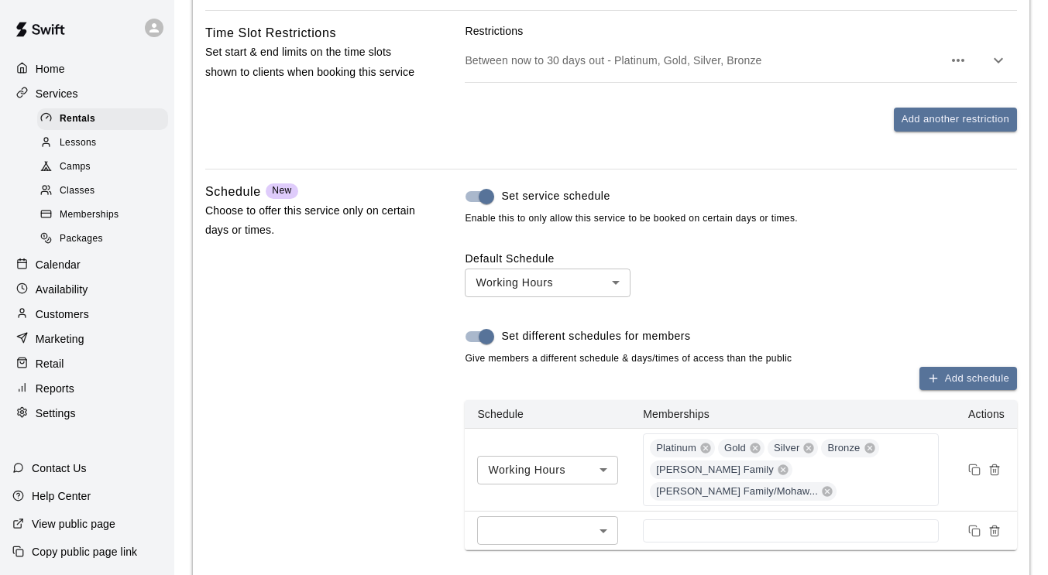
click at [327, 448] on div "Schedule New Choose to offer this service only on certain days or times." at bounding box center [310, 379] width 211 height 394
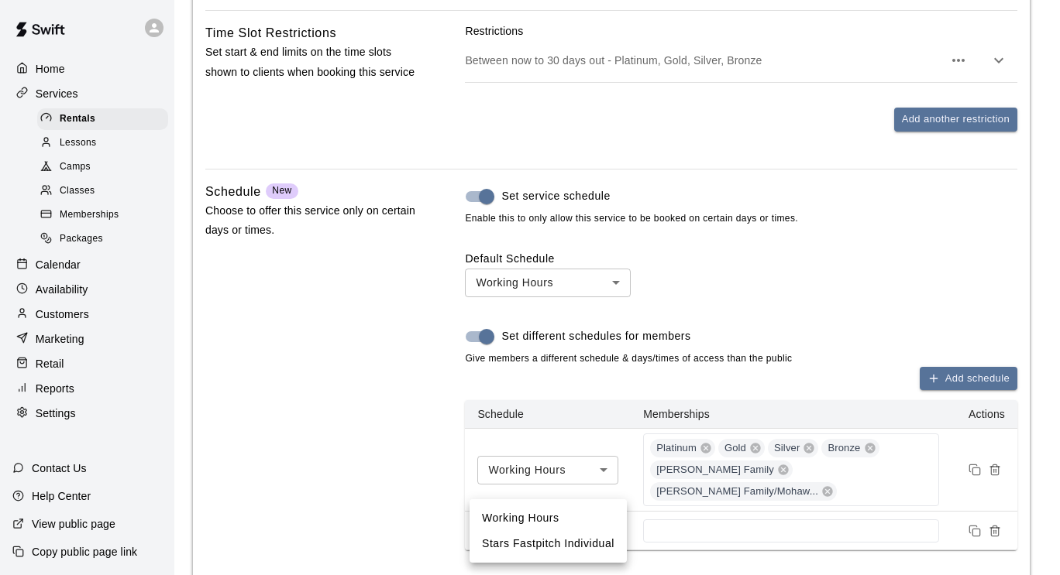
click at [577, 540] on li "Stars Fastpitch Individual" at bounding box center [547, 544] width 157 height 26
type input "****"
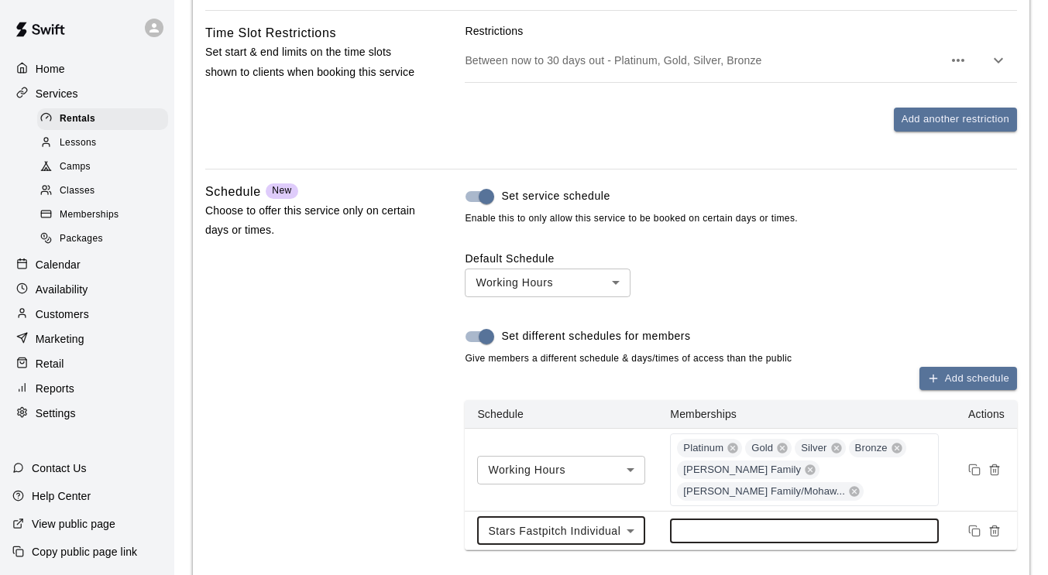
click at [697, 533] on input at bounding box center [804, 531] width 253 height 12
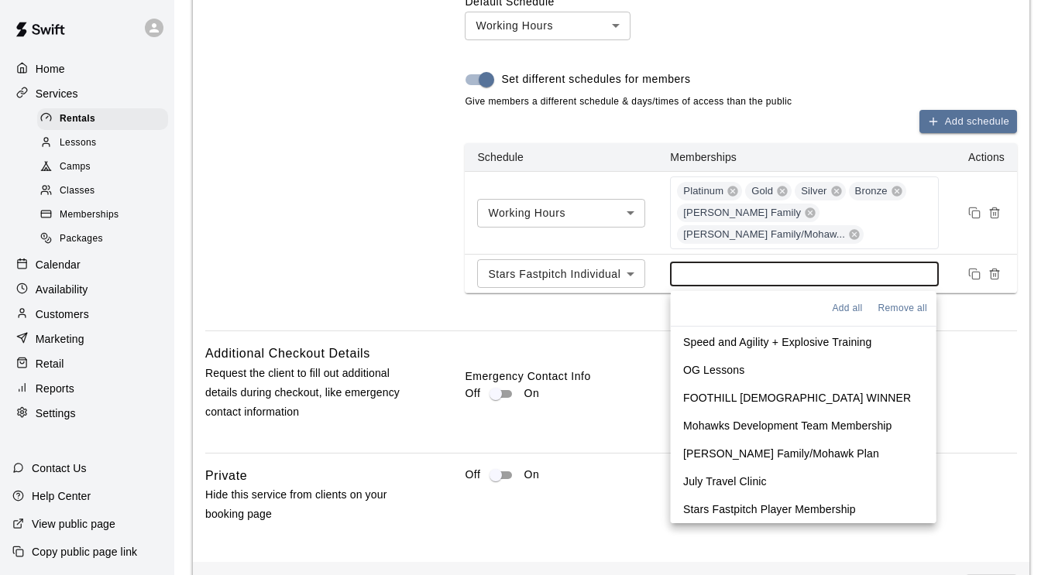
scroll to position [1587, 0]
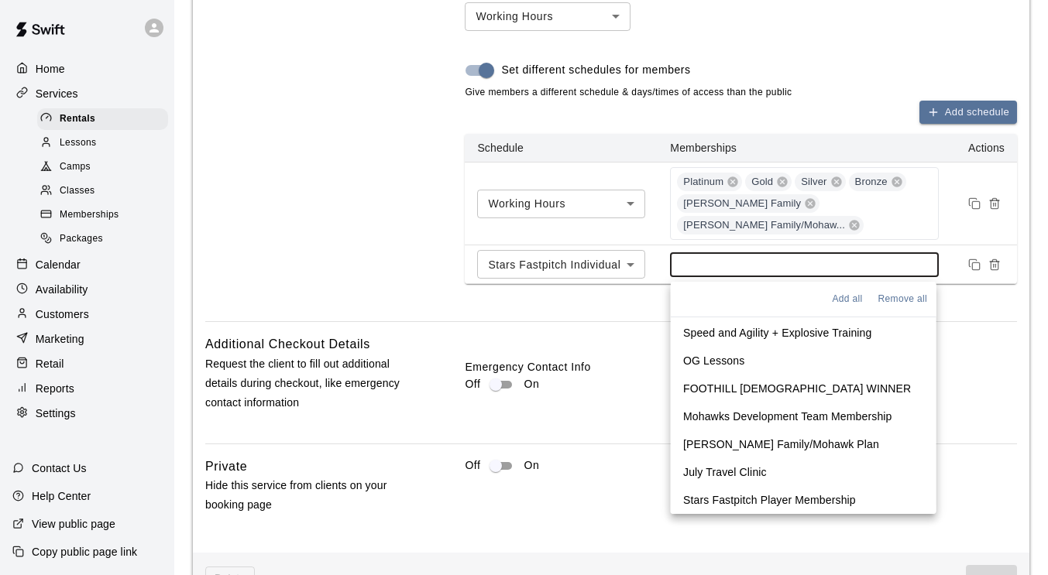
click at [789, 499] on p "Stars Fastpitch Player Membership" at bounding box center [769, 500] width 173 height 15
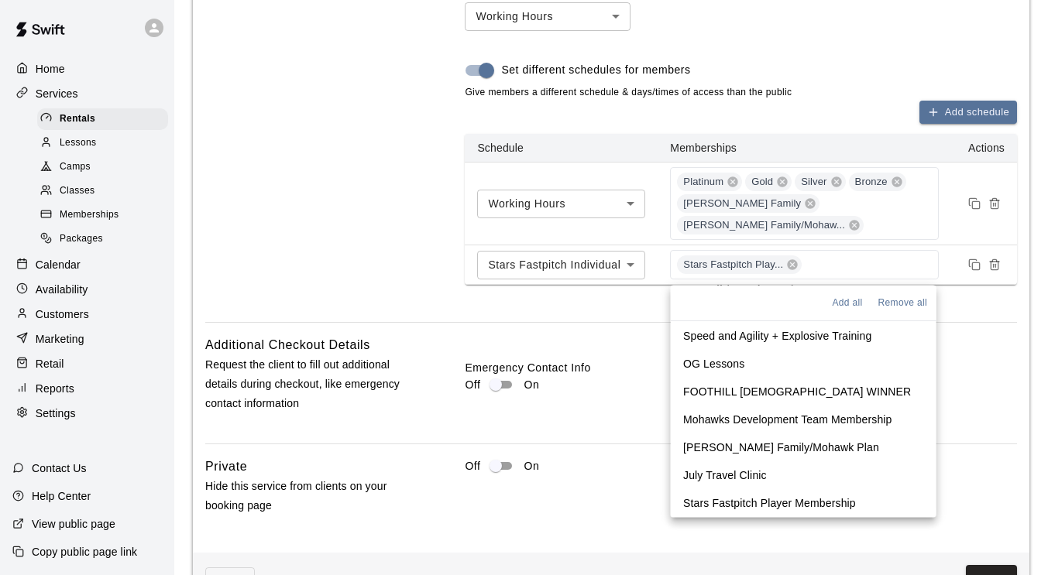
click at [386, 207] on div "Schedule New Choose to offer this service only on certain days or times." at bounding box center [310, 113] width 211 height 395
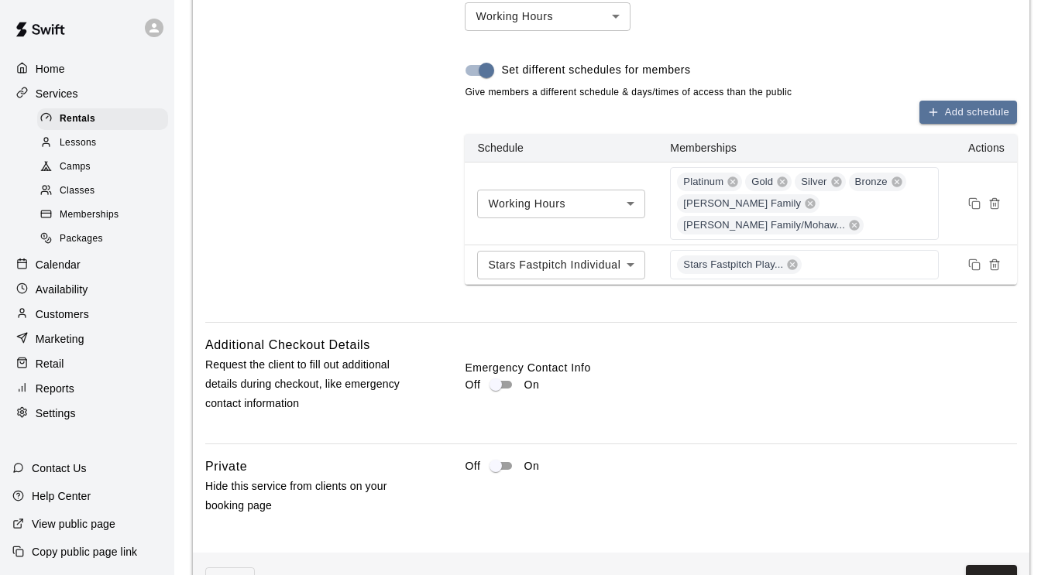
click at [386, 207] on div "Schedule New Choose to offer this service only on certain days or times." at bounding box center [310, 113] width 211 height 395
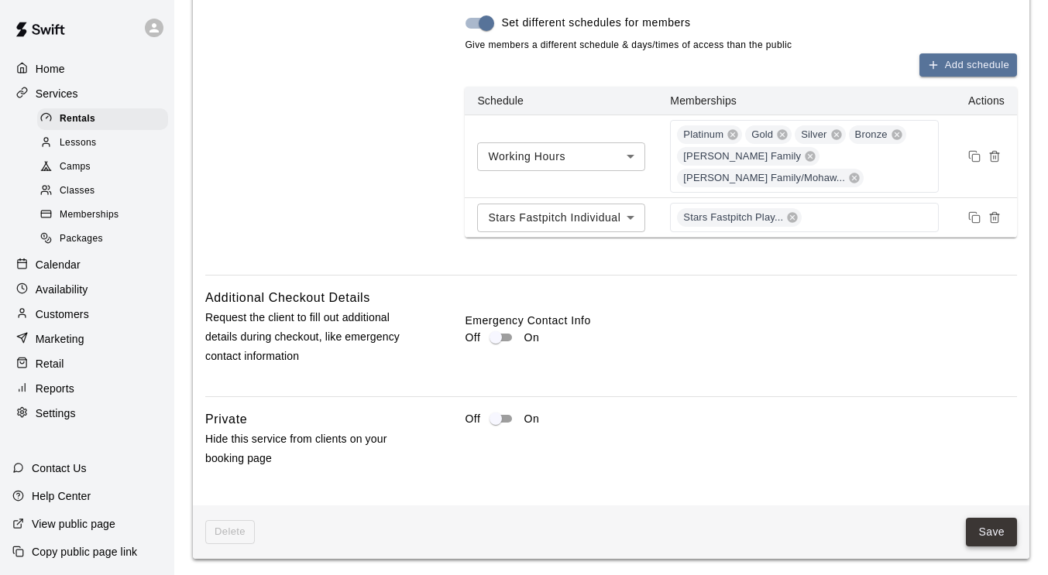
click at [988, 534] on button "Save" at bounding box center [991, 532] width 51 height 29
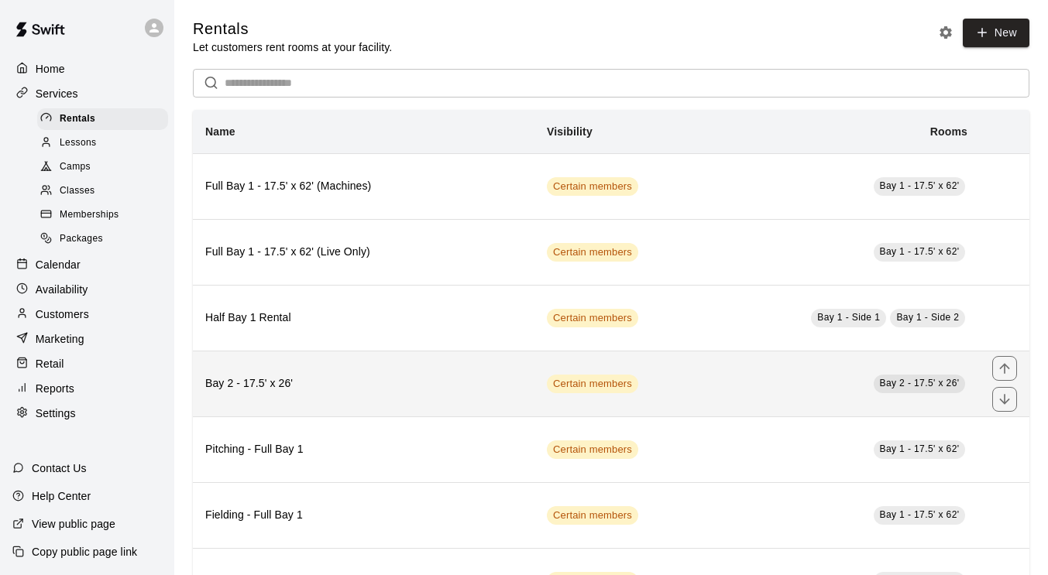
click at [504, 373] on th "Bay 2 - 17.5' x 26'" at bounding box center [364, 384] width 342 height 66
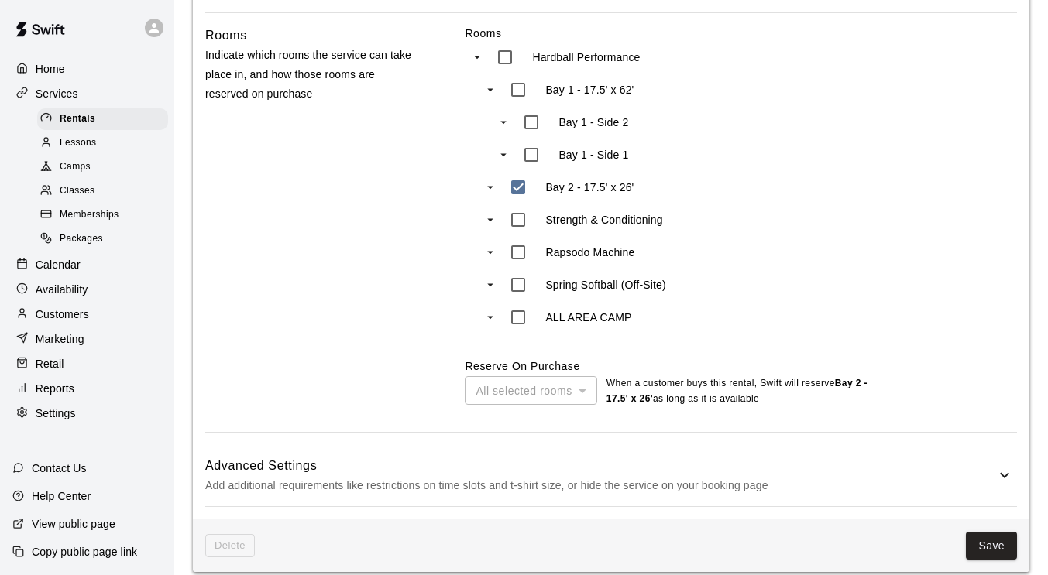
scroll to position [660, 0]
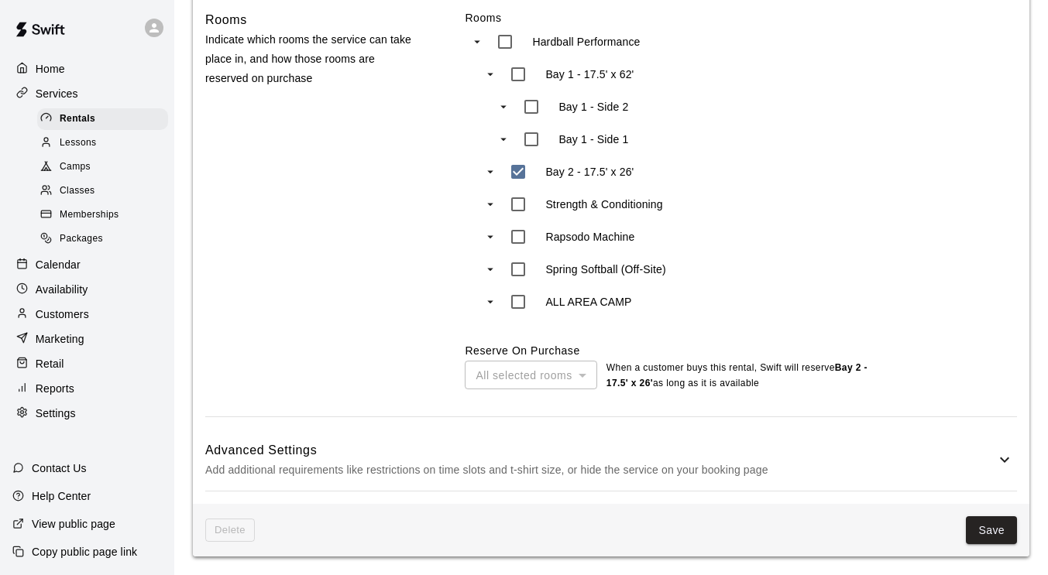
click at [568, 445] on h6 "Advanced Settings" at bounding box center [600, 451] width 790 height 20
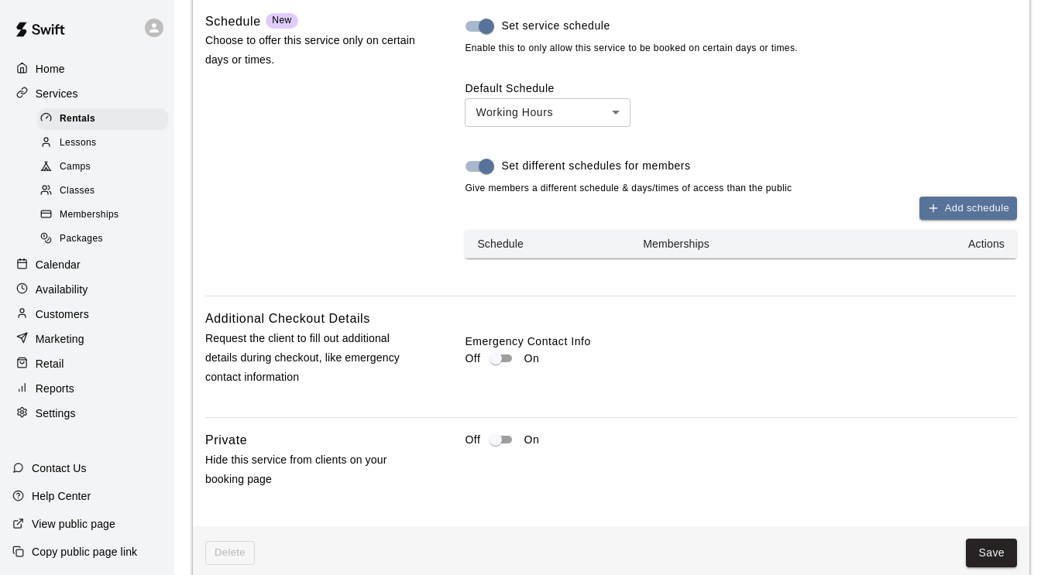
scroll to position [1492, 0]
click at [943, 204] on button "Add schedule" at bounding box center [968, 208] width 98 height 24
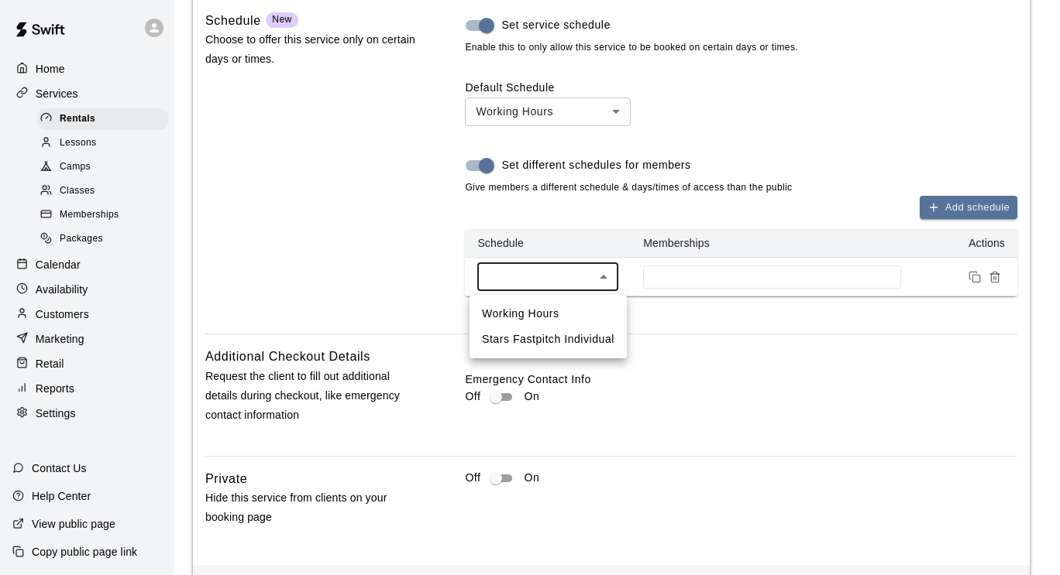
click at [579, 317] on li "Working Hours" at bounding box center [547, 314] width 157 height 26
type input "***"
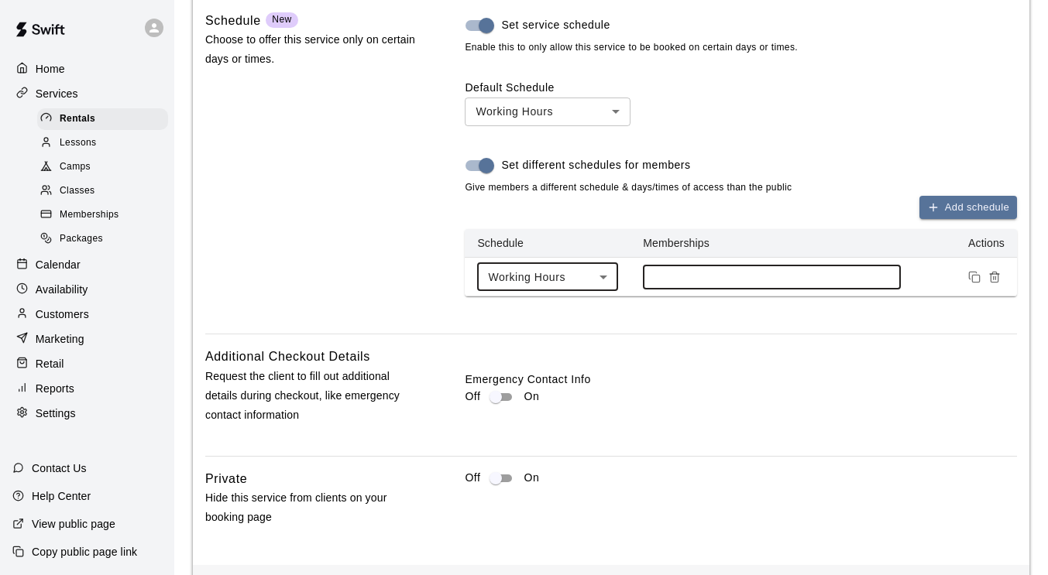
click at [698, 276] on input at bounding box center [772, 277] width 242 height 12
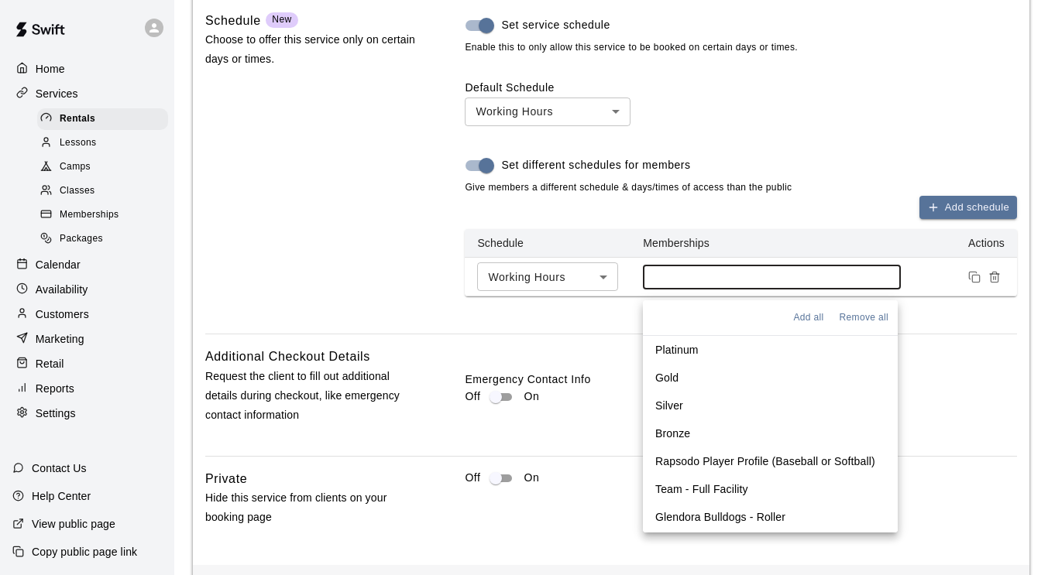
click at [686, 349] on p "Platinum" at bounding box center [676, 349] width 43 height 15
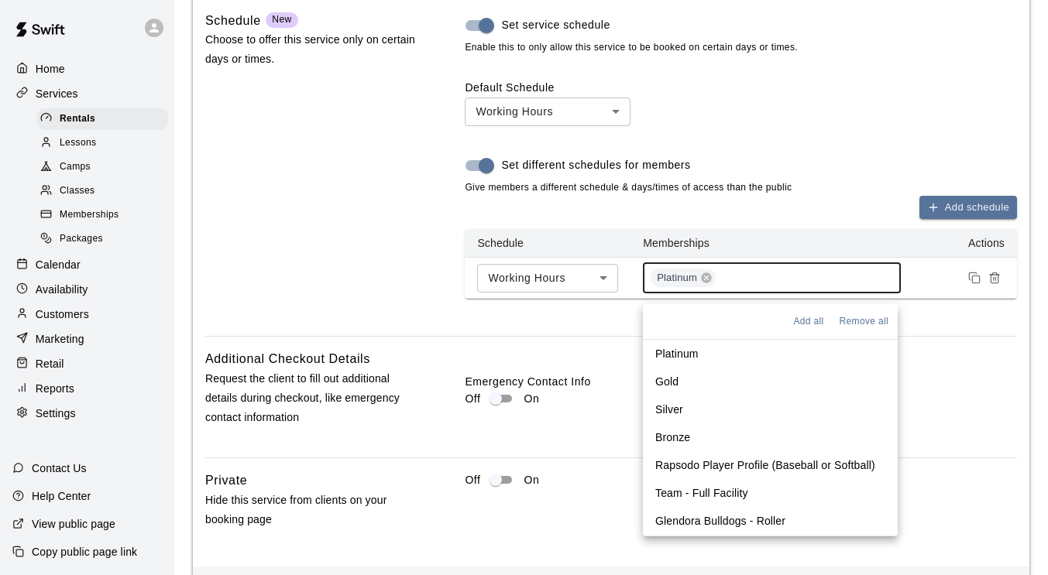
click at [677, 378] on p "Gold" at bounding box center [666, 381] width 23 height 15
click at [675, 402] on p "Silver" at bounding box center [669, 409] width 28 height 15
click at [679, 436] on p "Bronze" at bounding box center [672, 437] width 35 height 15
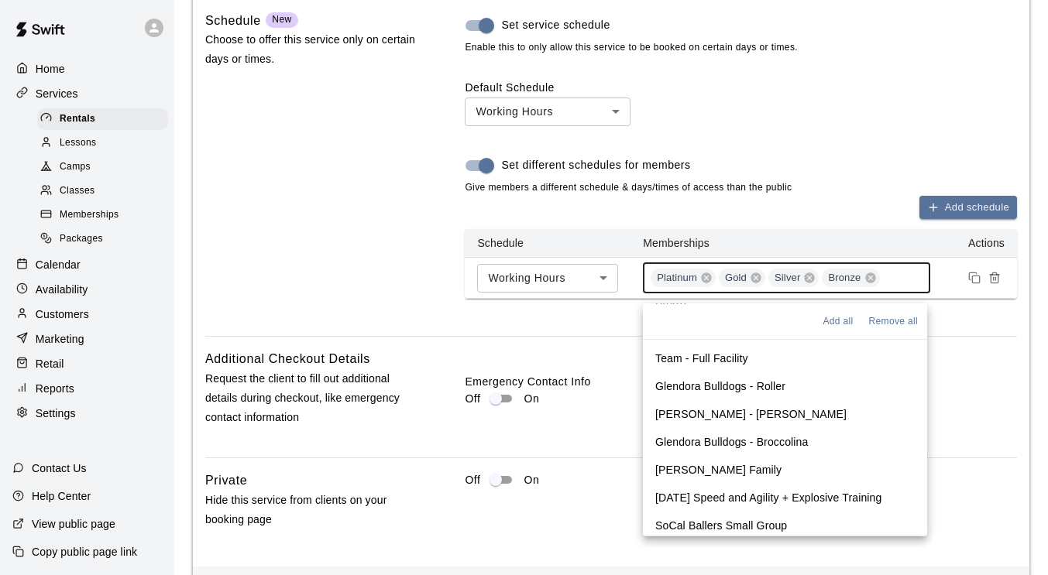
scroll to position [136, 0]
click at [713, 466] on p "[PERSON_NAME] Family" at bounding box center [718, 469] width 126 height 15
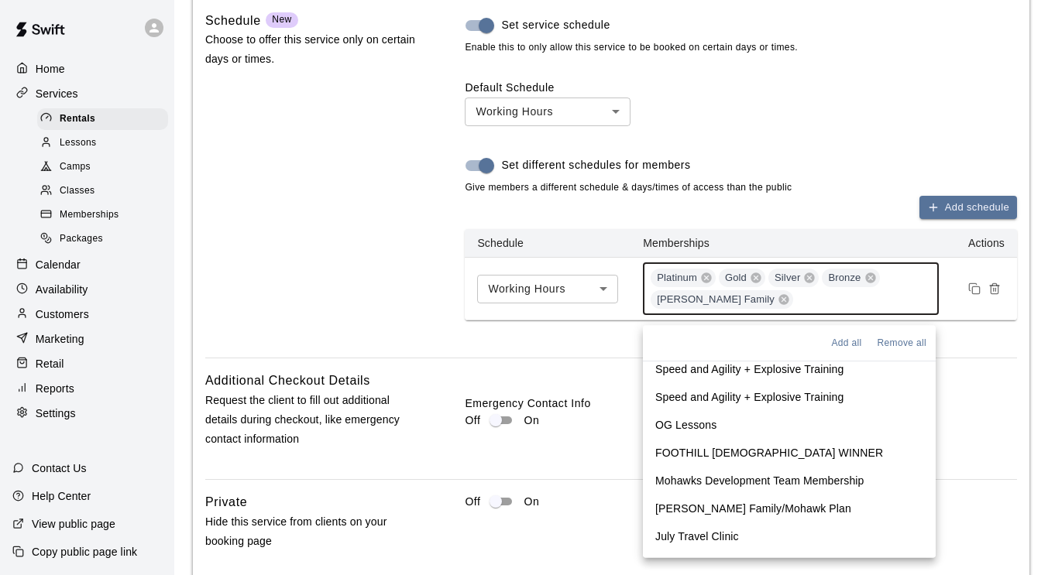
scroll to position [432, 0]
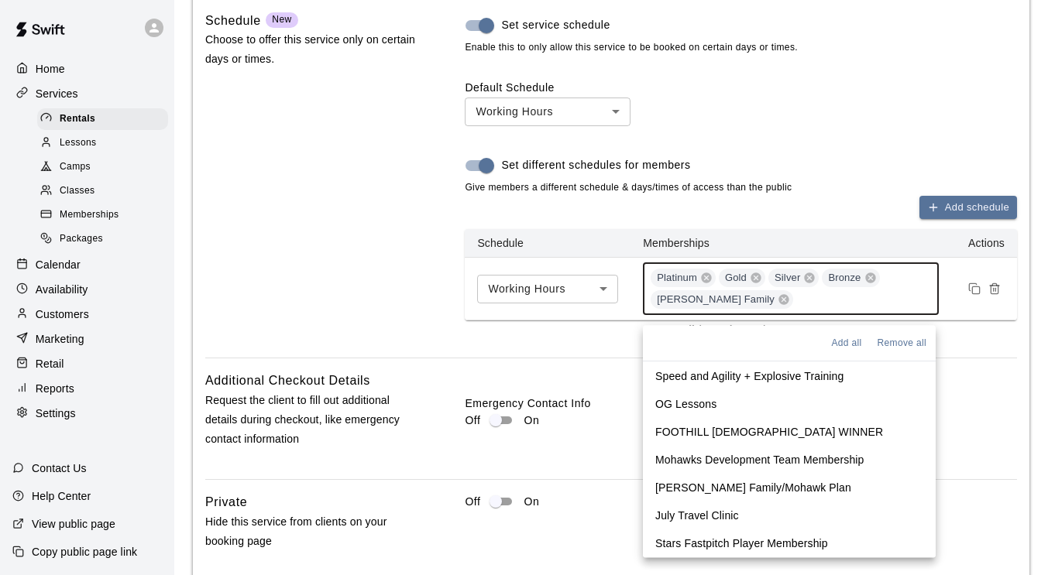
click at [721, 485] on p "[PERSON_NAME] Family/Mohawk Plan" at bounding box center [753, 488] width 196 height 15
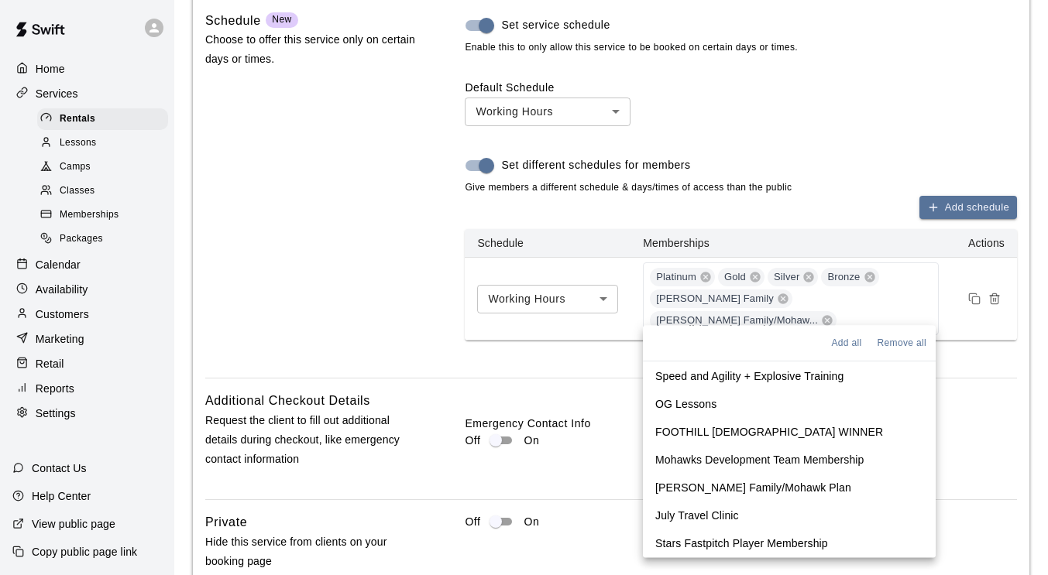
click at [362, 278] on div "Schedule New Choose to offer this service only on certain days or times." at bounding box center [310, 189] width 211 height 356
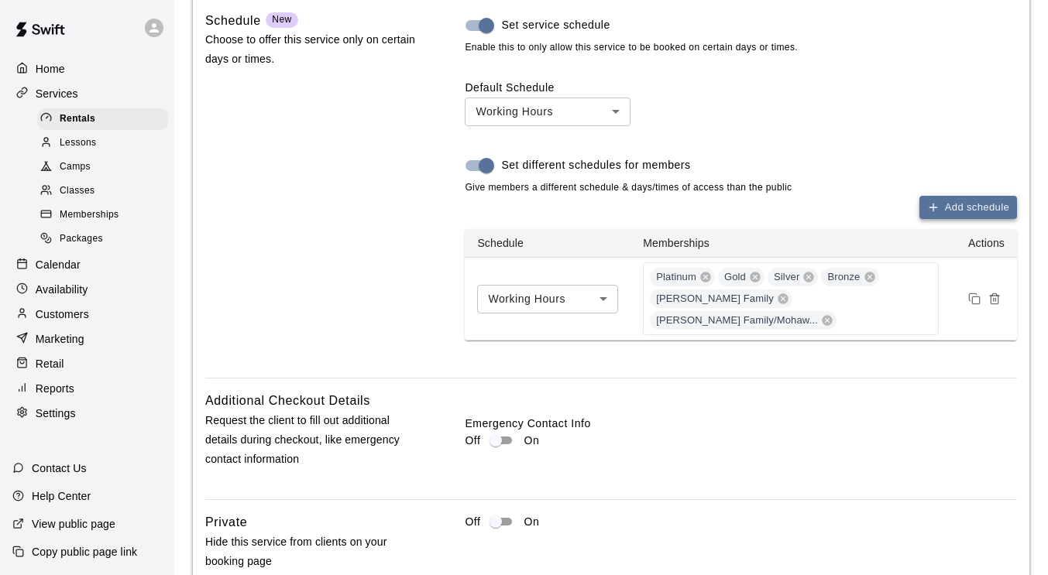
click at [964, 212] on button "Add schedule" at bounding box center [968, 208] width 98 height 24
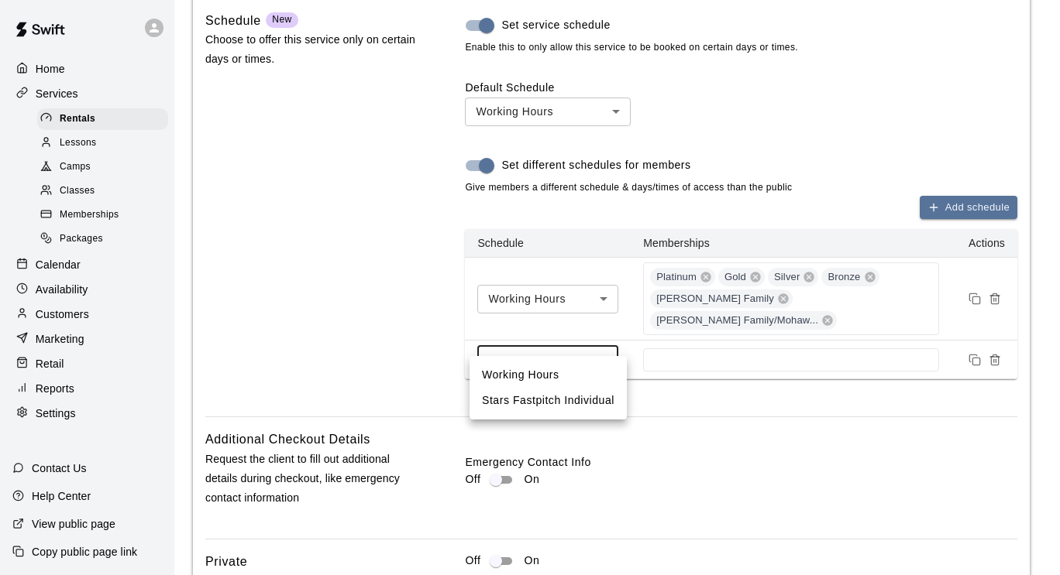
click at [561, 404] on li "Stars Fastpitch Individual" at bounding box center [547, 401] width 157 height 26
type input "****"
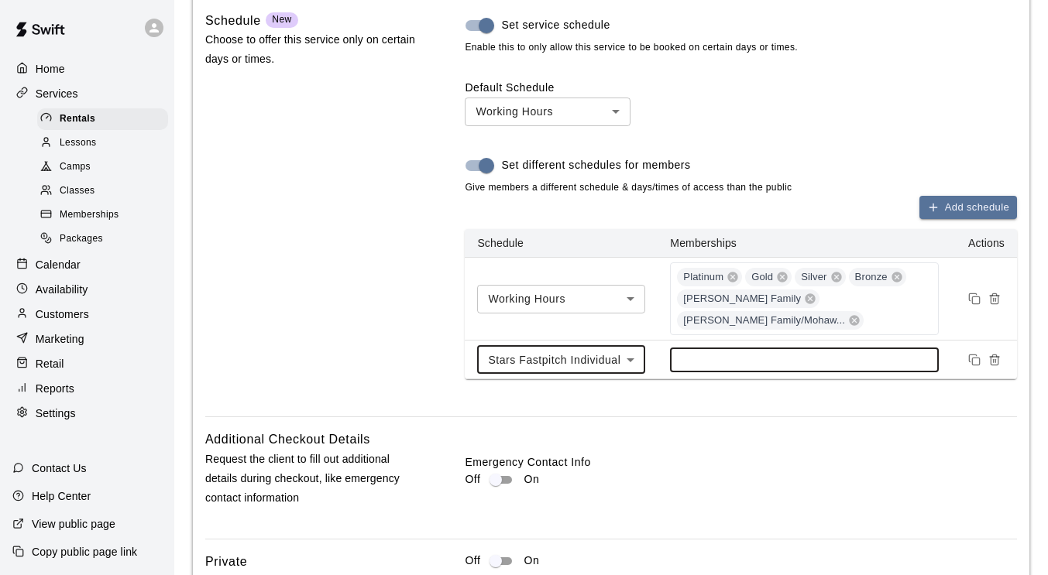
click at [723, 354] on input at bounding box center [804, 360] width 253 height 12
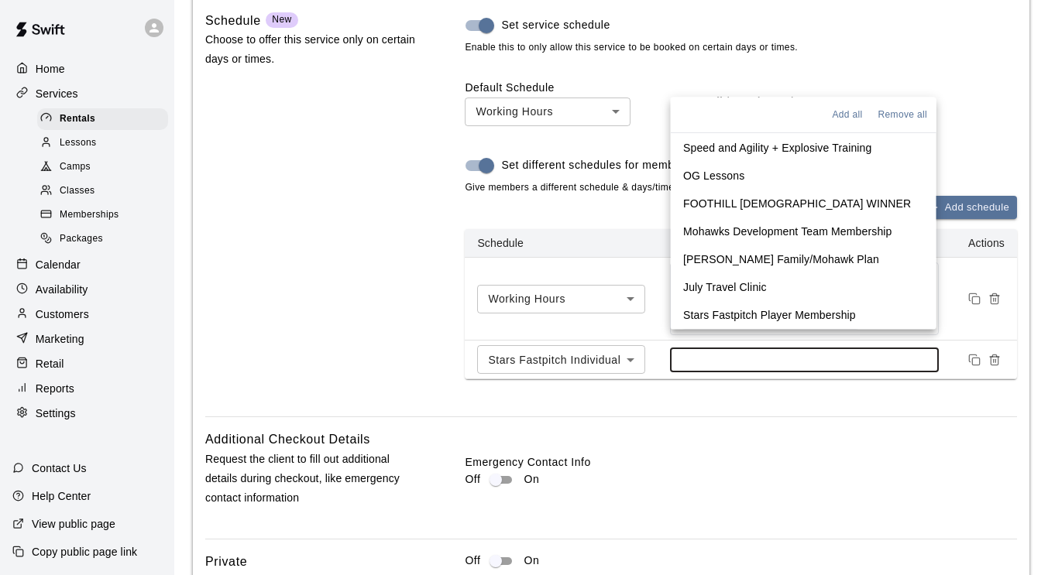
click at [735, 312] on p "Stars Fastpitch Player Membership" at bounding box center [769, 315] width 173 height 15
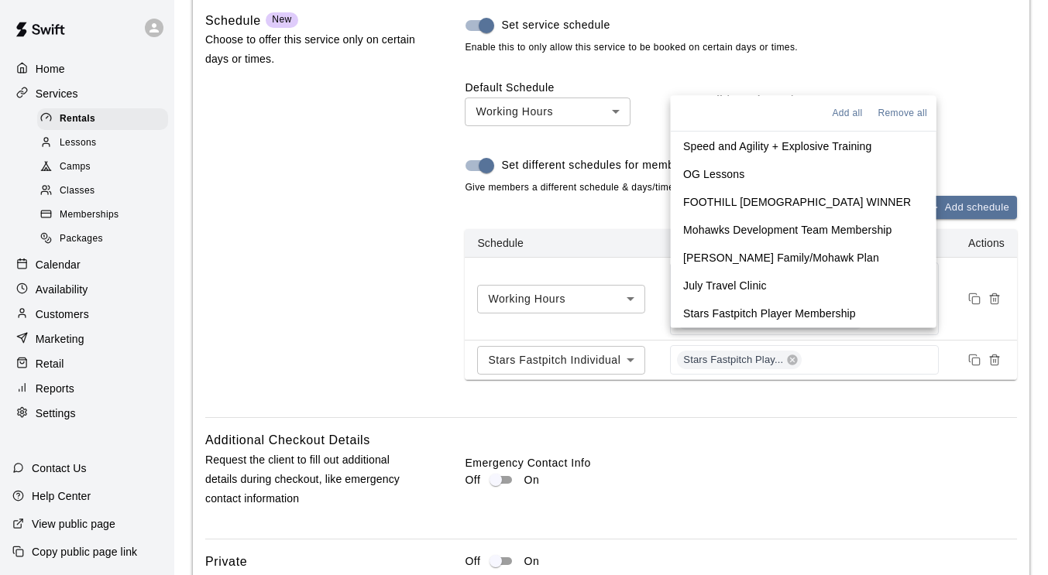
click at [346, 287] on div "Schedule New Choose to offer this service only on certain days or times." at bounding box center [310, 208] width 211 height 395
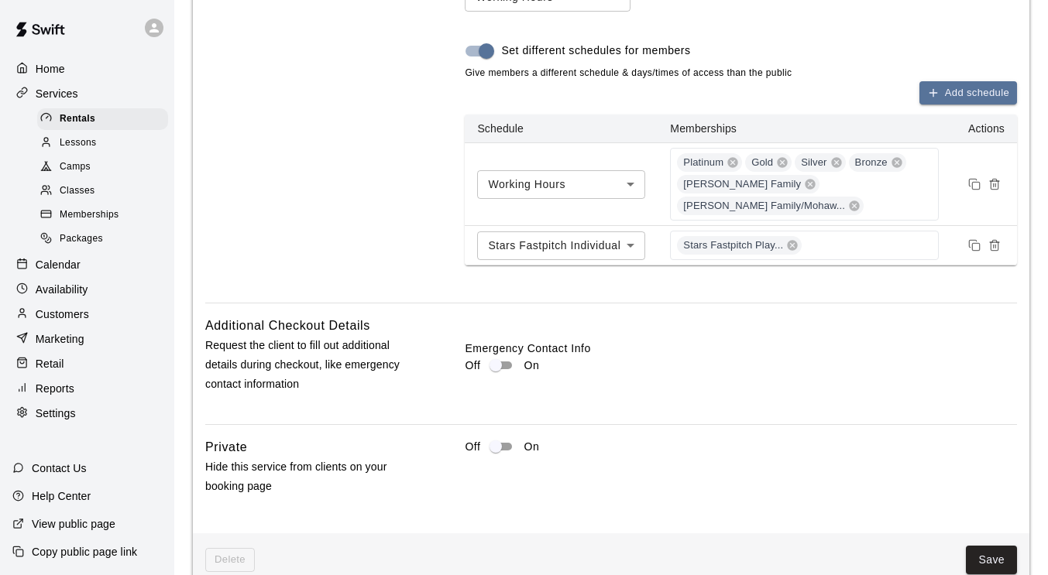
scroll to position [1619, 0]
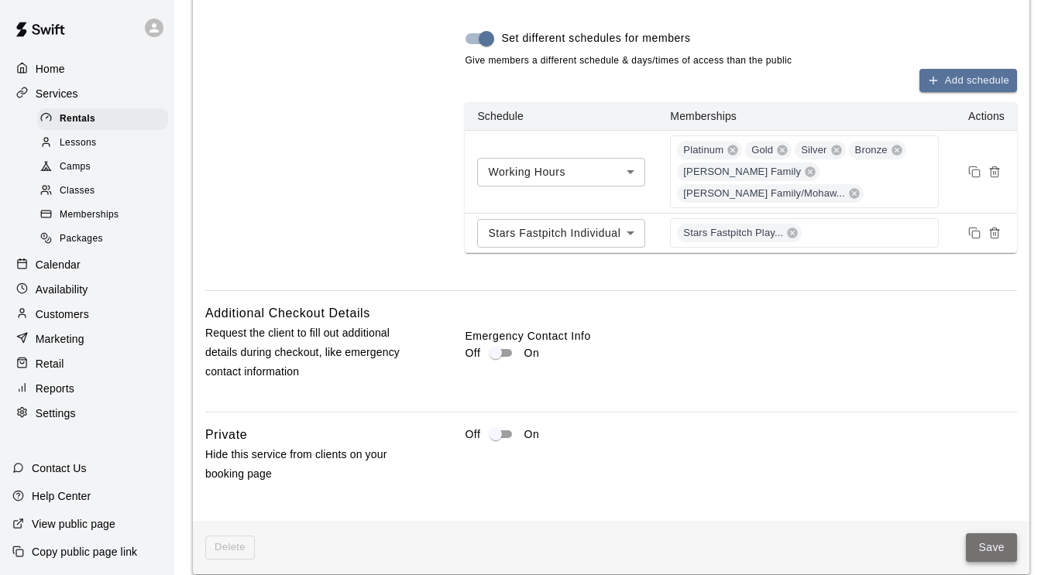
click at [985, 534] on button "Save" at bounding box center [991, 548] width 51 height 29
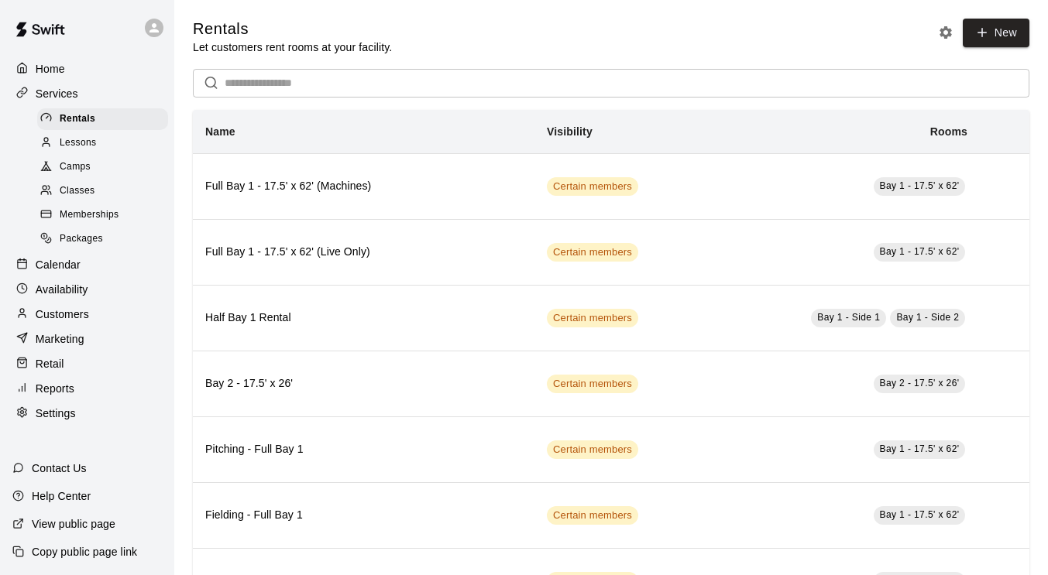
click at [70, 346] on p "Marketing" at bounding box center [60, 339] width 49 height 15
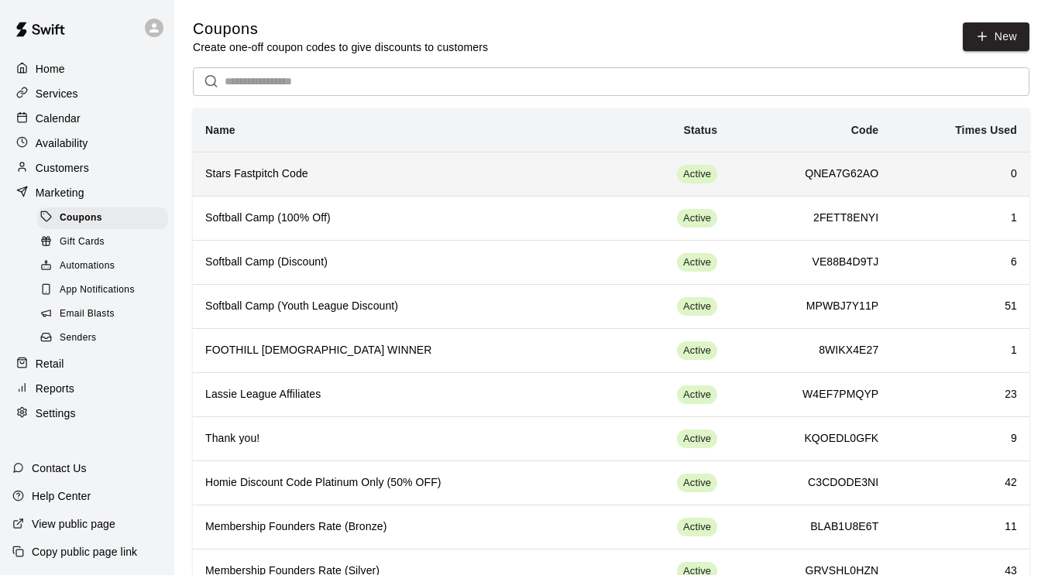
click at [503, 168] on h6 "Stars Fastpitch Code" at bounding box center [401, 174] width 392 height 17
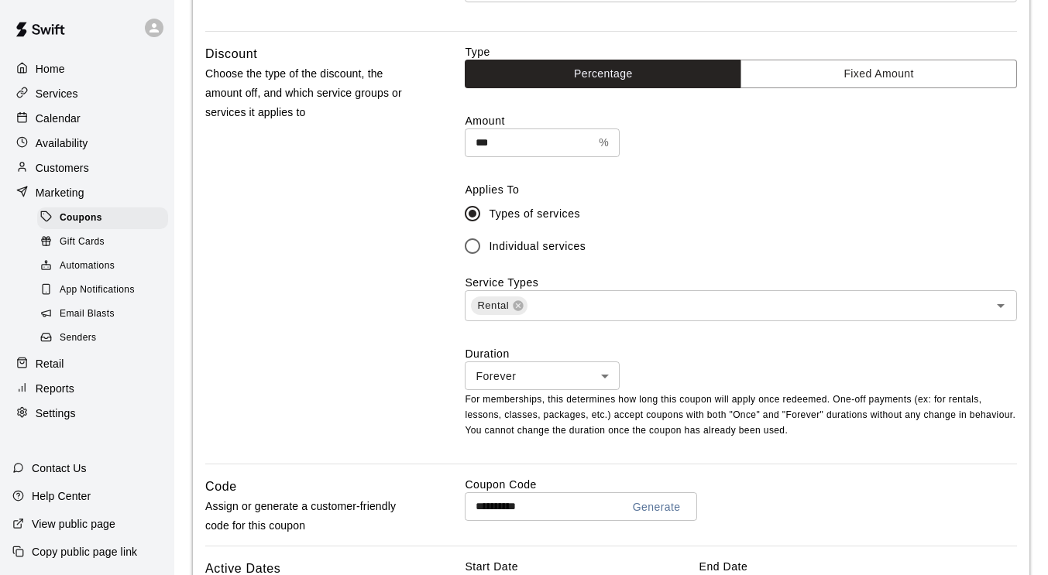
scroll to position [381, 0]
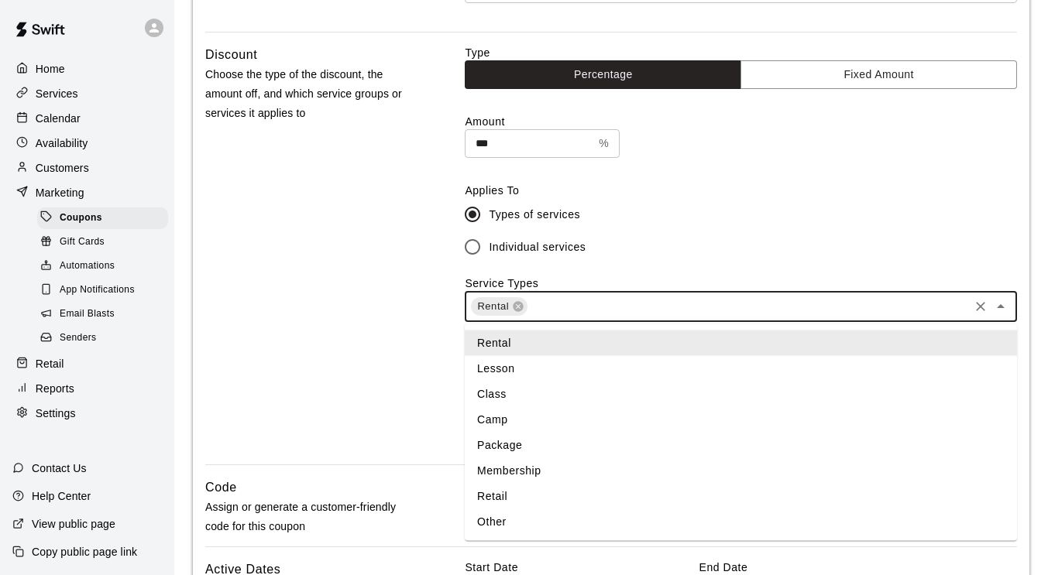
click at [617, 299] on input "text" at bounding box center [748, 306] width 438 height 19
click at [540, 466] on li "Membership" at bounding box center [741, 472] width 552 height 26
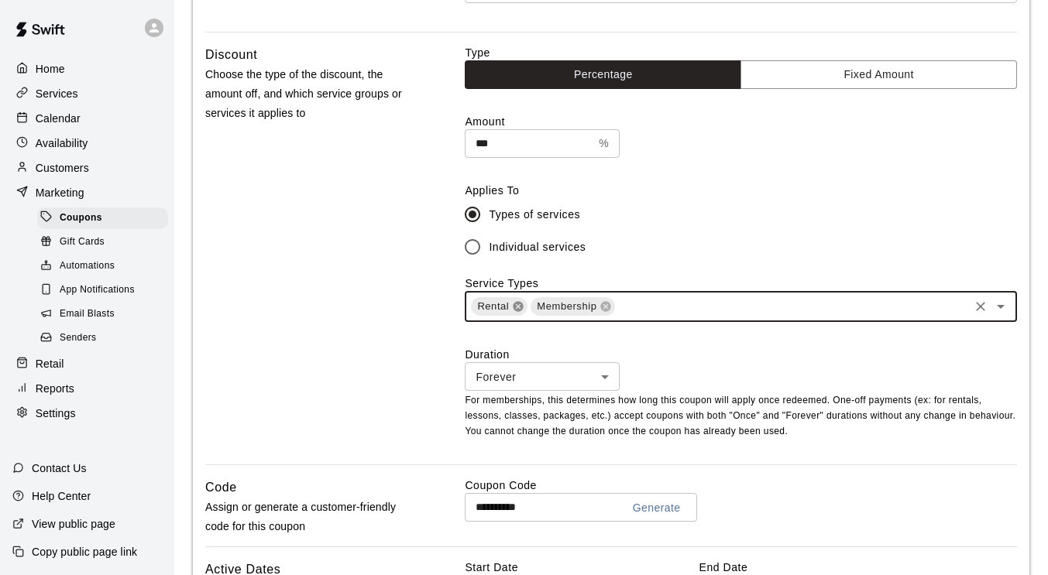
scroll to position [401, 0]
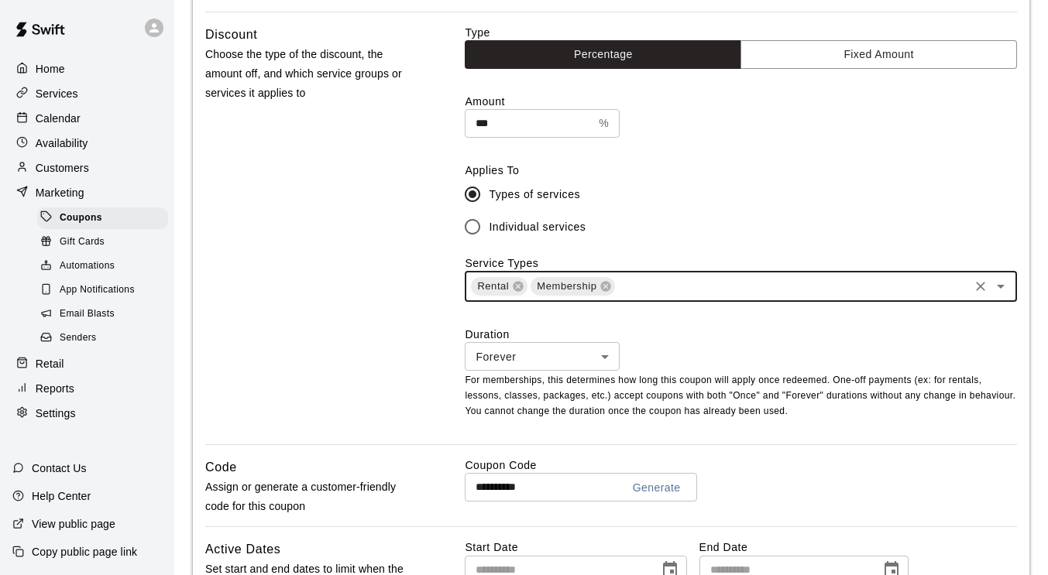
click at [520, 295] on div "Rental" at bounding box center [499, 286] width 57 height 19
click at [521, 287] on icon at bounding box center [518, 286] width 12 height 12
click at [381, 323] on div "Discount Choose the type of the discount, the amount off, and which service gro…" at bounding box center [310, 235] width 211 height 420
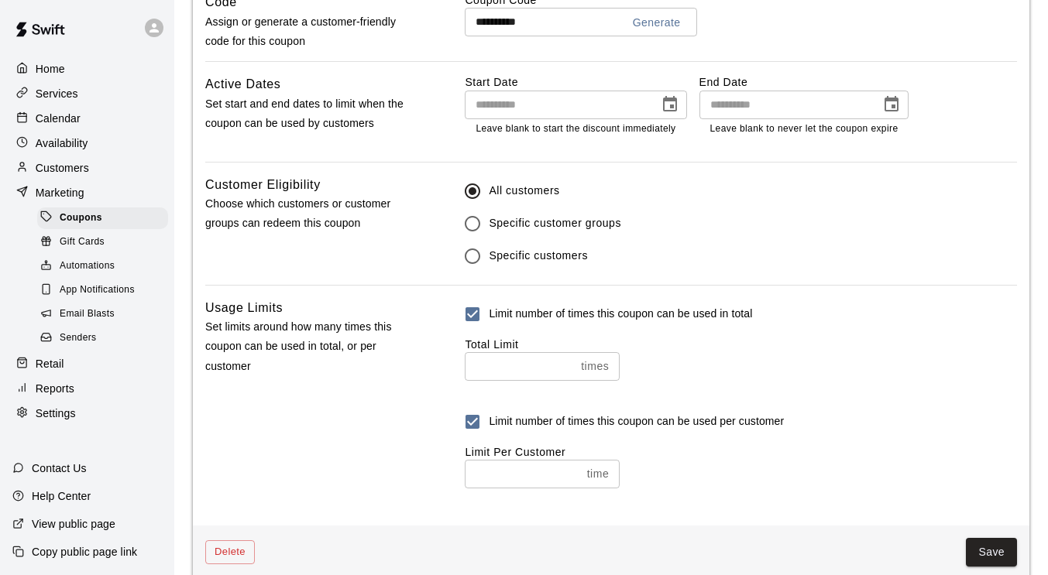
scroll to position [868, 0]
drag, startPoint x: 517, startPoint y: 372, endPoint x: 443, endPoint y: 366, distance: 73.8
click at [443, 366] on div "Usage Limits Set limits around how many times this coupon can be used in total,…" at bounding box center [611, 405] width 812 height 216
type input "**"
click at [332, 373] on p "Set limits around how many times this coupon can be used in total, or per custo…" at bounding box center [310, 346] width 211 height 59
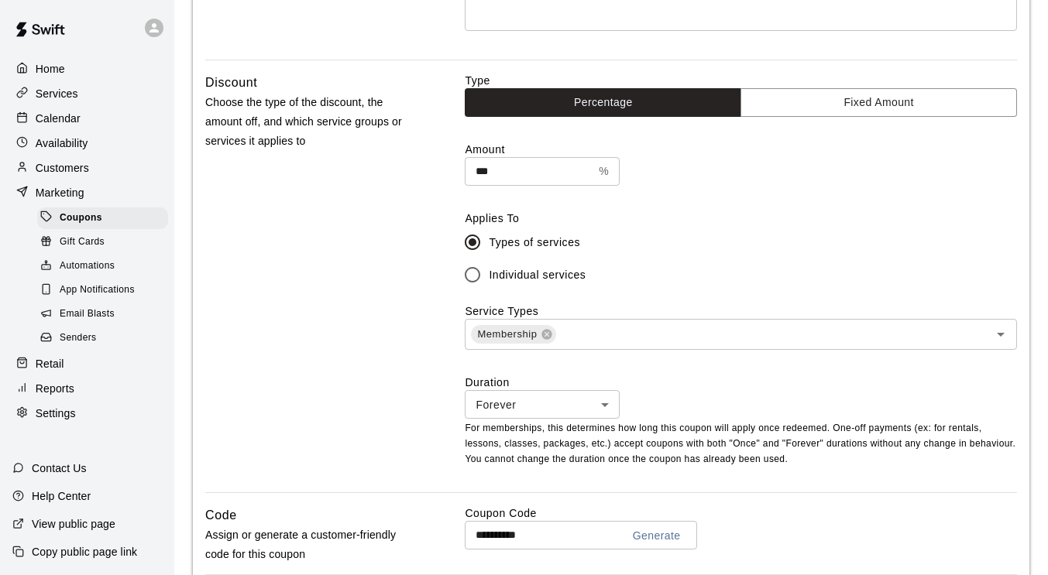
scroll to position [345, 0]
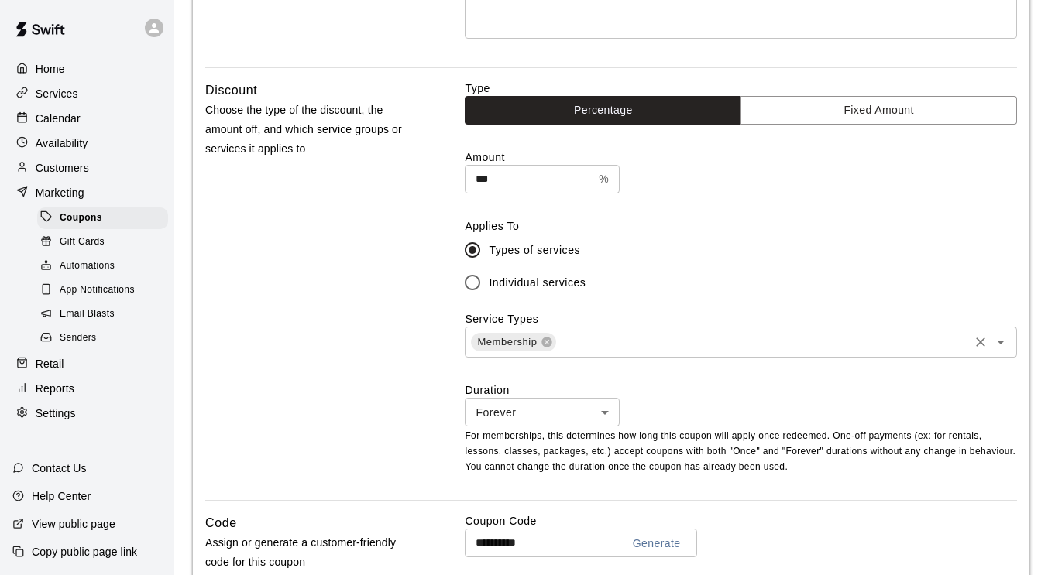
click at [785, 350] on input "text" at bounding box center [762, 342] width 409 height 19
click at [409, 270] on div "Discount Choose the type of the discount, the amount off, and which service gro…" at bounding box center [310, 291] width 211 height 420
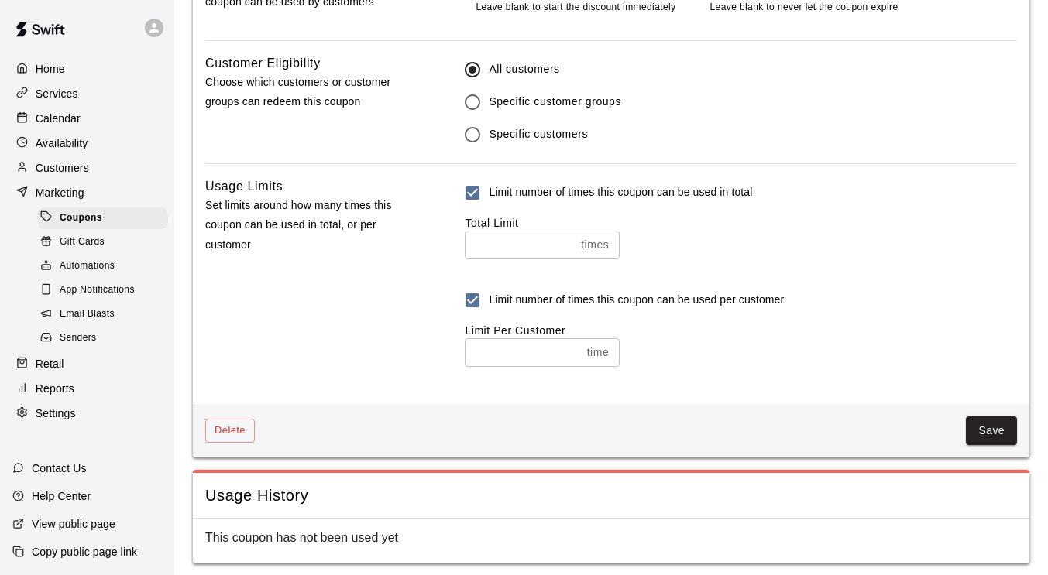
scroll to position [1005, 0]
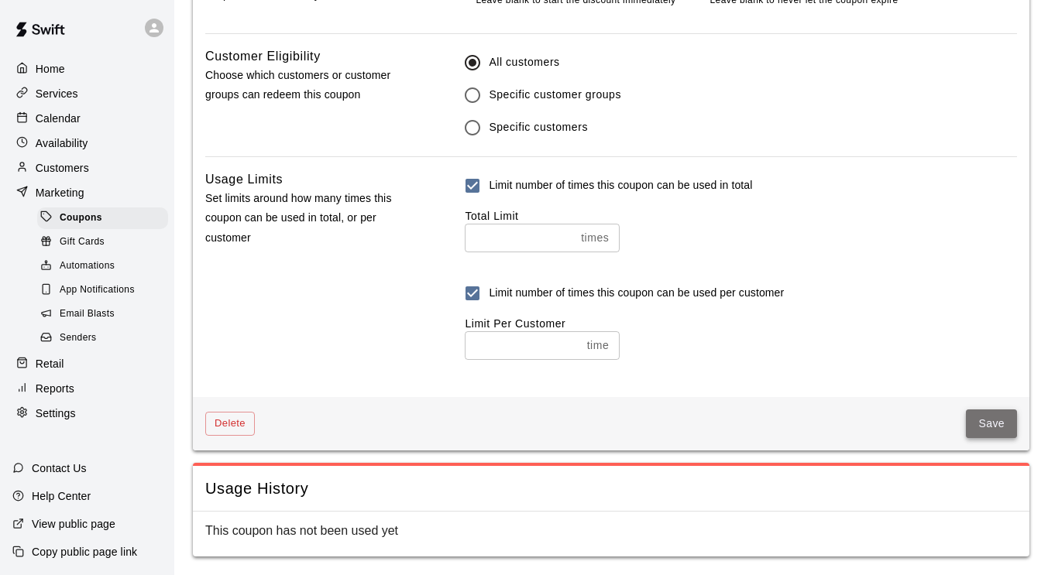
click at [995, 424] on button "Save" at bounding box center [991, 424] width 51 height 29
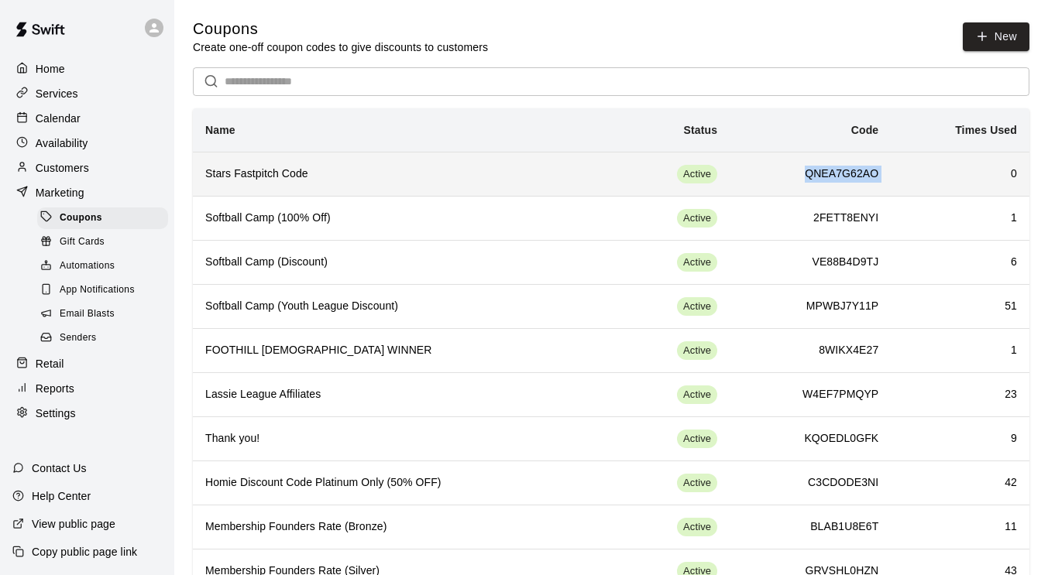
drag, startPoint x: 892, startPoint y: 177, endPoint x: 799, endPoint y: 177, distance: 92.2
click at [799, 177] on tr "Stars Fastpitch Code Active QNEA7G62AO 0" at bounding box center [611, 174] width 837 height 44
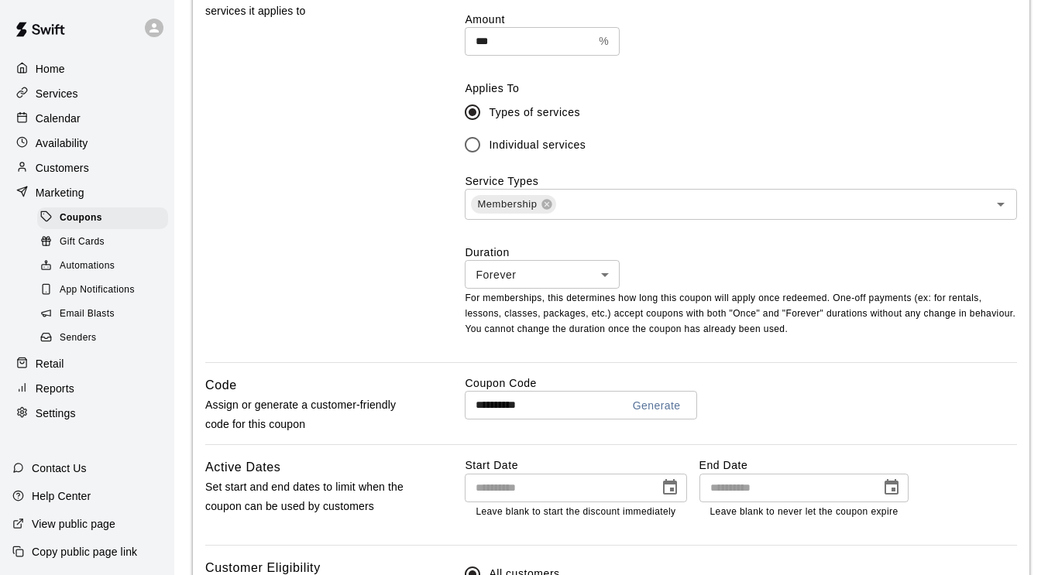
scroll to position [484, 0]
drag, startPoint x: 563, startPoint y: 404, endPoint x: 436, endPoint y: 409, distance: 127.1
click at [436, 409] on div "**********" at bounding box center [611, 409] width 812 height 69
click at [290, 264] on div "Discount Choose the type of the discount, the amount off, and which service gro…" at bounding box center [310, 152] width 211 height 420
drag, startPoint x: 555, startPoint y: 403, endPoint x: 438, endPoint y: 403, distance: 117.0
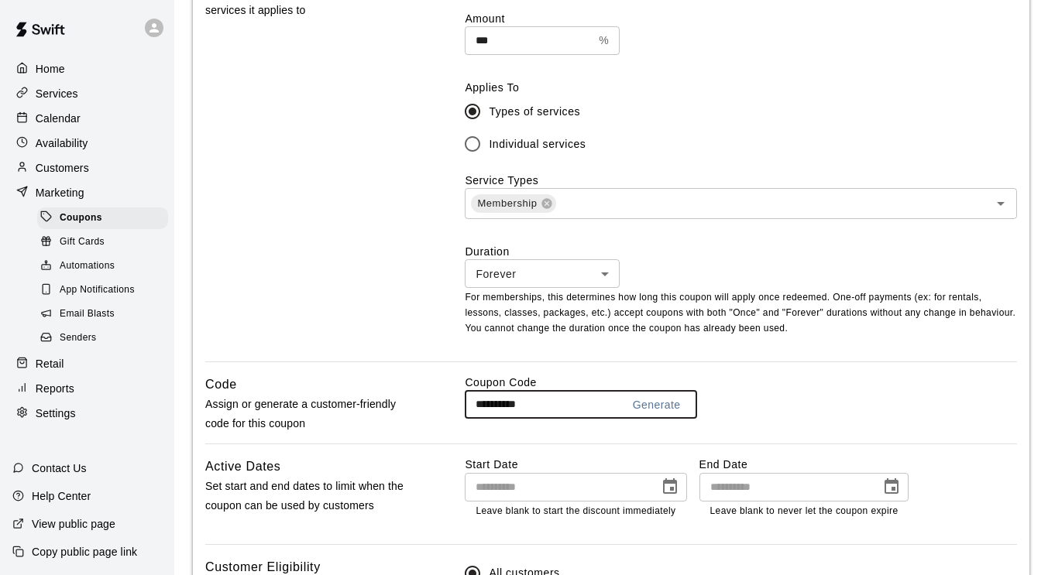
click at [438, 403] on div "**********" at bounding box center [611, 409] width 812 height 69
click at [280, 451] on div "**********" at bounding box center [611, 276] width 837 height 1265
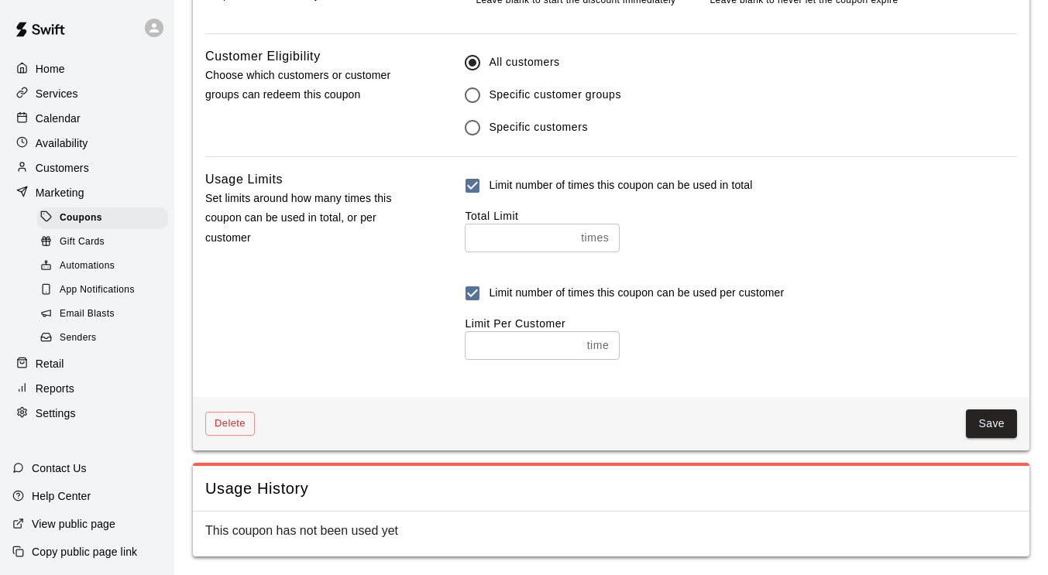
scroll to position [1005, 0]
click at [998, 425] on button "Save" at bounding box center [991, 424] width 51 height 29
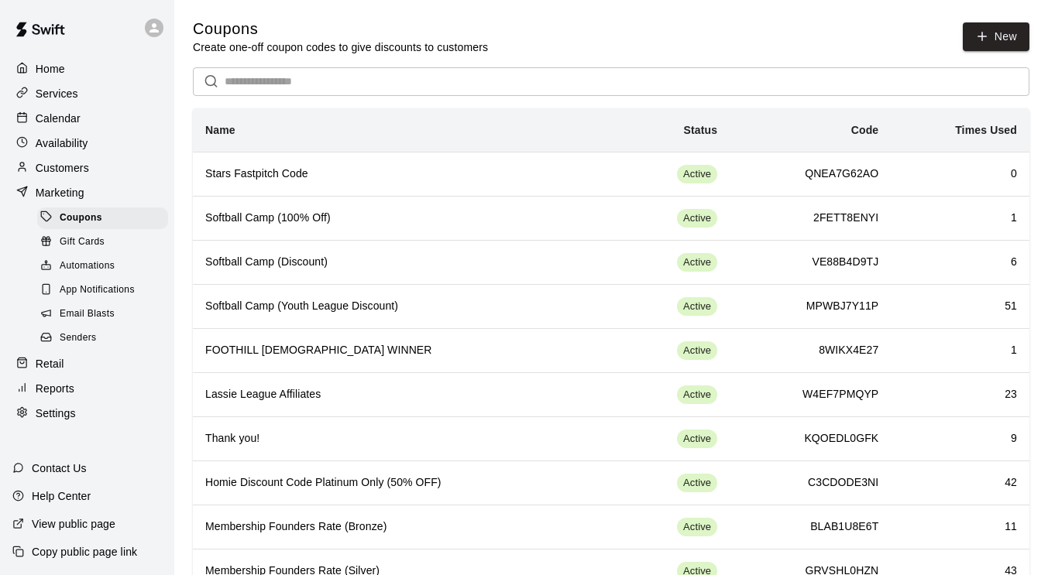
click at [68, 100] on p "Services" at bounding box center [57, 93] width 43 height 15
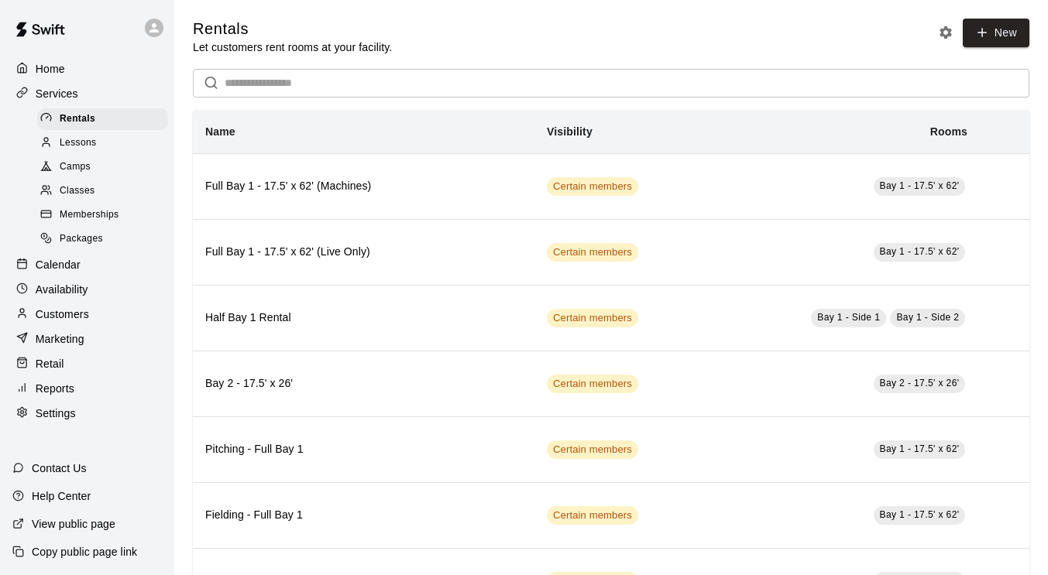
click at [84, 215] on div "Memberships" at bounding box center [102, 215] width 131 height 22
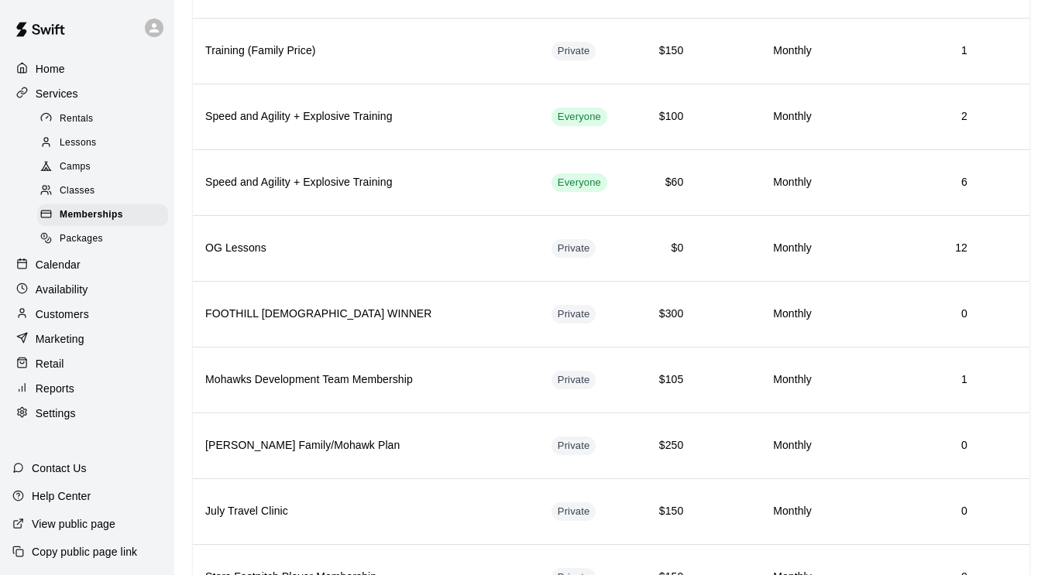
scroll to position [1072, 0]
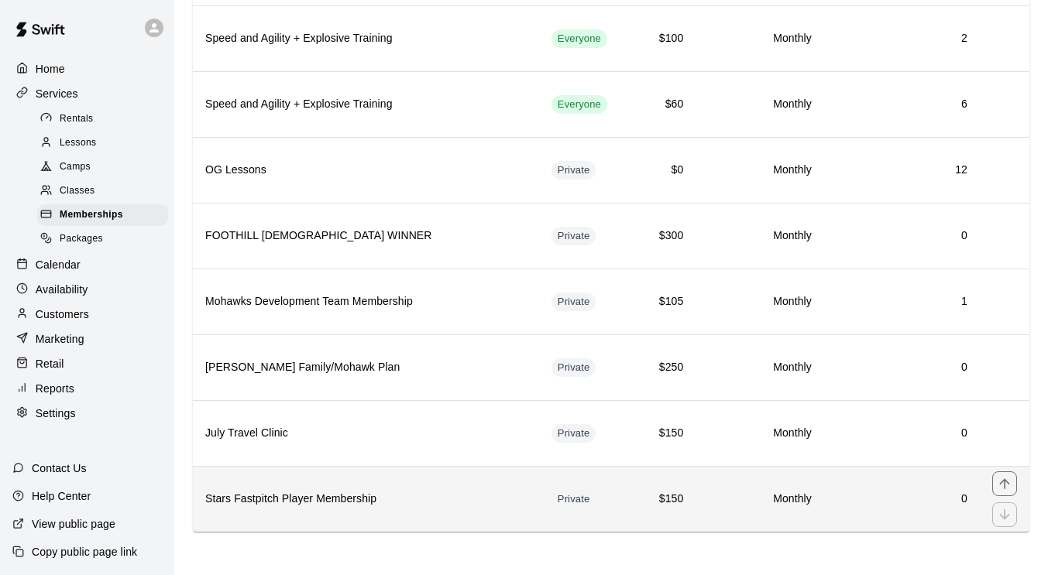
click at [415, 493] on h6 "Stars Fastpitch Player Membership" at bounding box center [365, 499] width 321 height 17
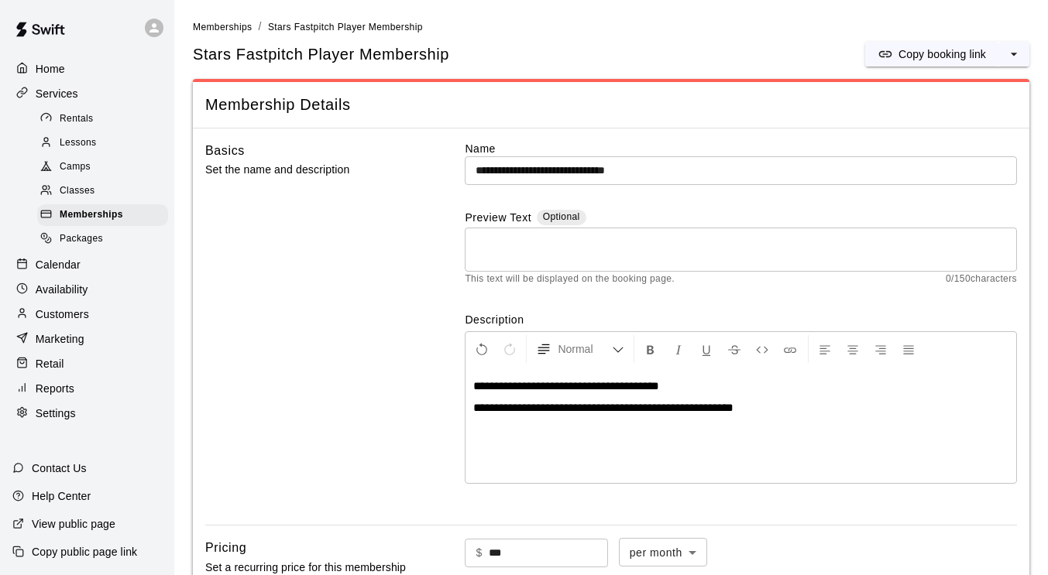
click at [730, 416] on div "**********" at bounding box center [741, 425] width 551 height 116
click at [730, 402] on span "**********" at bounding box center [603, 408] width 260 height 12
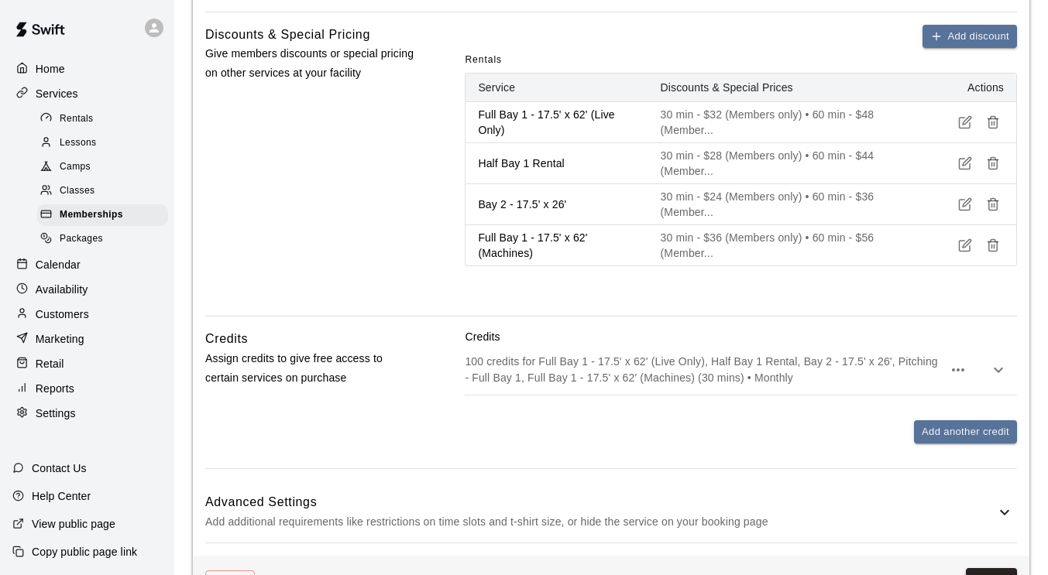
scroll to position [737, 0]
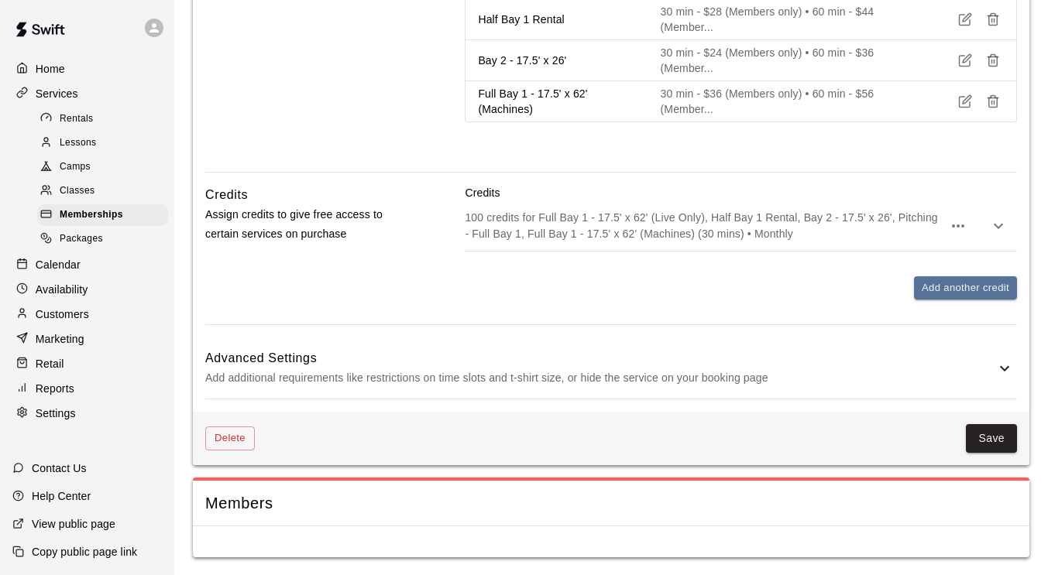
click at [696, 376] on p "Add additional requirements like restrictions on time slots and t-shirt size, o…" at bounding box center [600, 378] width 790 height 19
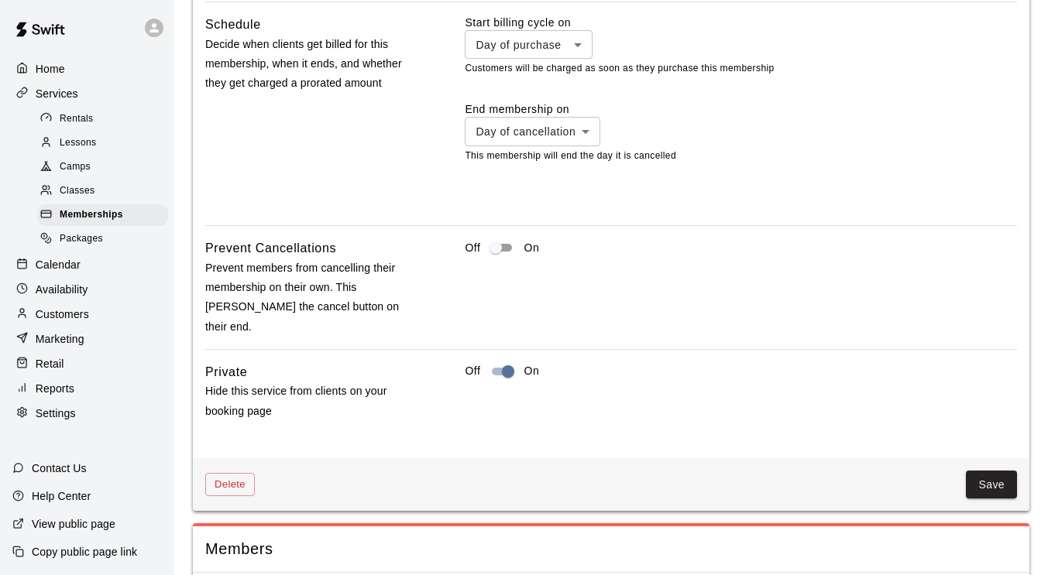
scroll to position [1446, 0]
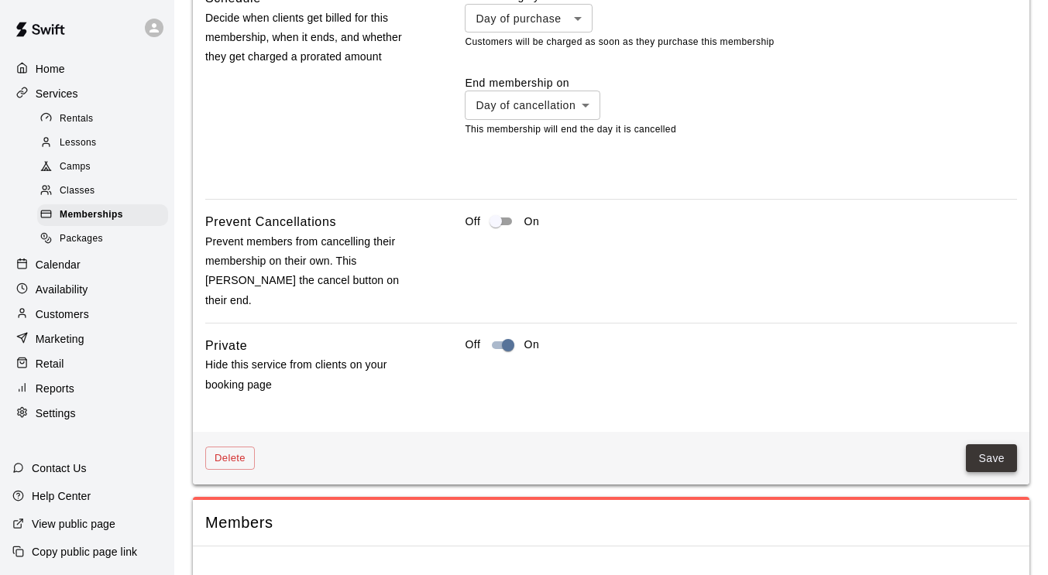
click at [990, 445] on button "Save" at bounding box center [991, 459] width 51 height 29
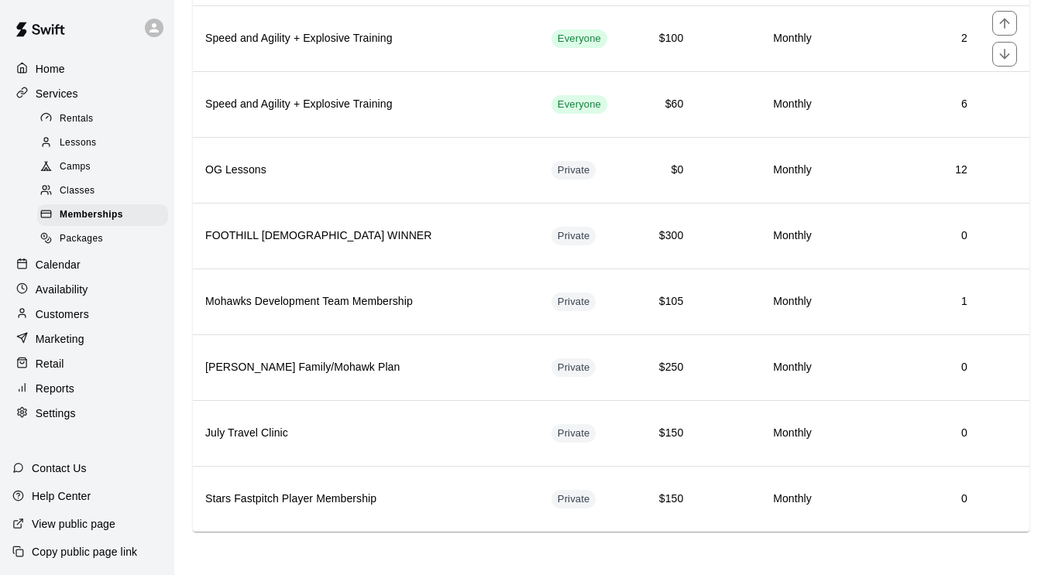
scroll to position [1072, 0]
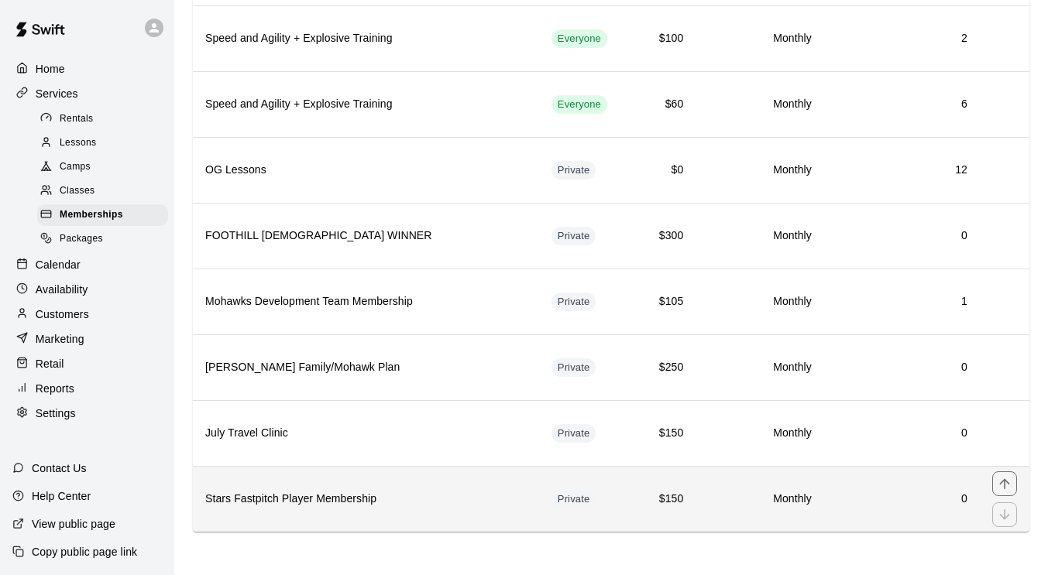
click at [842, 493] on h6 "0" at bounding box center [902, 499] width 131 height 17
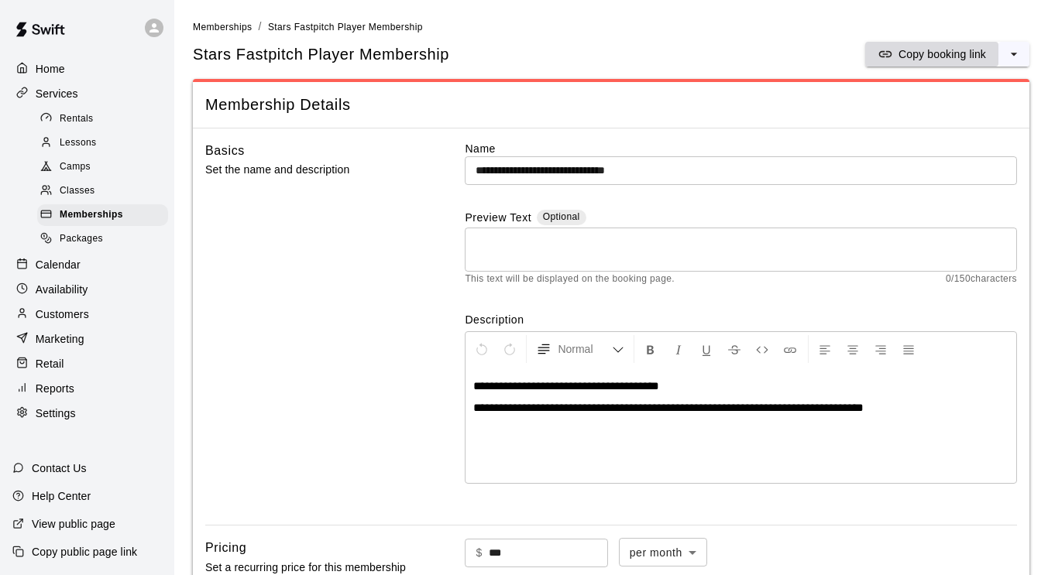
click at [923, 50] on p "Copy booking link" at bounding box center [942, 53] width 88 height 15
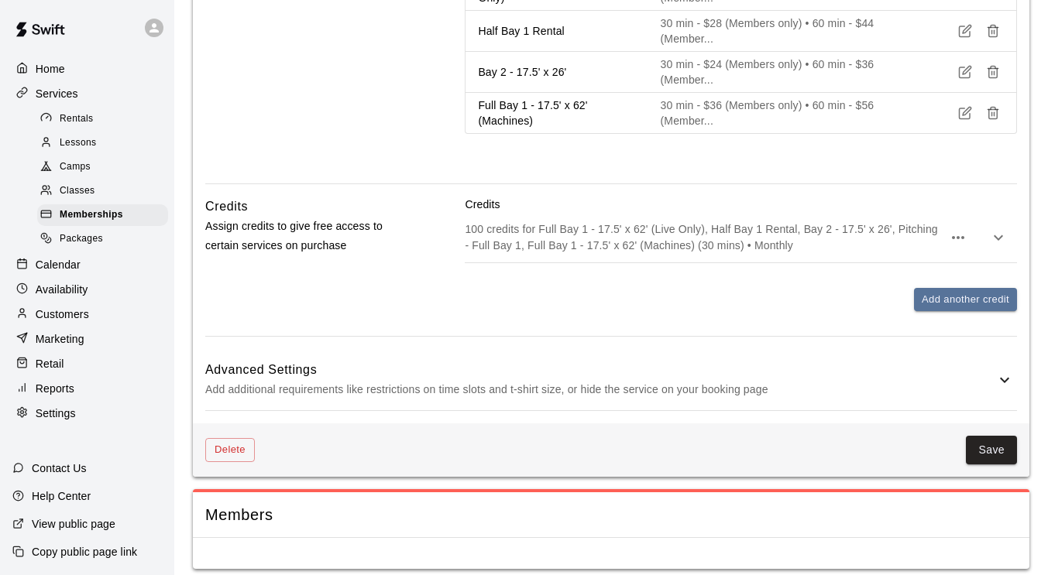
scroll to position [737, 0]
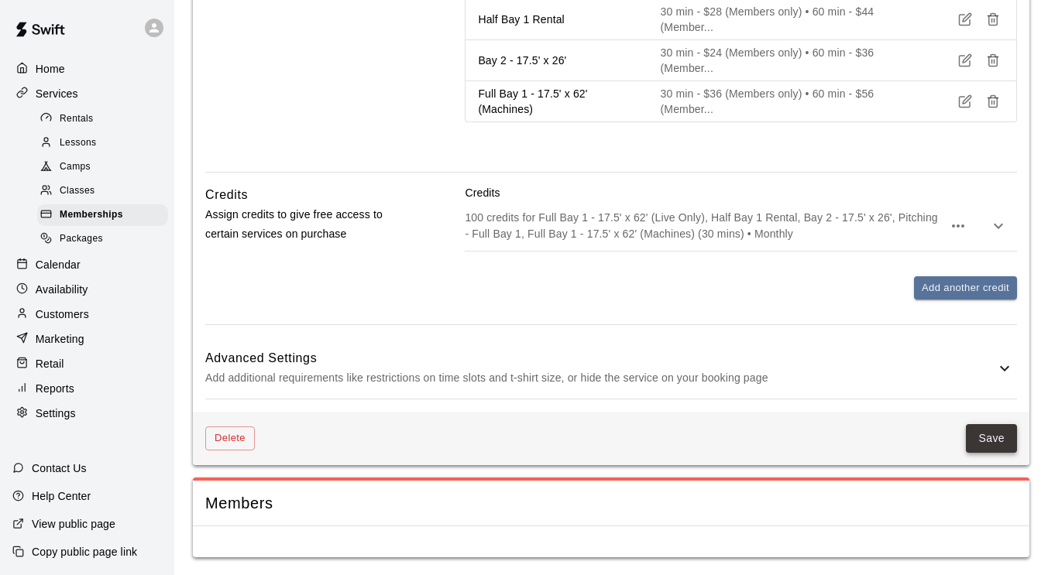
click at [972, 439] on button "Save" at bounding box center [991, 438] width 51 height 29
